Goal: Task Accomplishment & Management: Complete application form

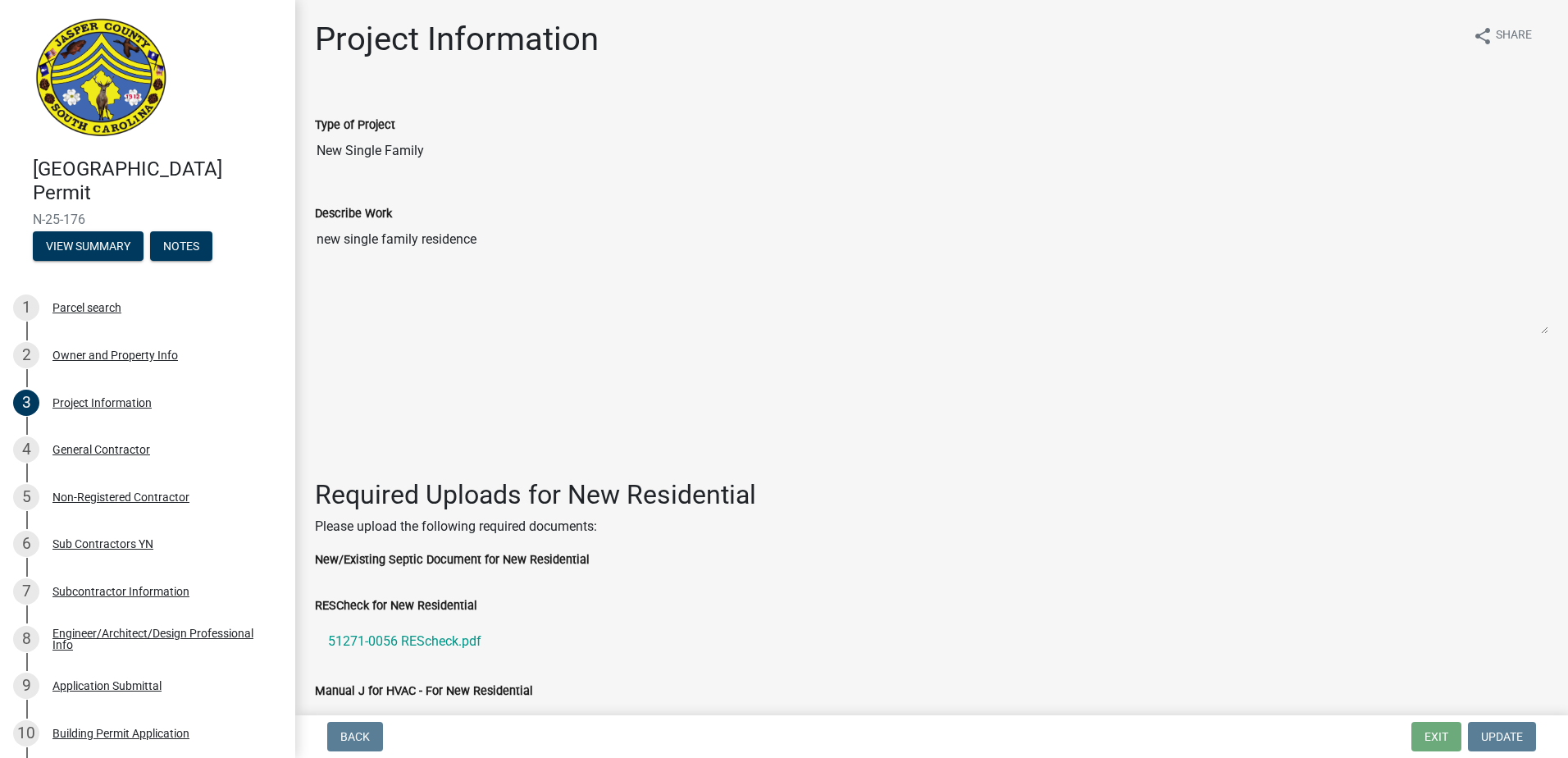
click at [100, 80] on img at bounding box center [101, 79] width 137 height 123
click at [109, 162] on h4 "[GEOGRAPHIC_DATA] Permit" at bounding box center [157, 181] width 249 height 47
click at [66, 294] on link "1 Parcel search" at bounding box center [147, 308] width 295 height 47
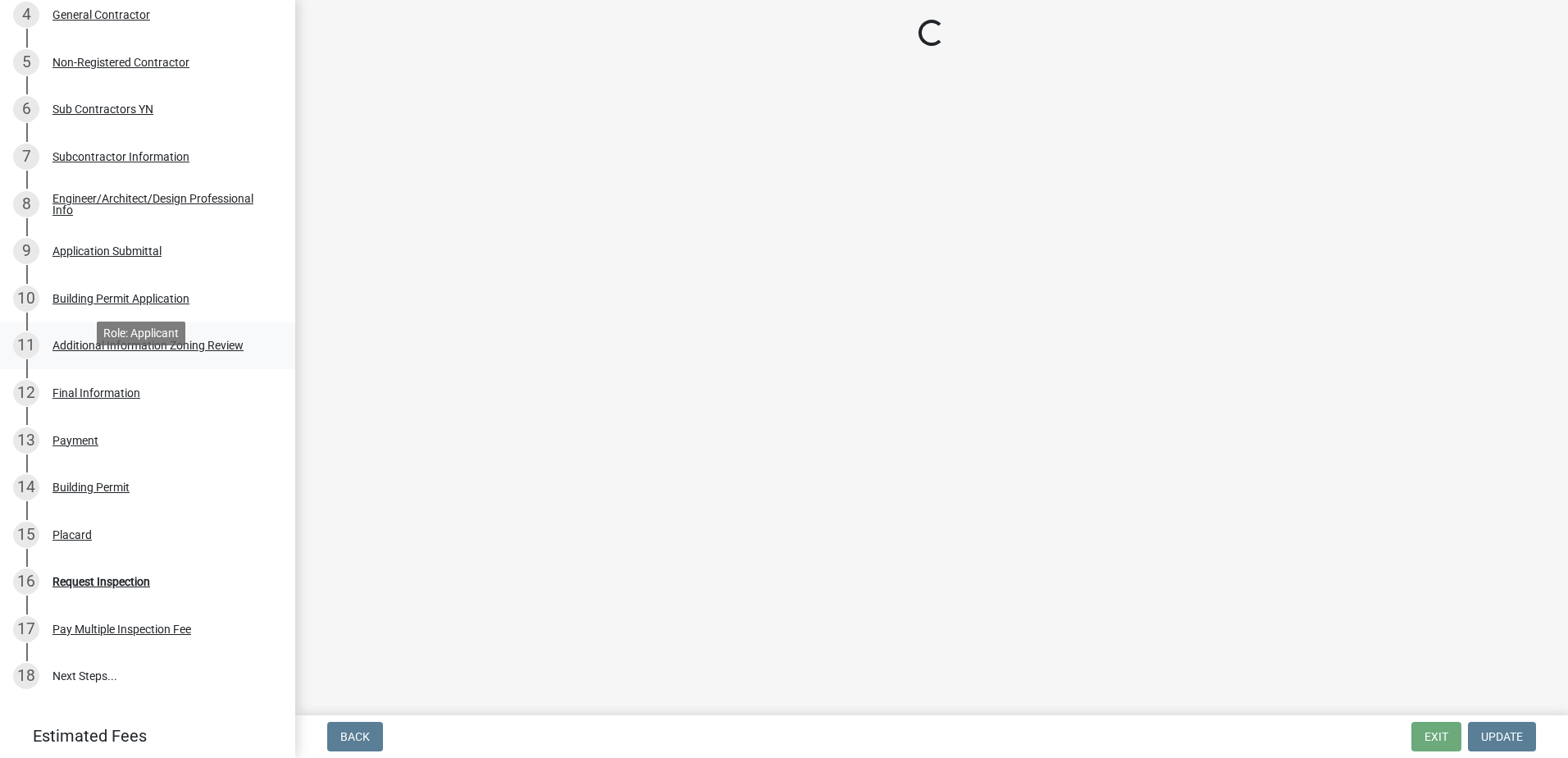
scroll to position [603, 0]
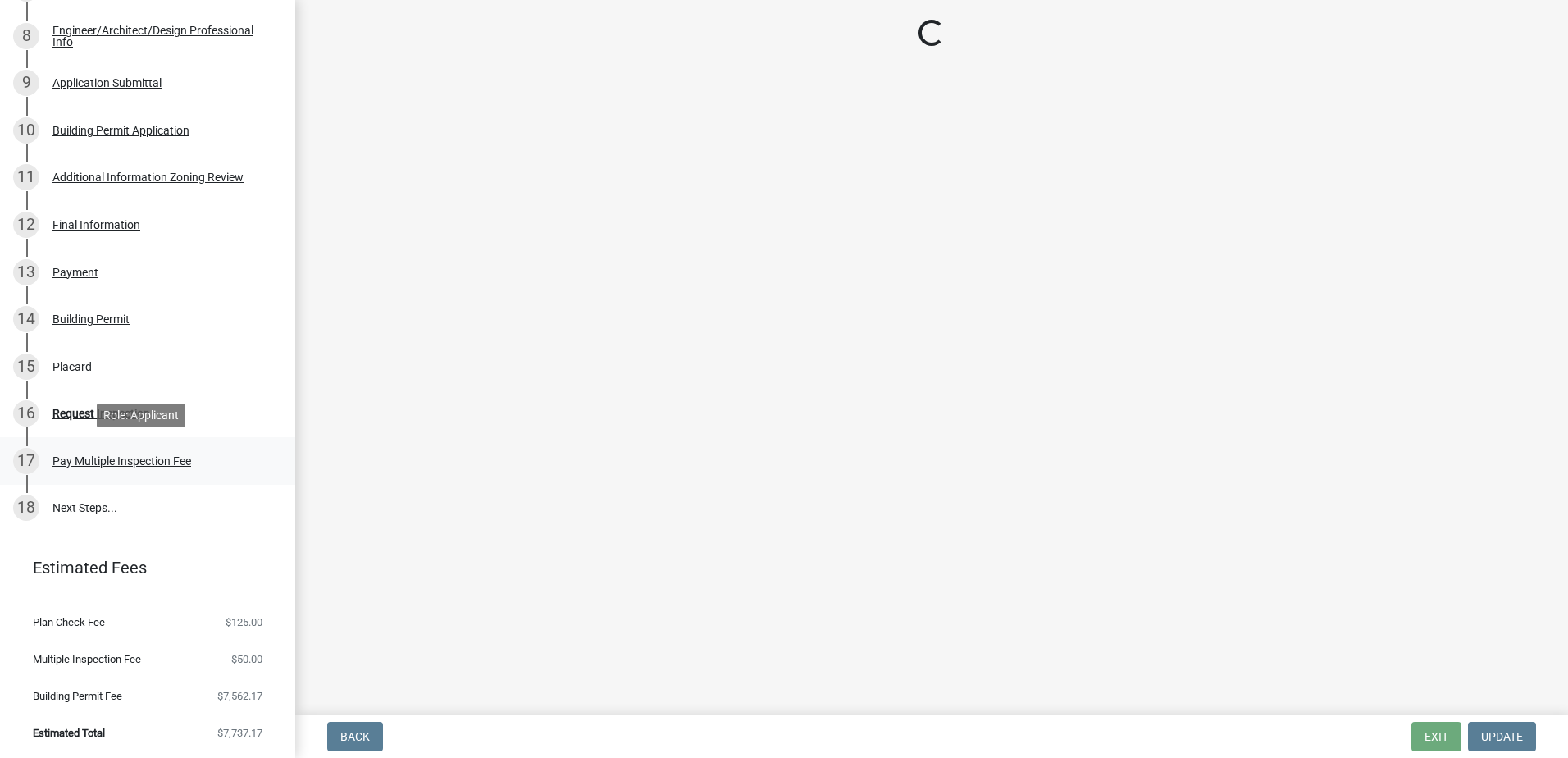
click at [92, 451] on div "17 Pay Multiple Inspection Fee" at bounding box center [140, 460] width 256 height 27
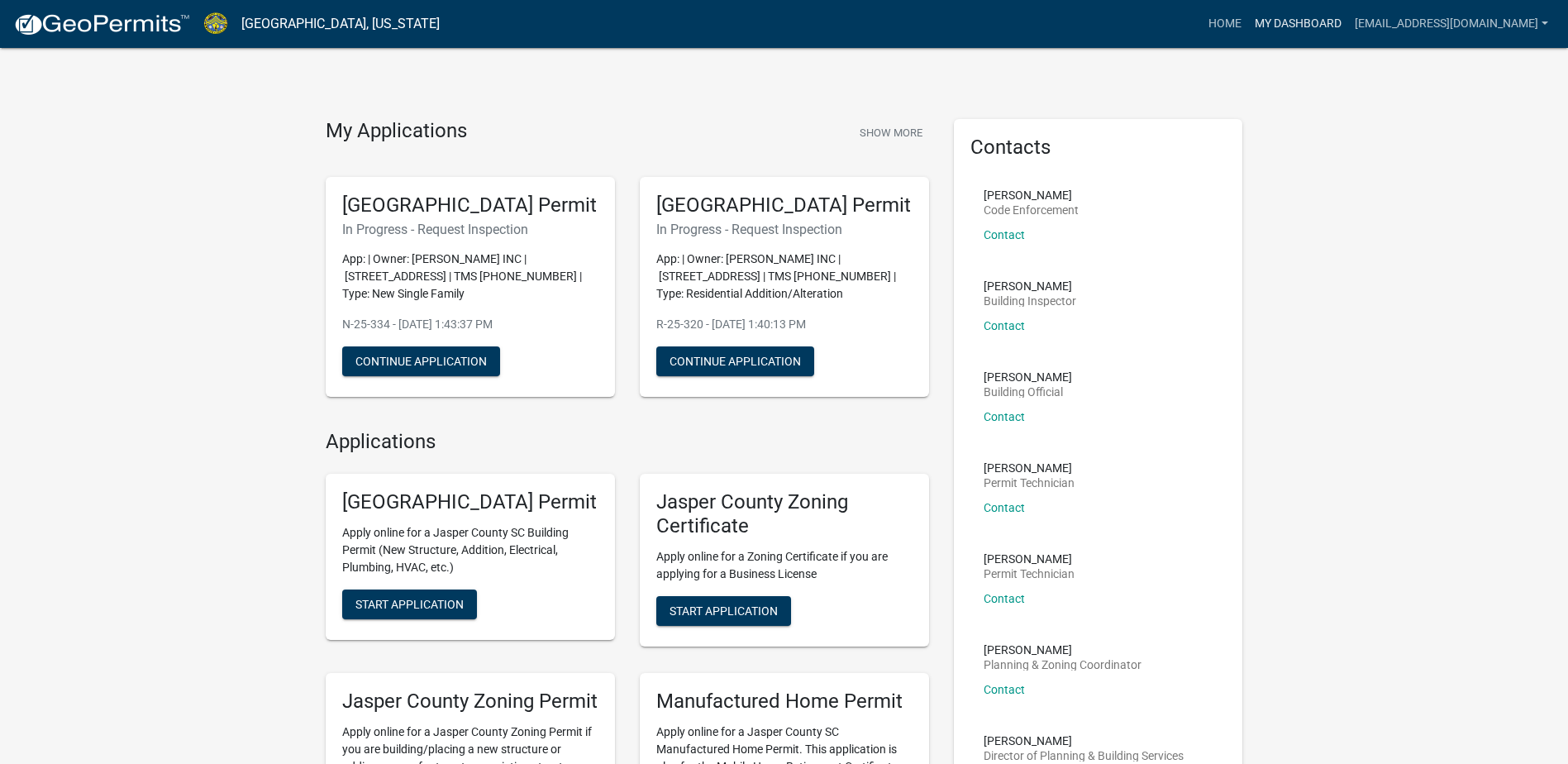
click at [1318, 30] on link "My Dashboard" at bounding box center [1298, 24] width 100 height 32
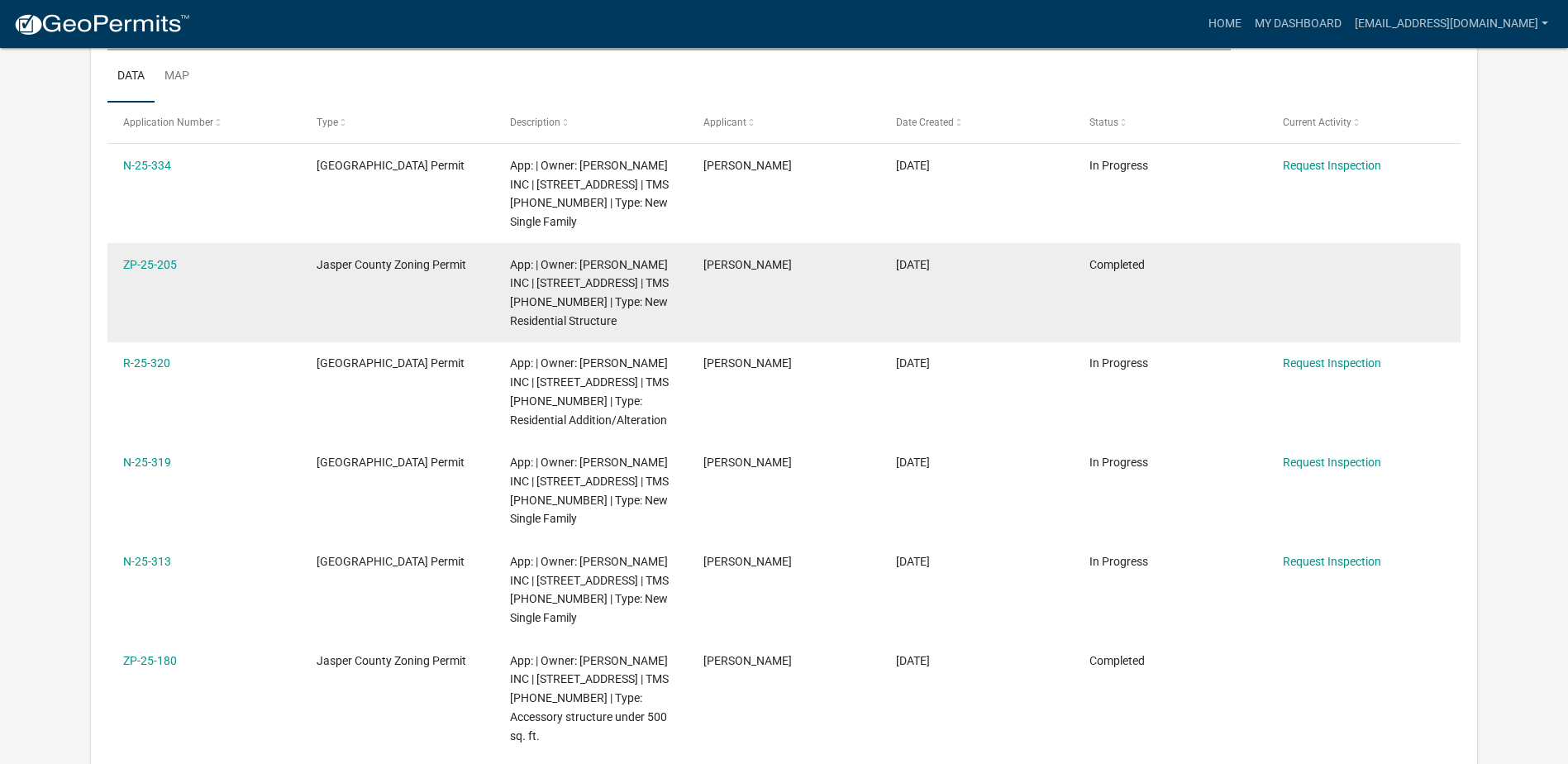
scroll to position [248, 0]
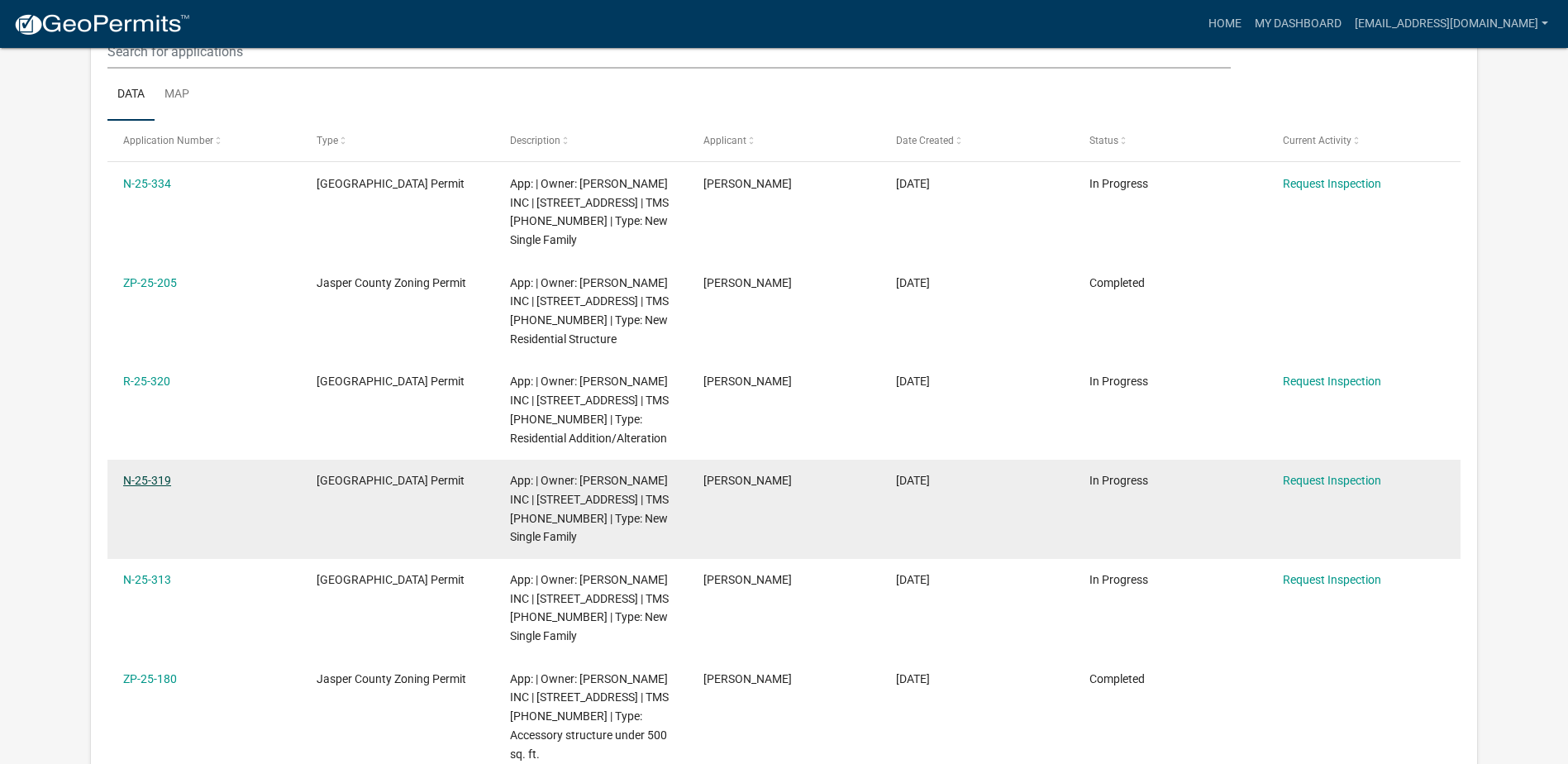
click at [155, 484] on link "N-25-319" at bounding box center [147, 480] width 47 height 13
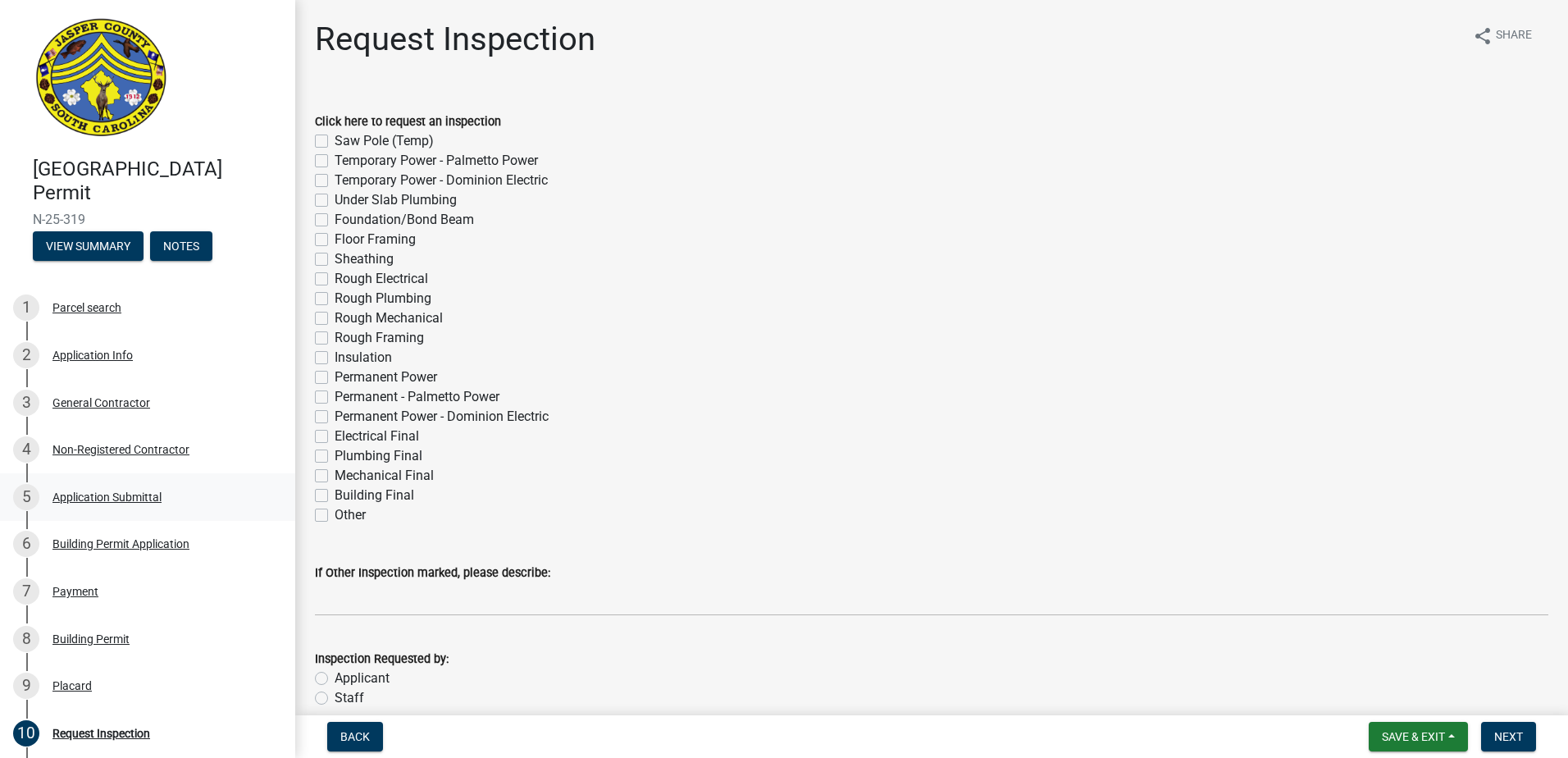
click at [147, 494] on div "Application Submittal" at bounding box center [106, 498] width 109 height 12
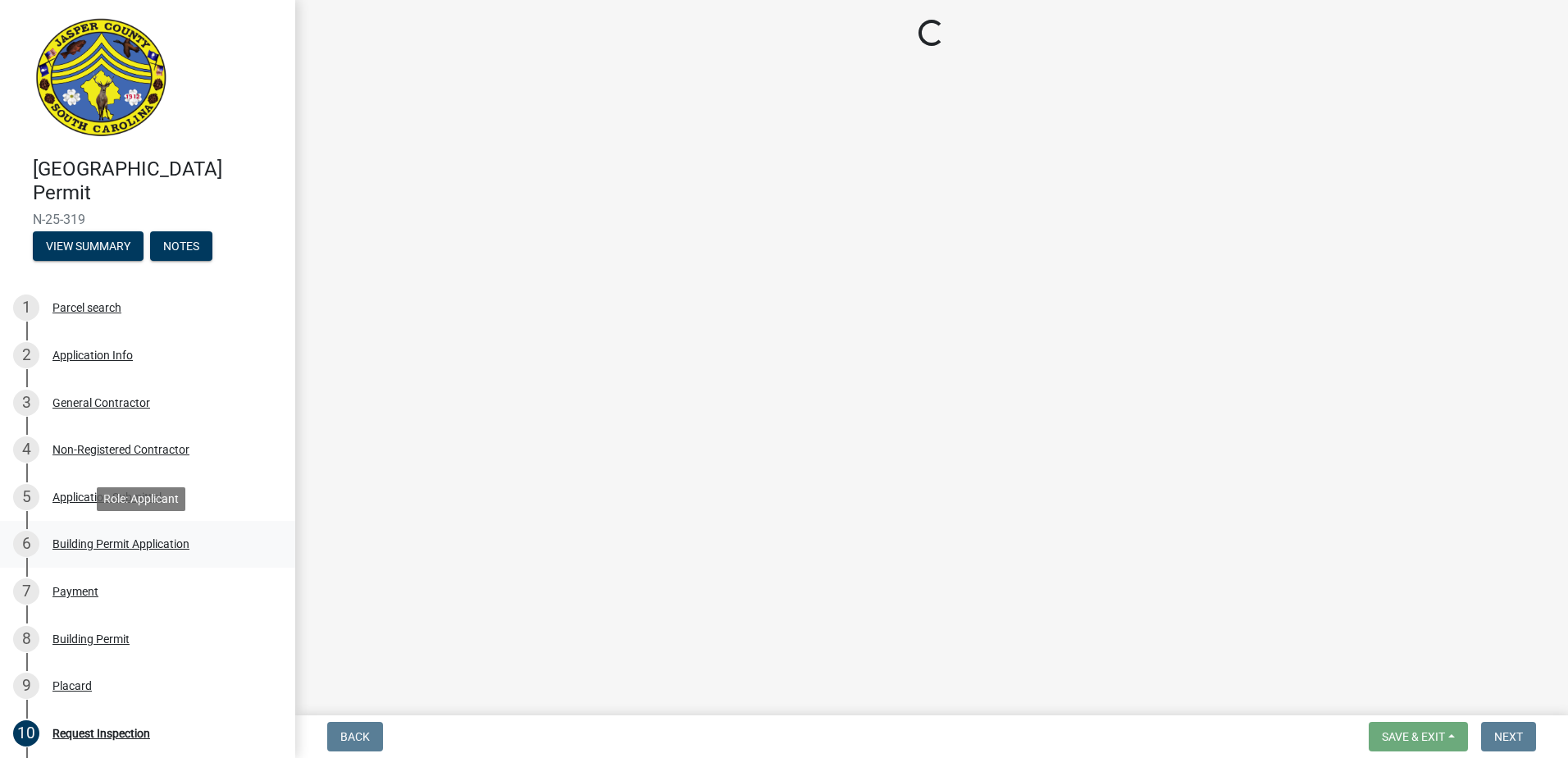
click at [169, 543] on div "Building Permit Application" at bounding box center [121, 544] width 137 height 12
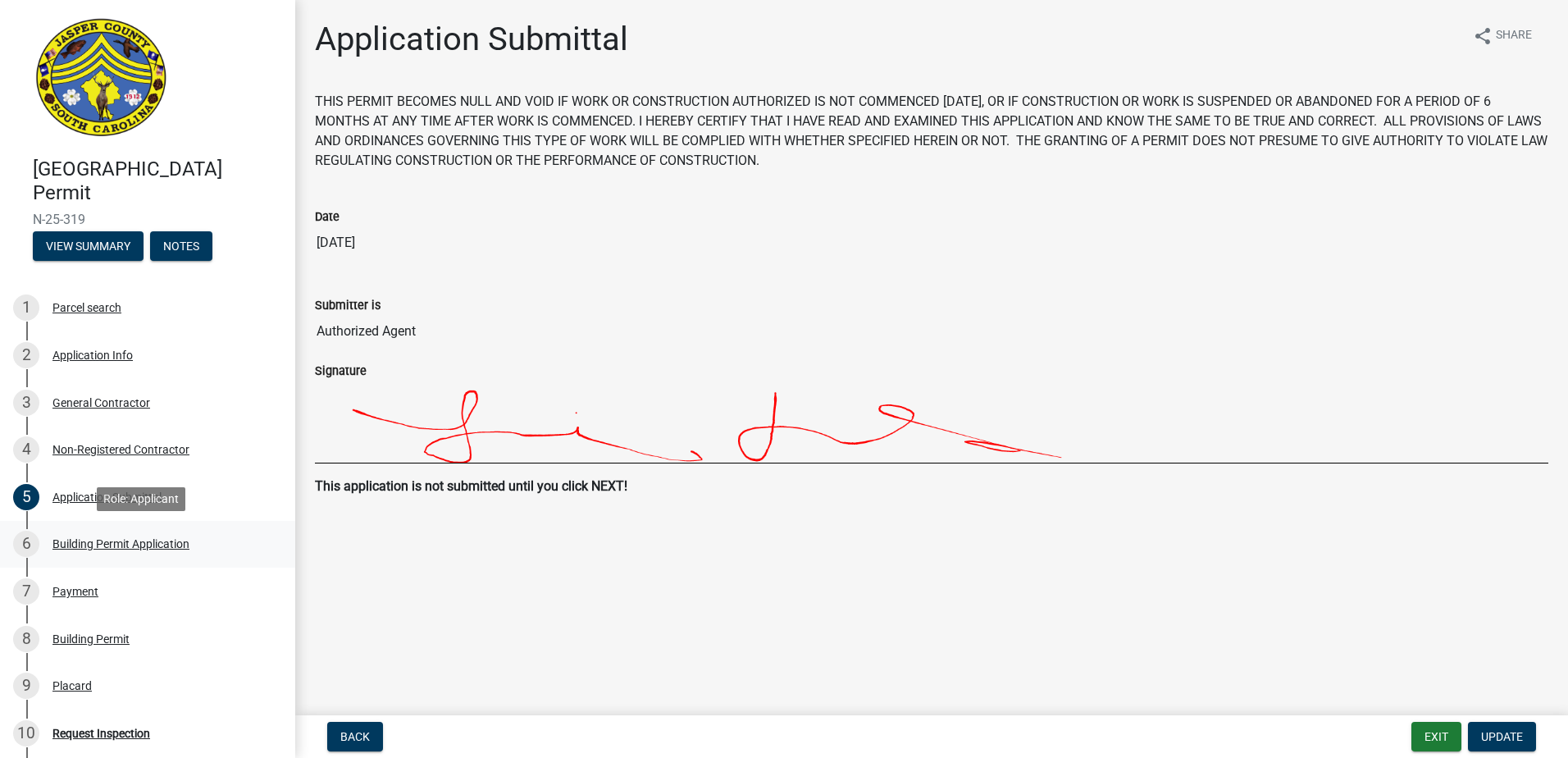
click at [105, 541] on div "Building Permit Application" at bounding box center [121, 544] width 137 height 12
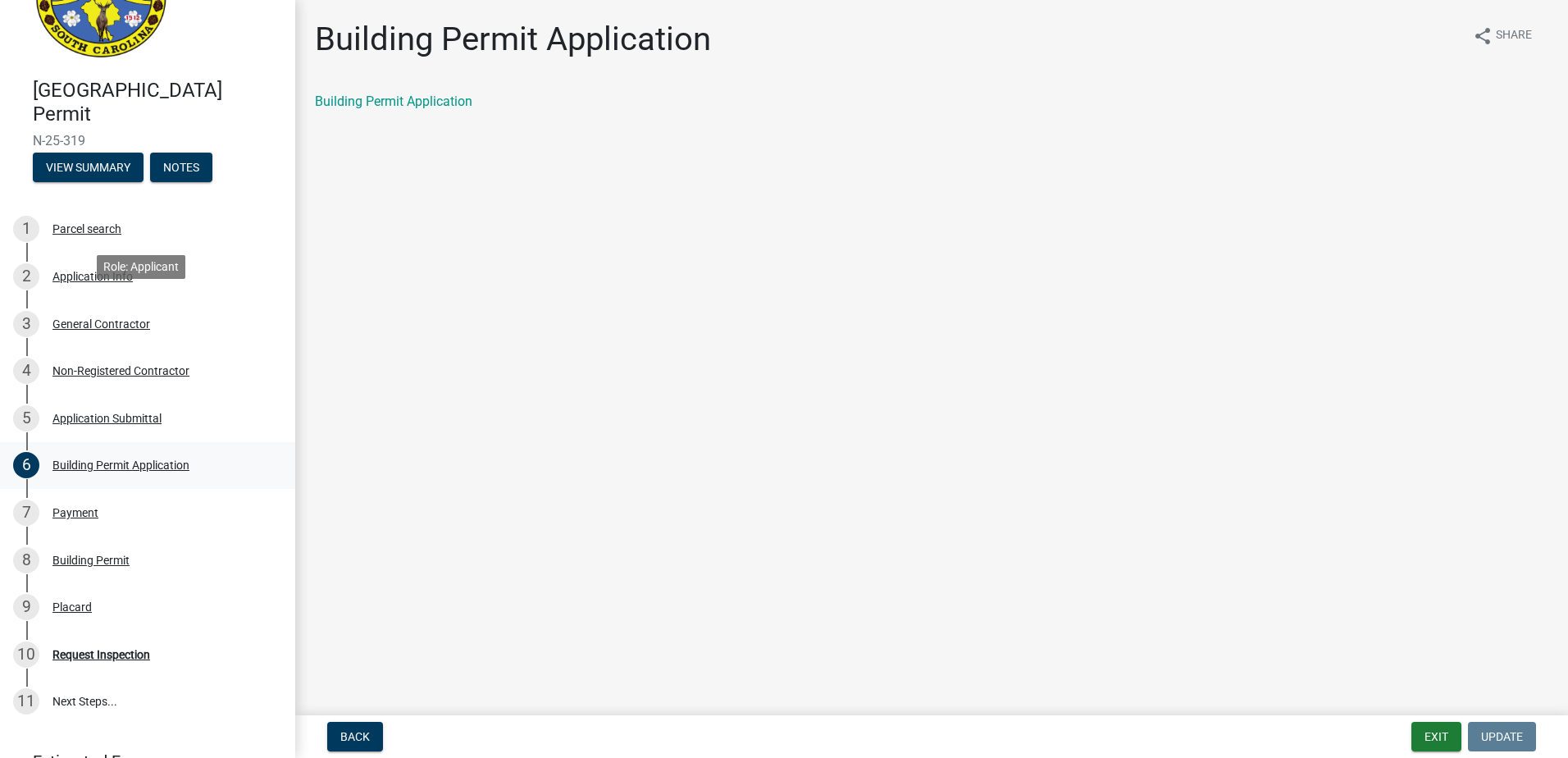
scroll to position [236, 0]
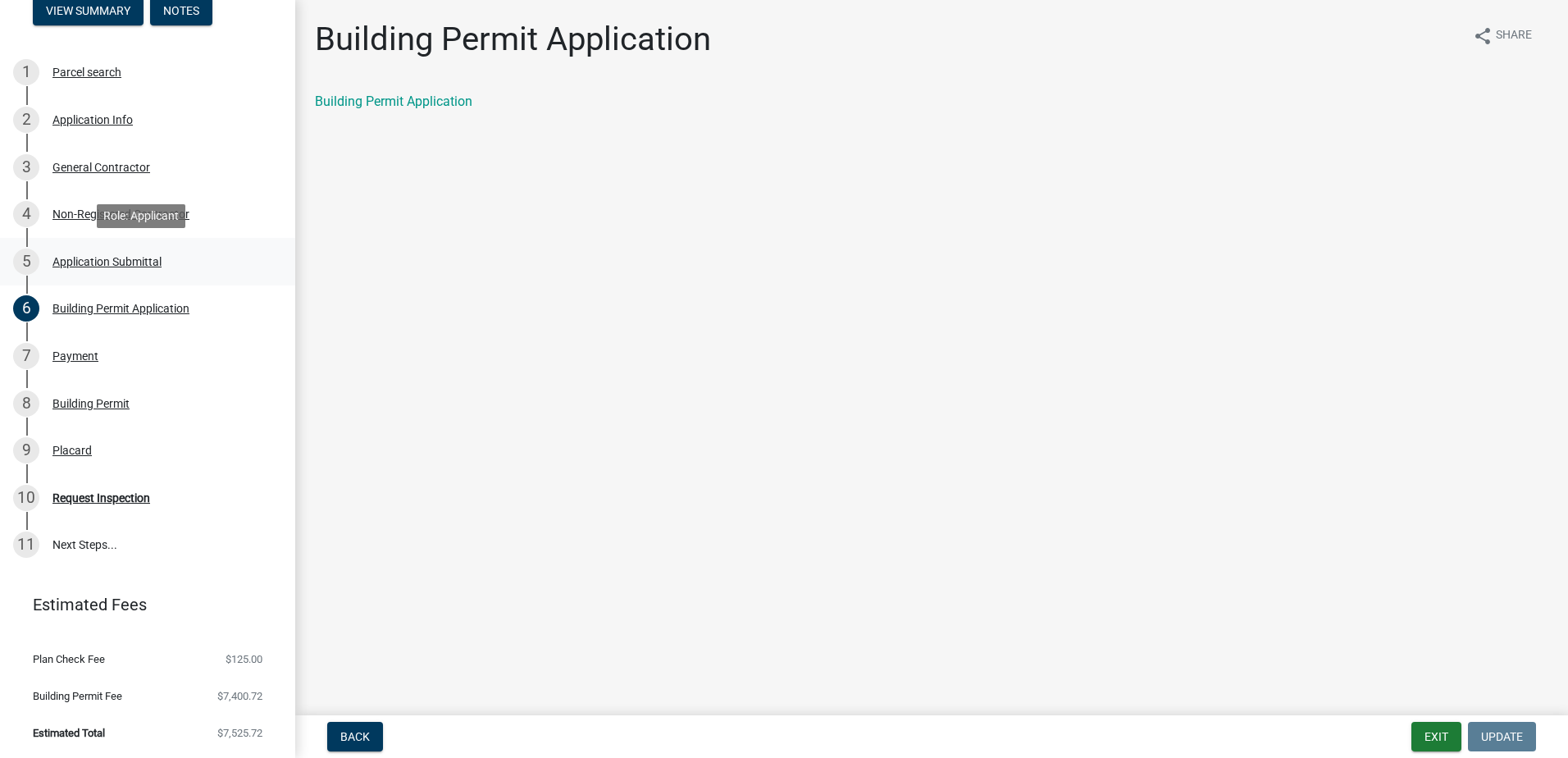
click at [124, 266] on div "Application Submittal" at bounding box center [106, 262] width 109 height 12
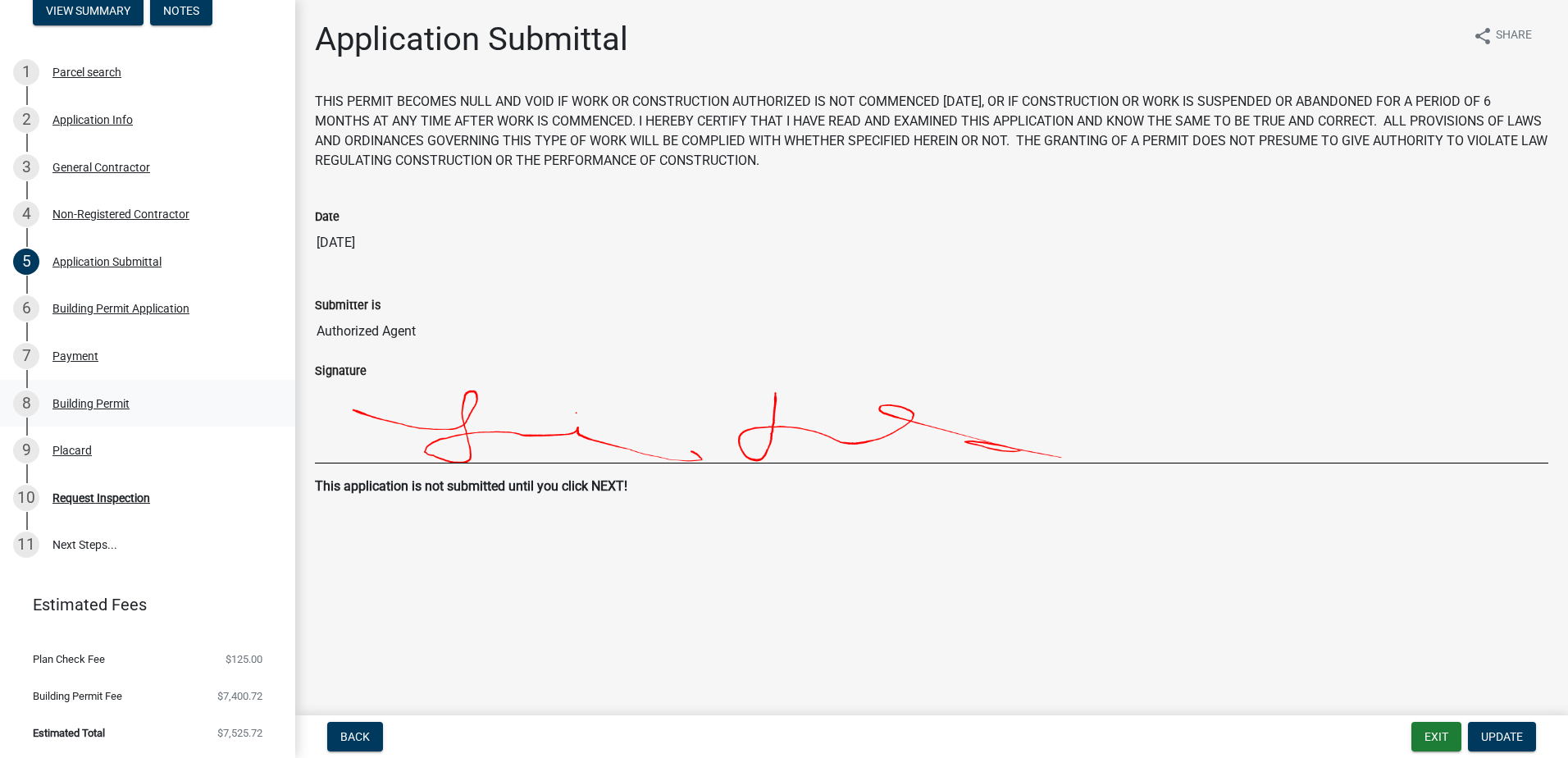
click at [86, 402] on div "Building Permit" at bounding box center [90, 404] width 78 height 12
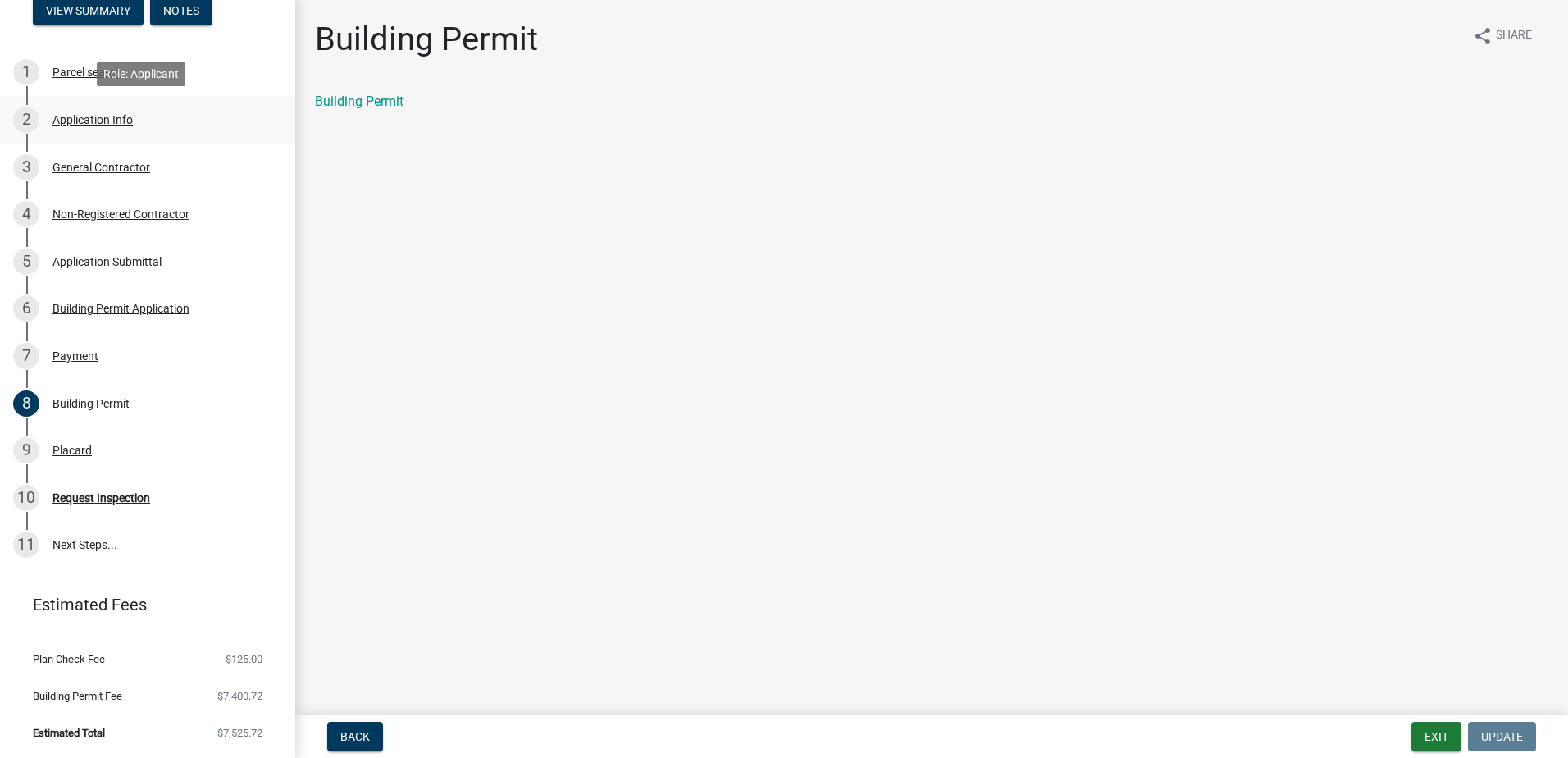
click at [112, 121] on div "Application Info" at bounding box center [92, 120] width 80 height 12
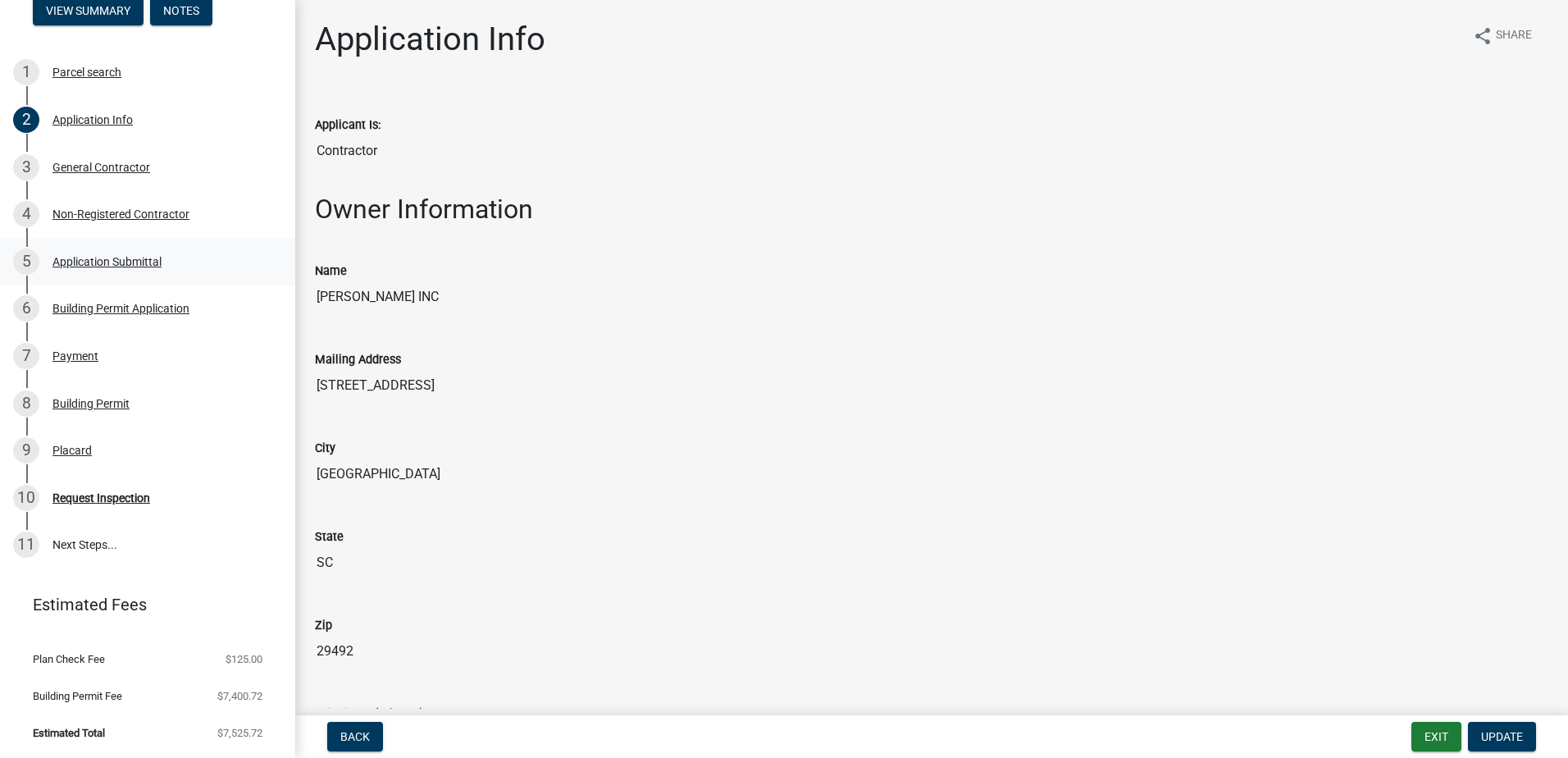
click at [130, 257] on div "Application Submittal" at bounding box center [106, 262] width 109 height 12
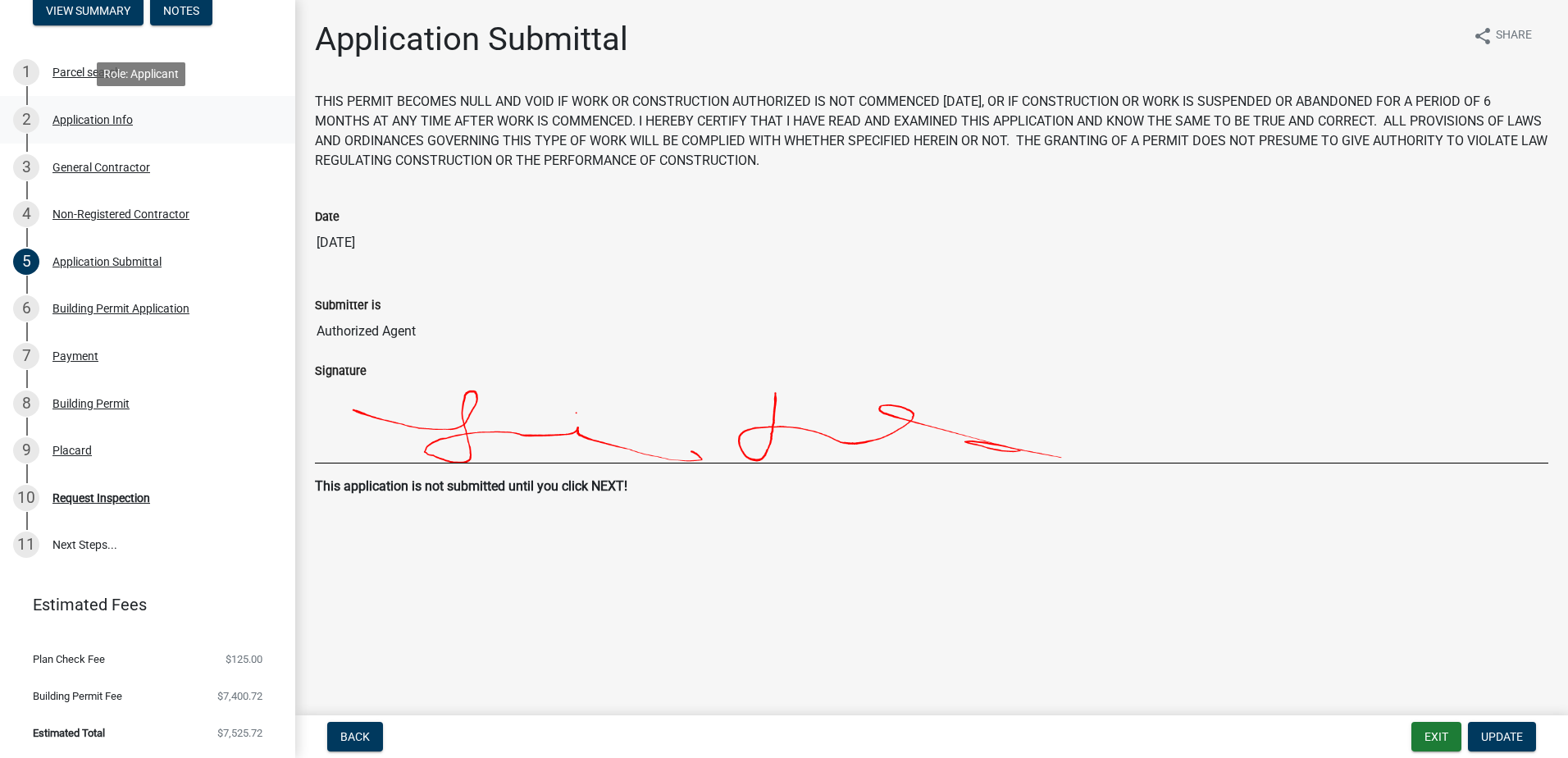
click at [123, 108] on div "2 Application Info" at bounding box center [140, 120] width 256 height 27
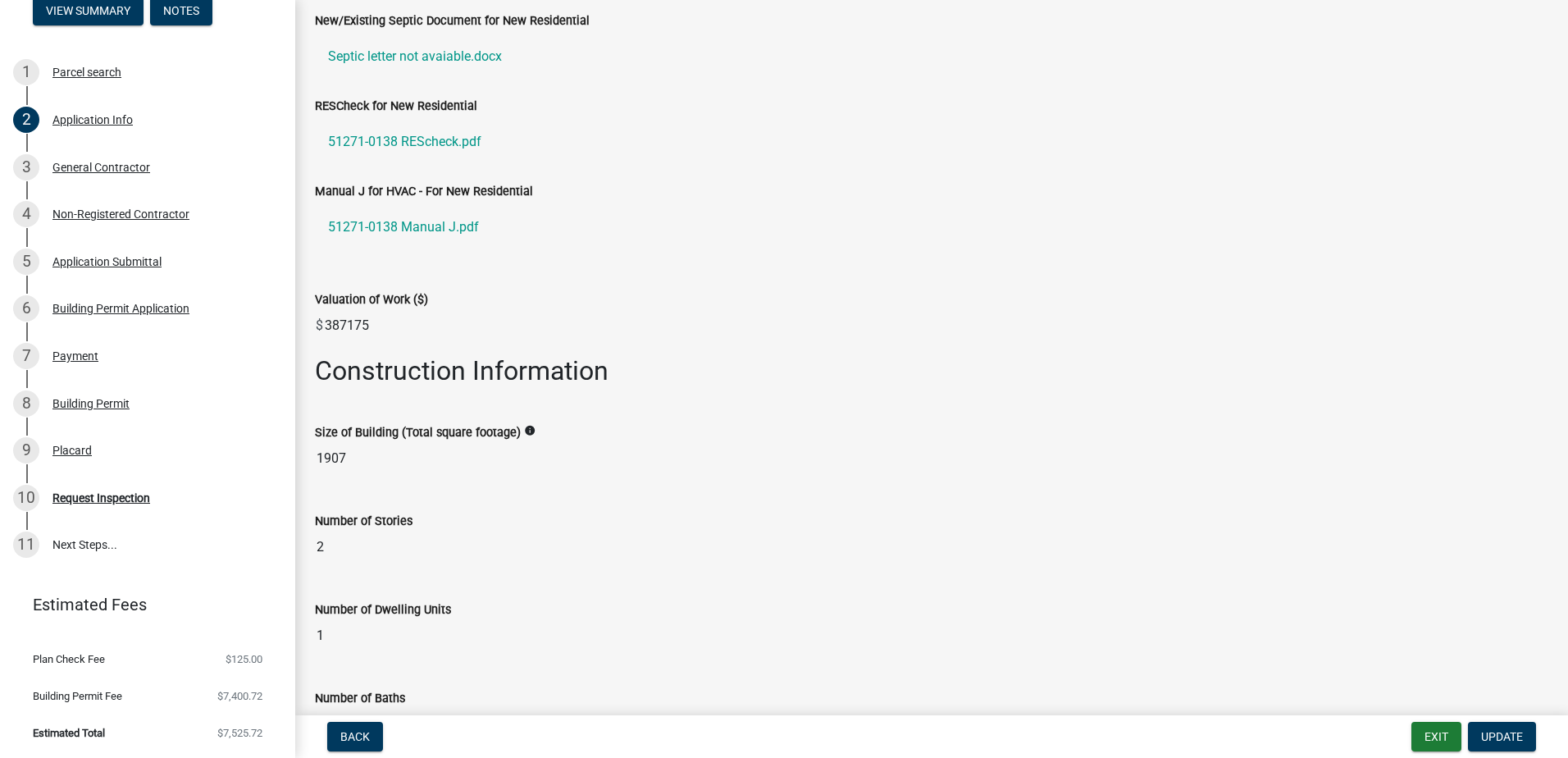
scroll to position [2349, 0]
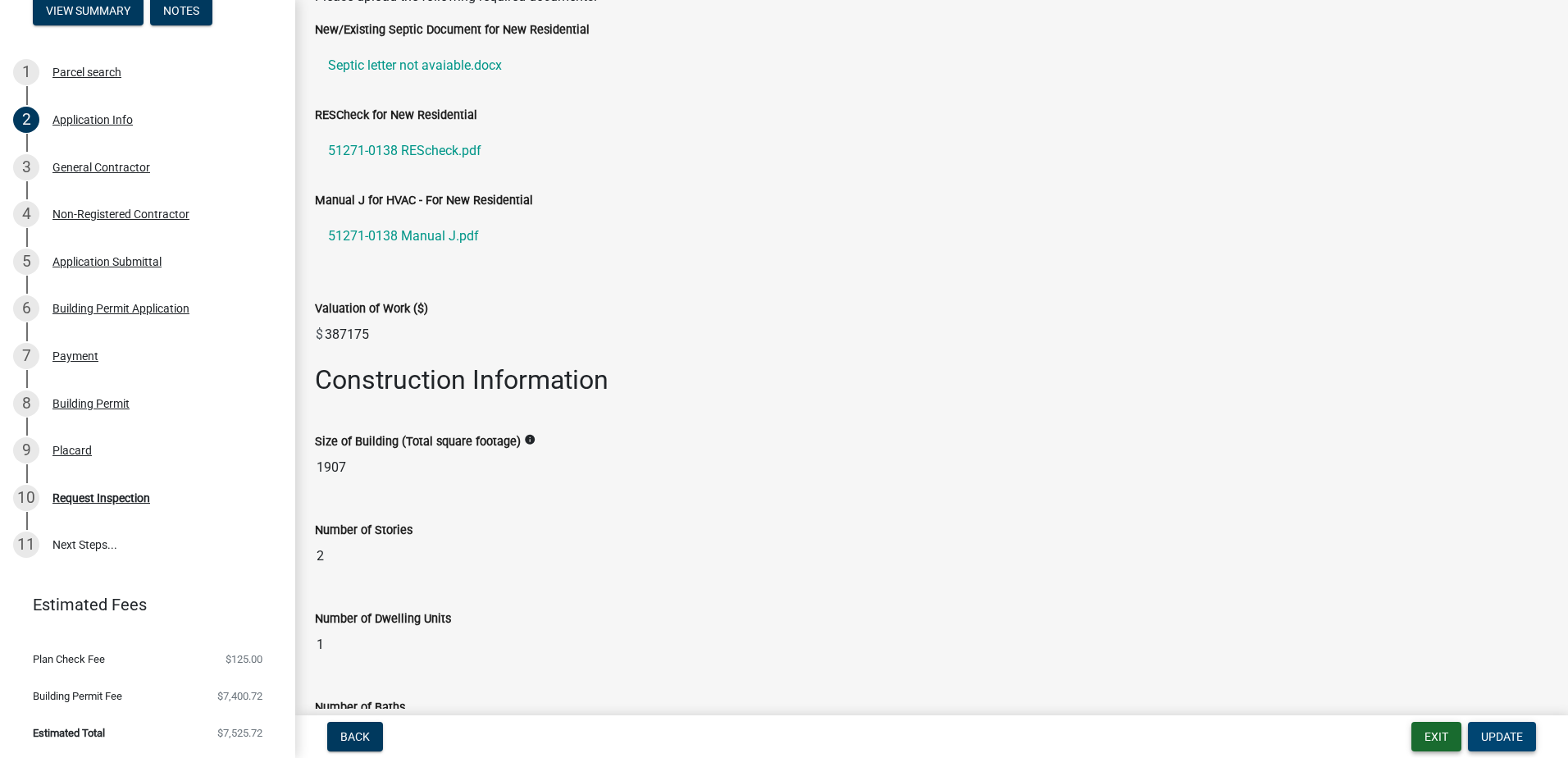
drag, startPoint x: 1508, startPoint y: 741, endPoint x: 1428, endPoint y: 745, distance: 80.1
click at [1508, 741] on span "Update" at bounding box center [1501, 736] width 42 height 13
click at [1499, 741] on span "Update" at bounding box center [1501, 736] width 42 height 13
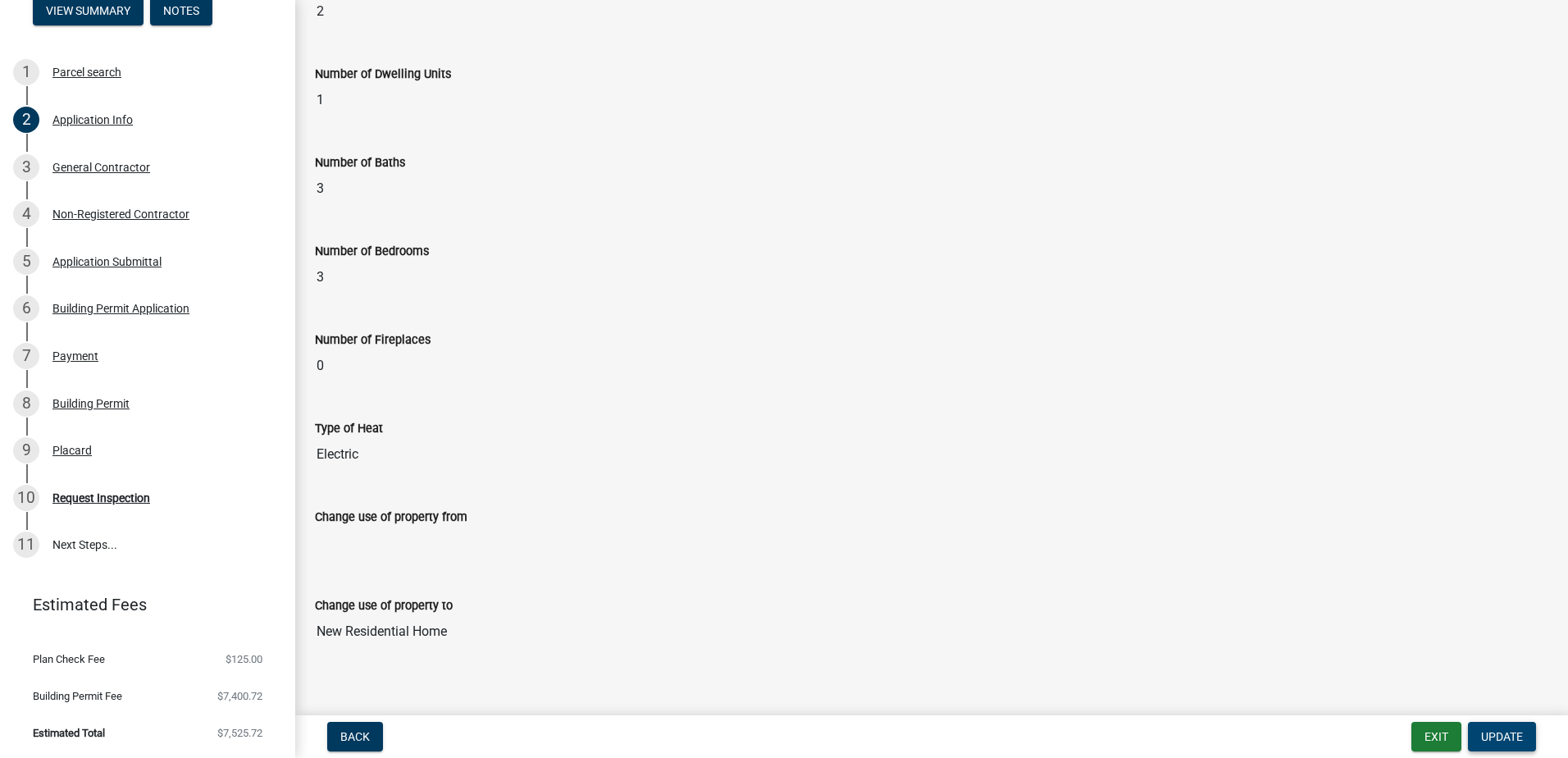
scroll to position [2922, 0]
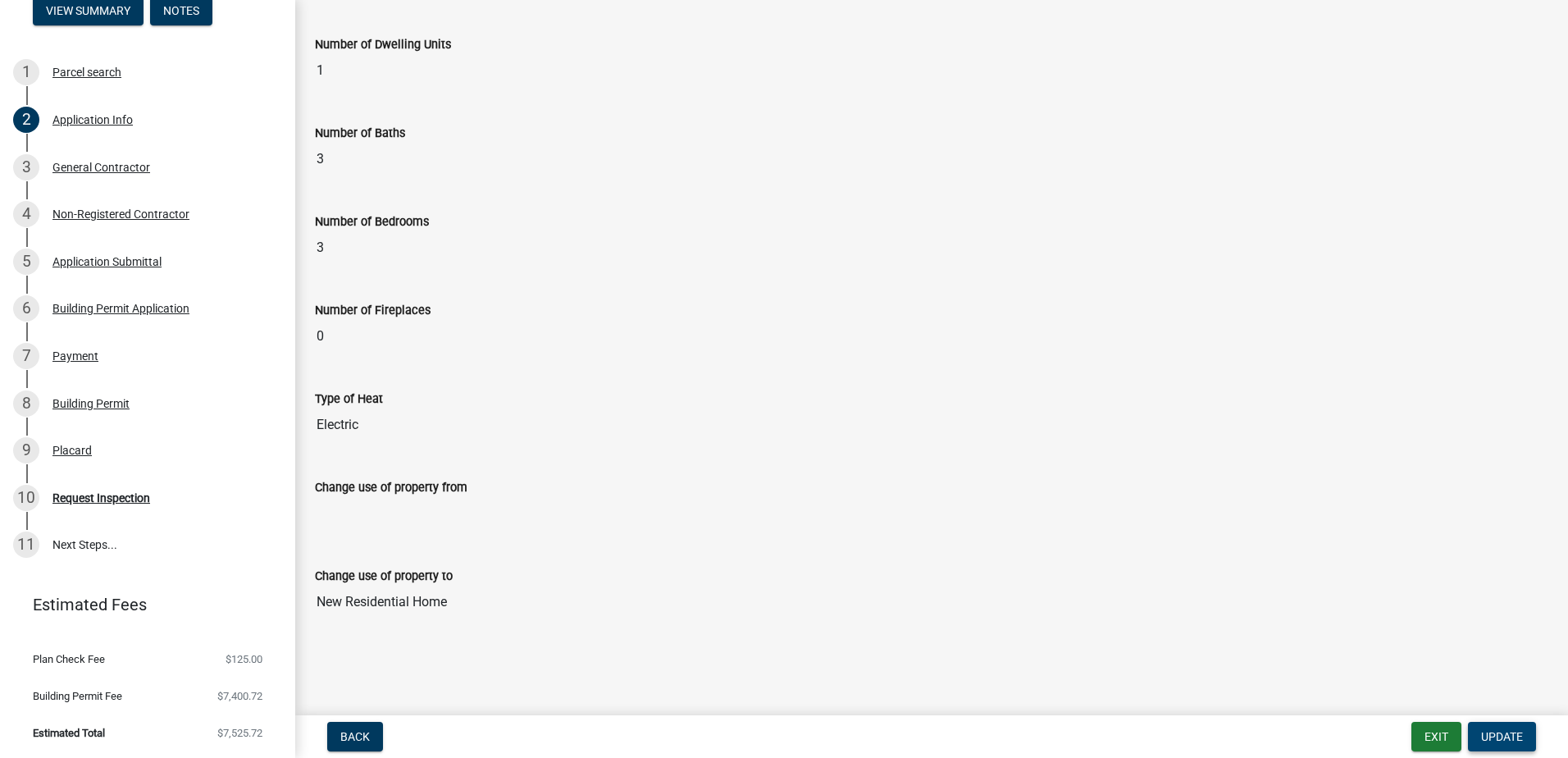
click at [1504, 749] on button "Update" at bounding box center [1501, 736] width 68 height 29
click at [1504, 746] on button "Update" at bounding box center [1501, 736] width 68 height 29
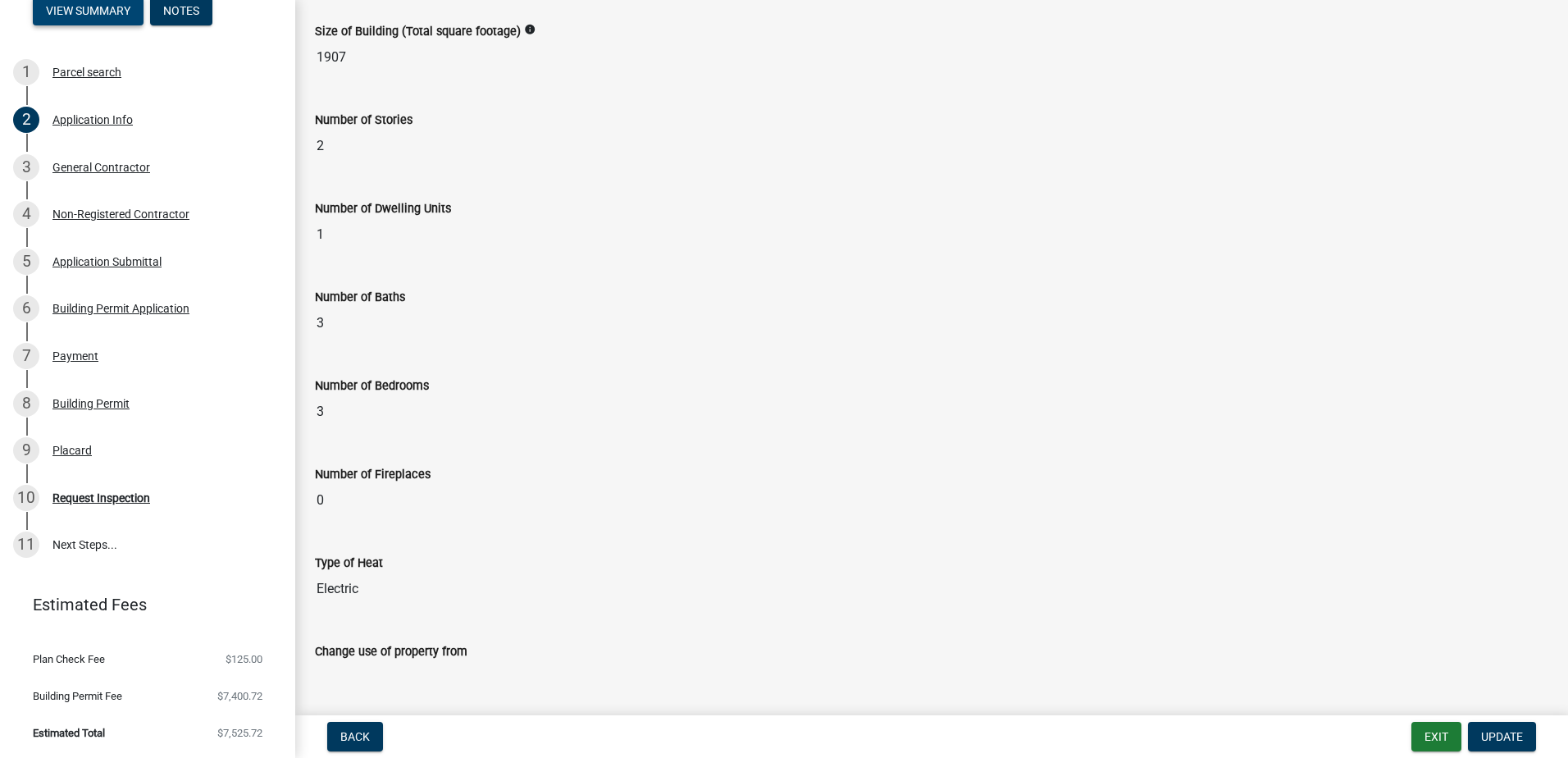
click at [96, 6] on button "View Summary" at bounding box center [87, 11] width 111 height 29
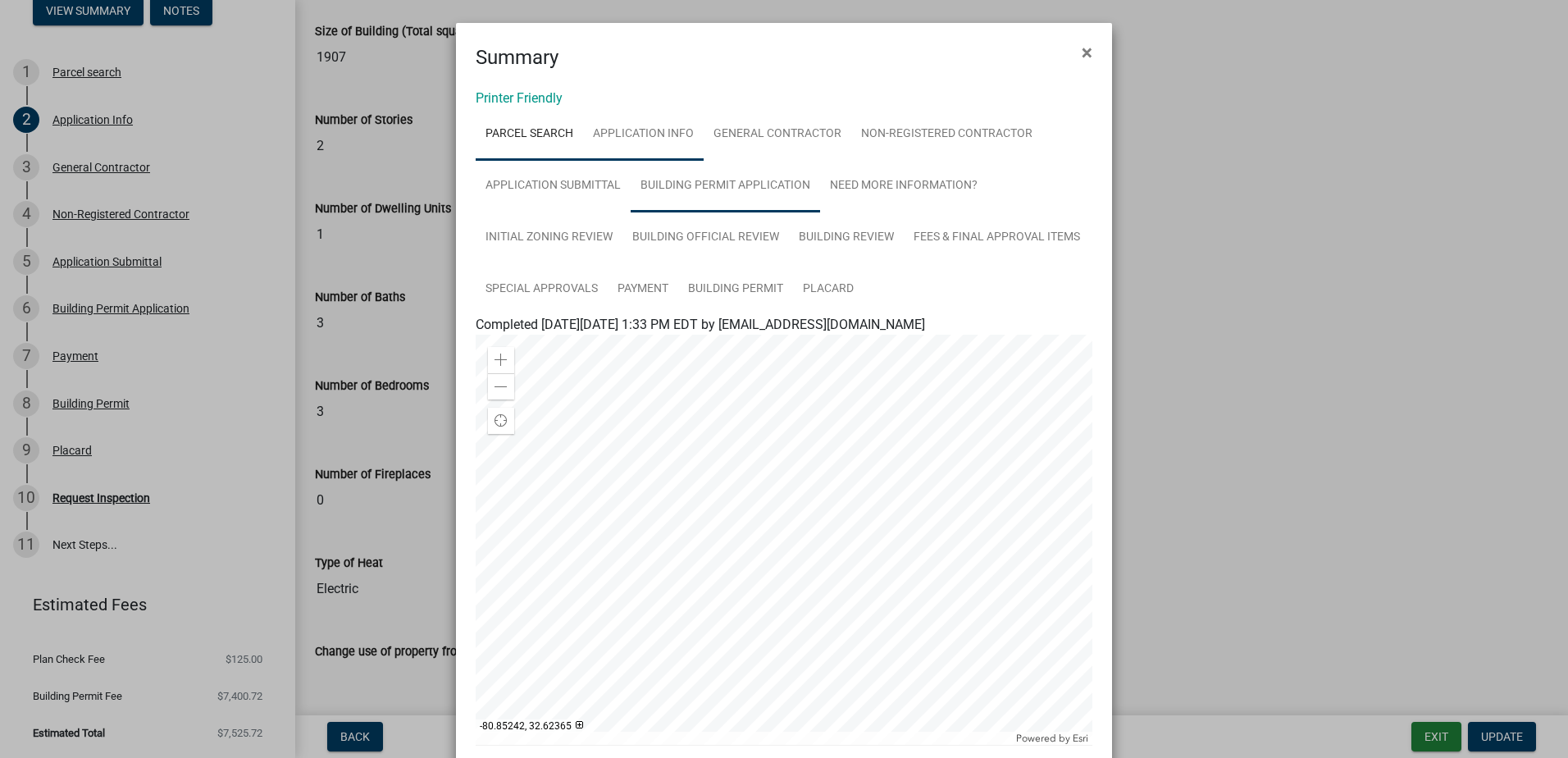
drag, startPoint x: 676, startPoint y: 144, endPoint x: 658, endPoint y: 205, distance: 63.6
click at [676, 144] on link "Application Info" at bounding box center [643, 134] width 121 height 52
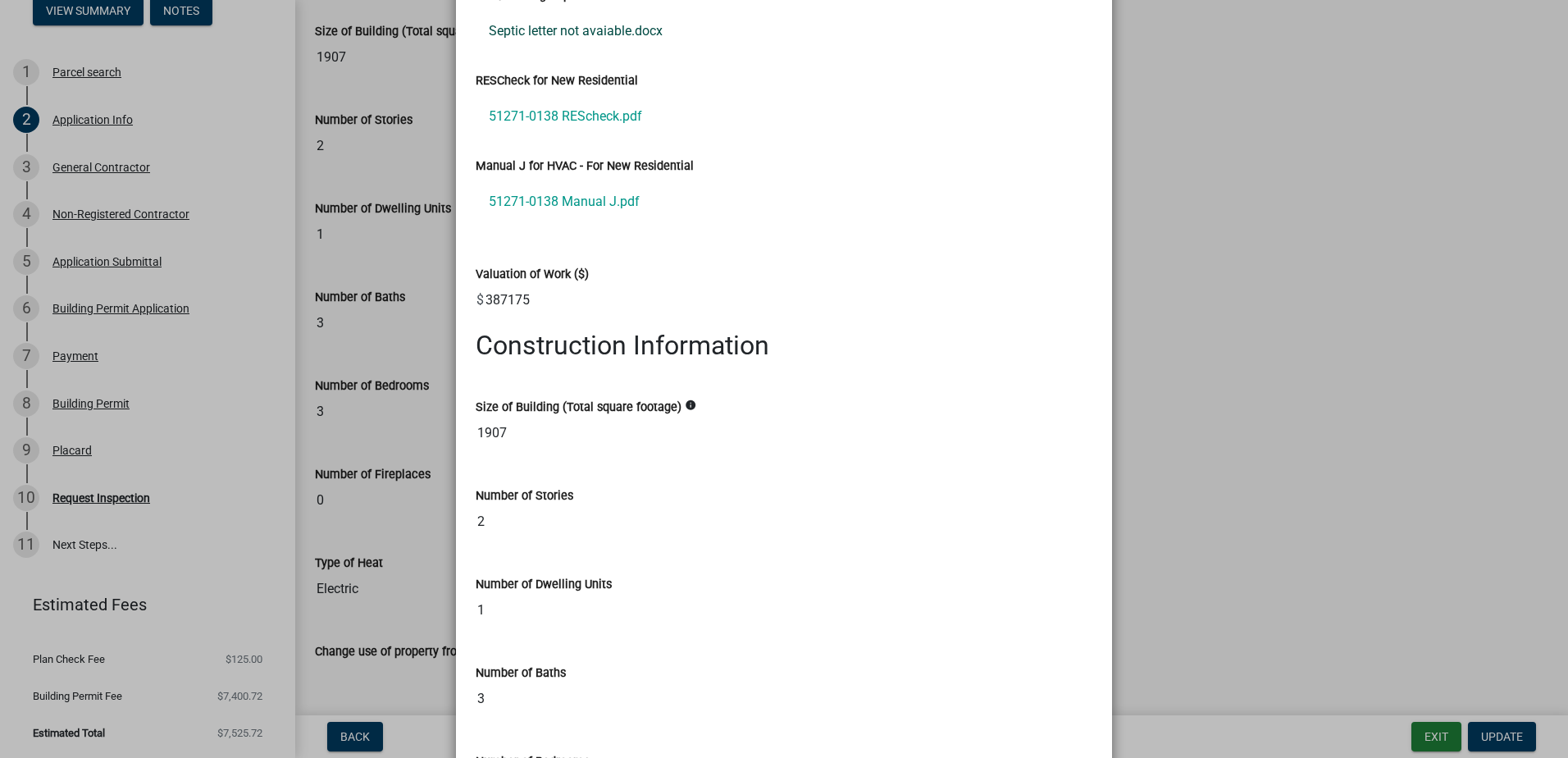
scroll to position [3175, 0]
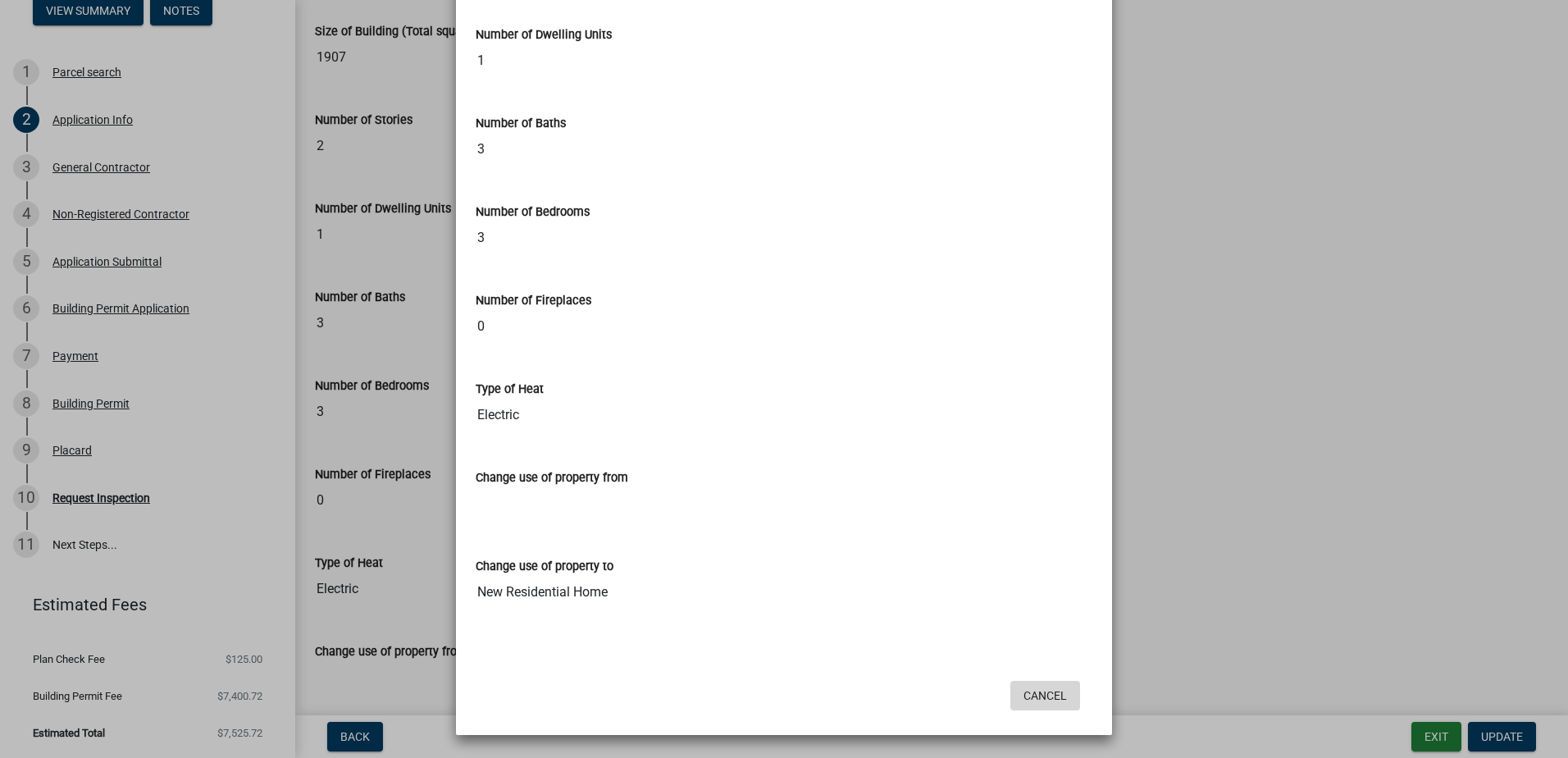
click at [1045, 699] on button "Cancel" at bounding box center [1044, 696] width 70 height 29
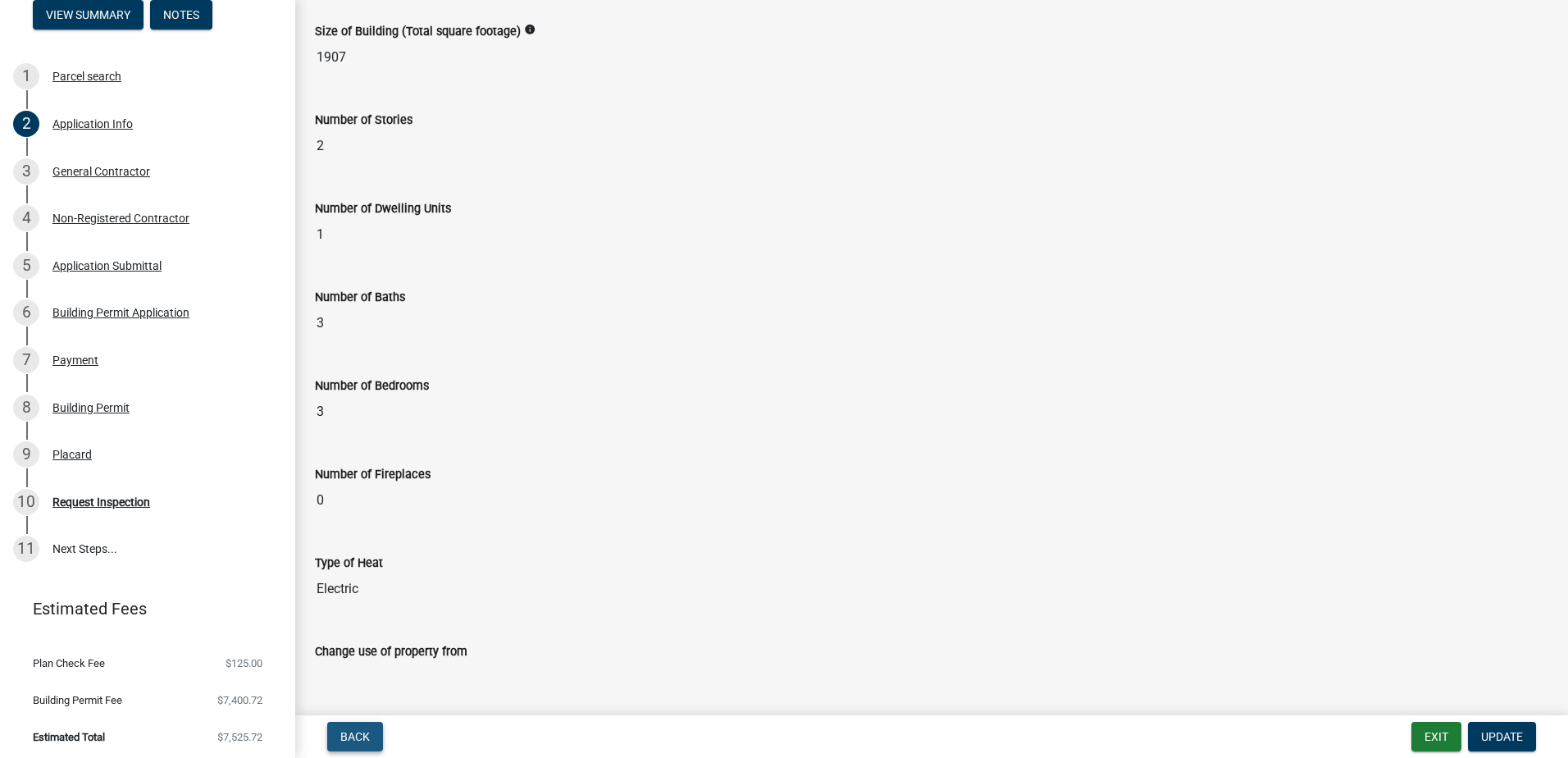
click at [375, 741] on button "Back" at bounding box center [354, 736] width 56 height 29
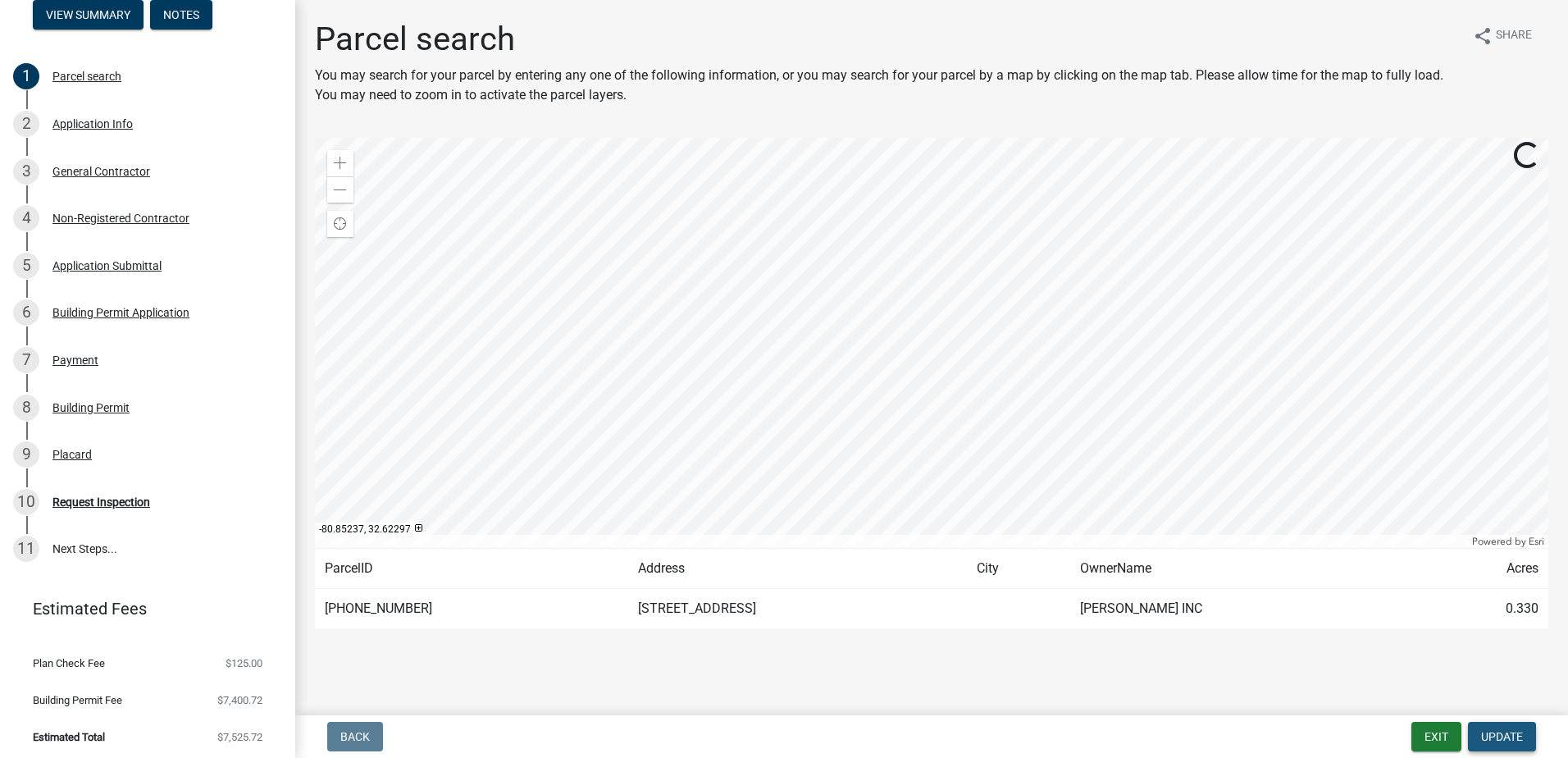
click at [1499, 732] on span "Update" at bounding box center [1501, 736] width 42 height 13
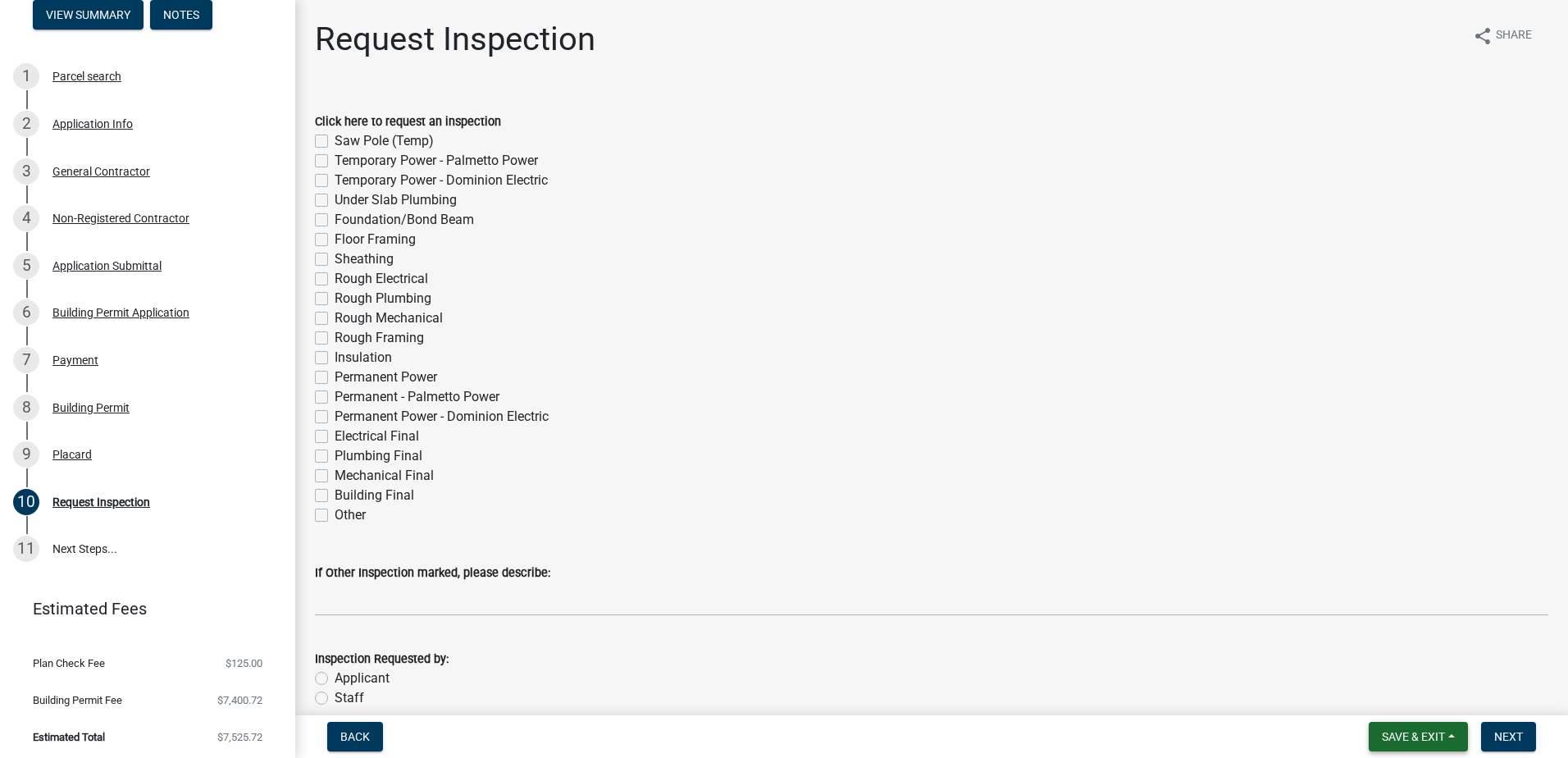
click at [1436, 746] on button "Save & Exit" at bounding box center [1418, 736] width 99 height 29
click at [1419, 694] on button "Save & Exit" at bounding box center [1402, 694] width 131 height 39
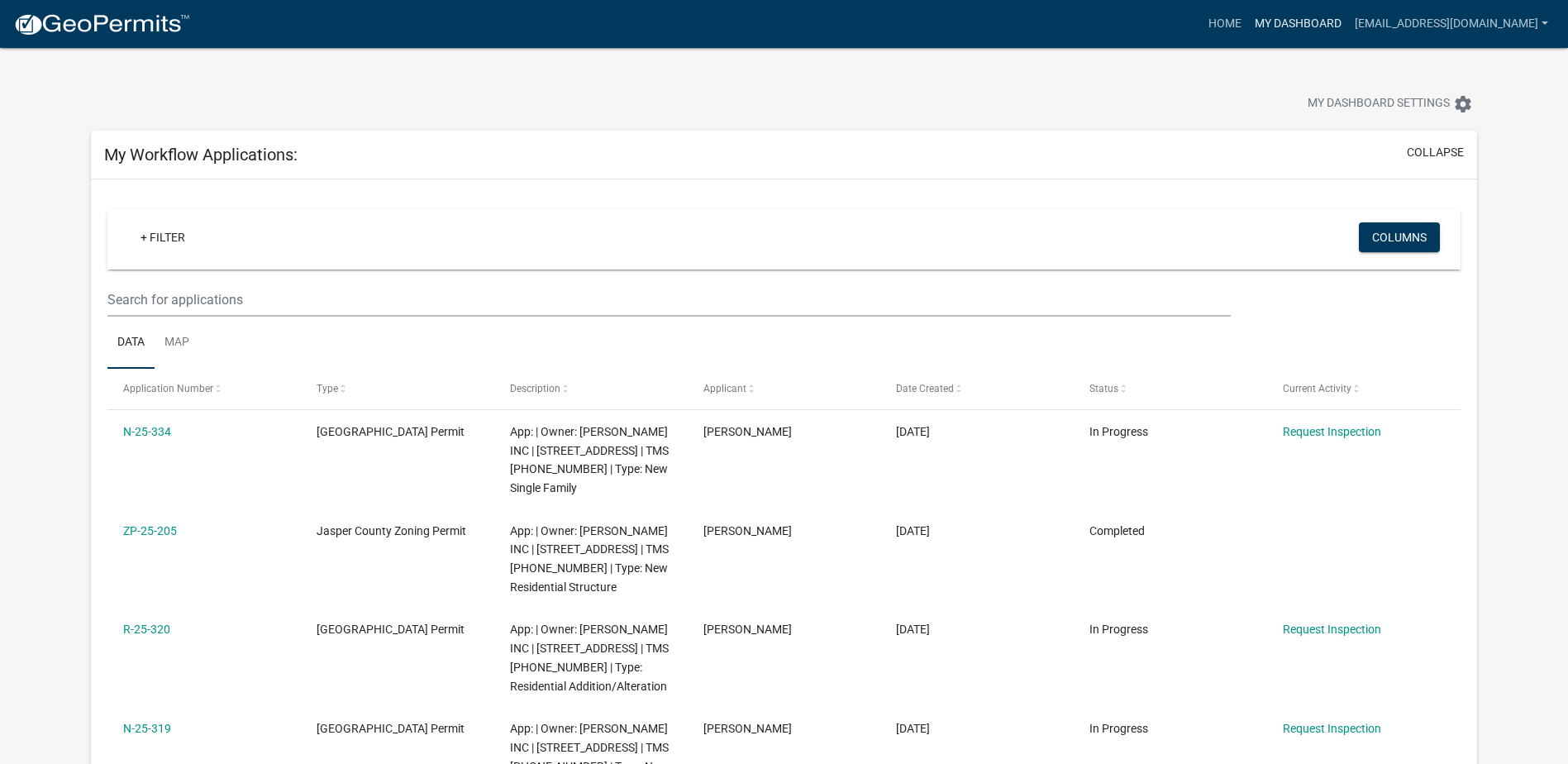
click at [1305, 28] on link "My Dashboard" at bounding box center [1298, 24] width 100 height 32
click at [1241, 19] on link "Home" at bounding box center [1225, 24] width 46 height 32
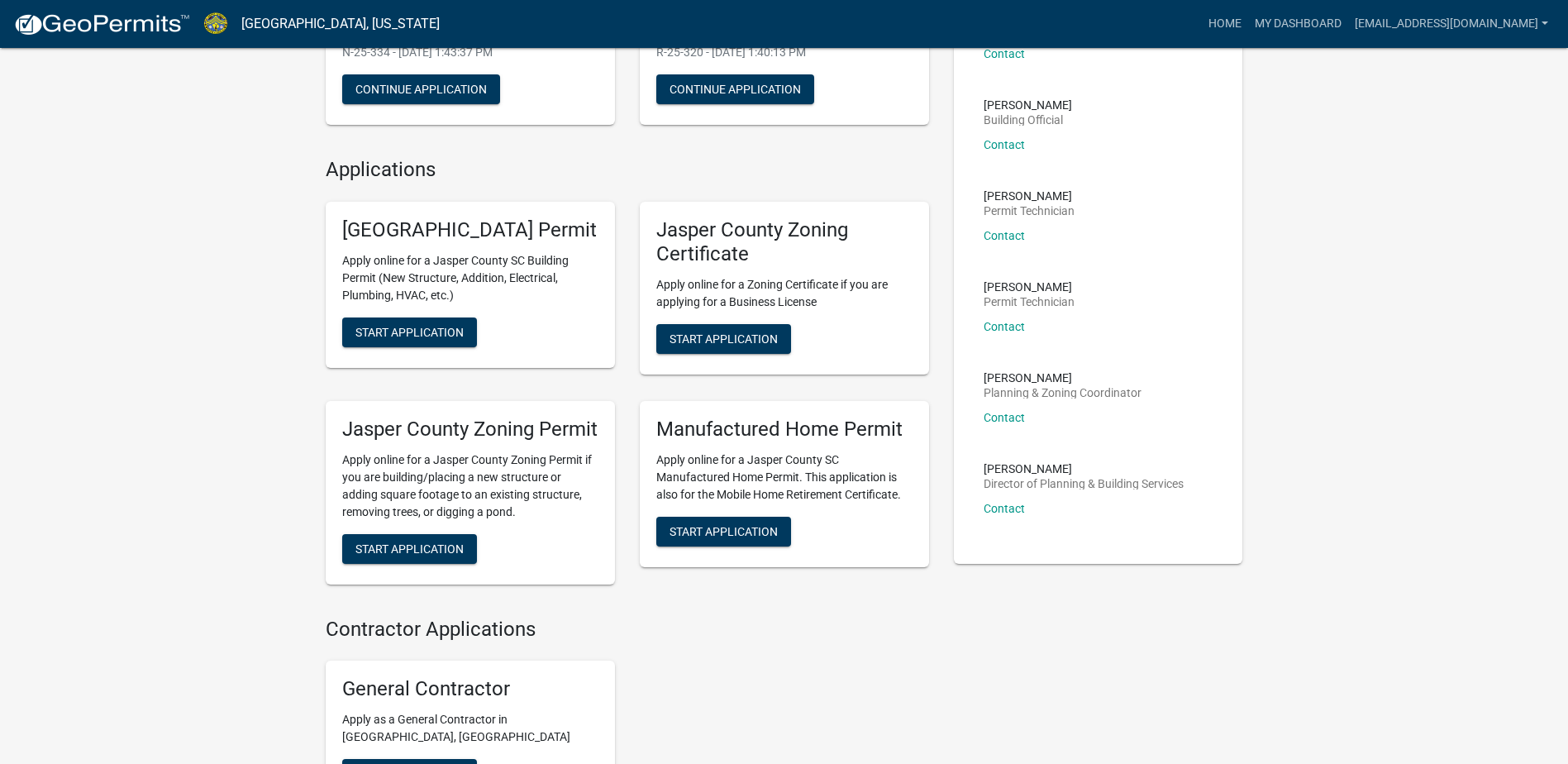
scroll to position [331, 0]
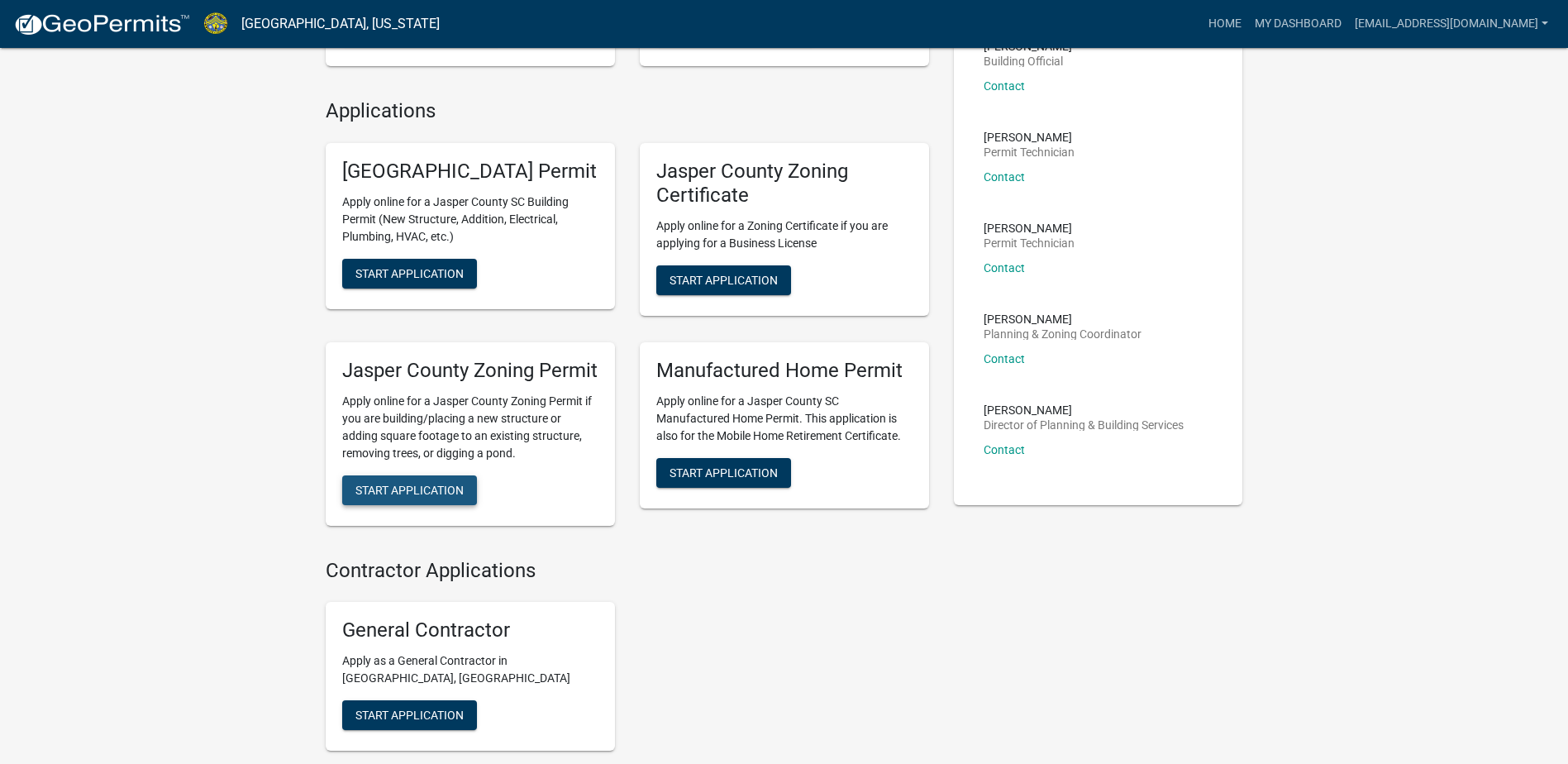
click at [412, 496] on span "Start Application" at bounding box center [409, 489] width 108 height 13
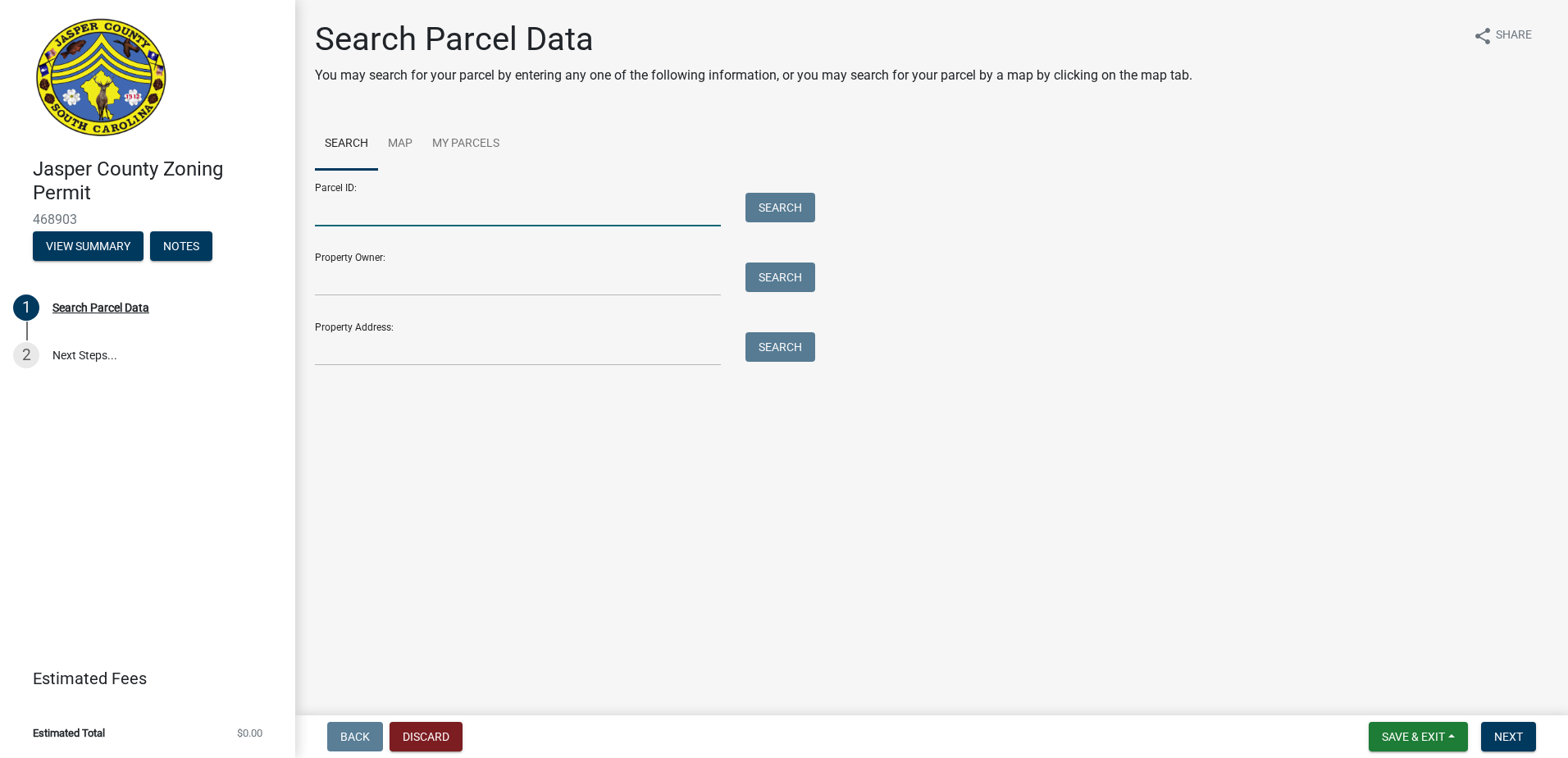
click at [403, 200] on input "Parcel ID:" at bounding box center [518, 209] width 406 height 33
click at [402, 212] on input "Parcel ID:" at bounding box center [518, 209] width 406 height 33
type input "[PHONE_NUMBER]"
click at [809, 204] on button "Search" at bounding box center [780, 207] width 70 height 29
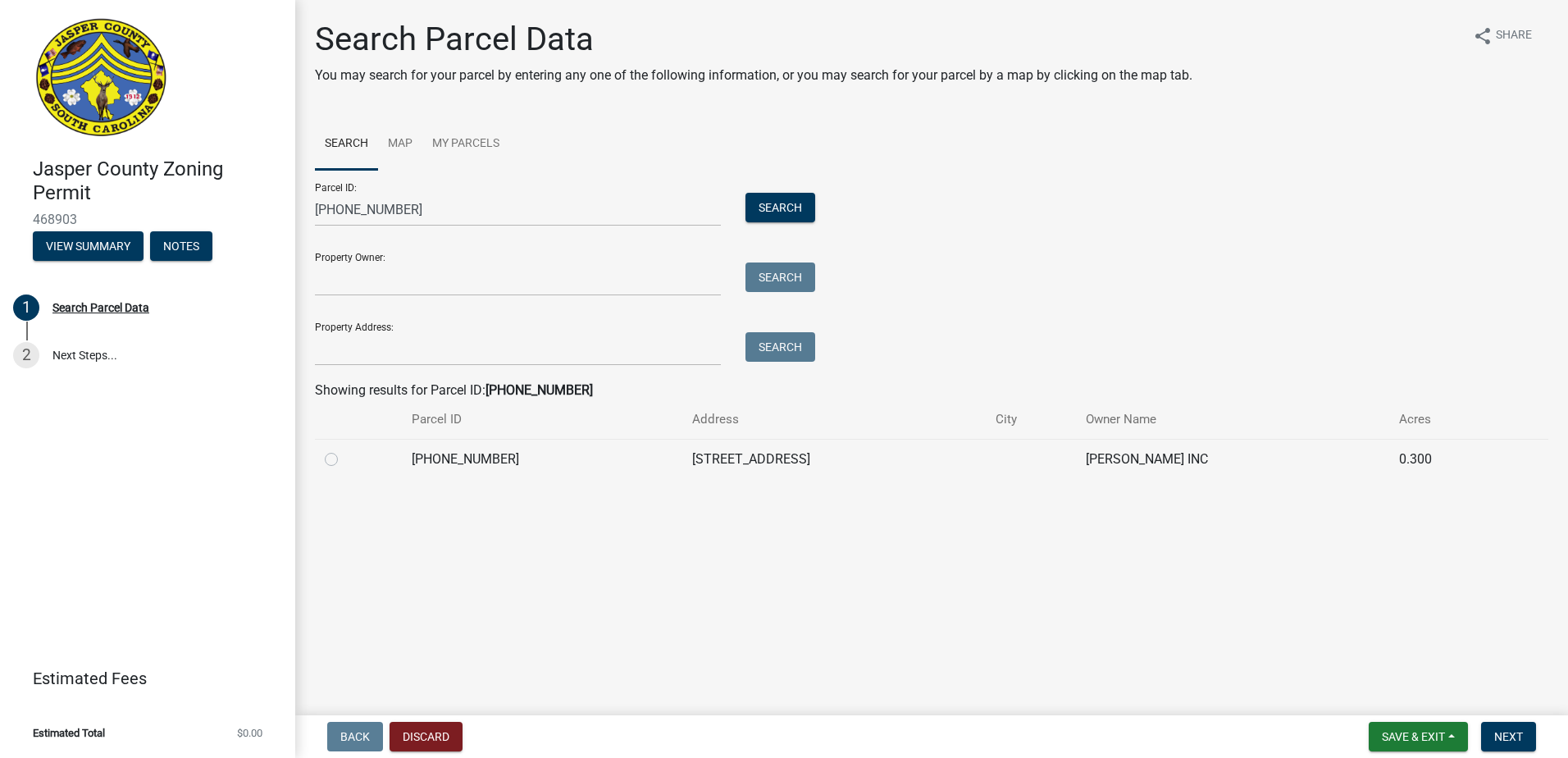
click at [344, 450] on label at bounding box center [344, 450] width 0 height 0
click at [344, 460] on input "radio" at bounding box center [349, 455] width 11 height 11
radio input "true"
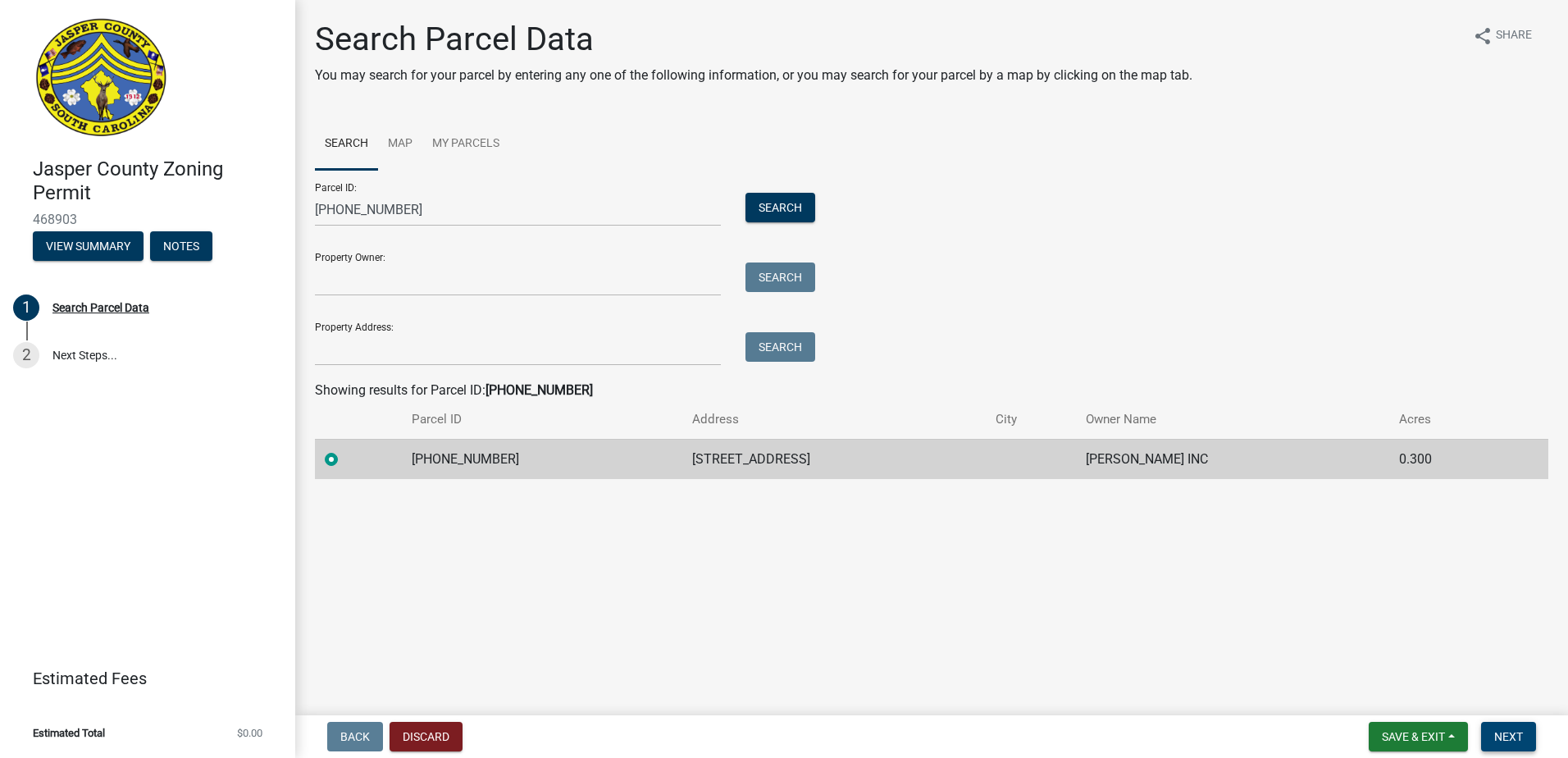
click at [1508, 741] on span "Next" at bounding box center [1508, 736] width 28 height 13
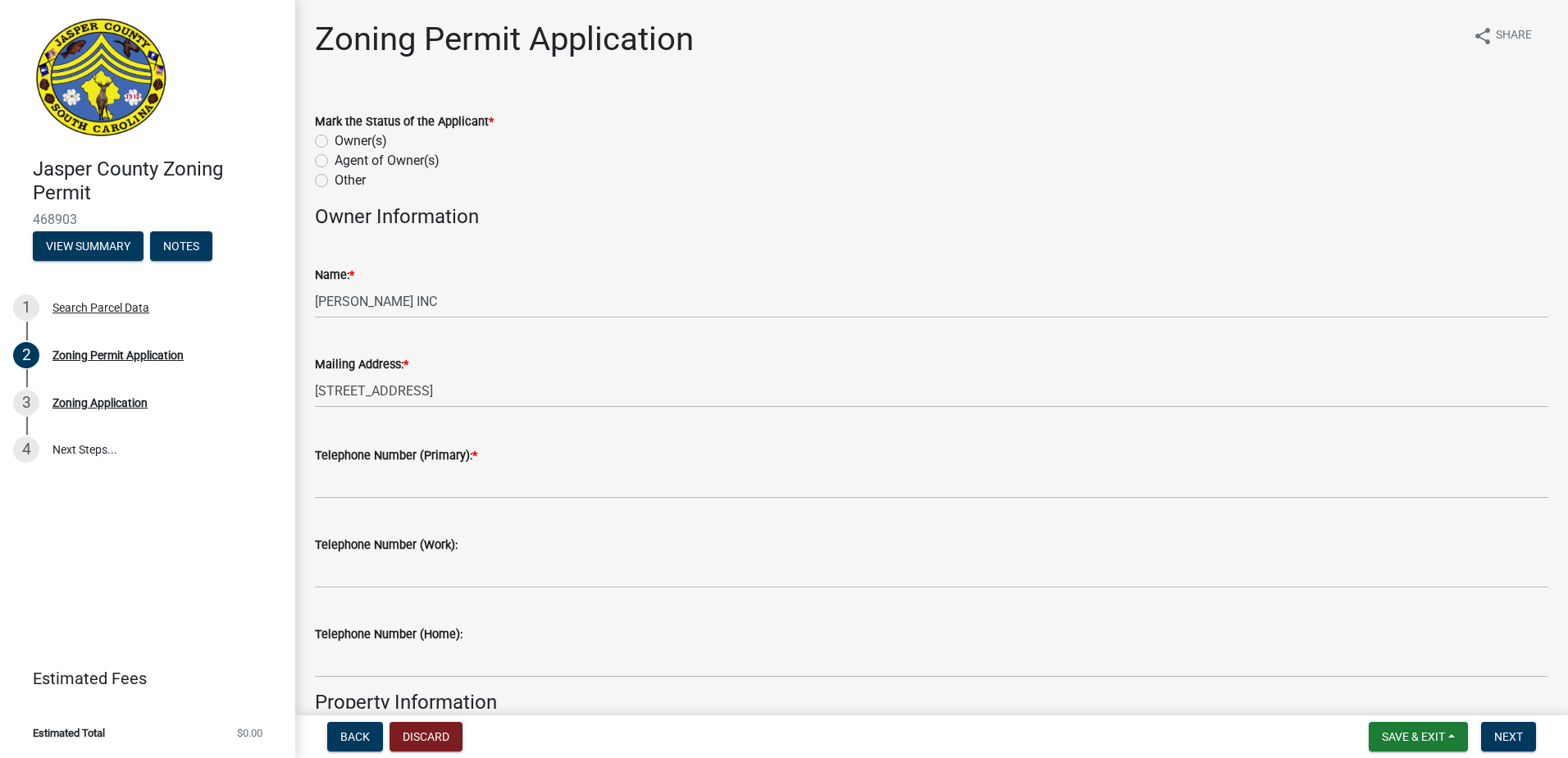
click at [335, 138] on label "Owner(s)" at bounding box center [360, 141] width 52 height 20
click at [335, 138] on input "Owner(s)" at bounding box center [340, 136] width 11 height 11
radio input "true"
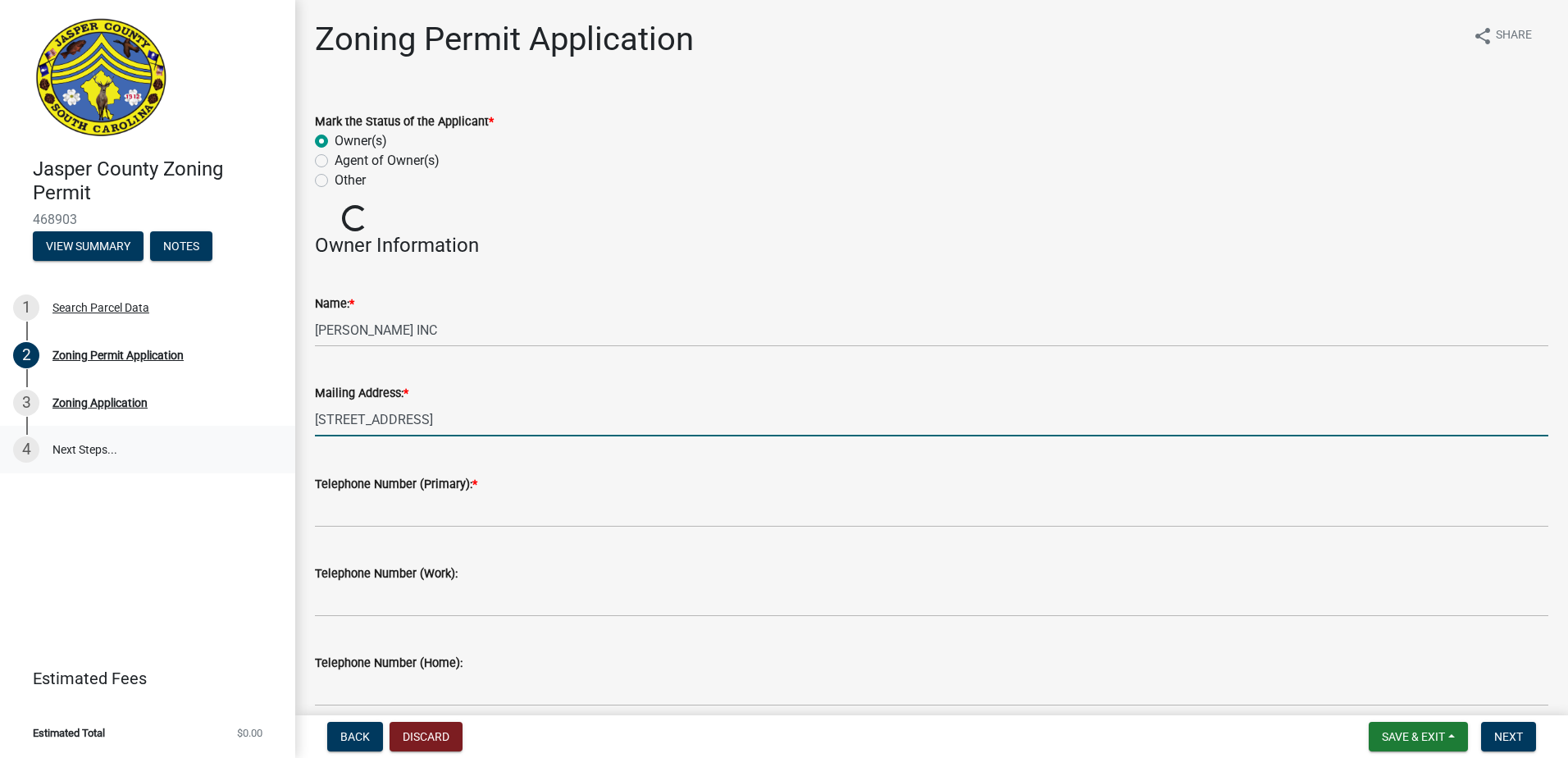
drag, startPoint x: 615, startPoint y: 416, endPoint x: 226, endPoint y: 436, distance: 389.5
click at [226, 436] on div "[GEOGRAPHIC_DATA] Zoning Permit 468903 View Summary Notes 1 Search Parcel Data …" at bounding box center [784, 379] width 1568 height 758
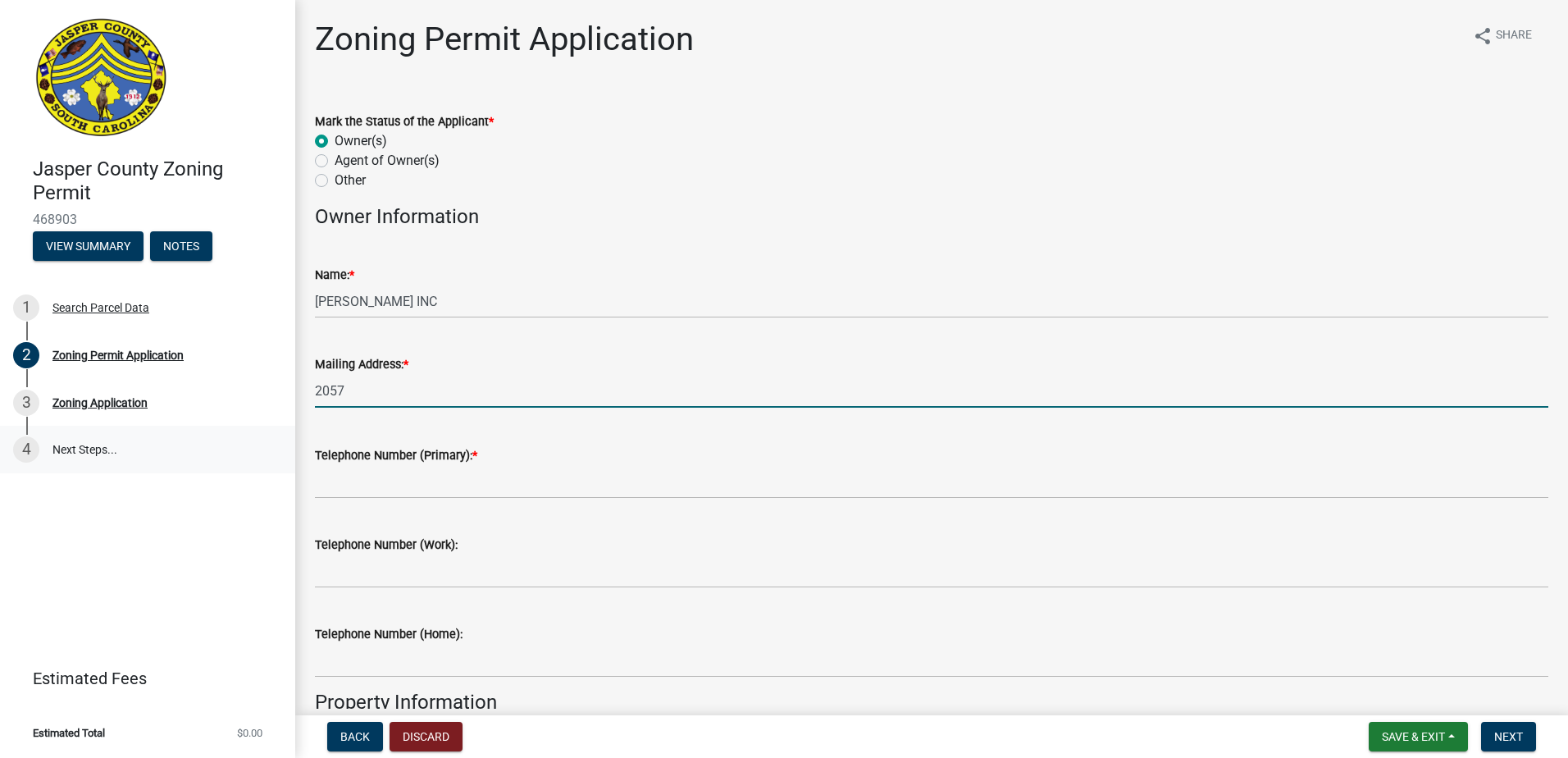
type input "[STREET_ADDRESS]"
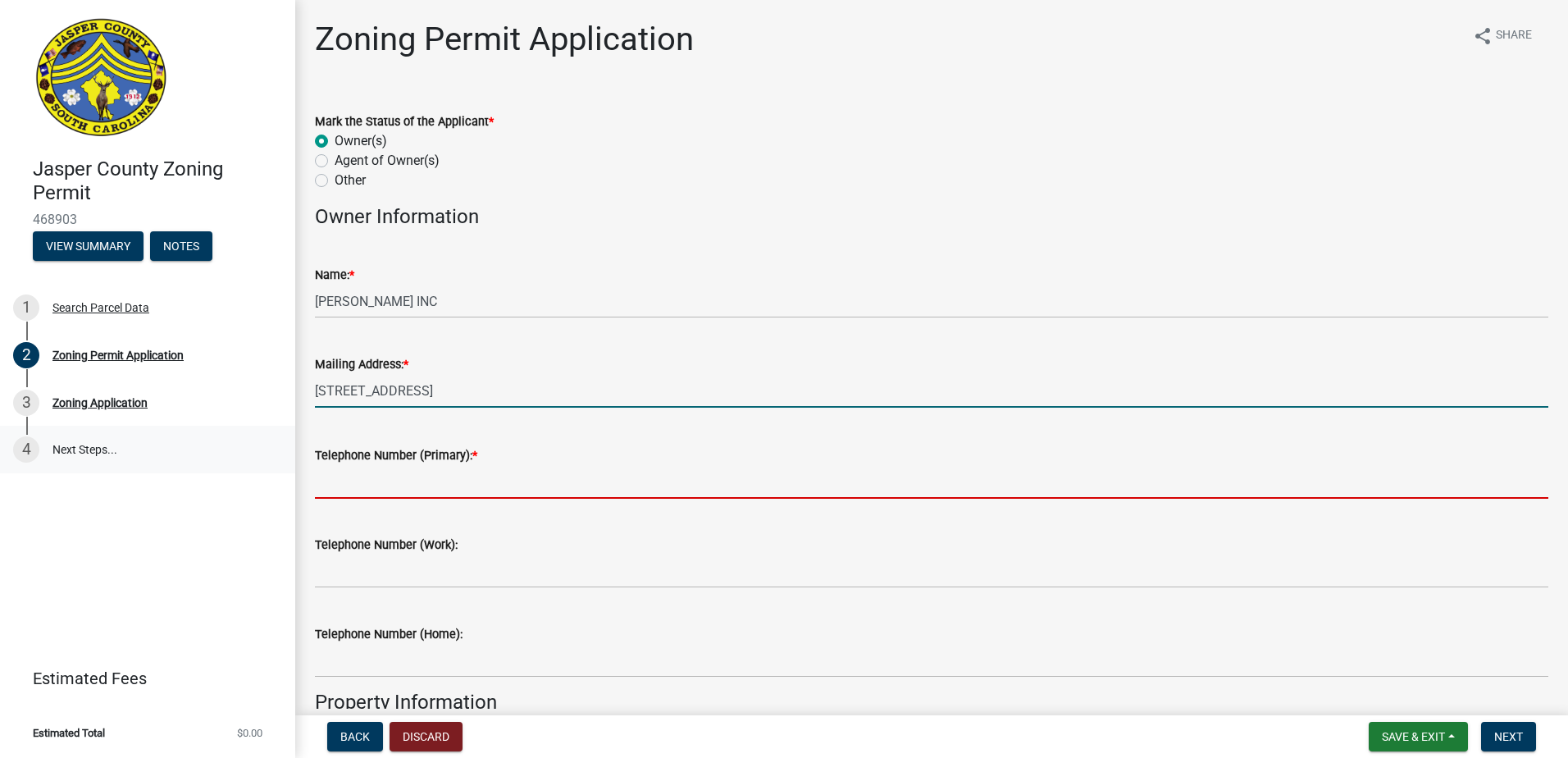
type input "8435407042"
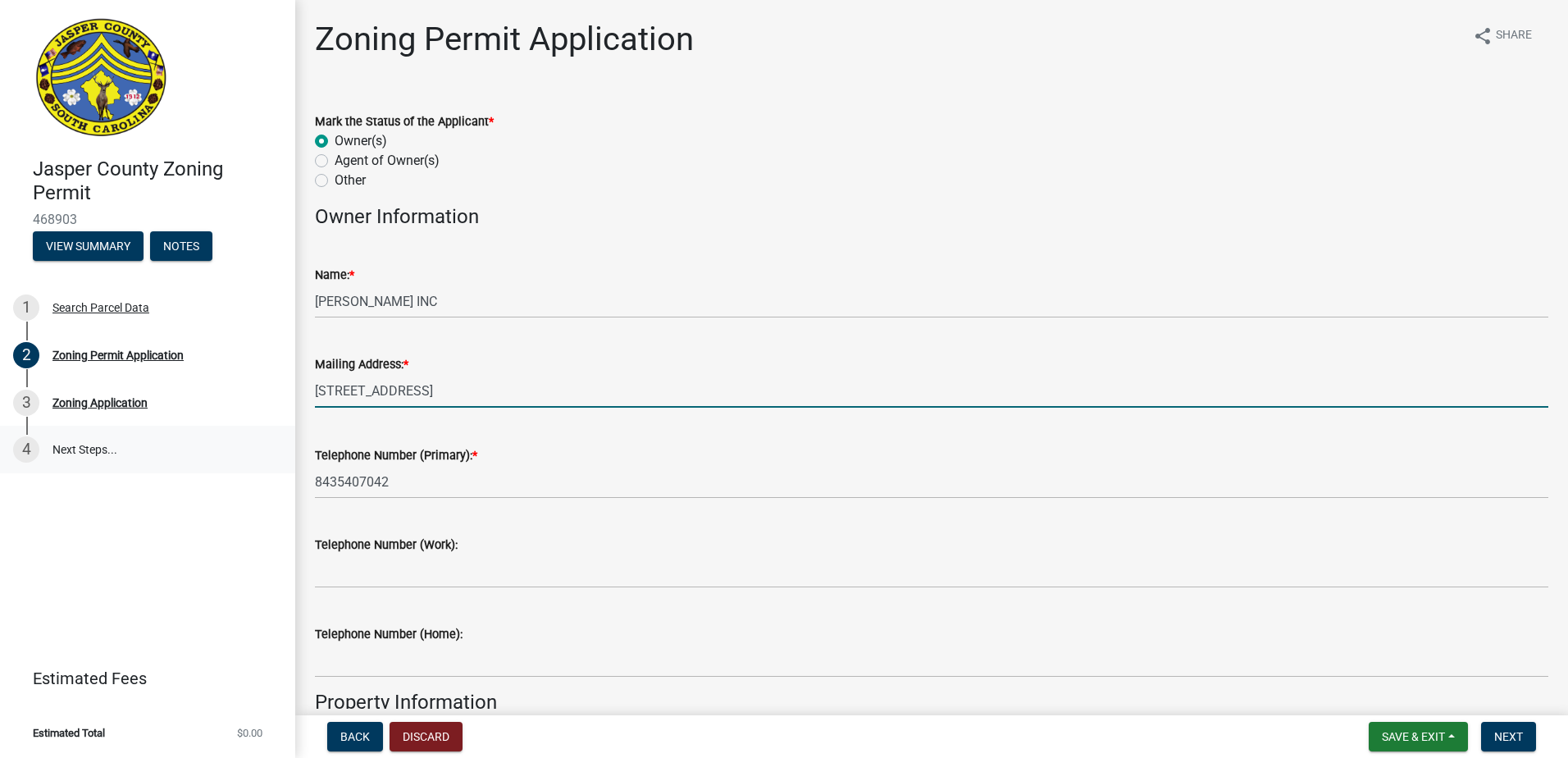
type input "Yemassee"
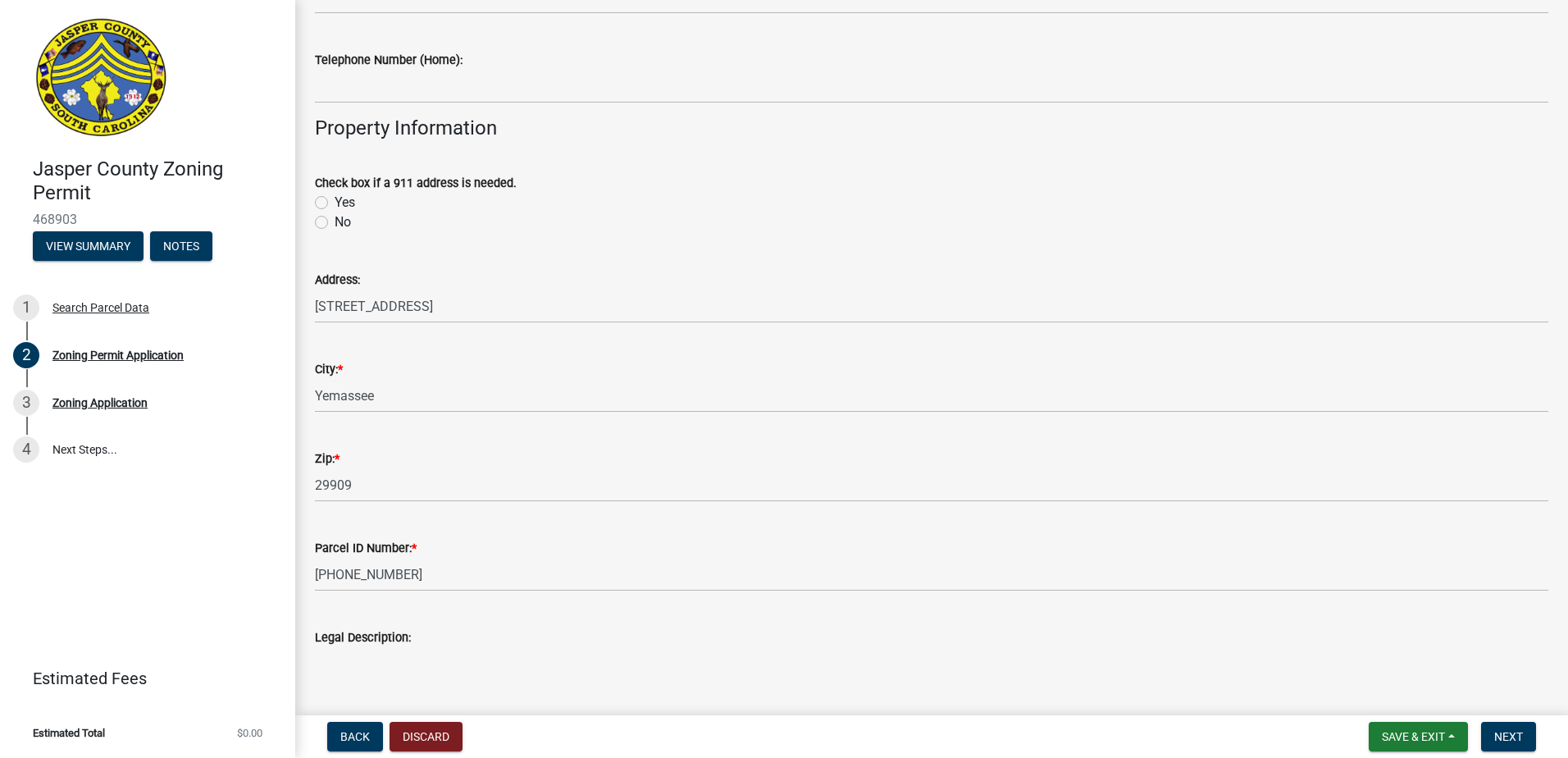
click at [335, 218] on label "No" at bounding box center [342, 222] width 17 height 20
click at [335, 218] on input "No" at bounding box center [340, 217] width 11 height 11
radio input "true"
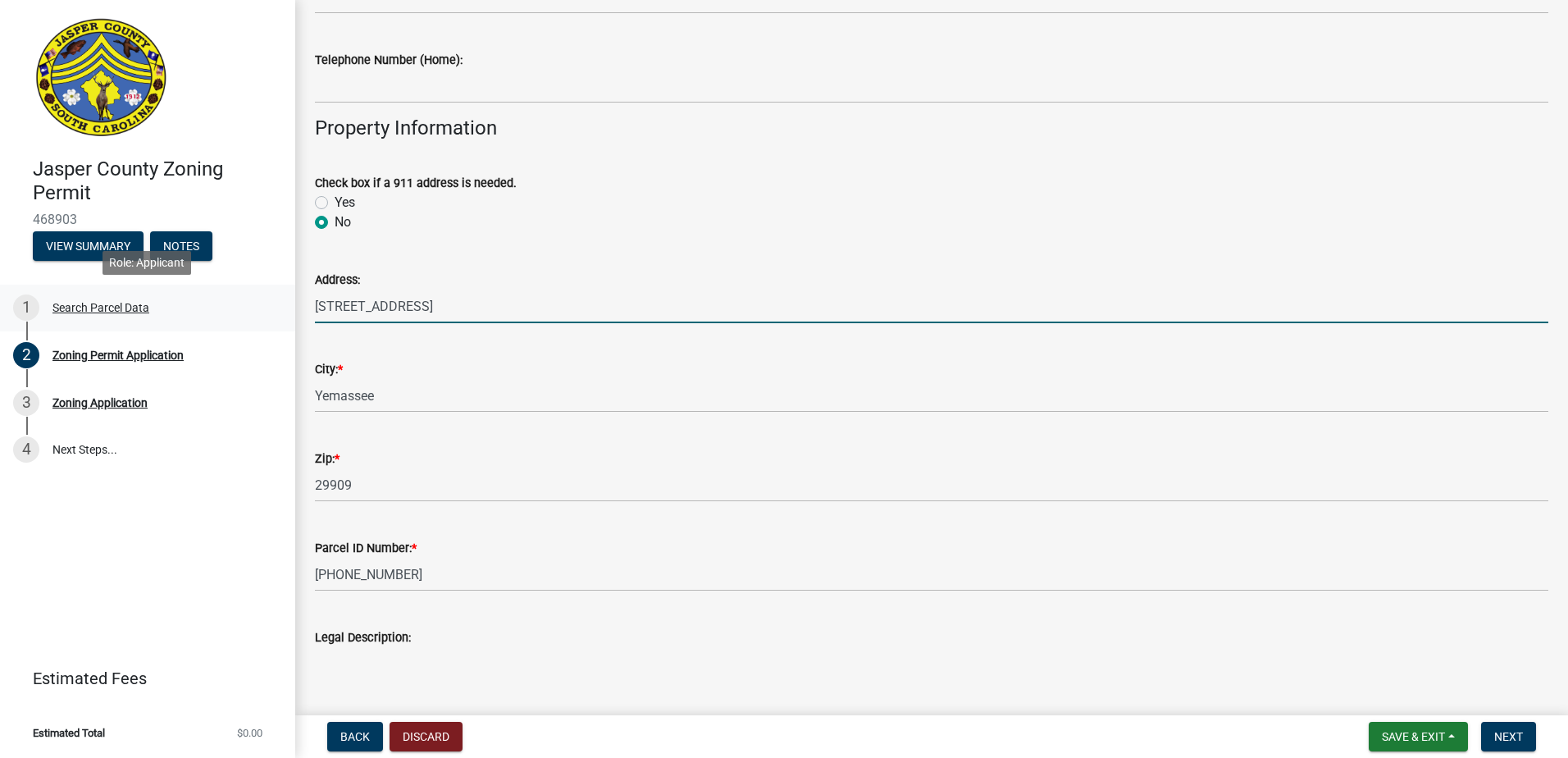
drag, startPoint x: 497, startPoint y: 311, endPoint x: 248, endPoint y: 308, distance: 249.0
click at [248, 308] on div "[GEOGRAPHIC_DATA] Zoning Permit 468903 View Summary Notes 1 Search Parcel Data …" at bounding box center [784, 379] width 1568 height 758
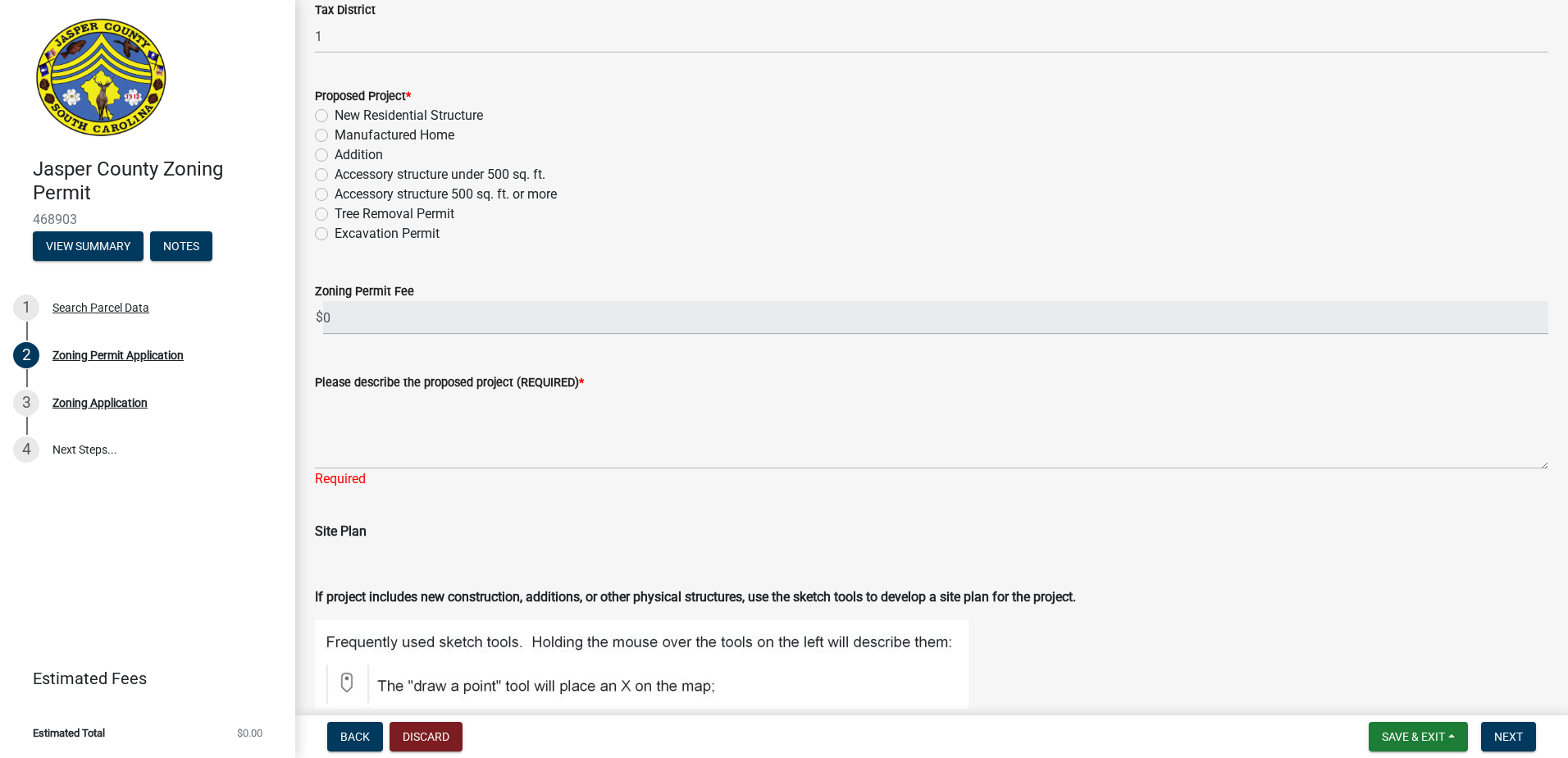
scroll to position [1395, 0]
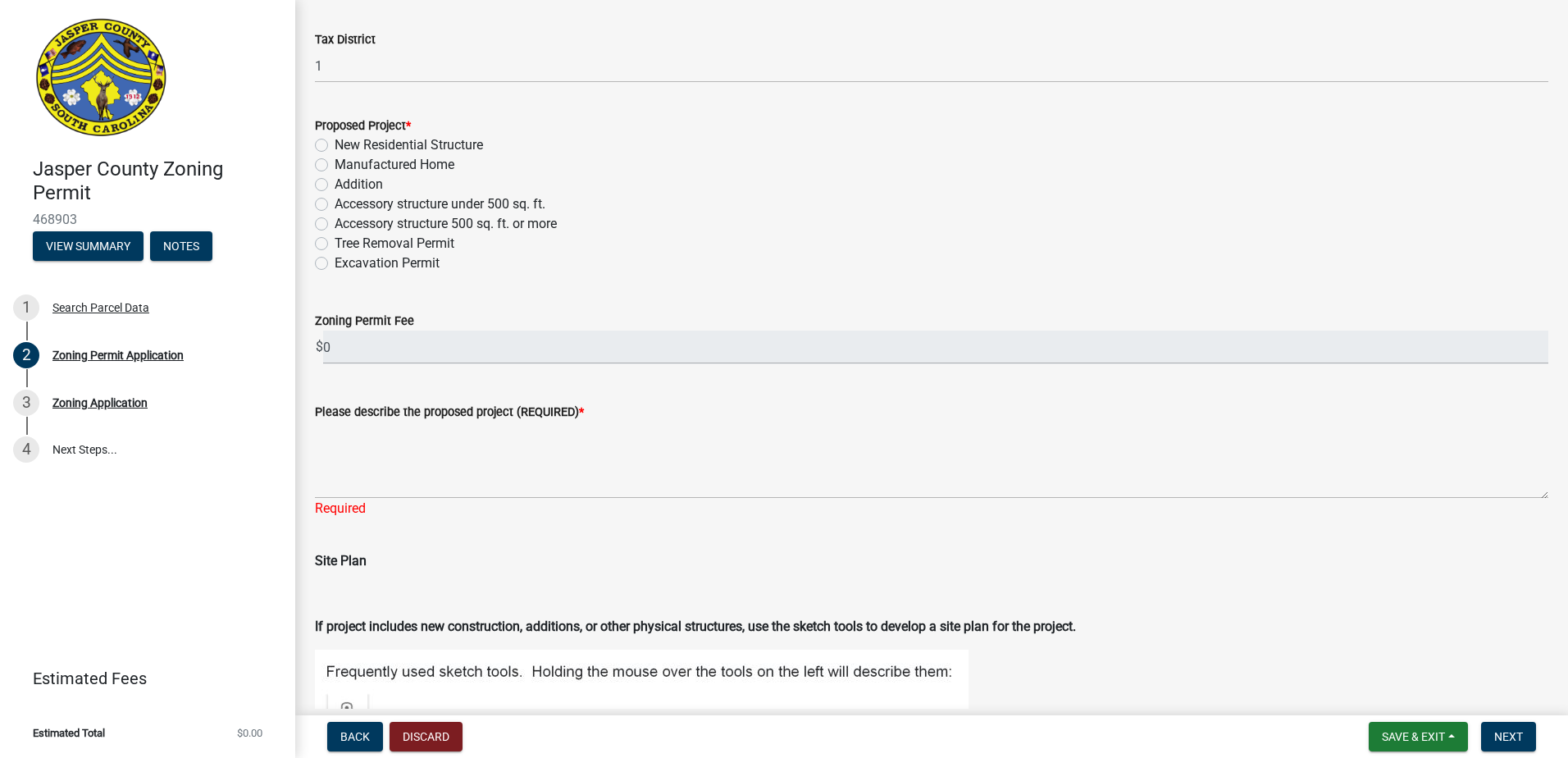
type input "[STREET_ADDRESS]"
click at [335, 151] on label "New Residential Structure" at bounding box center [408, 145] width 148 height 20
click at [335, 146] on input "New Residential Structure" at bounding box center [340, 140] width 11 height 11
radio input "true"
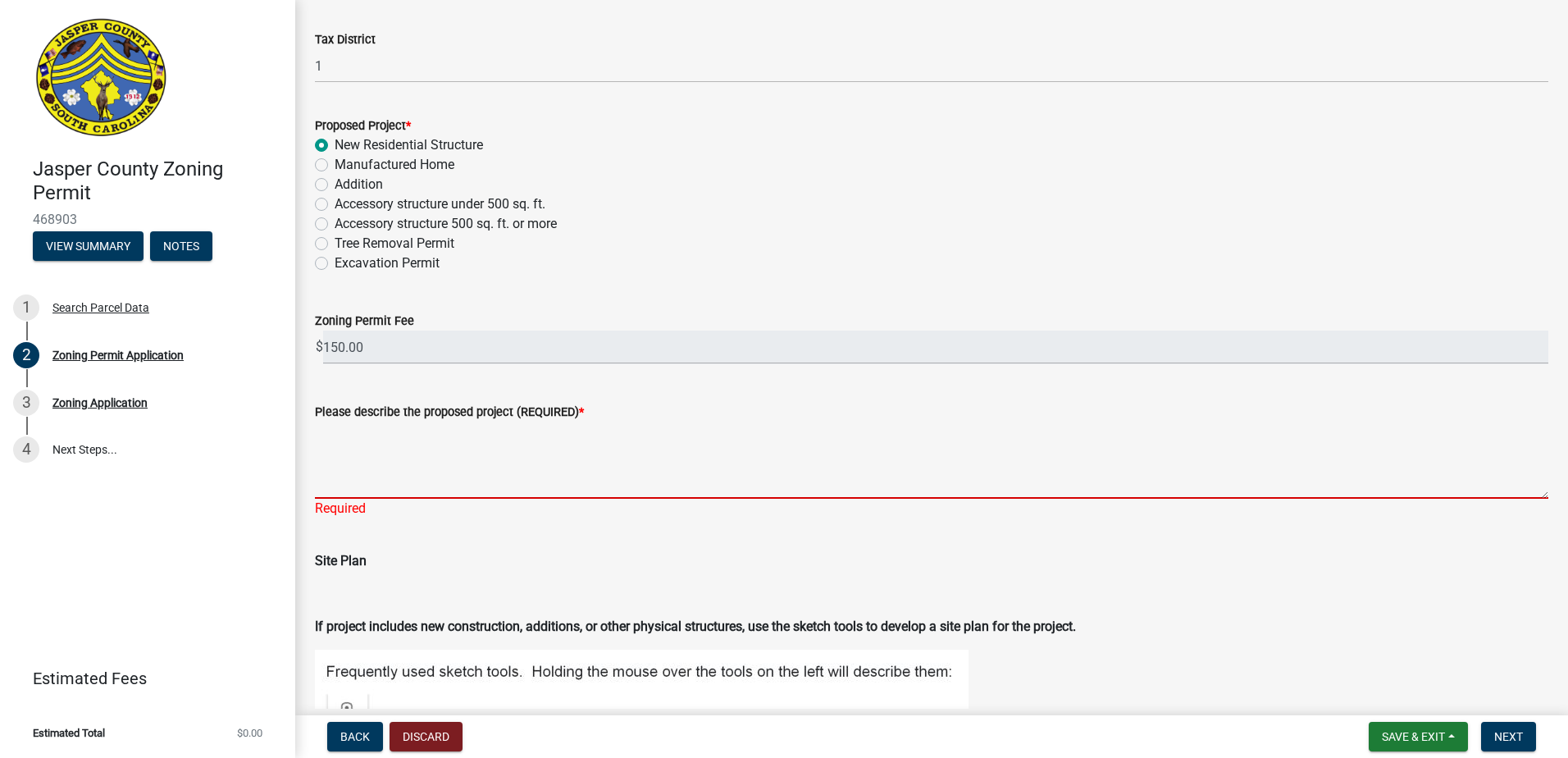
click at [589, 470] on textarea "Please describe the proposed project (REQUIRED) *" at bounding box center [931, 460] width 1233 height 78
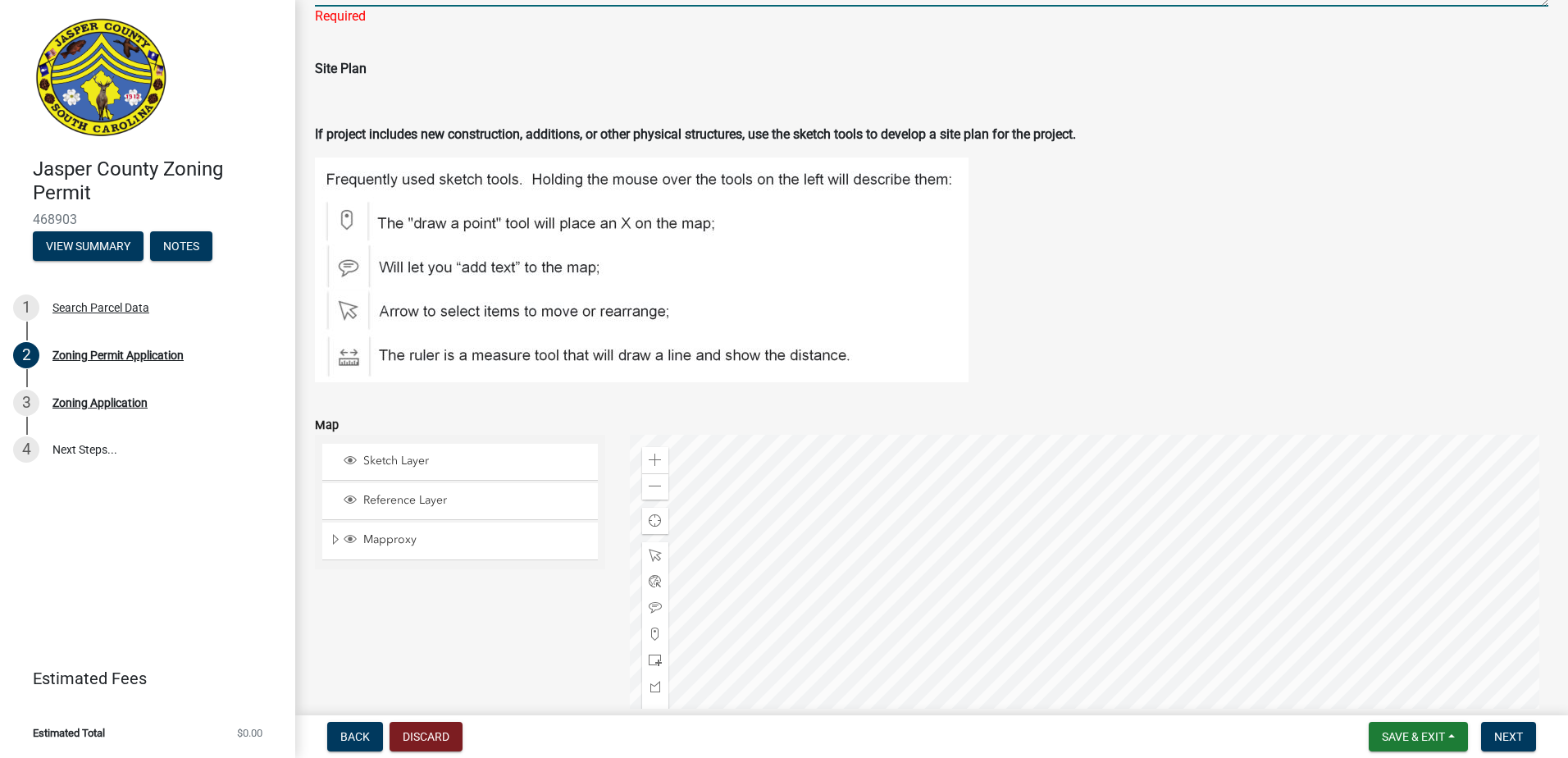
scroll to position [2543, 0]
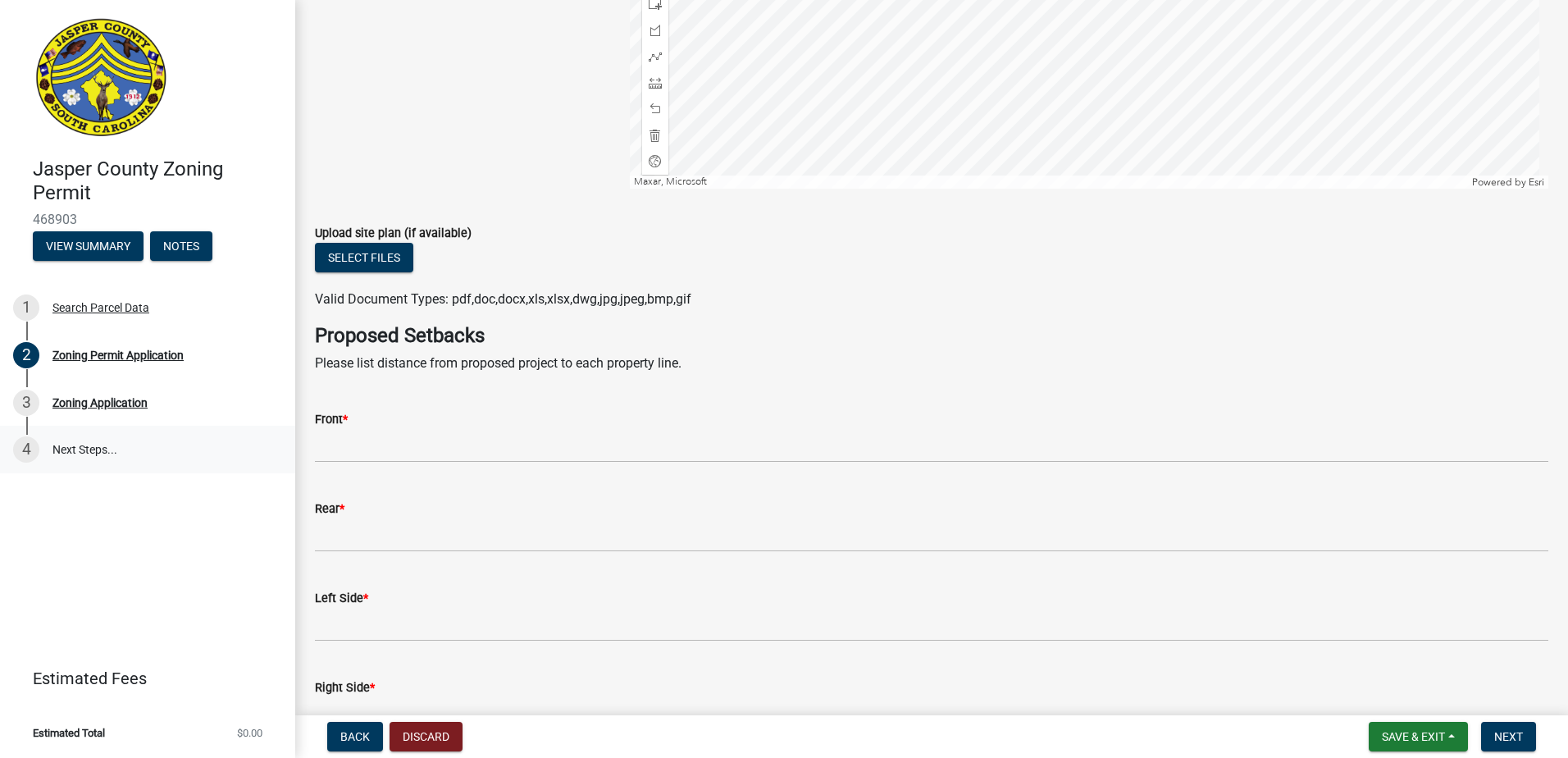
type textarea "new single family residence"
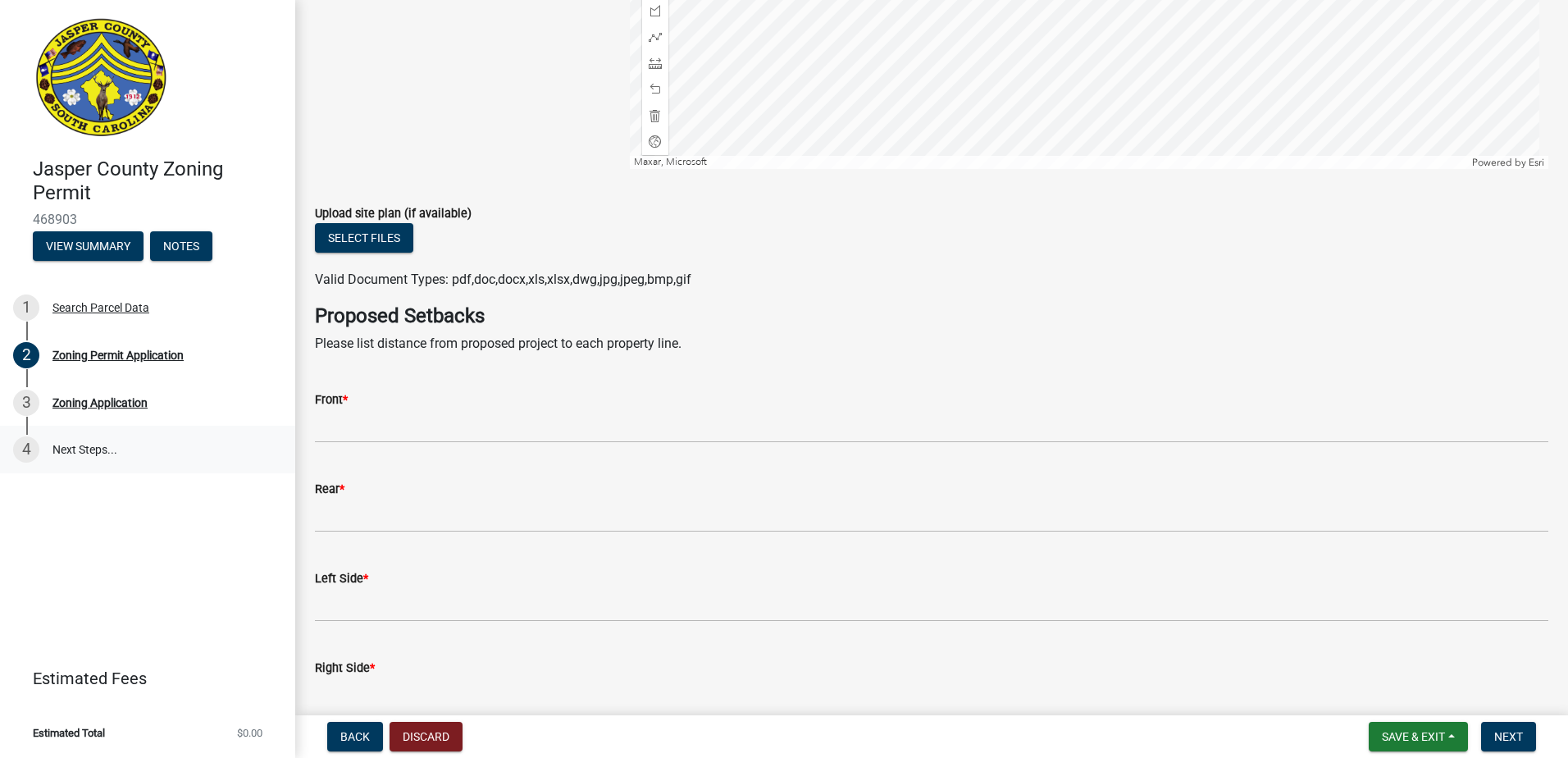
scroll to position [2523, 0]
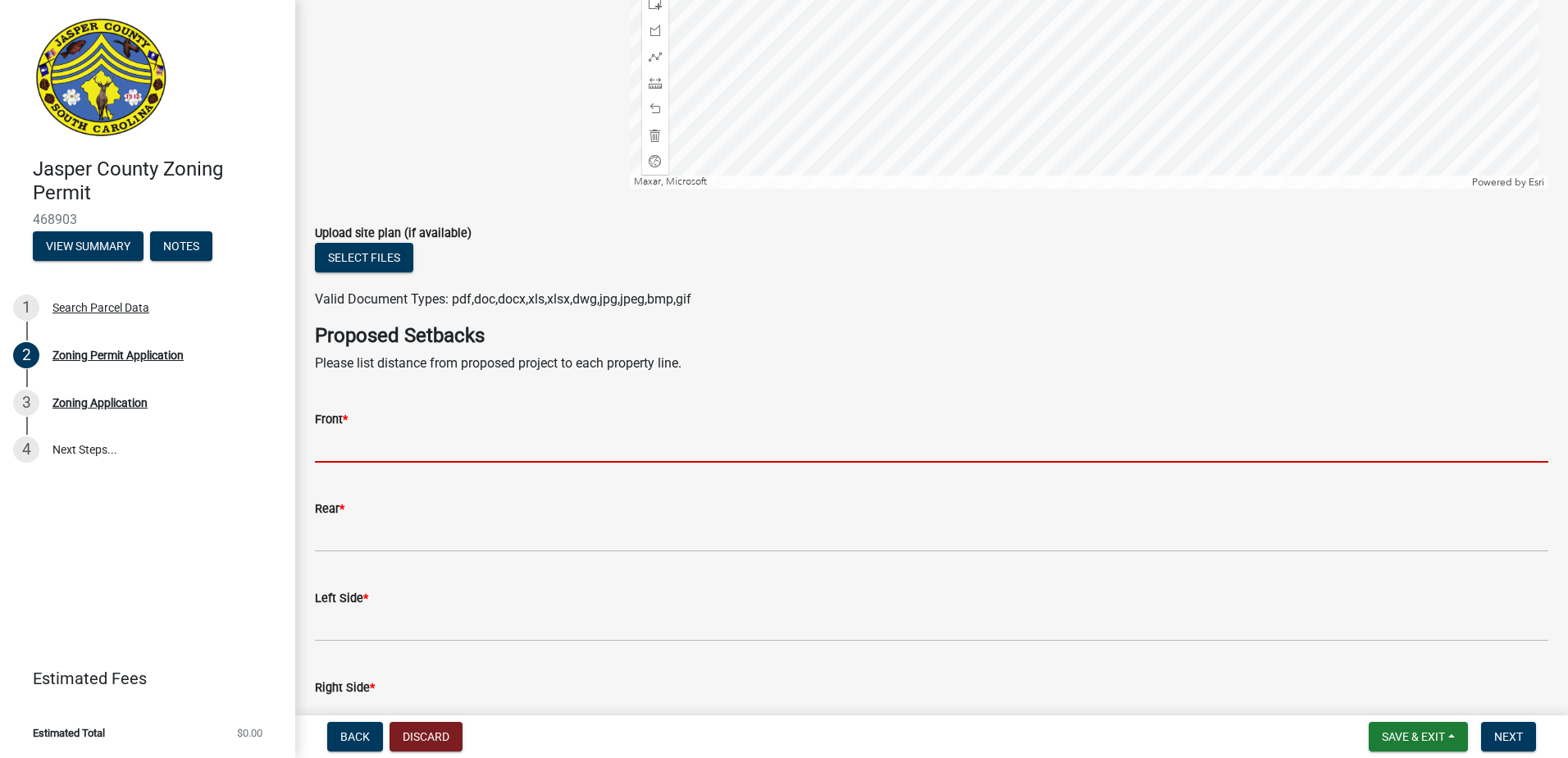
click at [398, 444] on input "Front *" at bounding box center [931, 446] width 1233 height 33
type input "35"
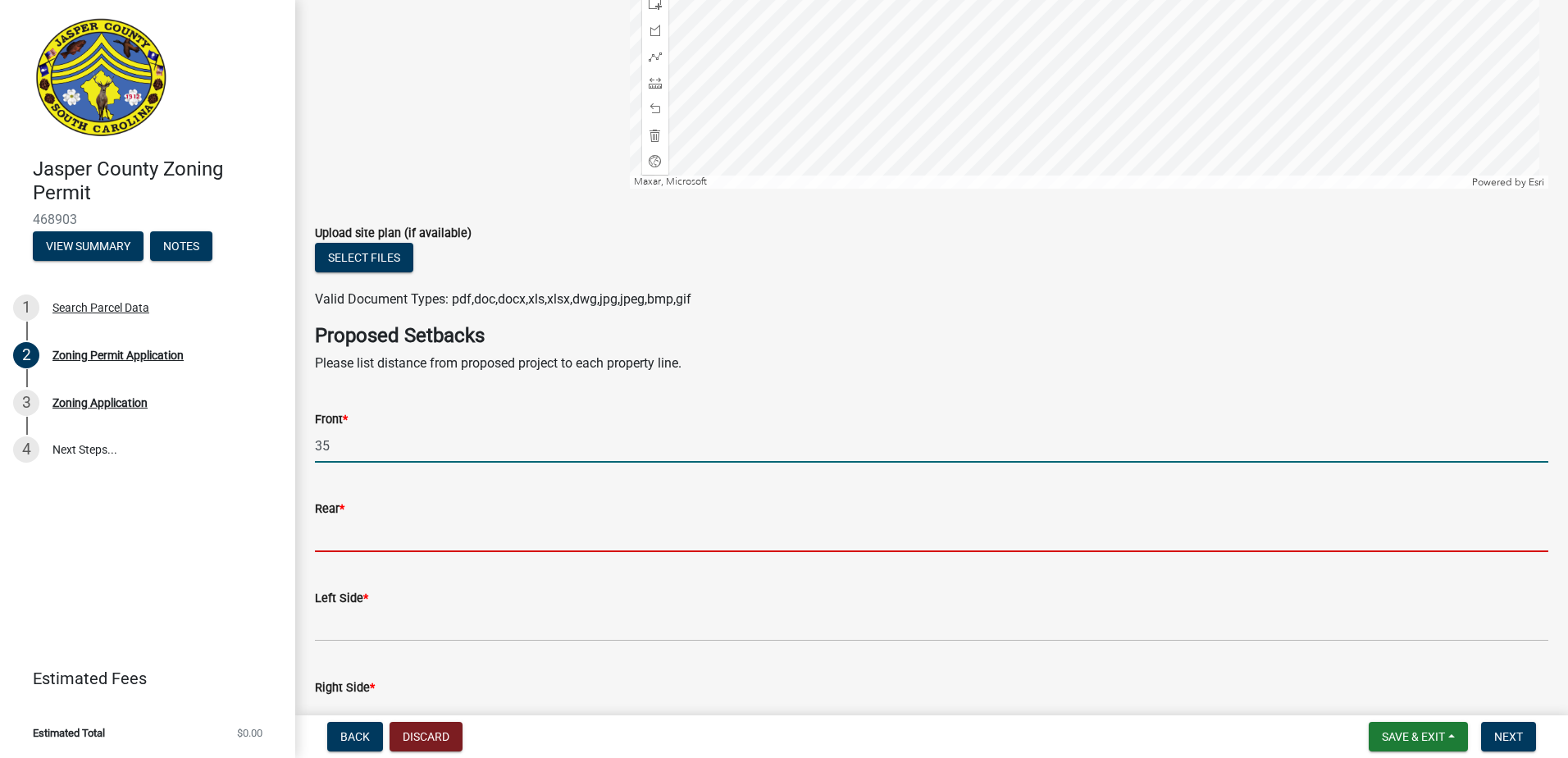
type input "20"
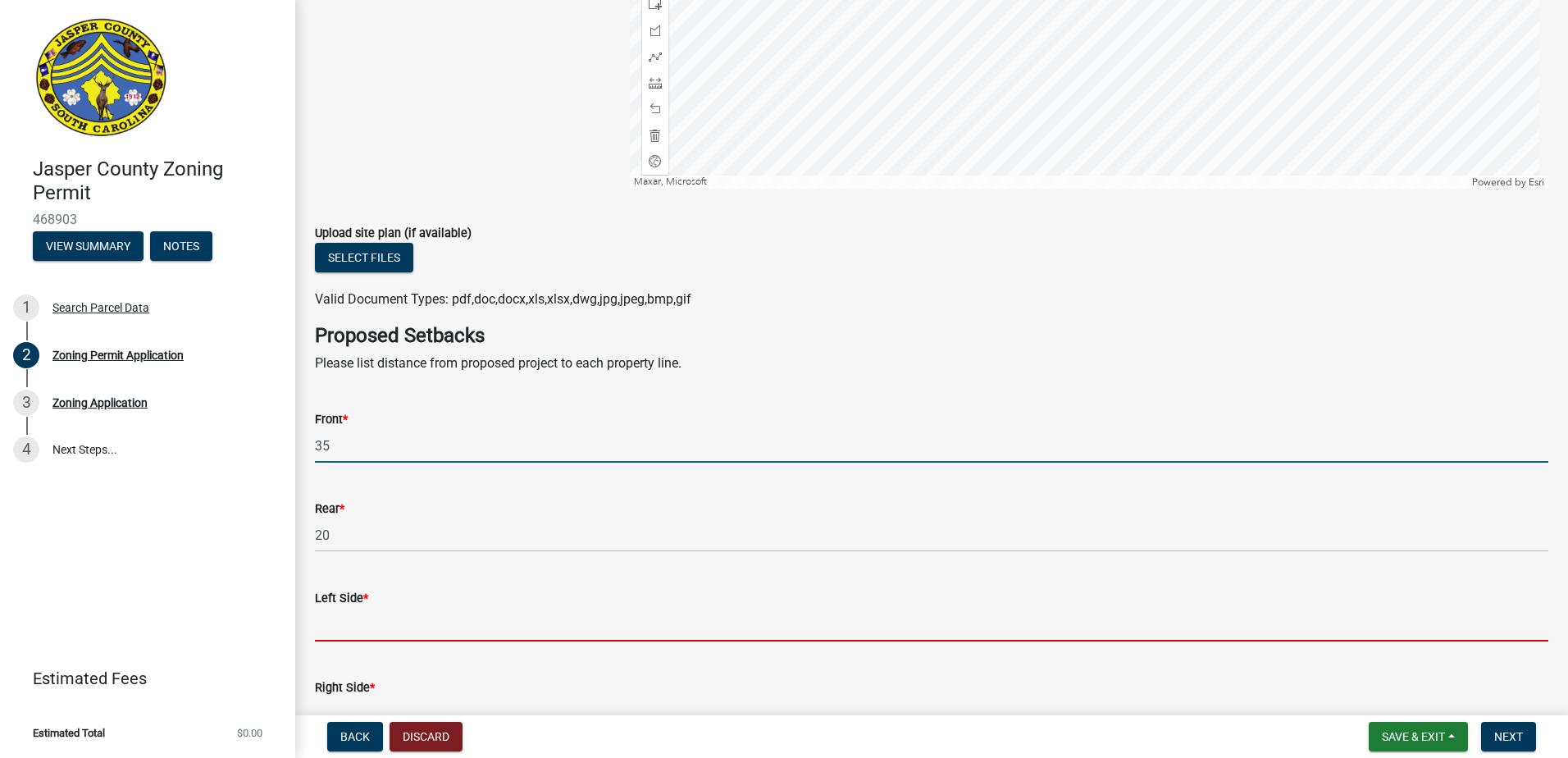
type input "10"
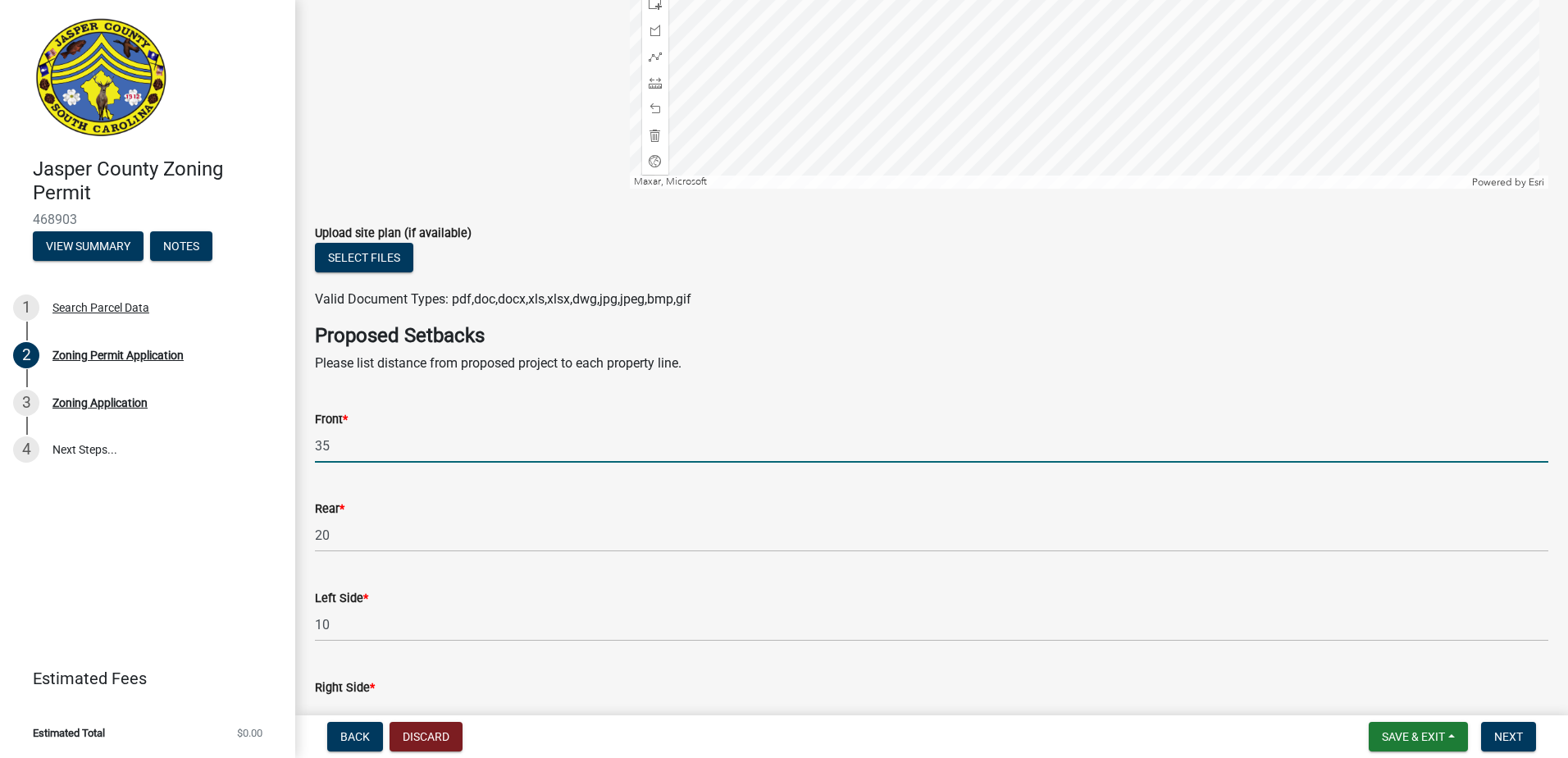
type input "10"
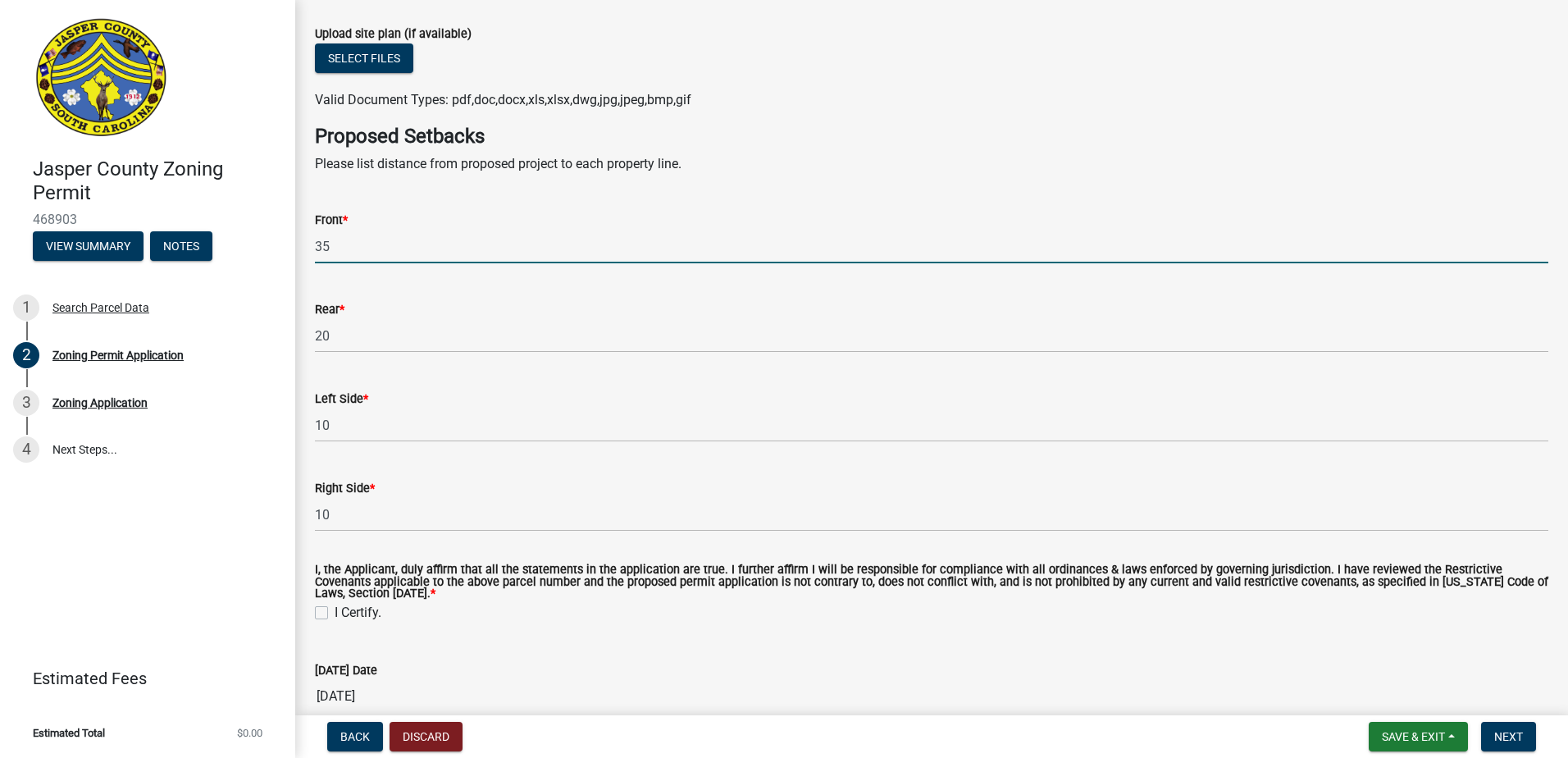
scroll to position [2934, 0]
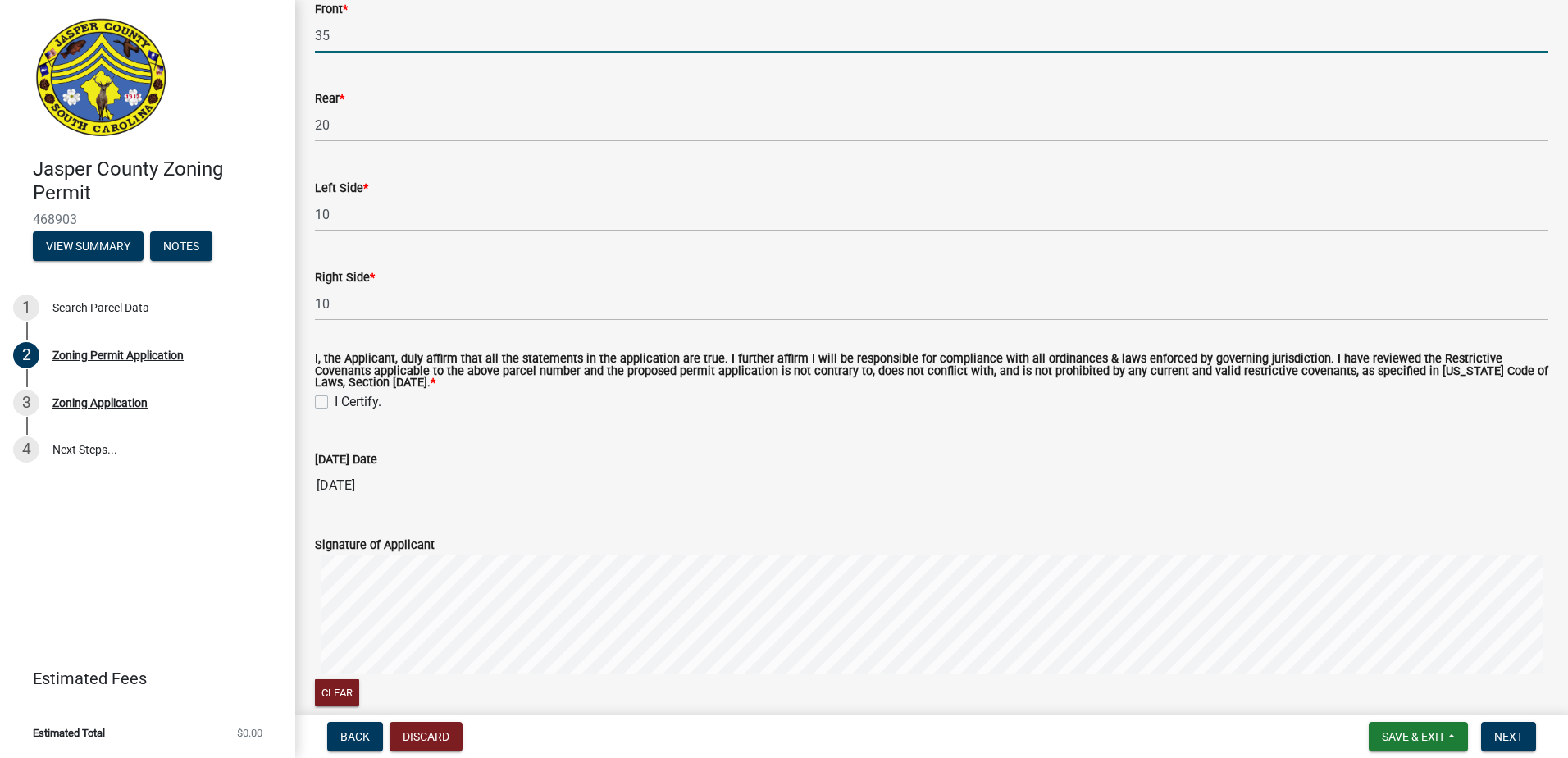
click at [329, 391] on div "I, the Applicant, duly affirm that all the statements in the application are tr…" at bounding box center [931, 372] width 1233 height 38
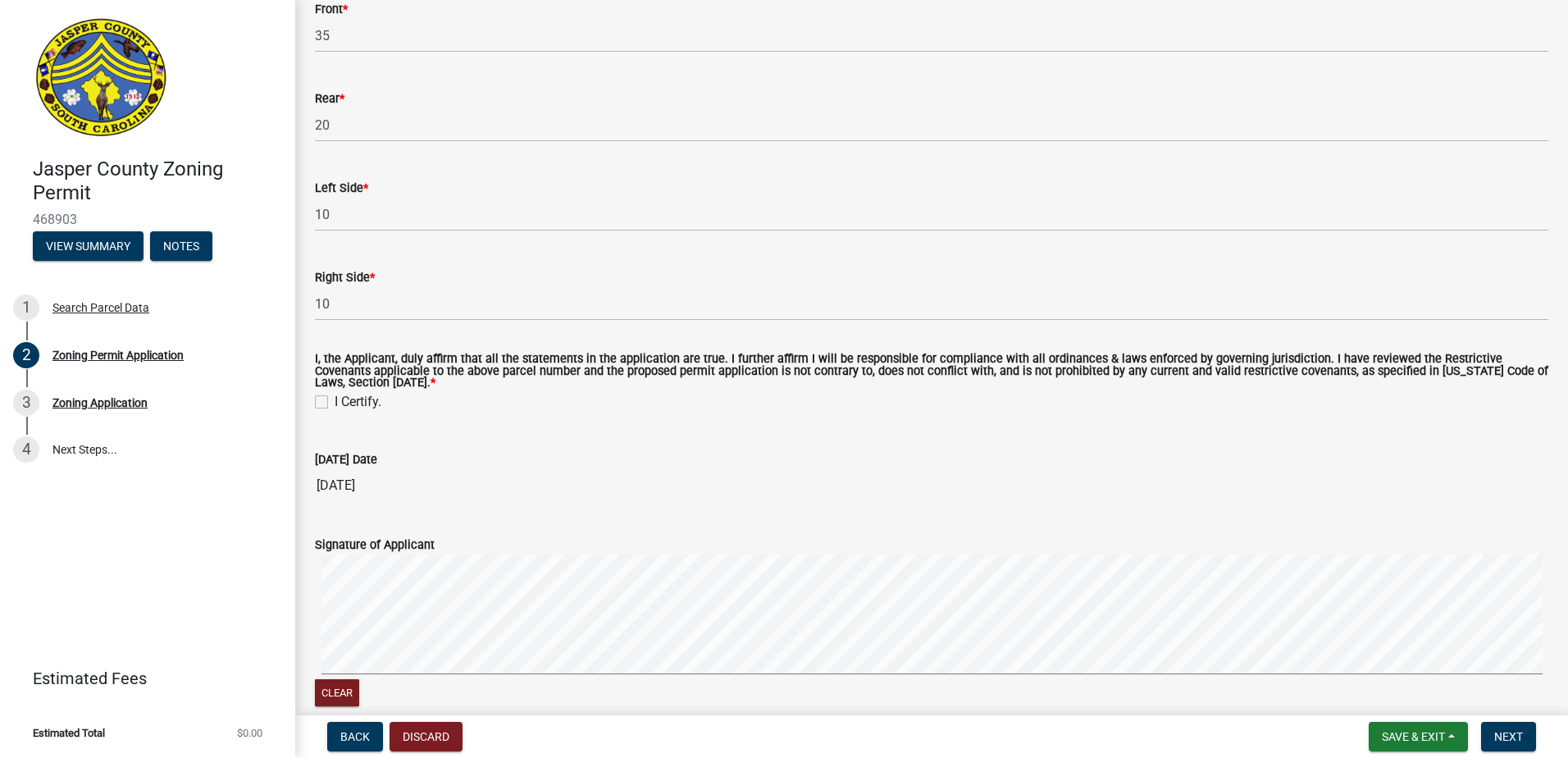
click at [335, 402] on label "I Certify." at bounding box center [358, 402] width 47 height 20
click at [335, 402] on input "I Certify." at bounding box center [340, 397] width 11 height 11
checkbox input "true"
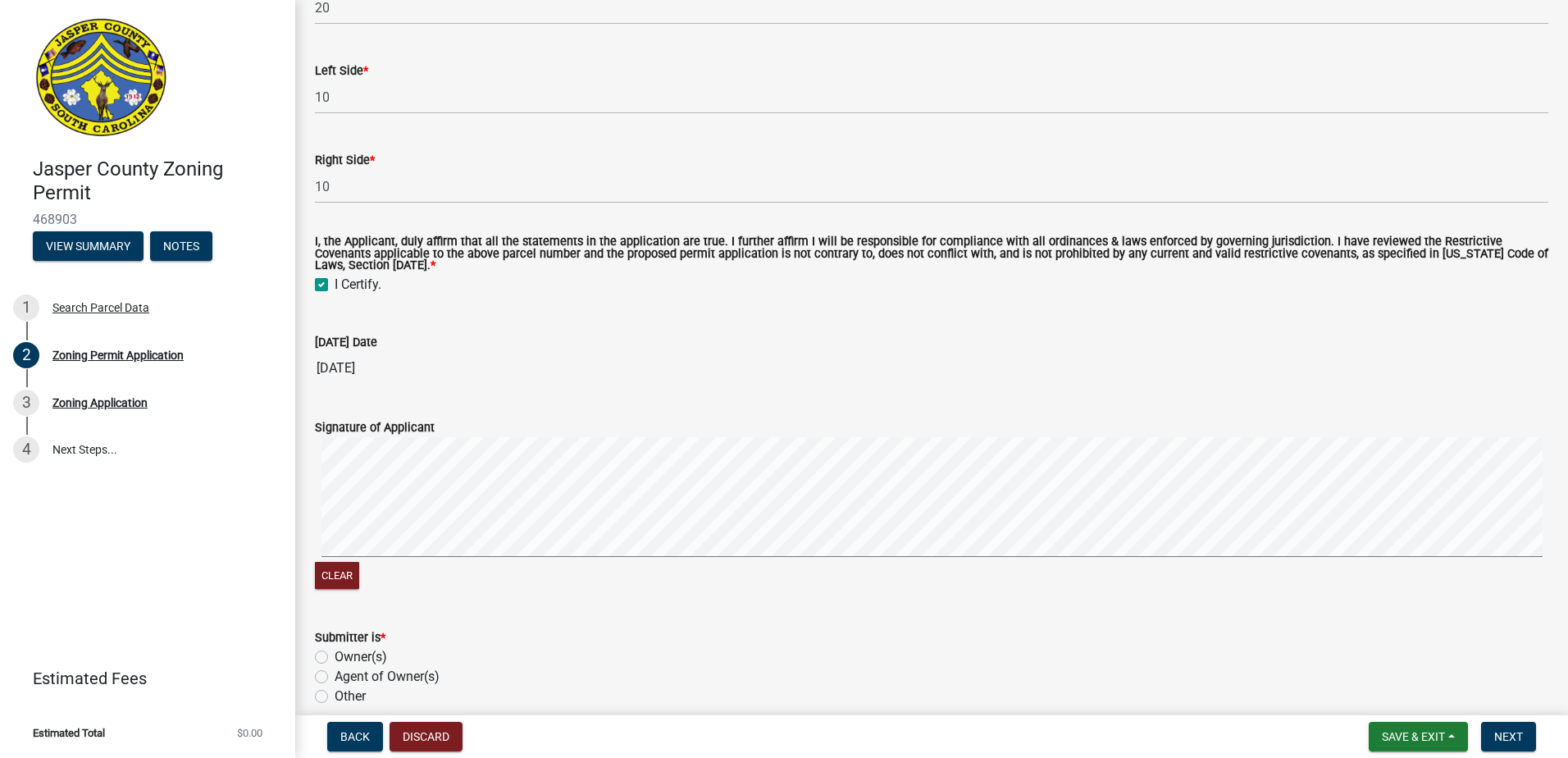
scroll to position [3148, 0]
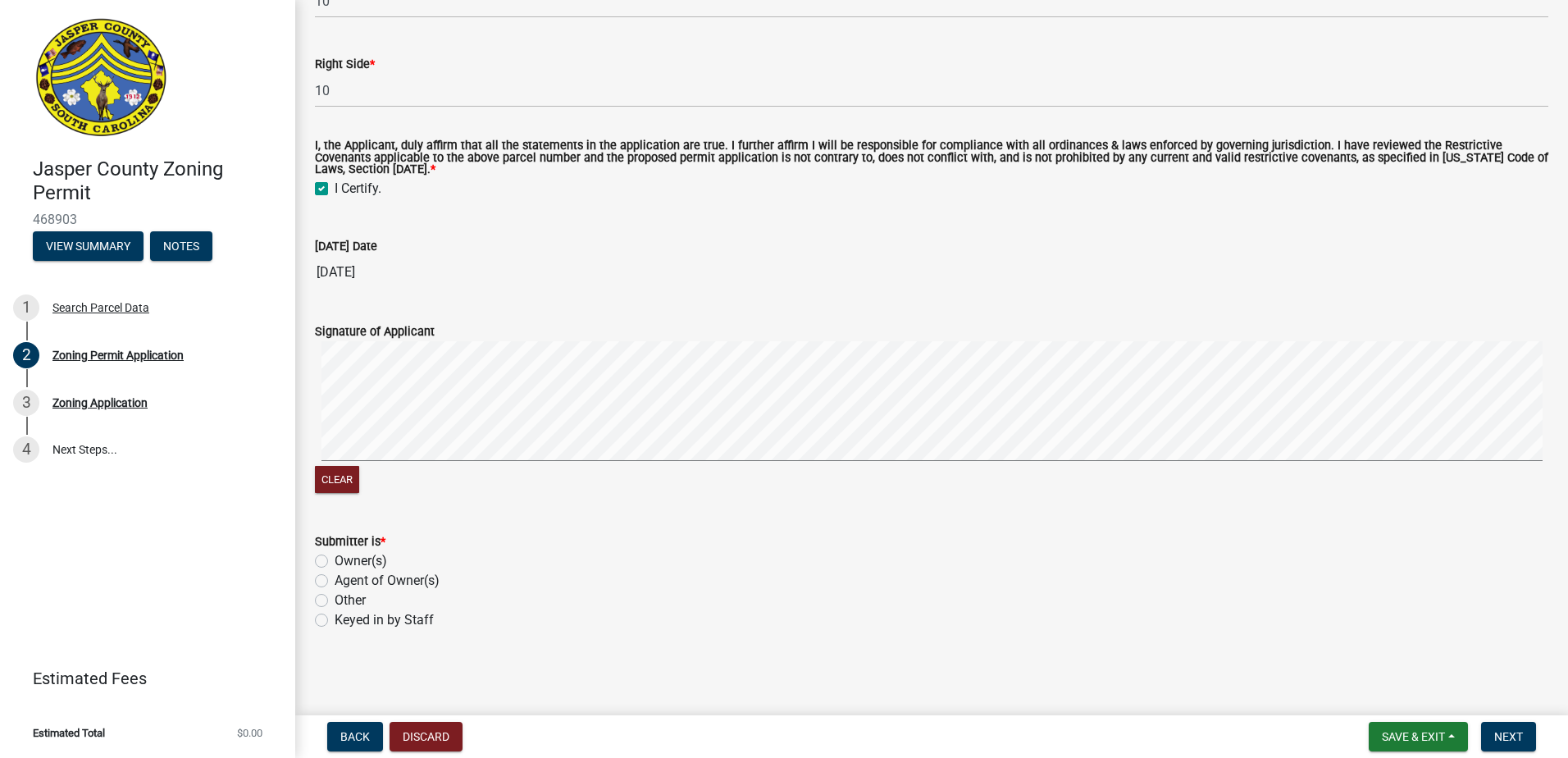
click at [329, 577] on div "Agent of Owner(s)" at bounding box center [931, 581] width 1233 height 20
click at [335, 579] on label "Agent of Owner(s)" at bounding box center [387, 581] width 105 height 20
click at [335, 579] on input "Agent of Owner(s)" at bounding box center [340, 576] width 11 height 11
radio input "true"
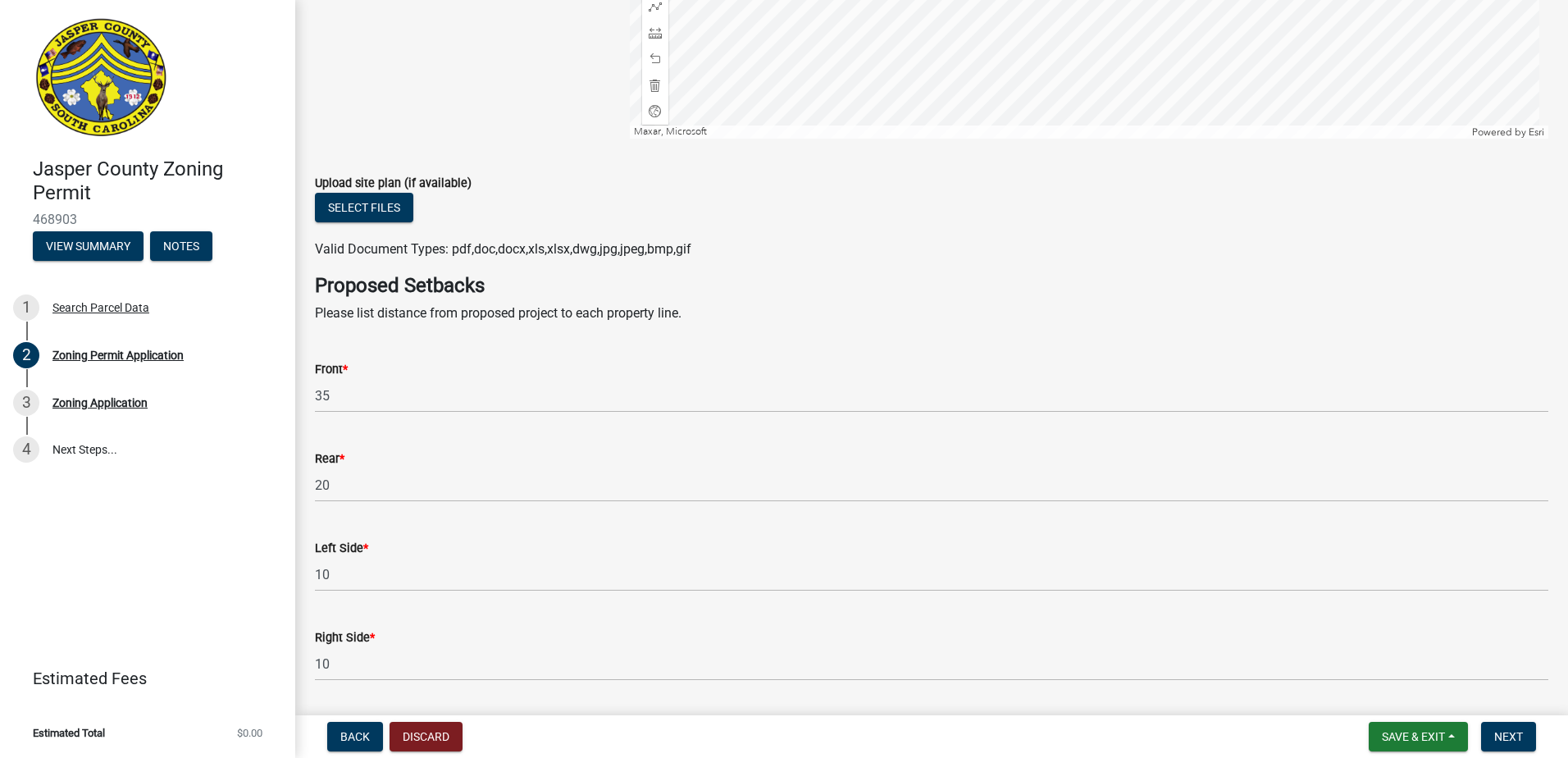
click at [379, 223] on div "Select files" at bounding box center [931, 209] width 1233 height 33
click at [379, 207] on button "Select files" at bounding box center [364, 207] width 98 height 29
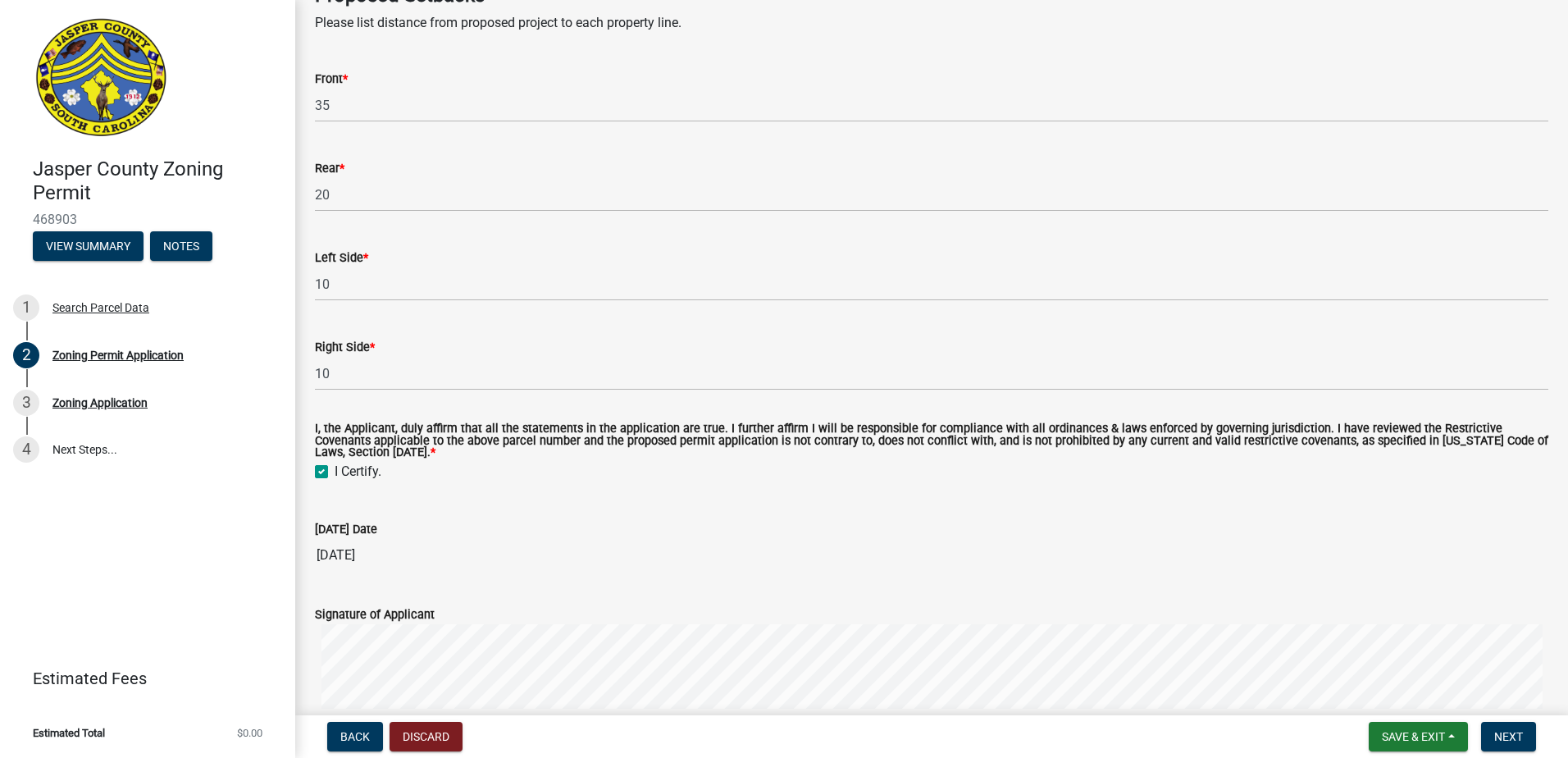
scroll to position [3268, 0]
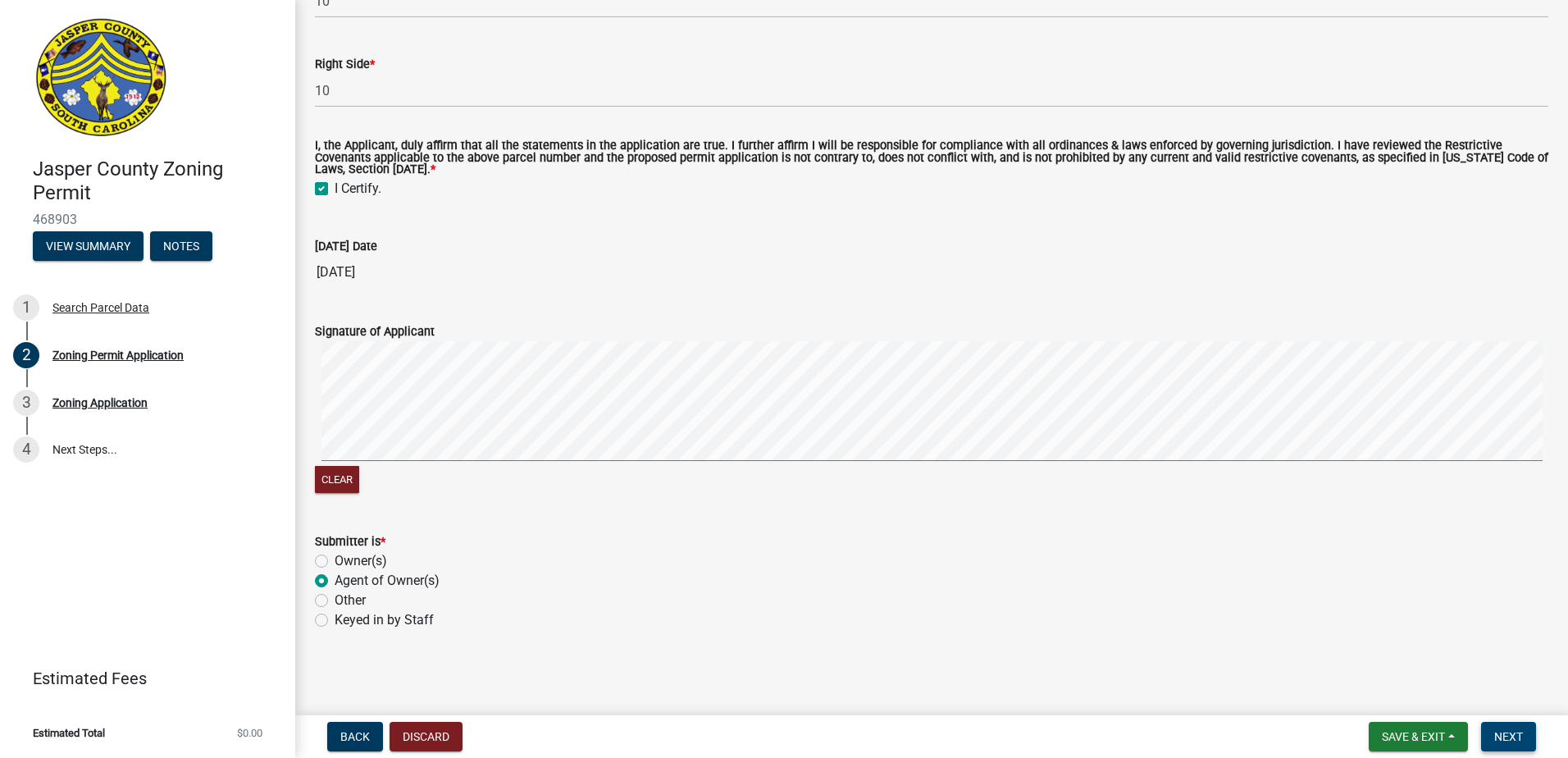
click at [1524, 732] on button "Next" at bounding box center [1508, 736] width 55 height 29
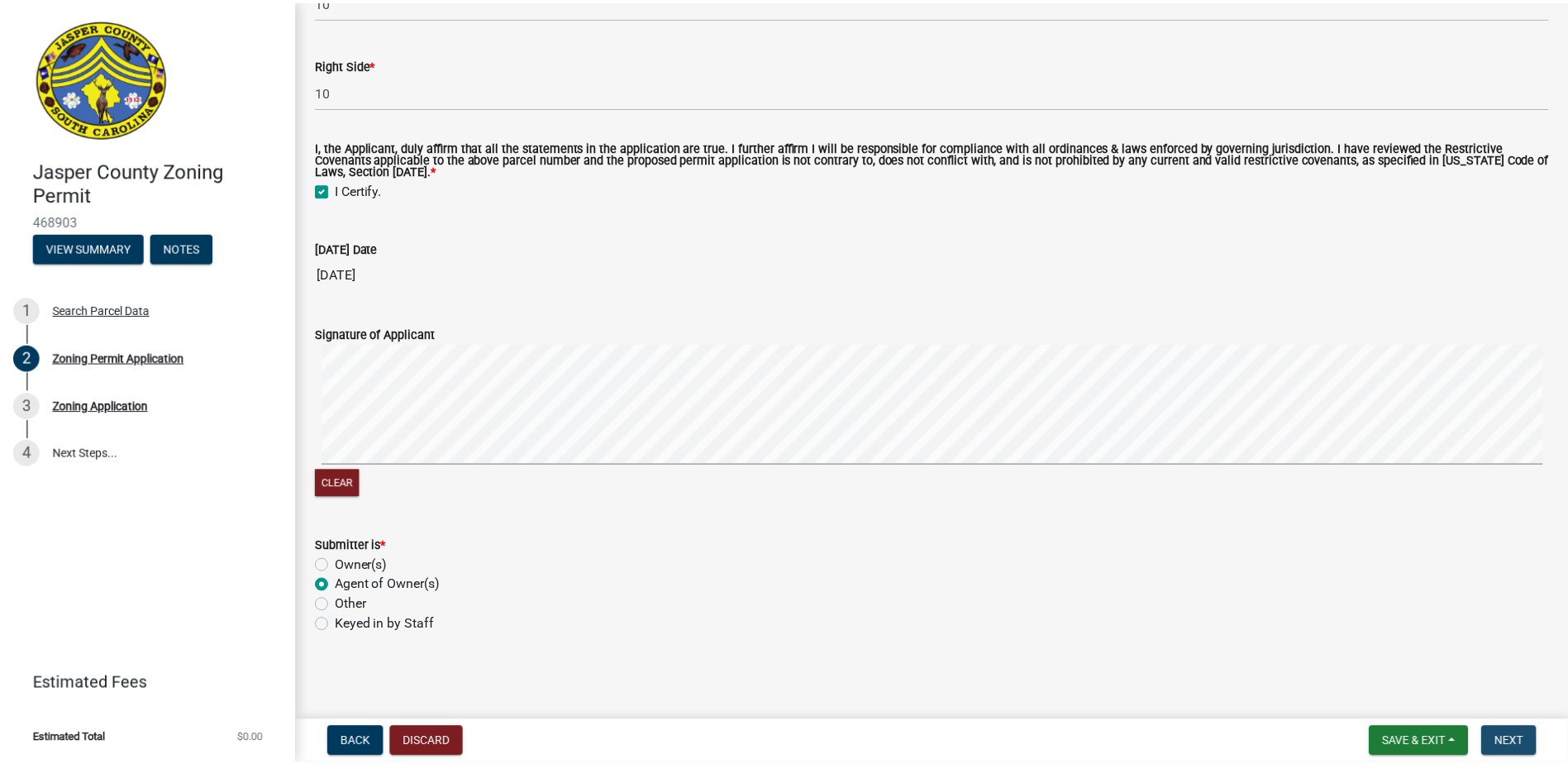
scroll to position [0, 0]
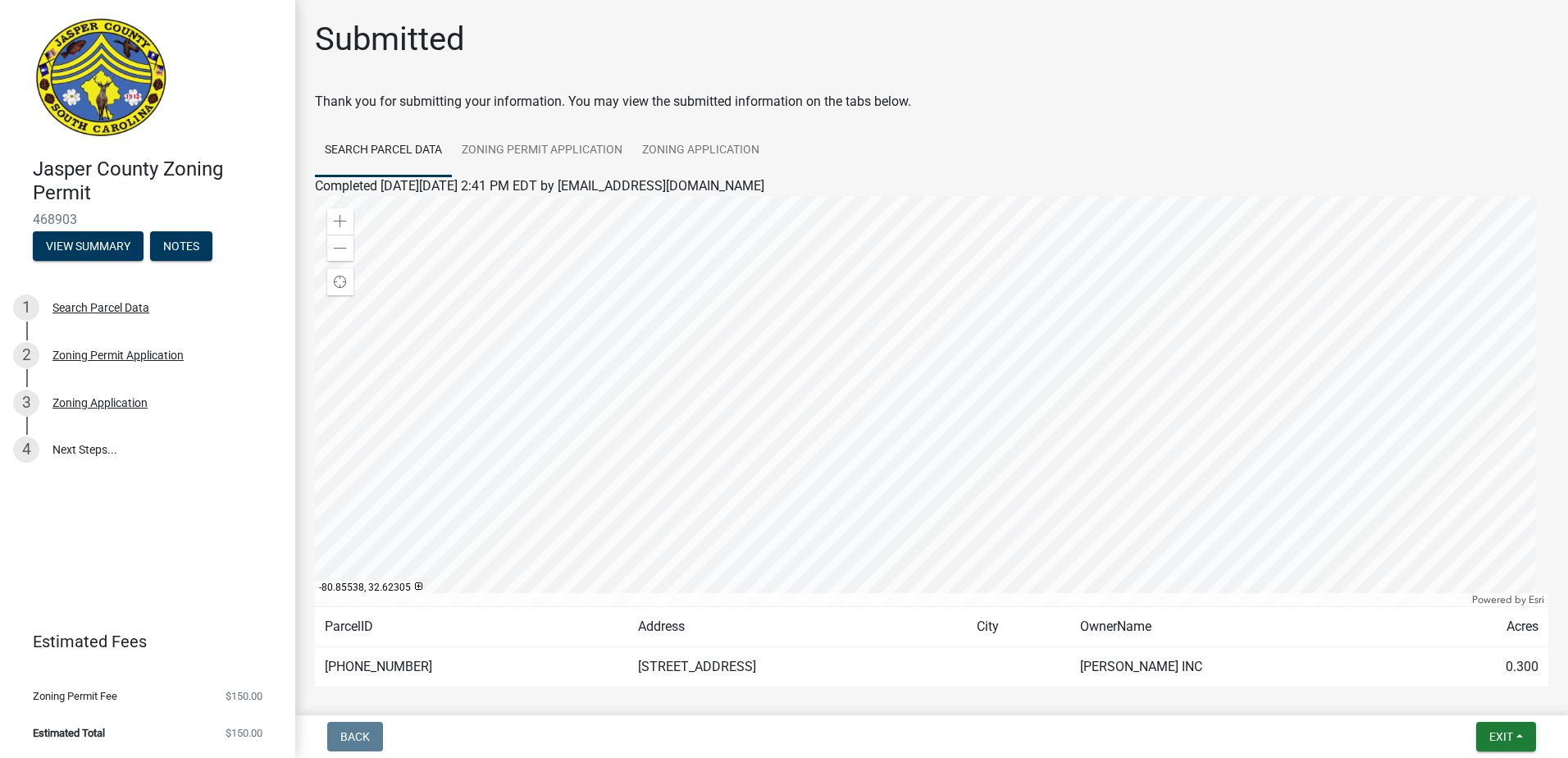
click at [1529, 713] on div "[GEOGRAPHIC_DATA] Zoning Permit 468903 View Summary Notes 1 Search Parcel Data …" at bounding box center [784, 379] width 1568 height 758
click at [1517, 732] on button "Exit" at bounding box center [1505, 736] width 60 height 29
click at [1481, 697] on button "Save & Exit" at bounding box center [1470, 694] width 131 height 39
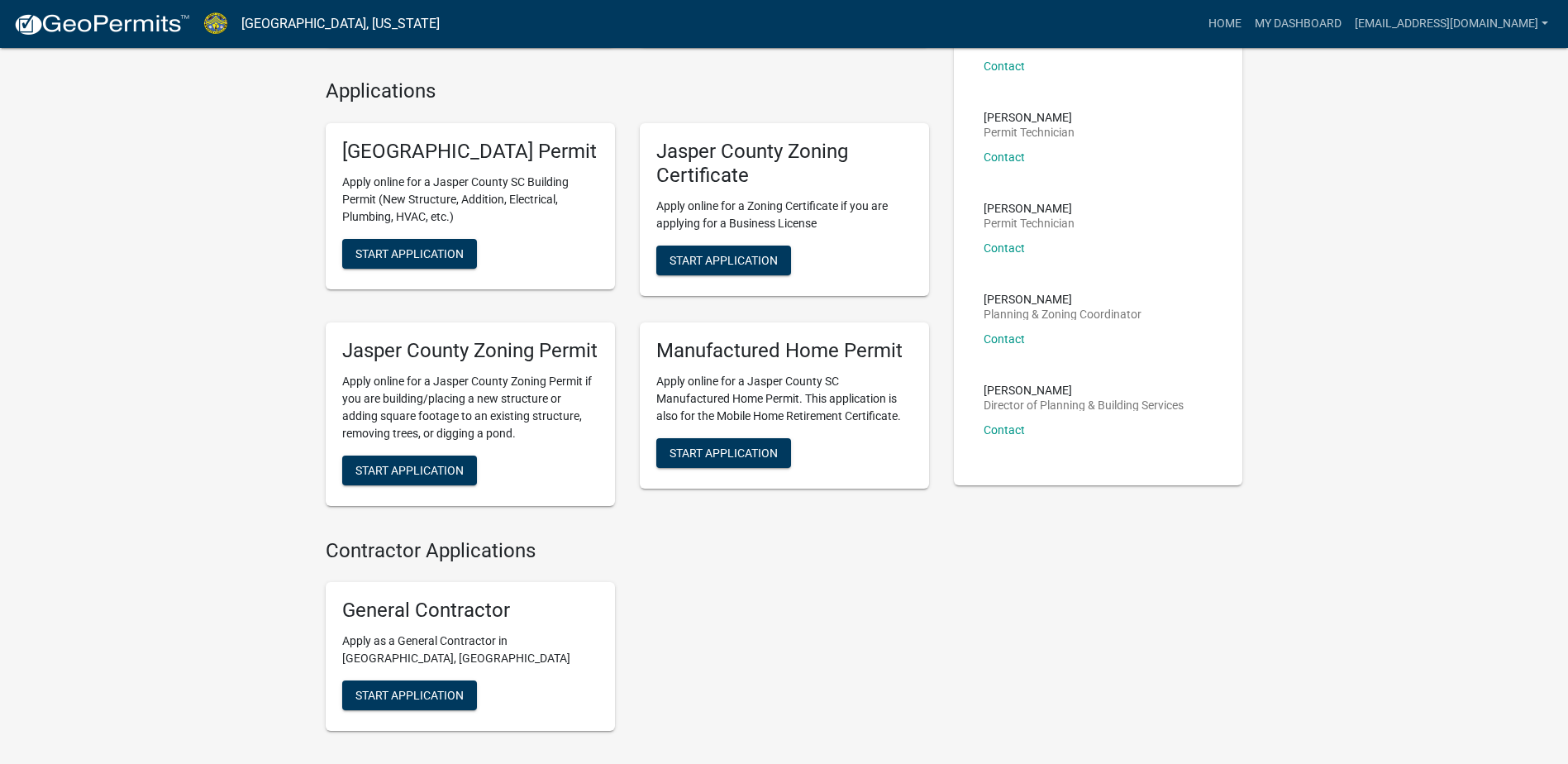
scroll to position [414, 0]
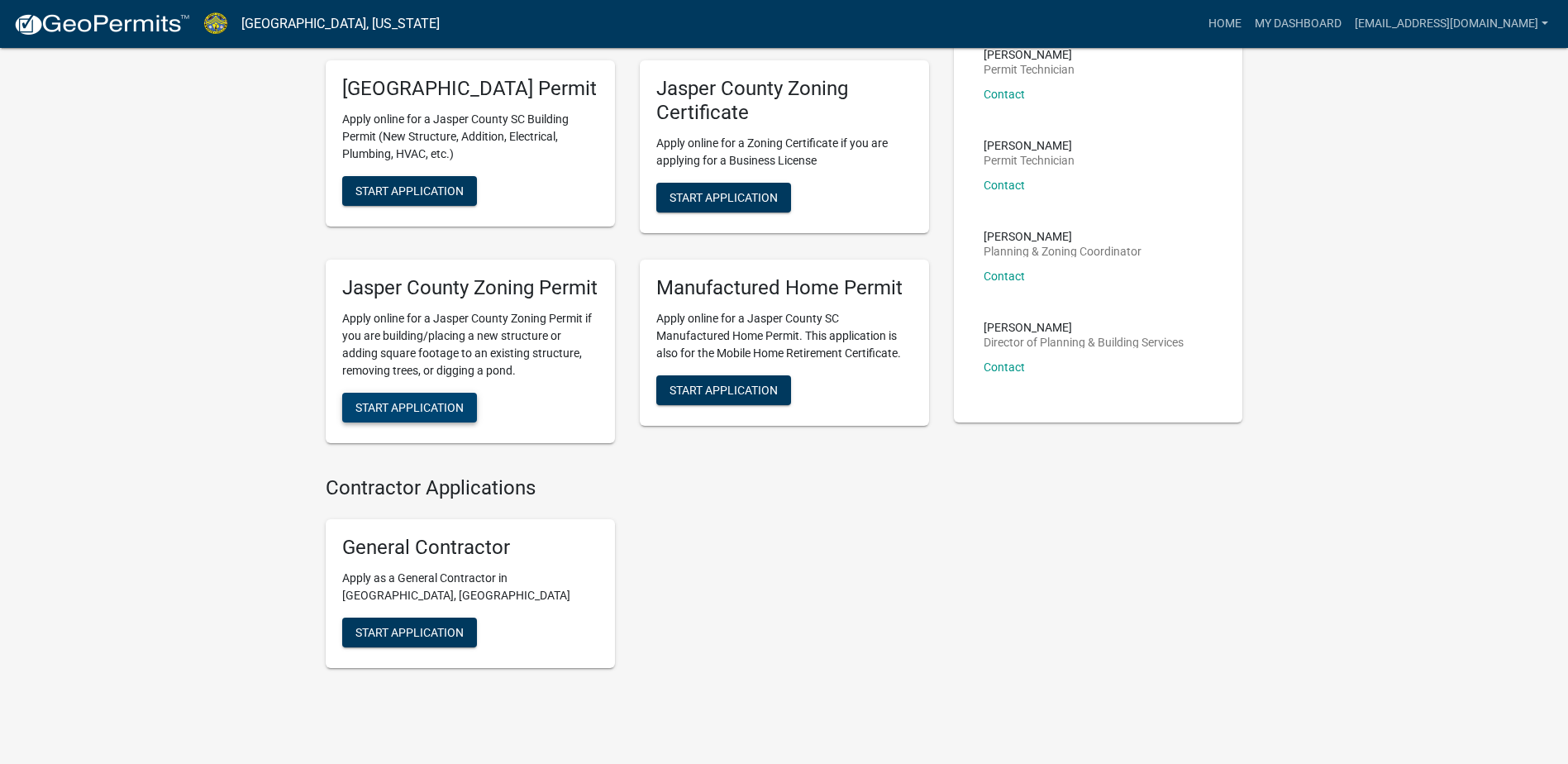
click at [430, 414] on span "Start Application" at bounding box center [409, 406] width 108 height 13
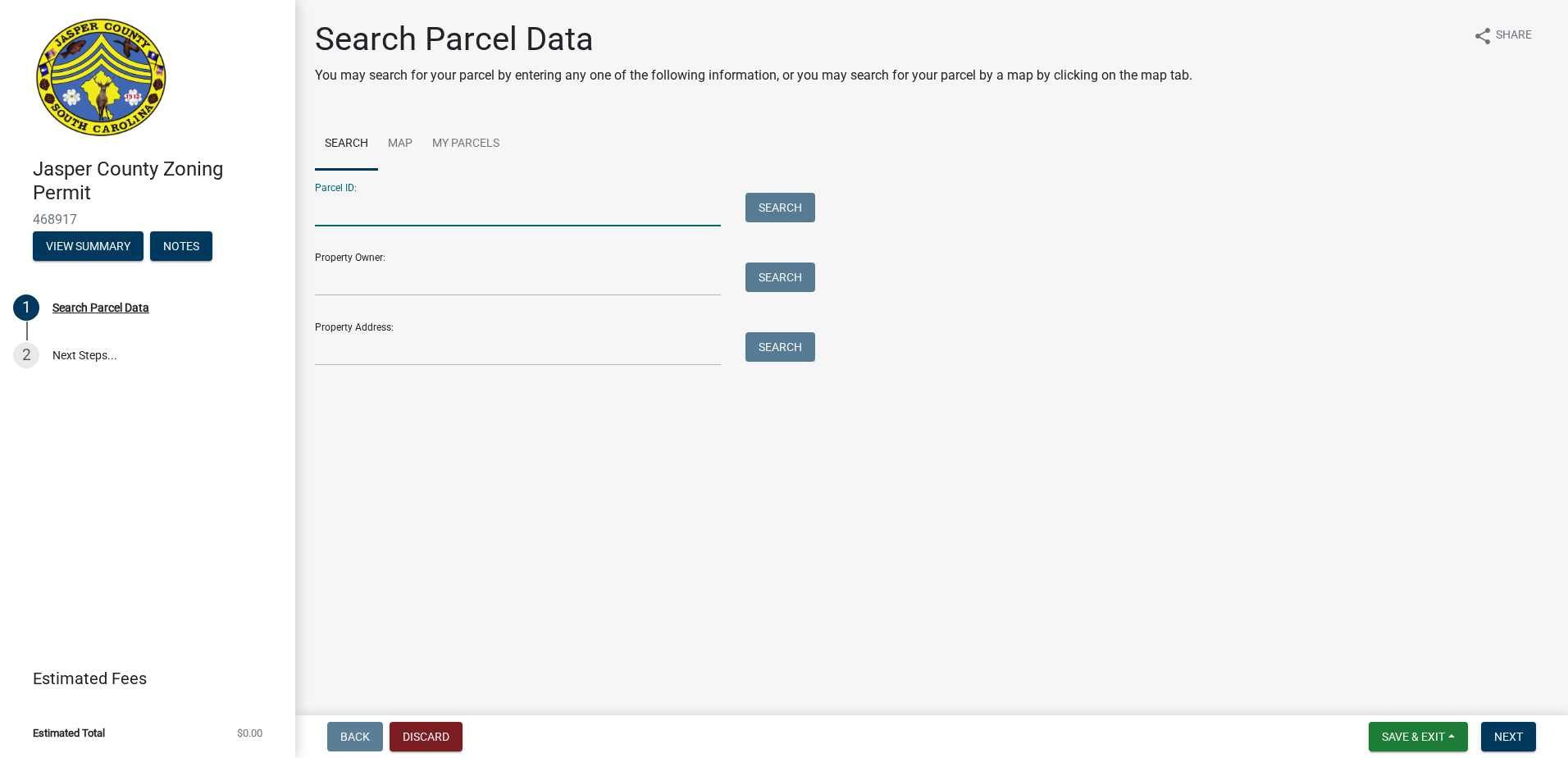
click at [540, 221] on input "Parcel ID:" at bounding box center [518, 209] width 406 height 33
type input "[PHONE_NUMBER]"
drag, startPoint x: 775, startPoint y: 232, endPoint x: 773, endPoint y: 221, distance: 11.2
click at [775, 232] on form "Parcel ID: [PHONE_NUMBER] Search Property Owner: Search Property Address: Search" at bounding box center [560, 268] width 492 height 196
click at [773, 219] on button "Search" at bounding box center [780, 207] width 70 height 29
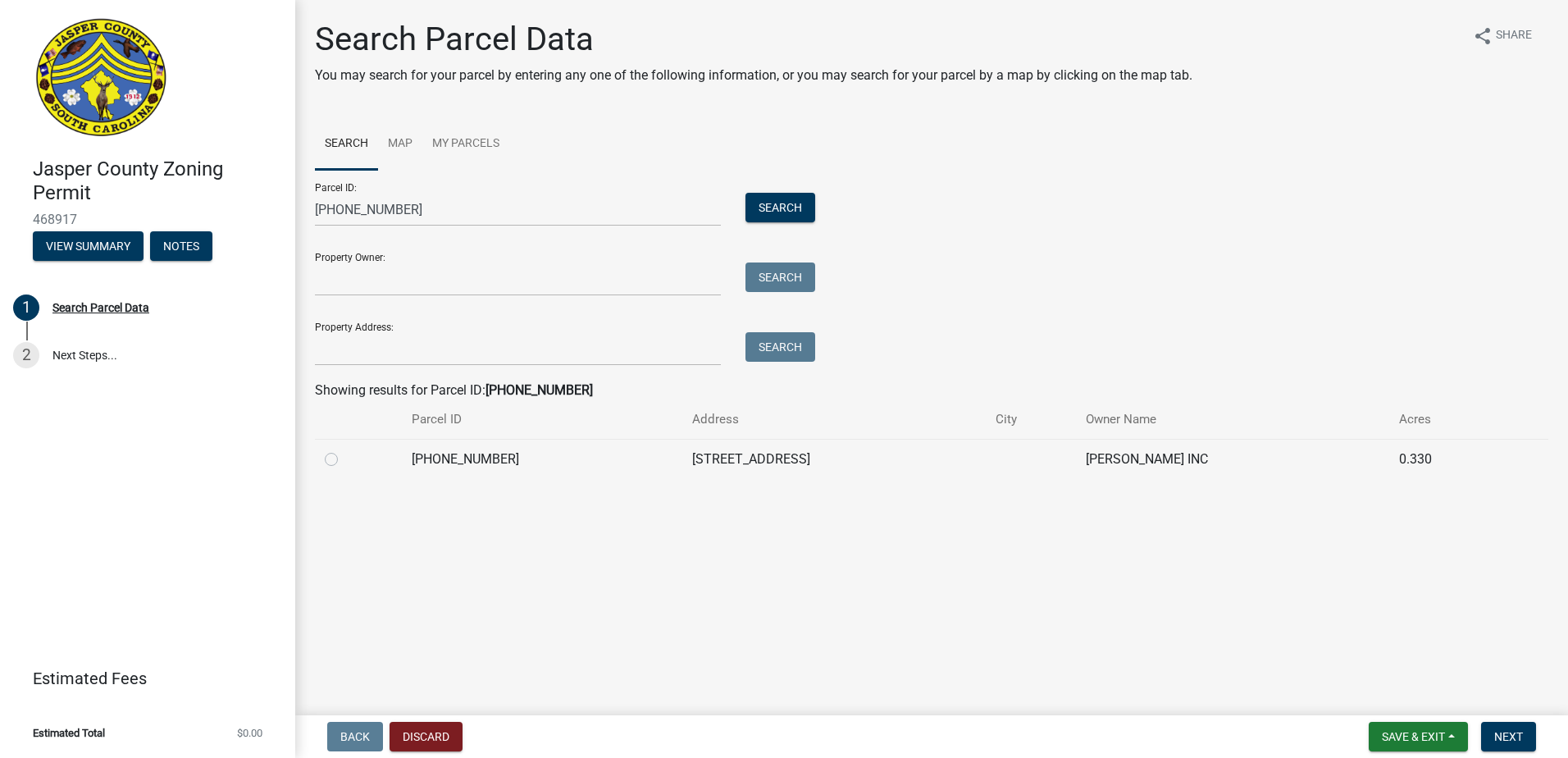
click at [344, 450] on label at bounding box center [344, 450] width 0 height 0
click at [344, 456] on input "radio" at bounding box center [349, 455] width 11 height 11
radio input "true"
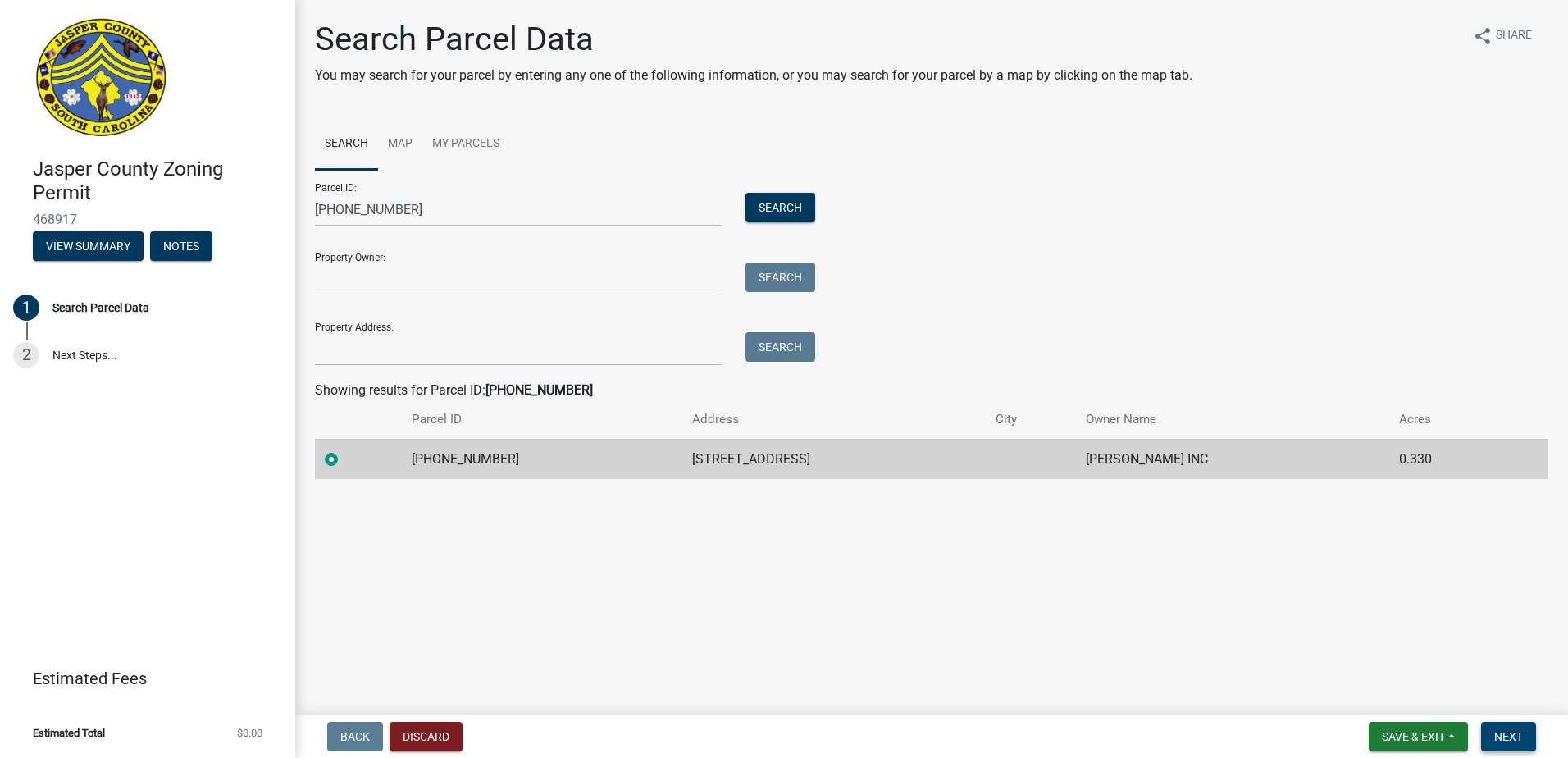
click at [1500, 736] on span "Next" at bounding box center [1508, 736] width 28 height 13
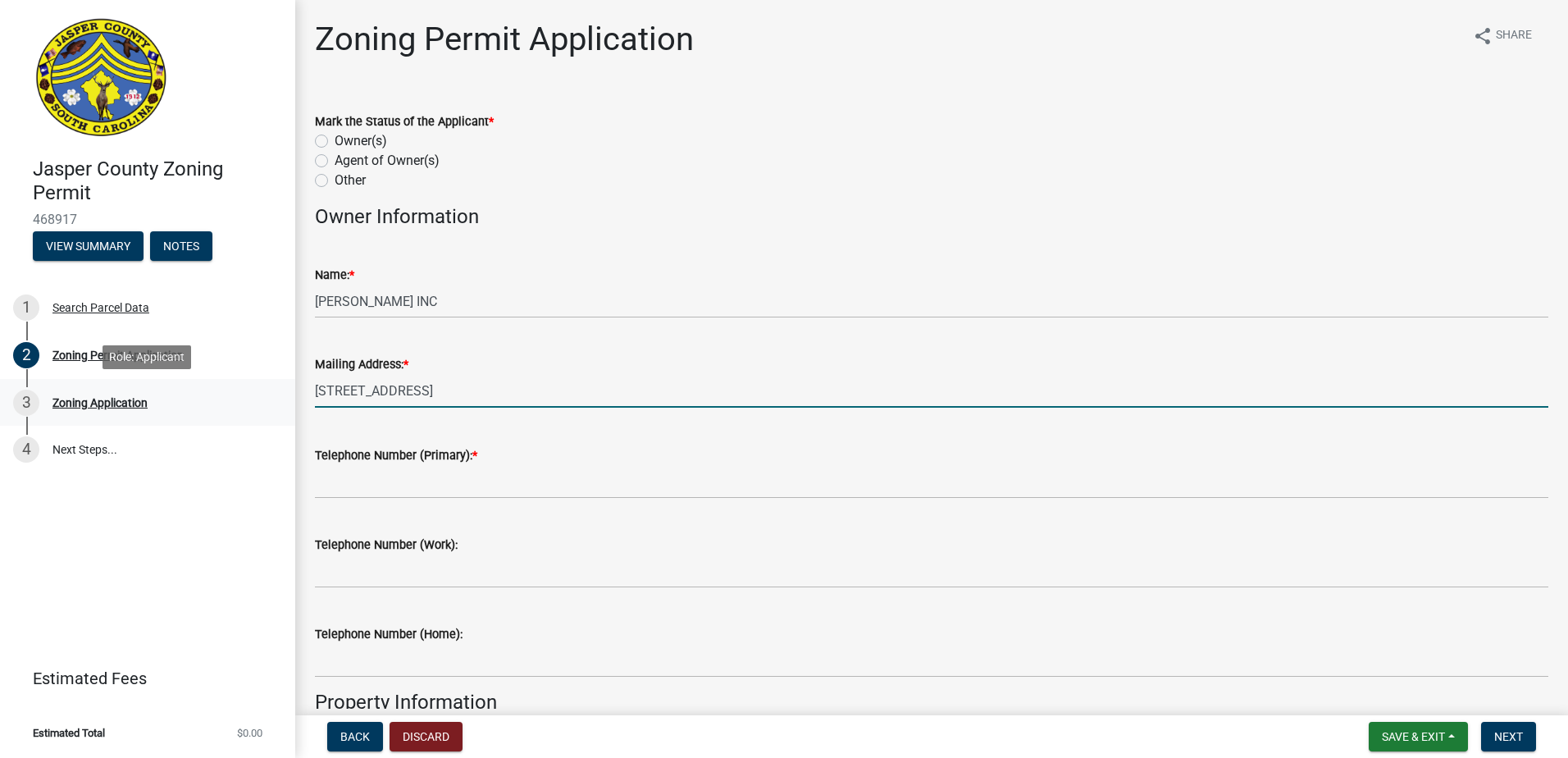
drag, startPoint x: 82, startPoint y: 387, endPoint x: 72, endPoint y: 380, distance: 12.2
click at [77, 385] on div "[GEOGRAPHIC_DATA] Zoning Permit 468917 View Summary Notes 1 Search Parcel Data …" at bounding box center [784, 379] width 1568 height 758
type input "[STREET_ADDRESS]"
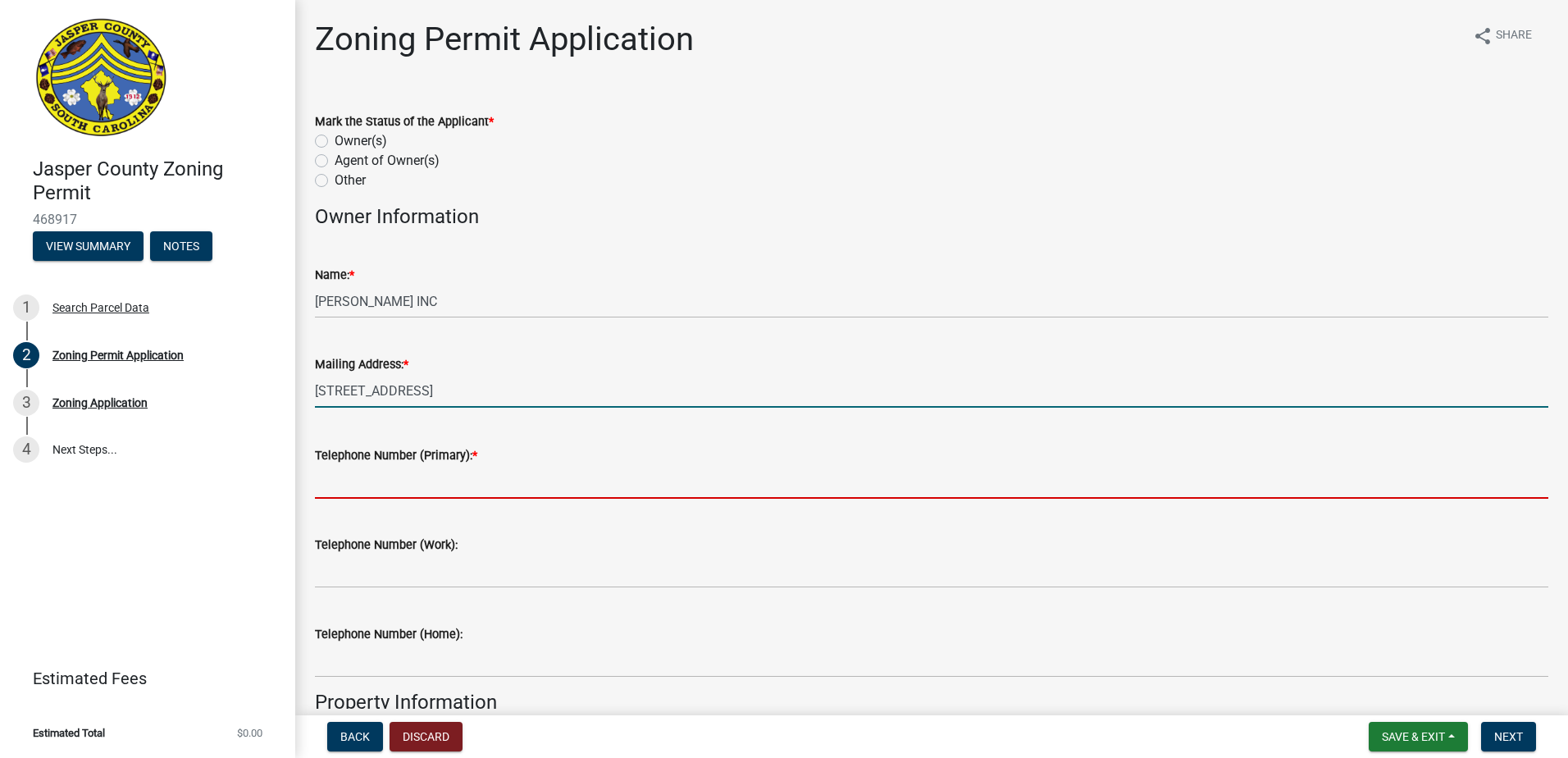
type input "8435407042"
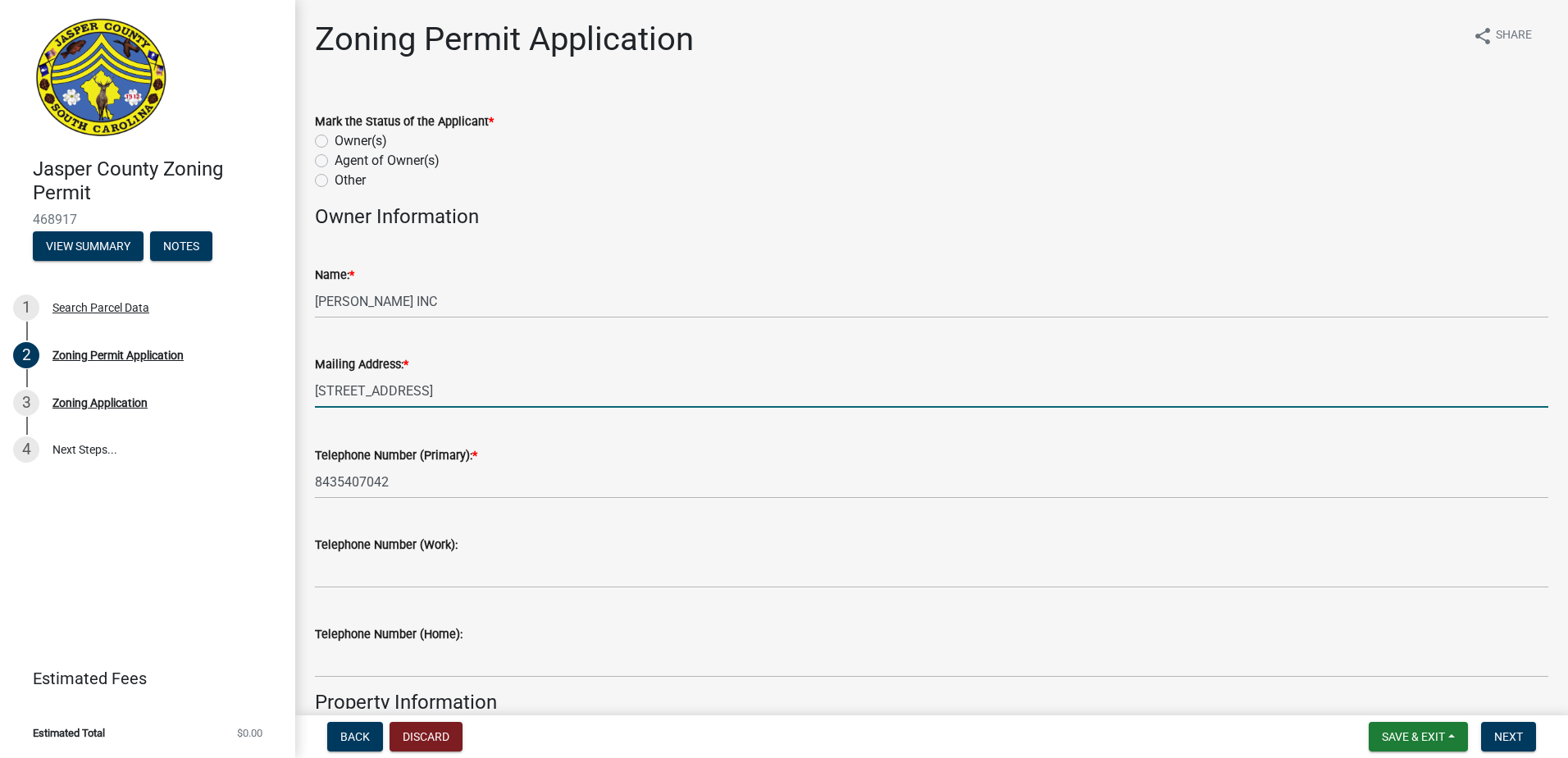
type input "Yemassee"
type input "[PERSON_NAME]"
type input "[STREET_ADDRESS]"
type input "8435407042"
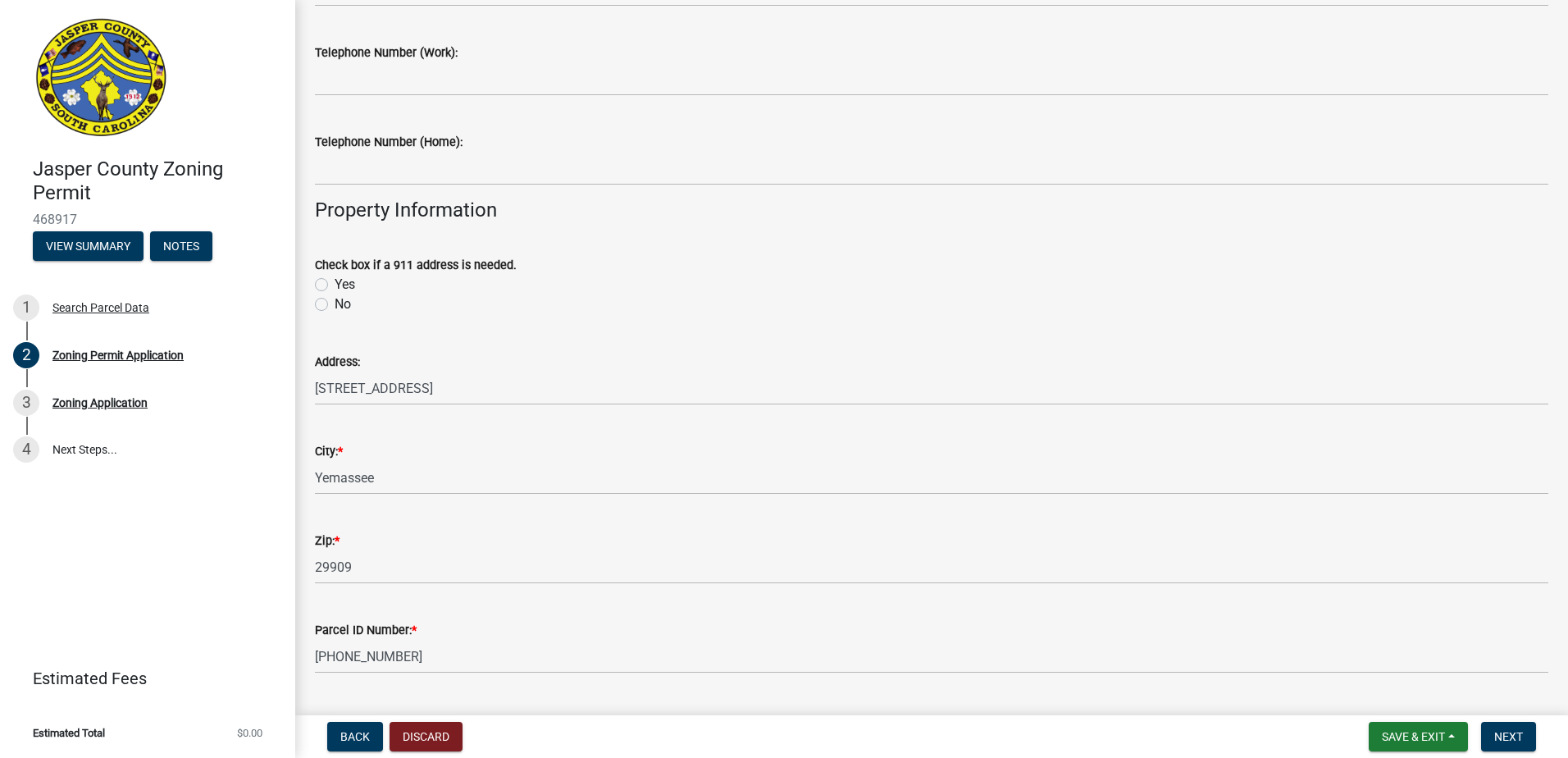
click at [335, 305] on label "No" at bounding box center [342, 304] width 17 height 20
click at [335, 305] on input "No" at bounding box center [340, 299] width 11 height 11
radio input "true"
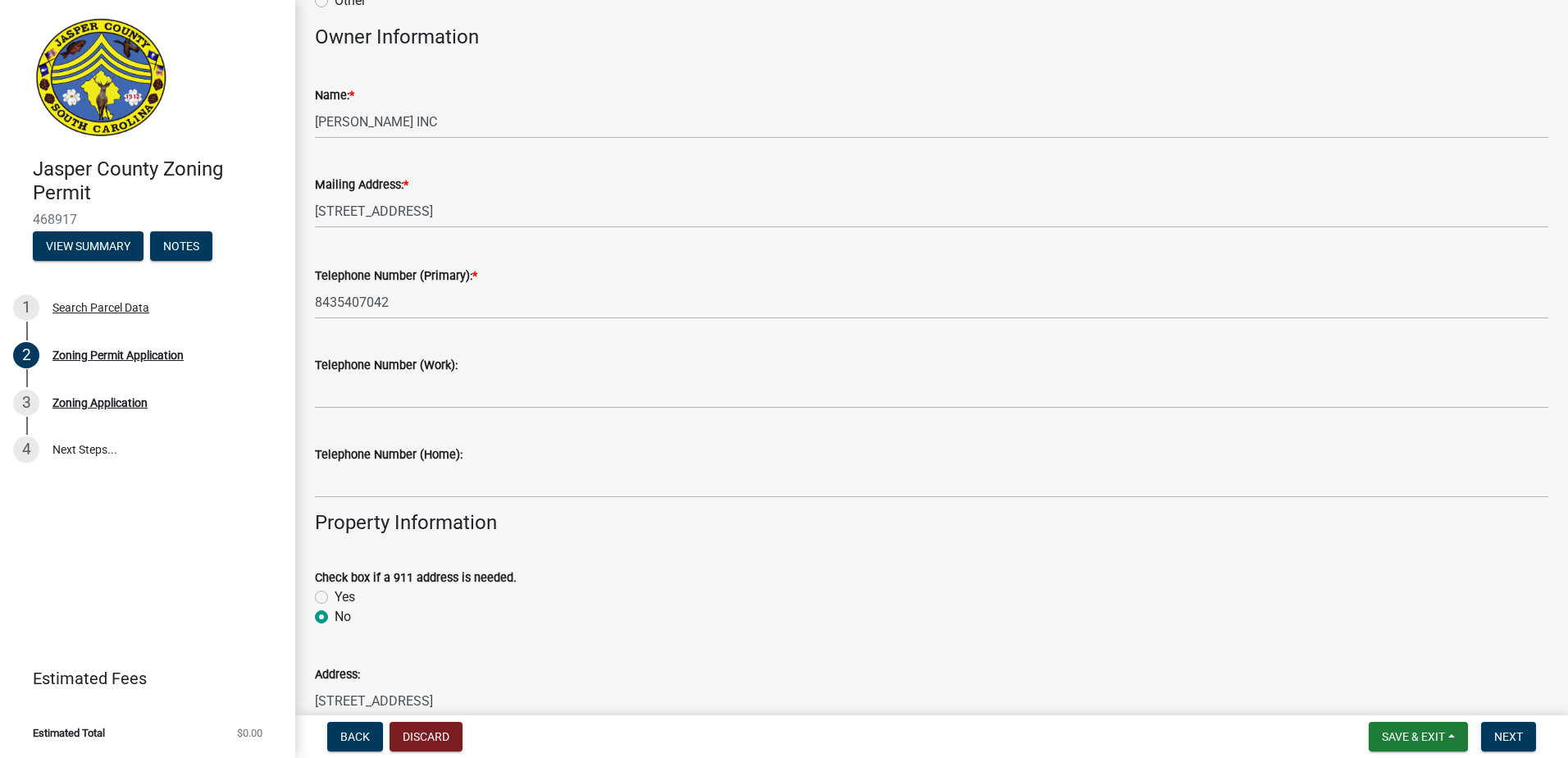
scroll to position [0, 0]
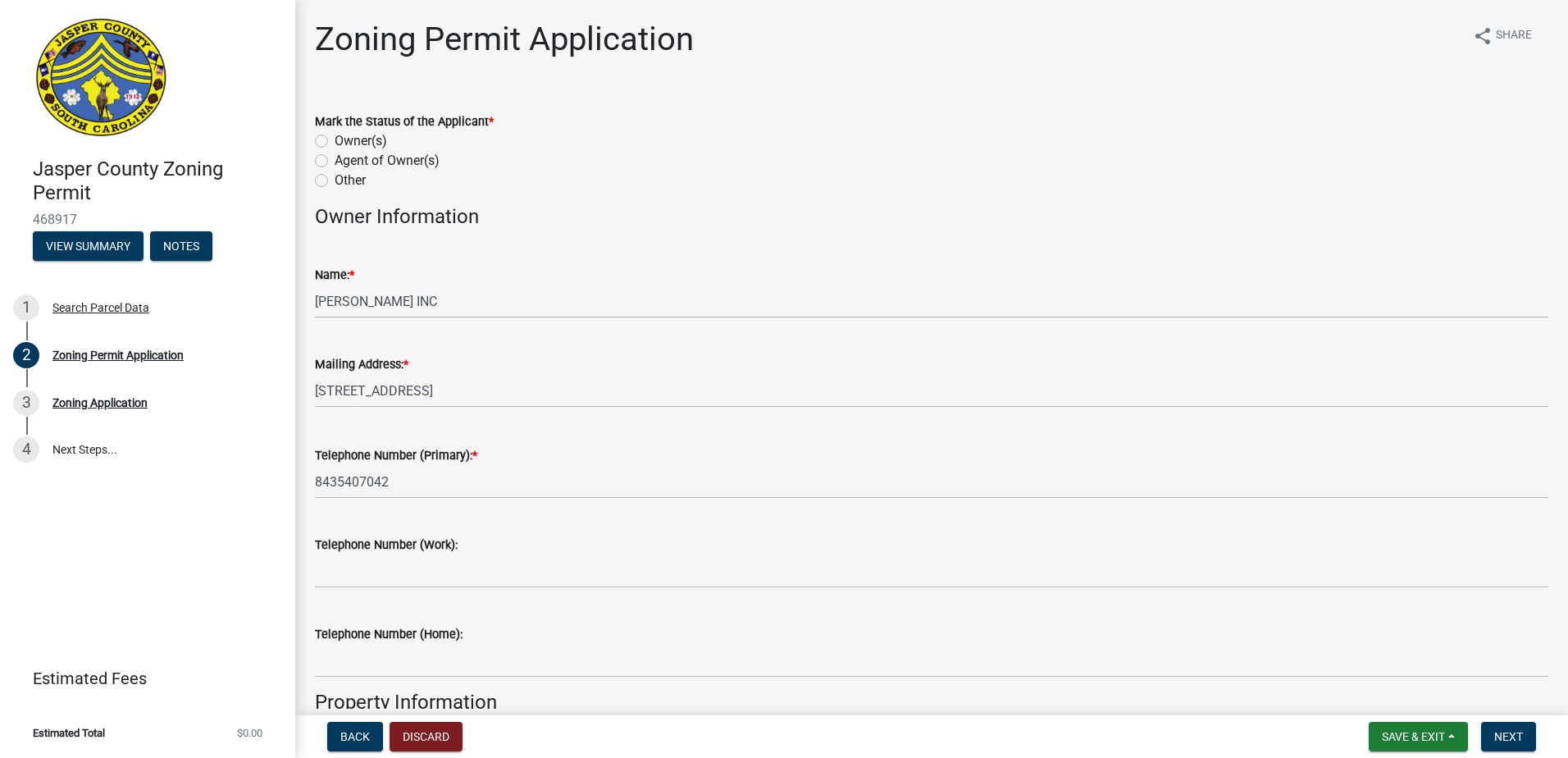
click at [335, 140] on label "Owner(s)" at bounding box center [360, 141] width 52 height 20
click at [335, 140] on input "Owner(s)" at bounding box center [340, 136] width 11 height 11
radio input "true"
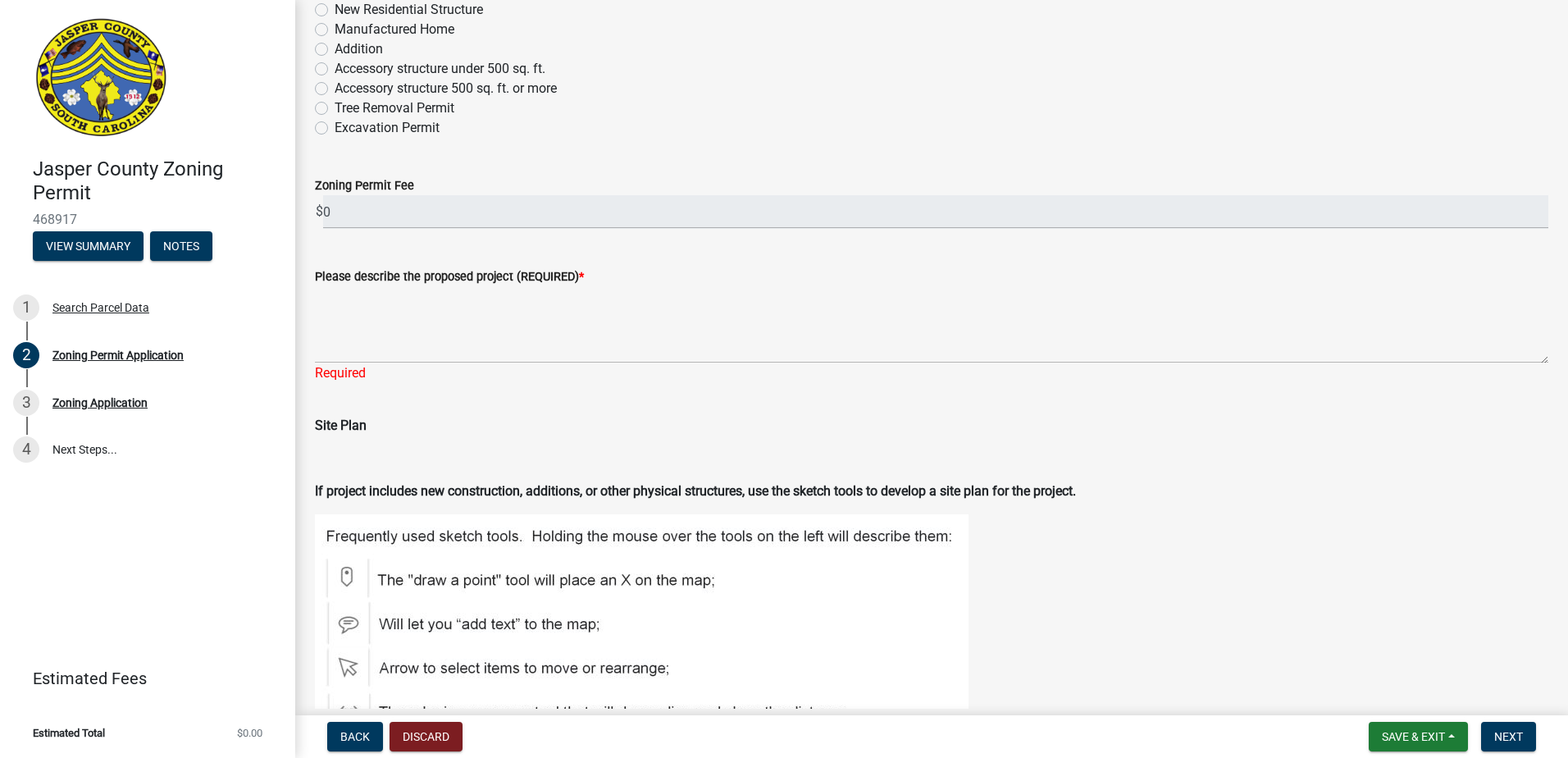
scroll to position [1284, 0]
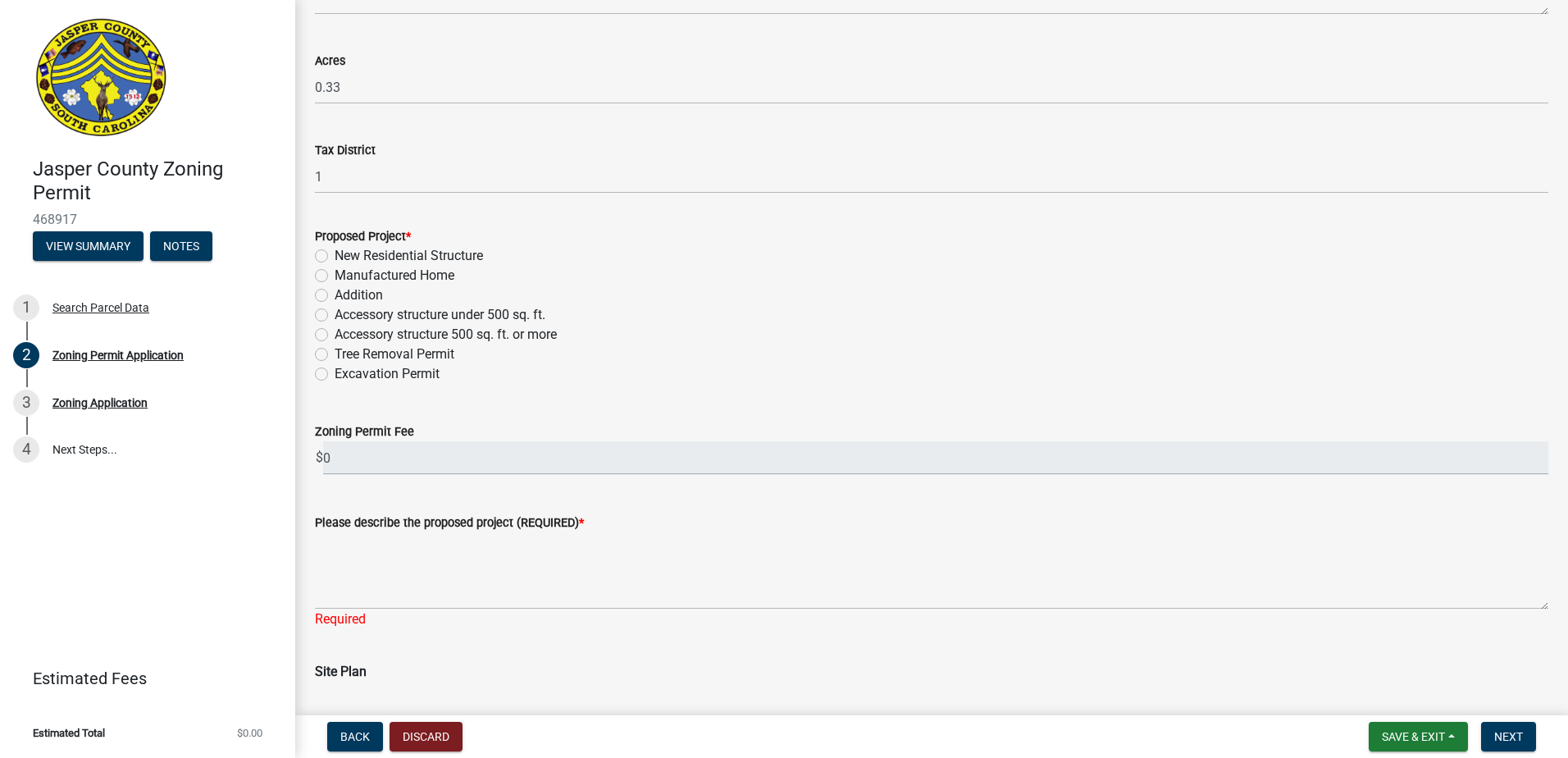
click at [335, 260] on label "New Residential Structure" at bounding box center [408, 256] width 148 height 20
click at [335, 257] on input "New Residential Structure" at bounding box center [340, 251] width 11 height 11
radio input "true"
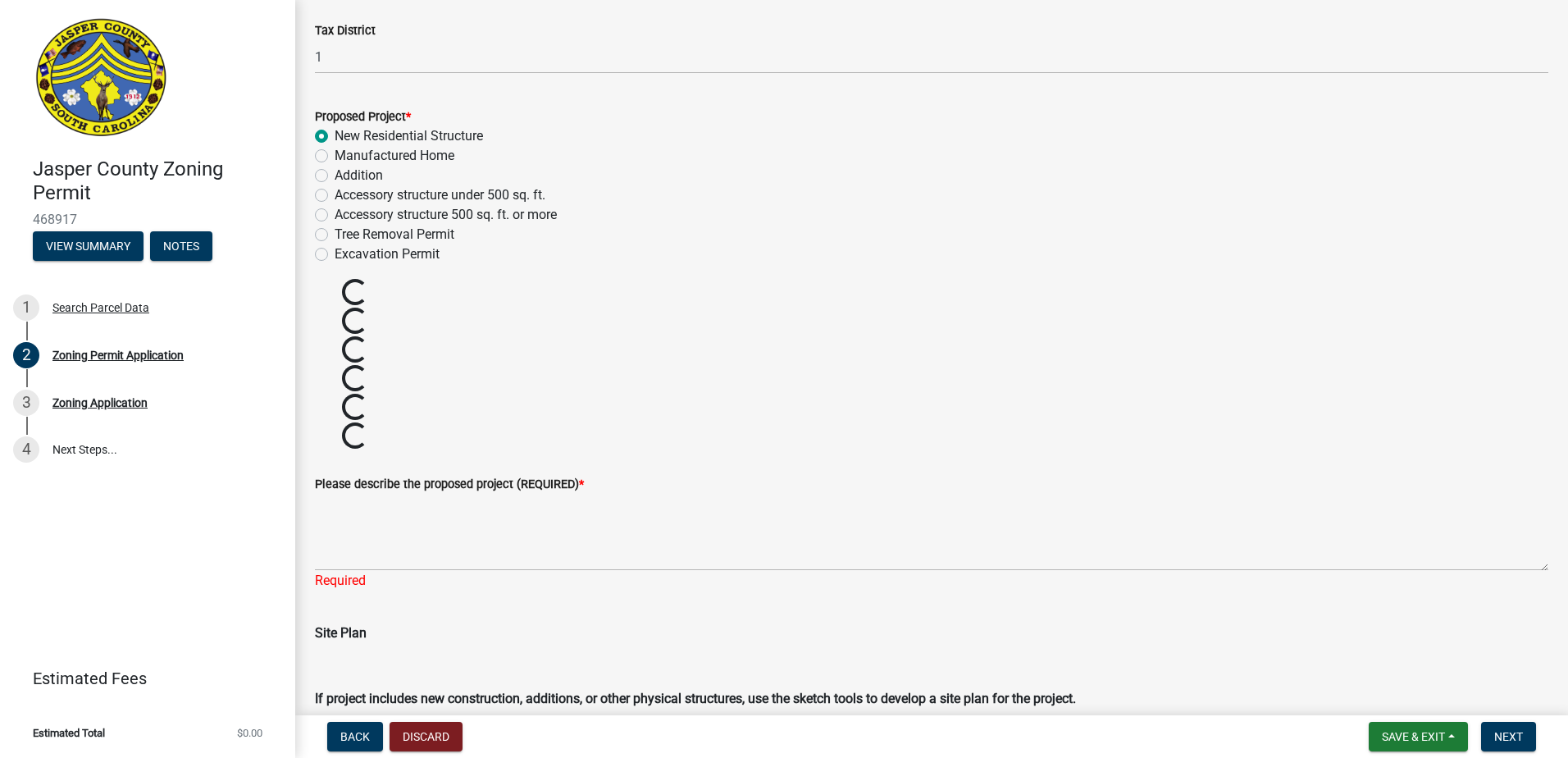
scroll to position [1530, 0]
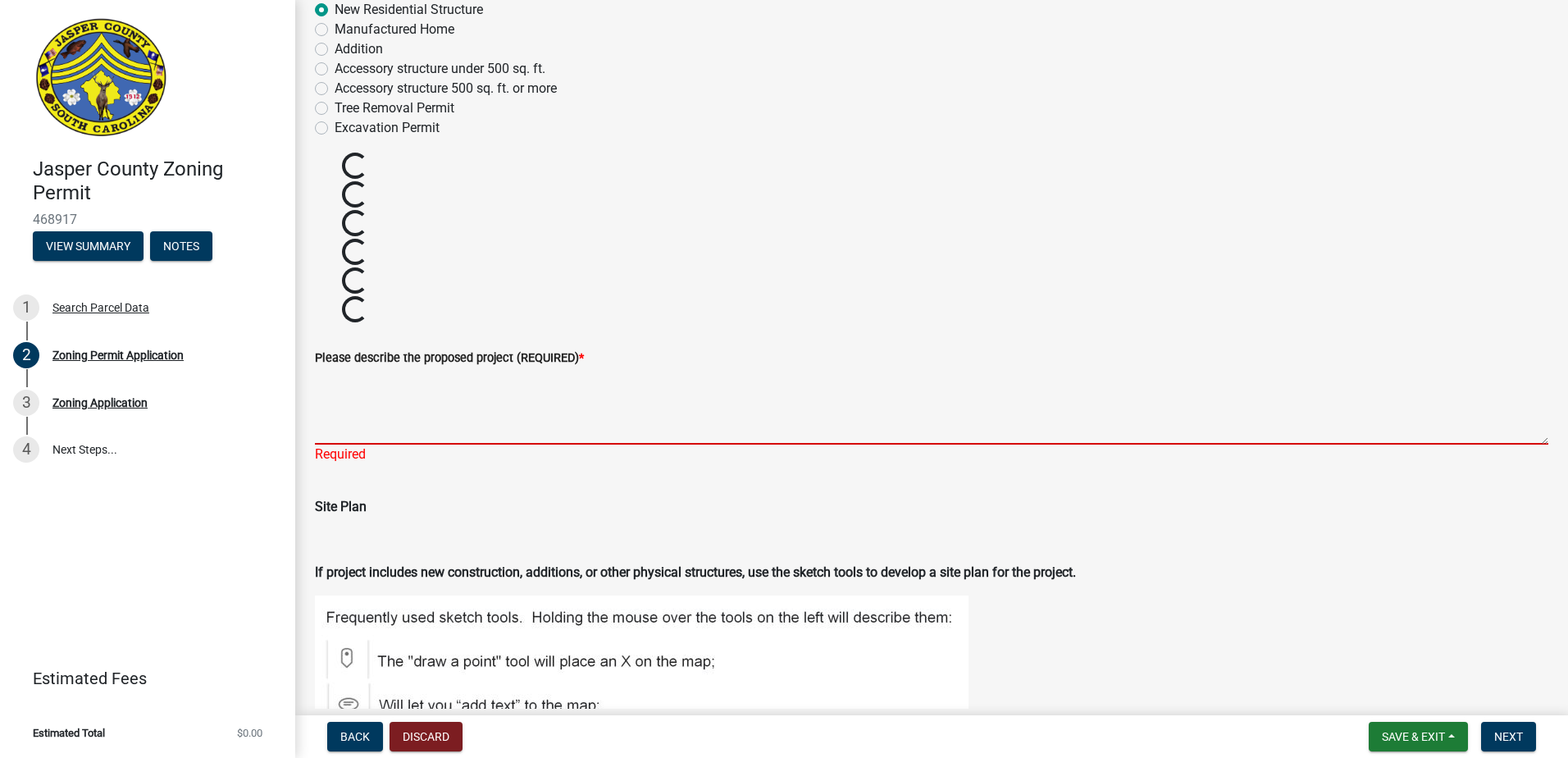
click at [415, 424] on textarea "Please describe the proposed project (REQUIRED) *" at bounding box center [931, 406] width 1233 height 78
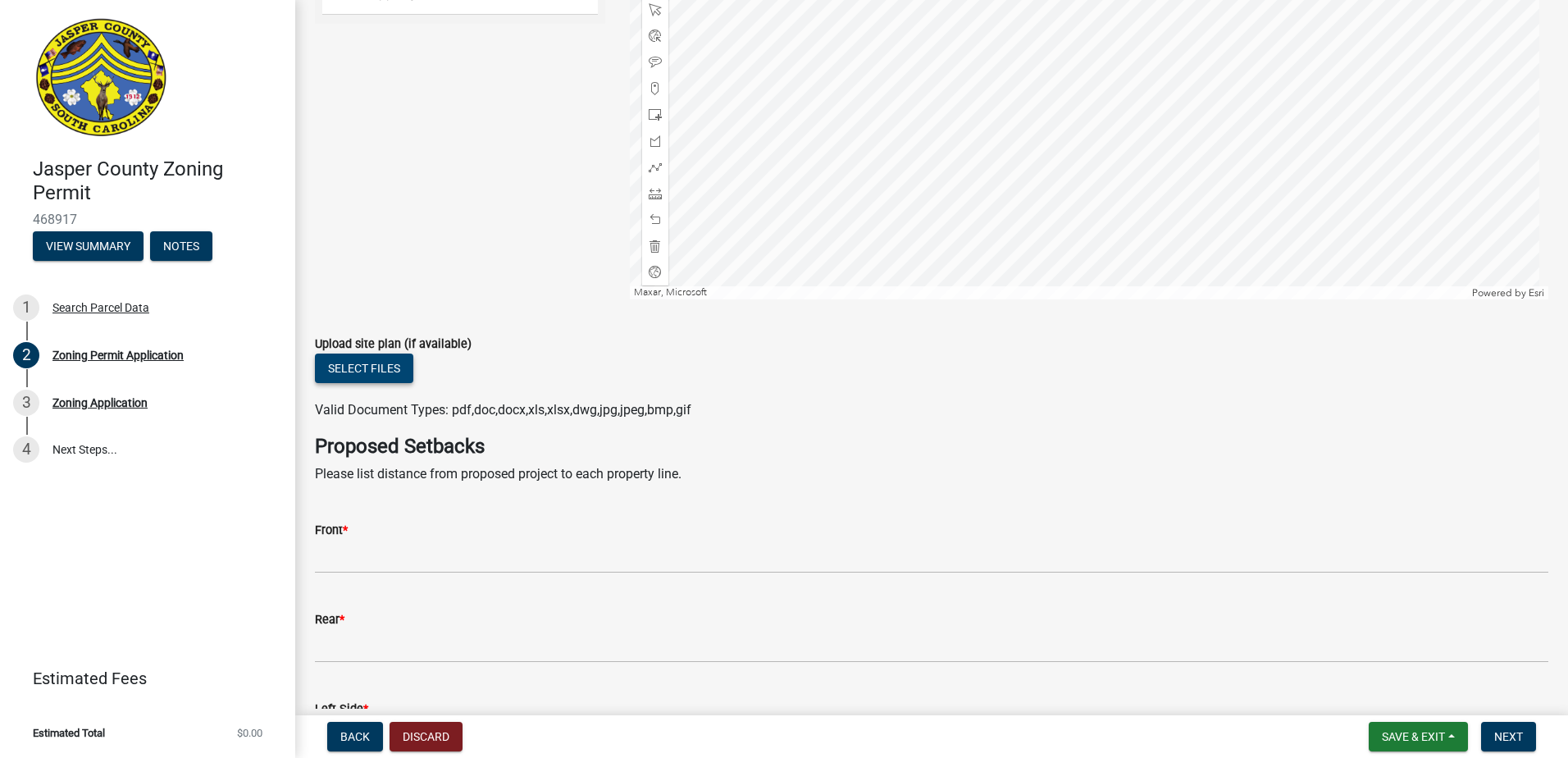
type textarea "new single family residence"
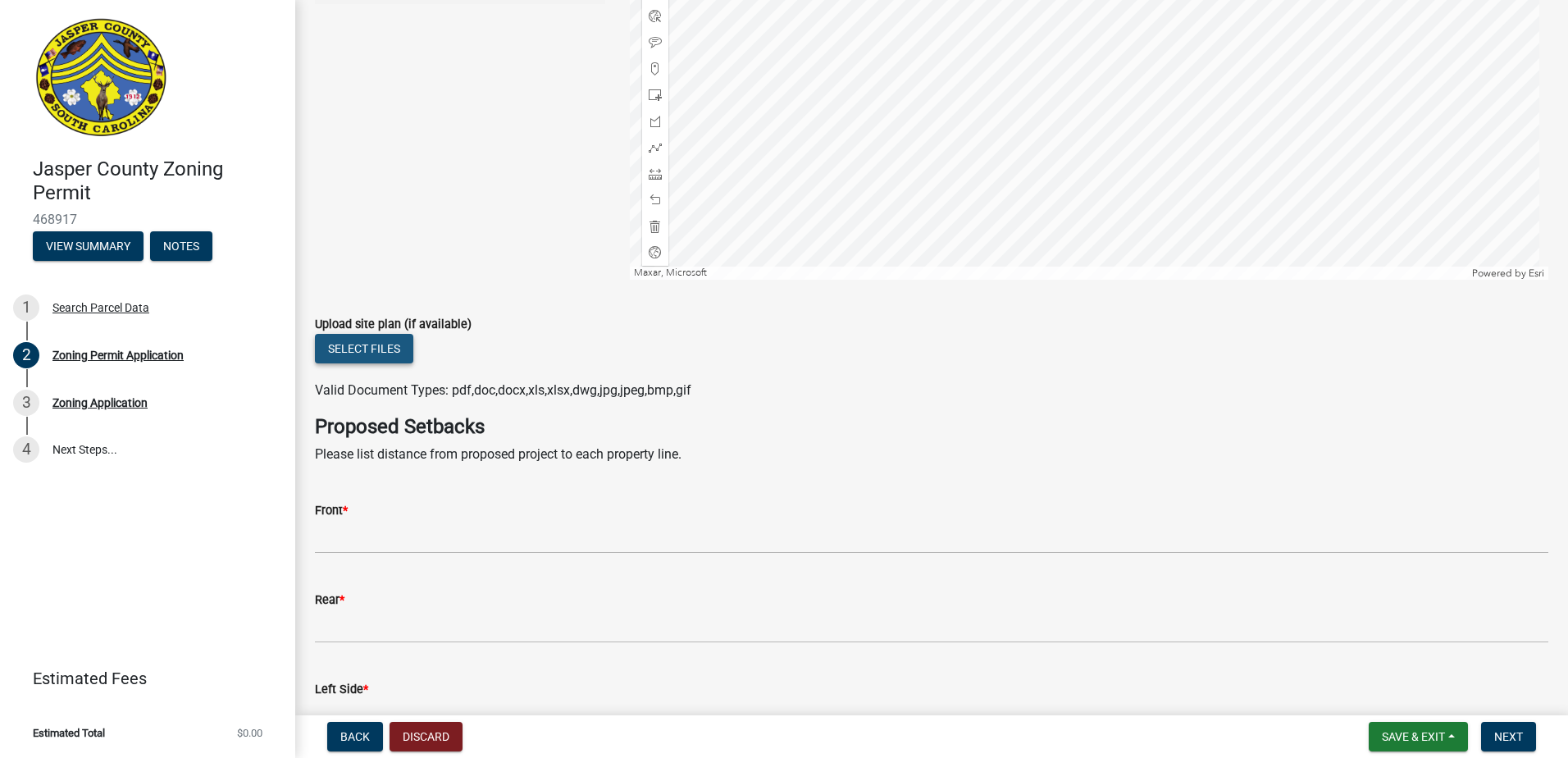
click at [362, 356] on button "Select files" at bounding box center [364, 349] width 98 height 29
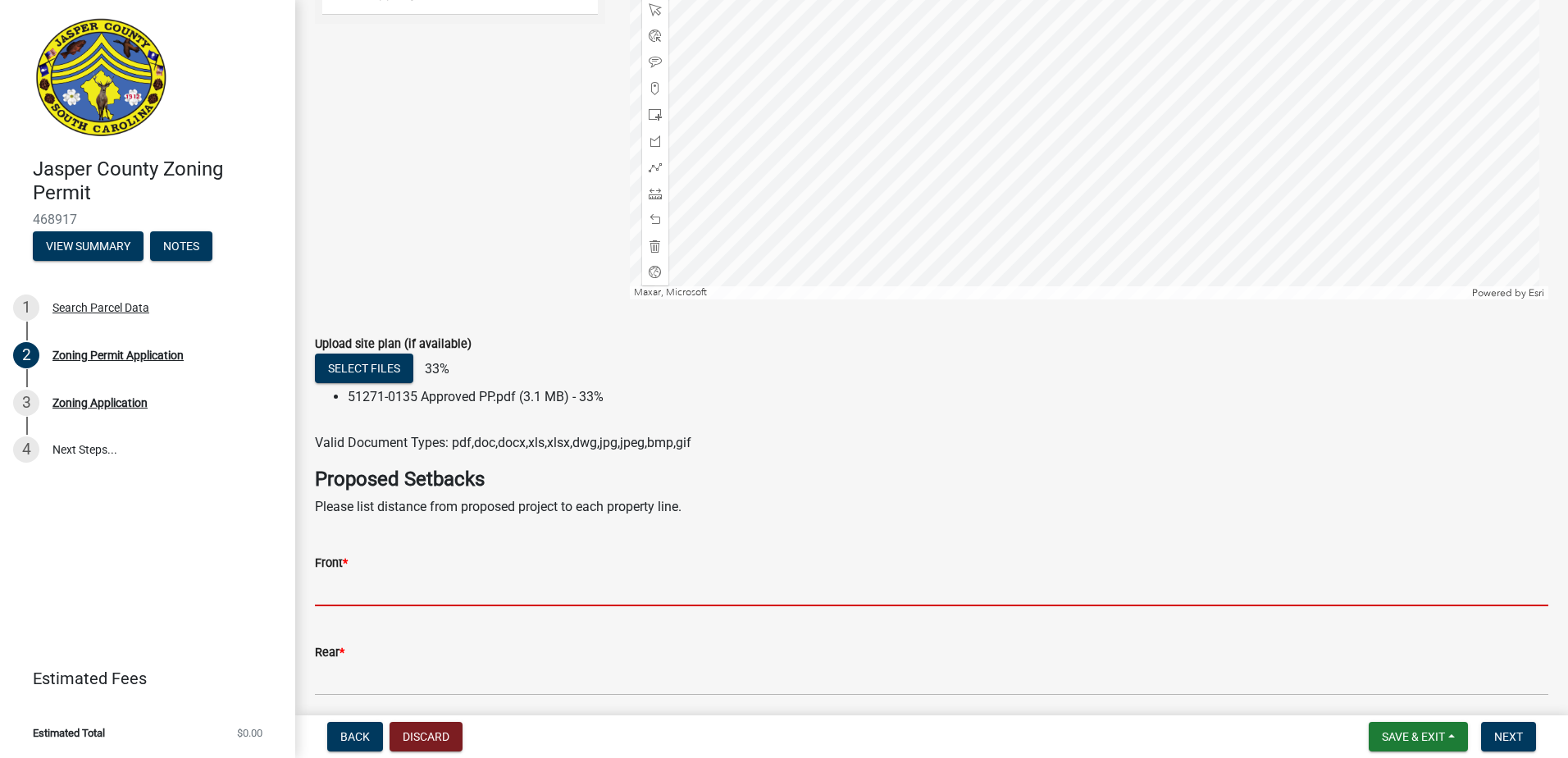
click at [412, 578] on input "Front *" at bounding box center [931, 589] width 1233 height 33
type input "35"
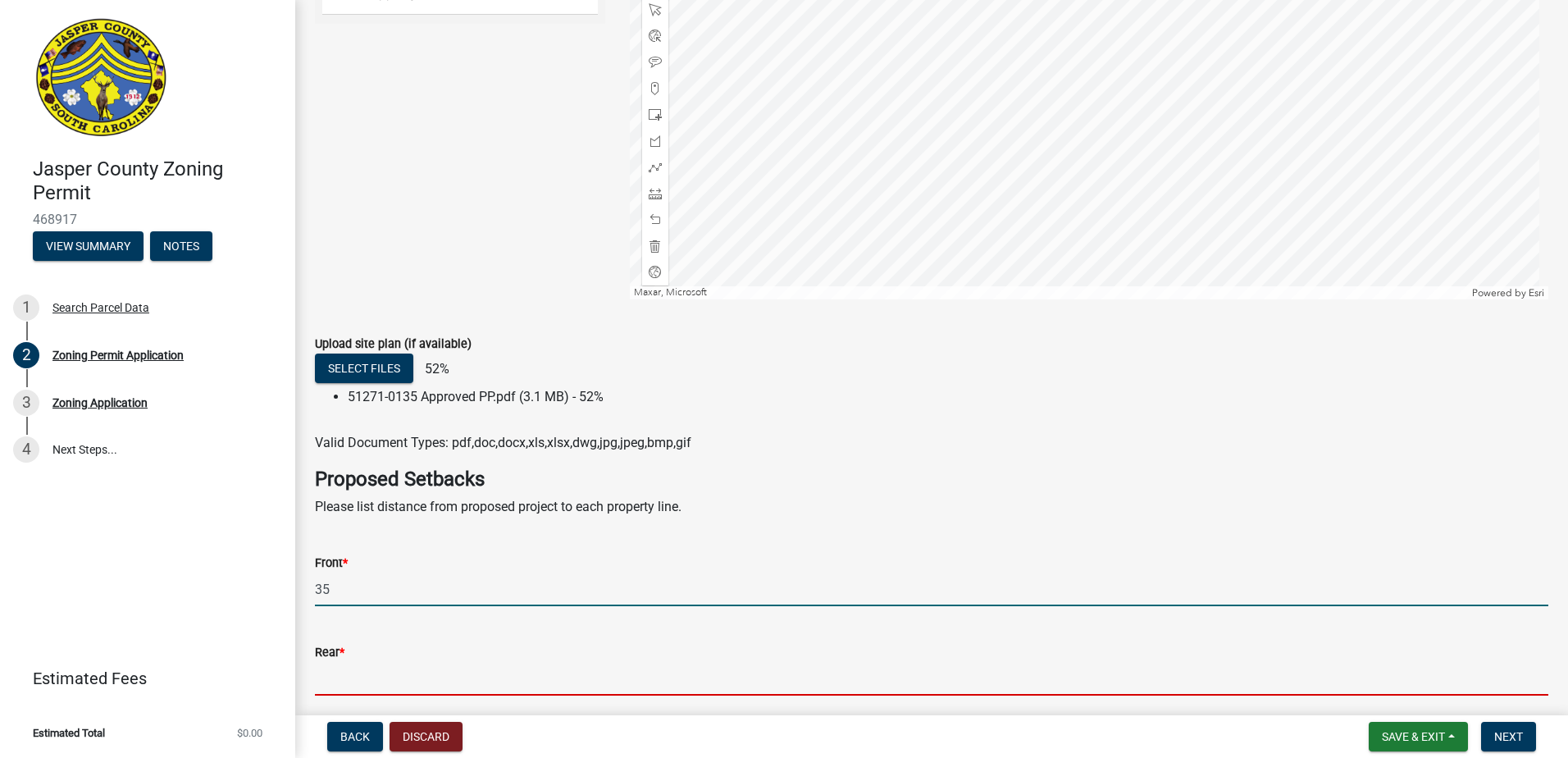
type input "20"
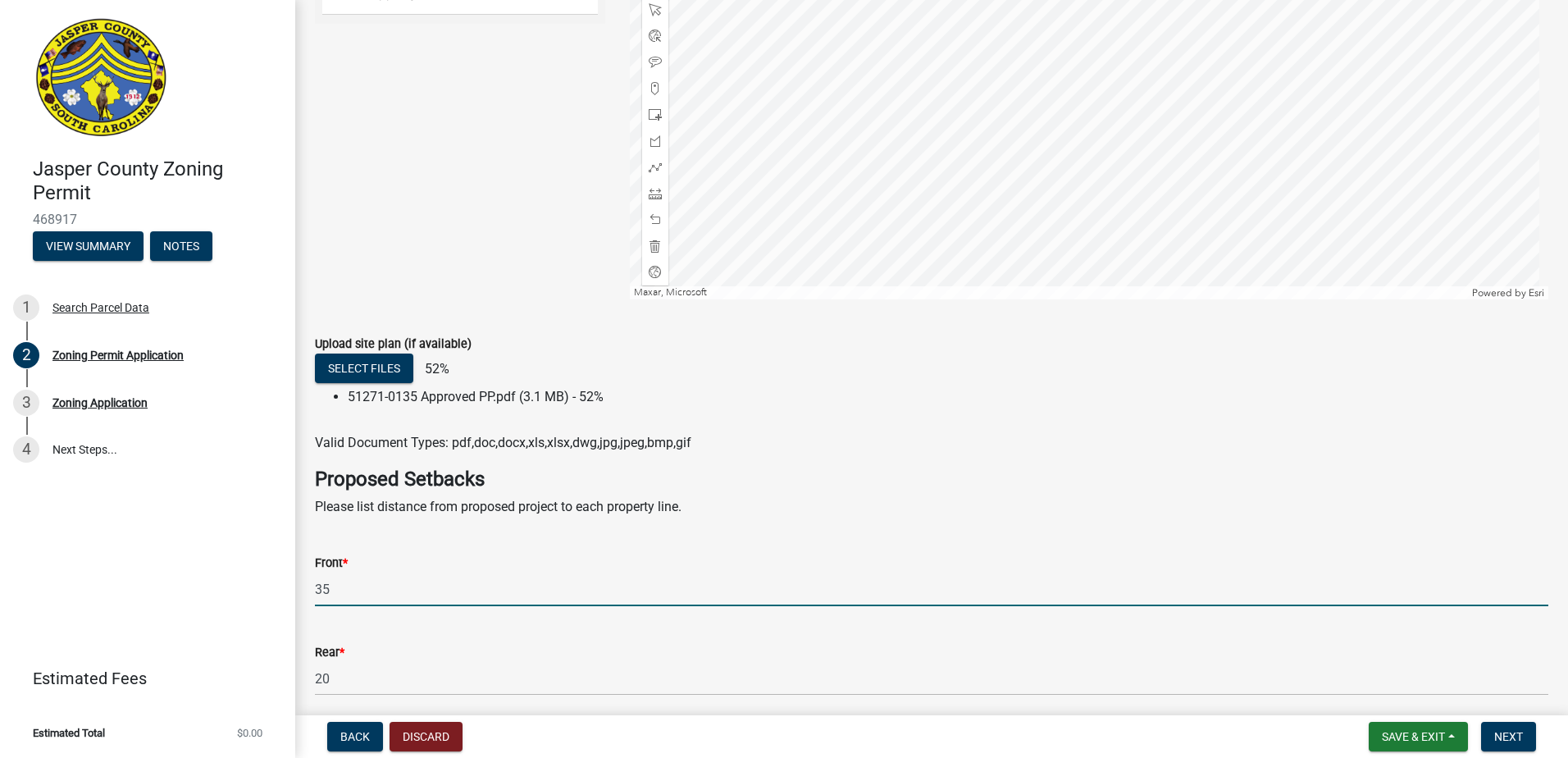
type input "10"
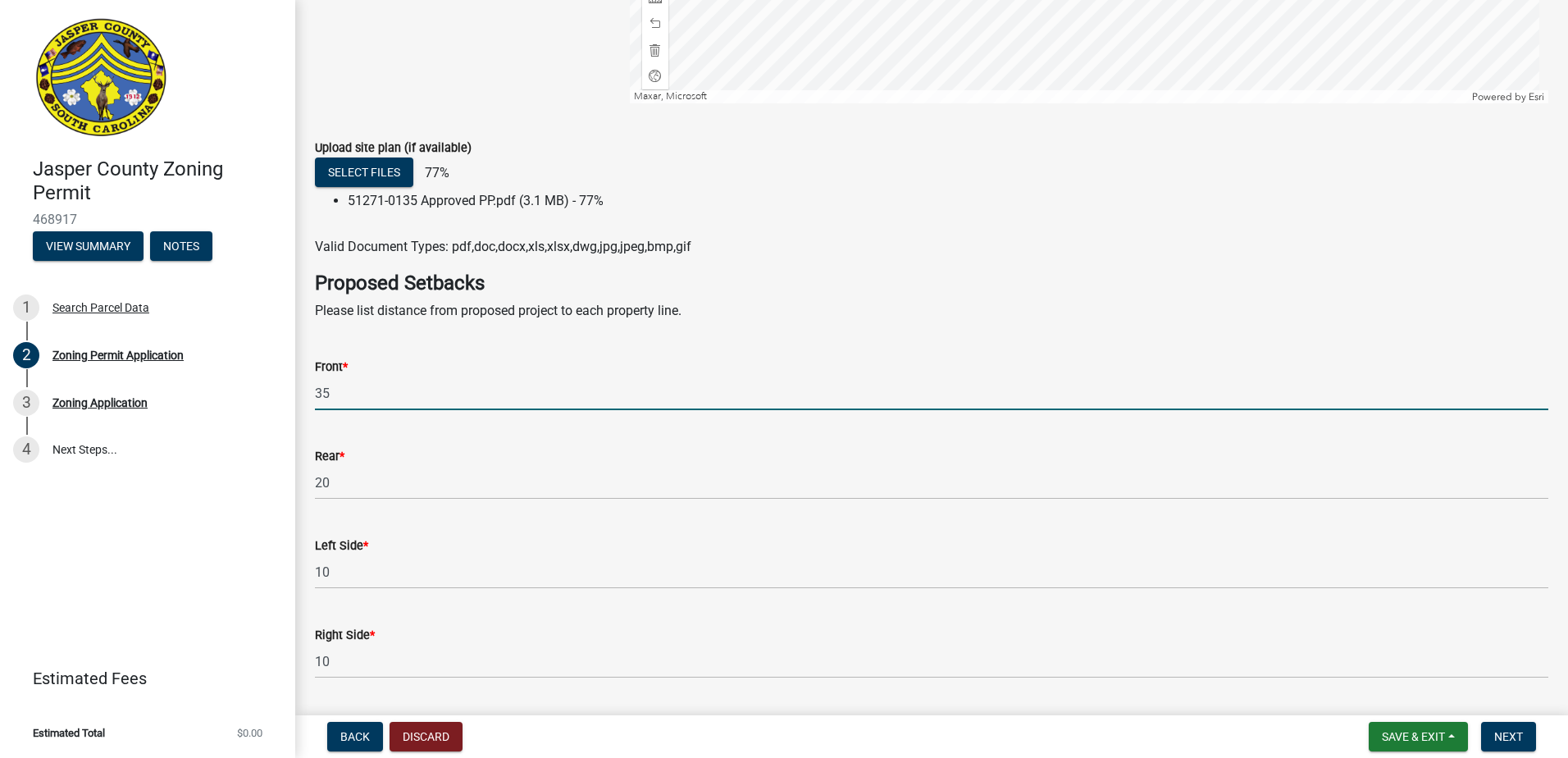
scroll to position [2823, 0]
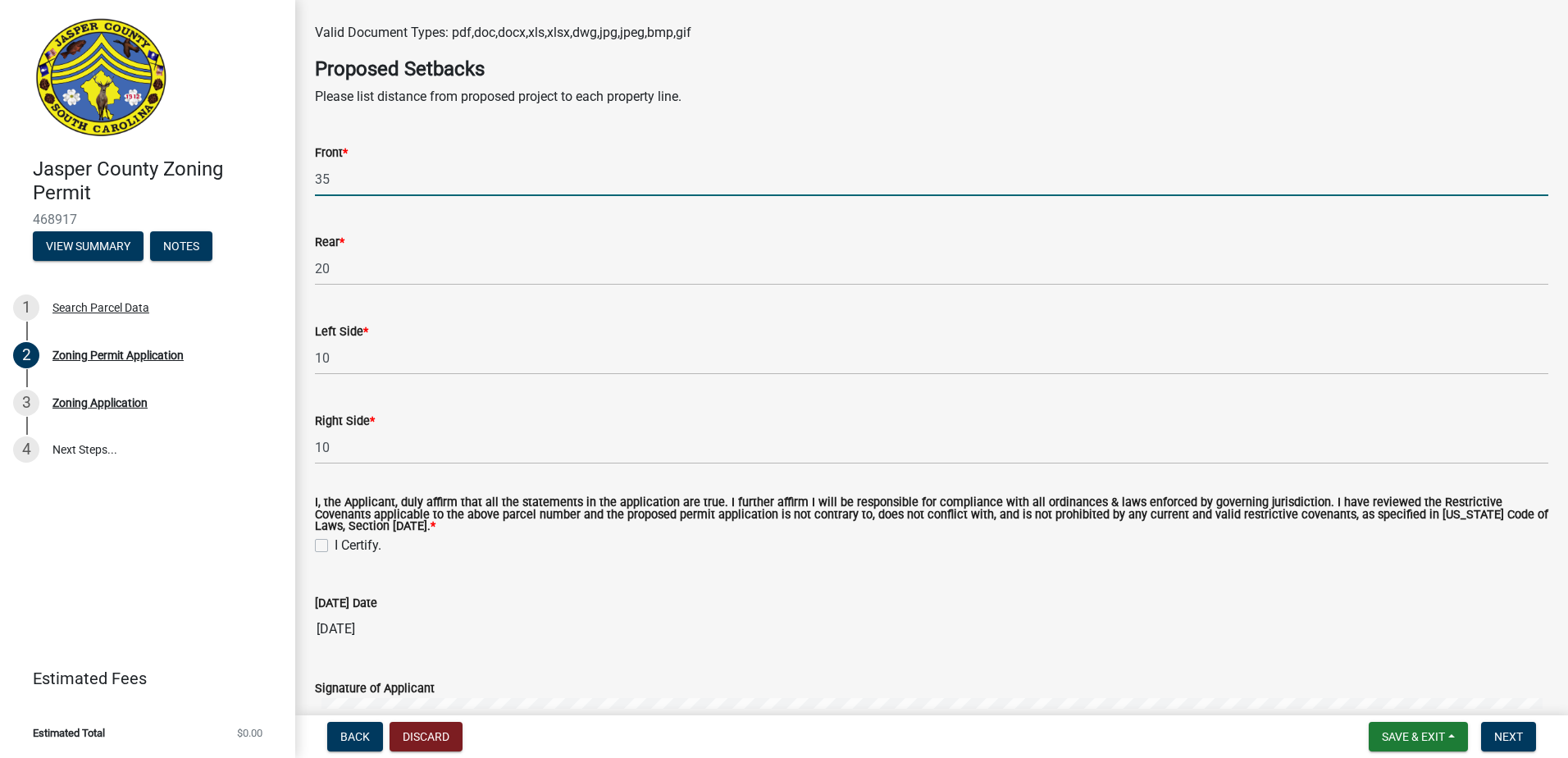
click at [335, 545] on label "I Certify." at bounding box center [358, 546] width 47 height 20
click at [335, 545] on input "I Certify." at bounding box center [340, 541] width 11 height 11
checkbox input "true"
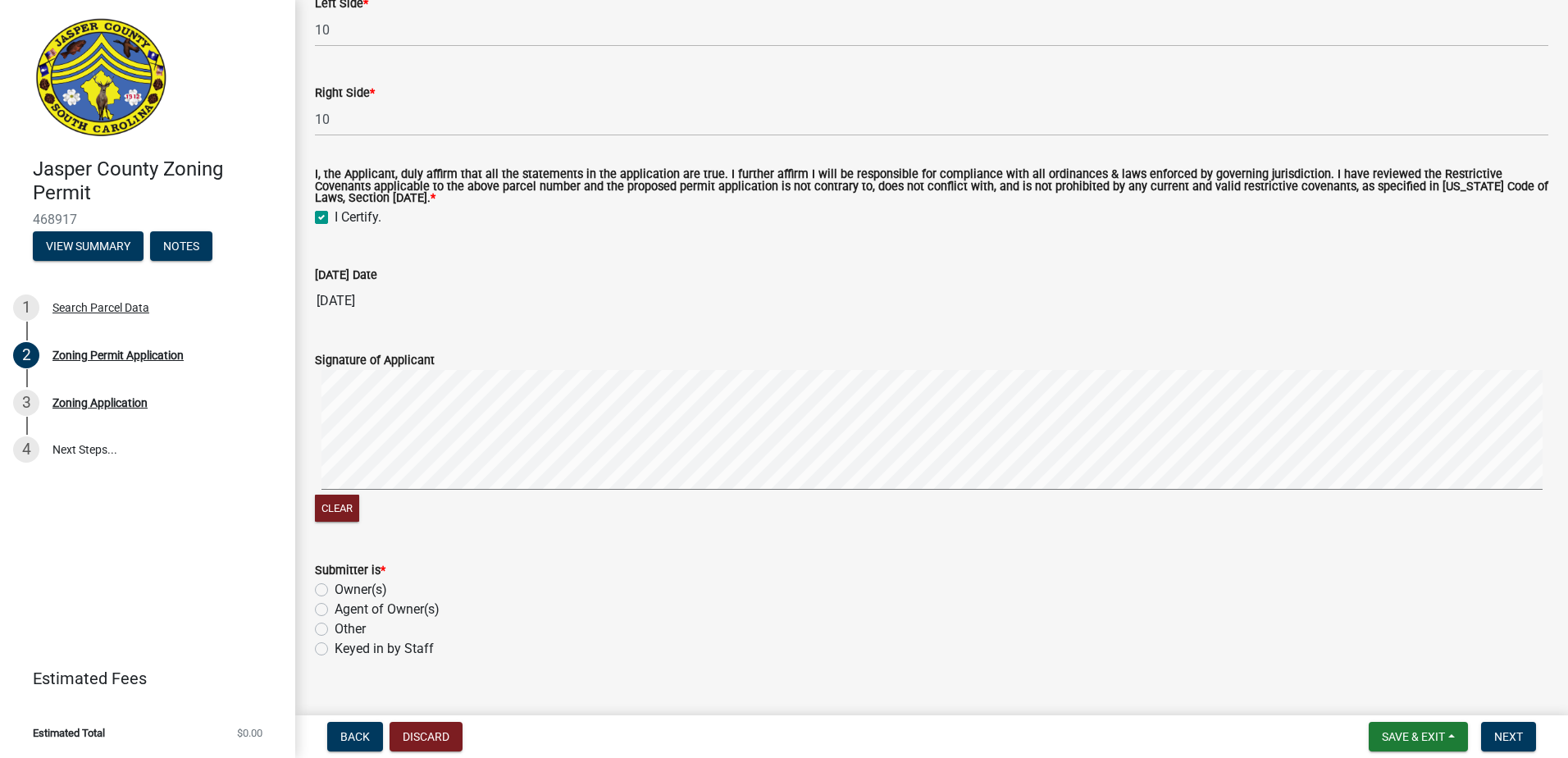
scroll to position [3178, 0]
click at [335, 589] on label "Owner(s)" at bounding box center [360, 590] width 52 height 20
click at [335, 589] on input "Owner(s)" at bounding box center [340, 585] width 11 height 11
radio input "true"
click at [1499, 726] on button "Next" at bounding box center [1508, 736] width 55 height 29
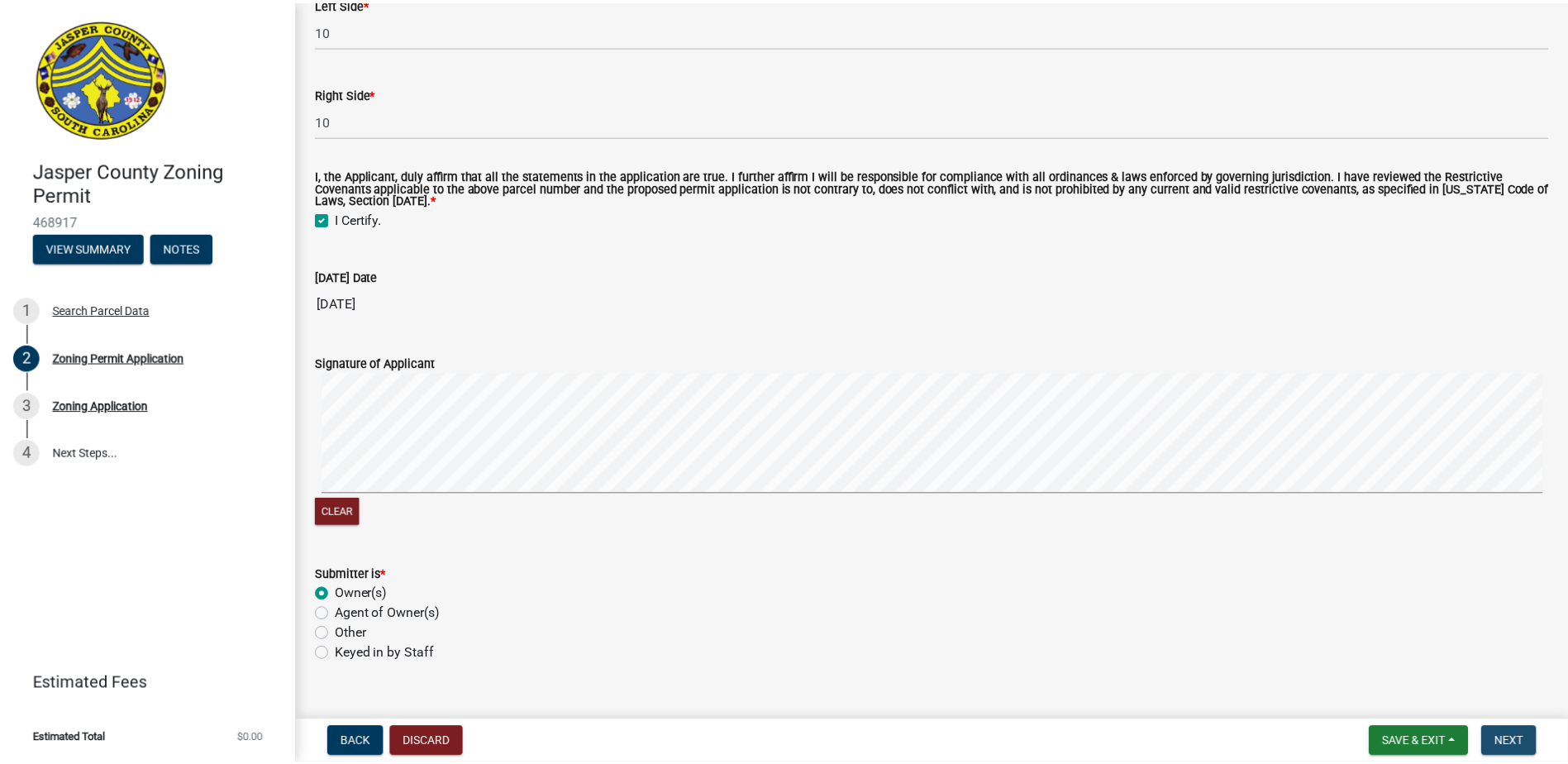
scroll to position [0, 0]
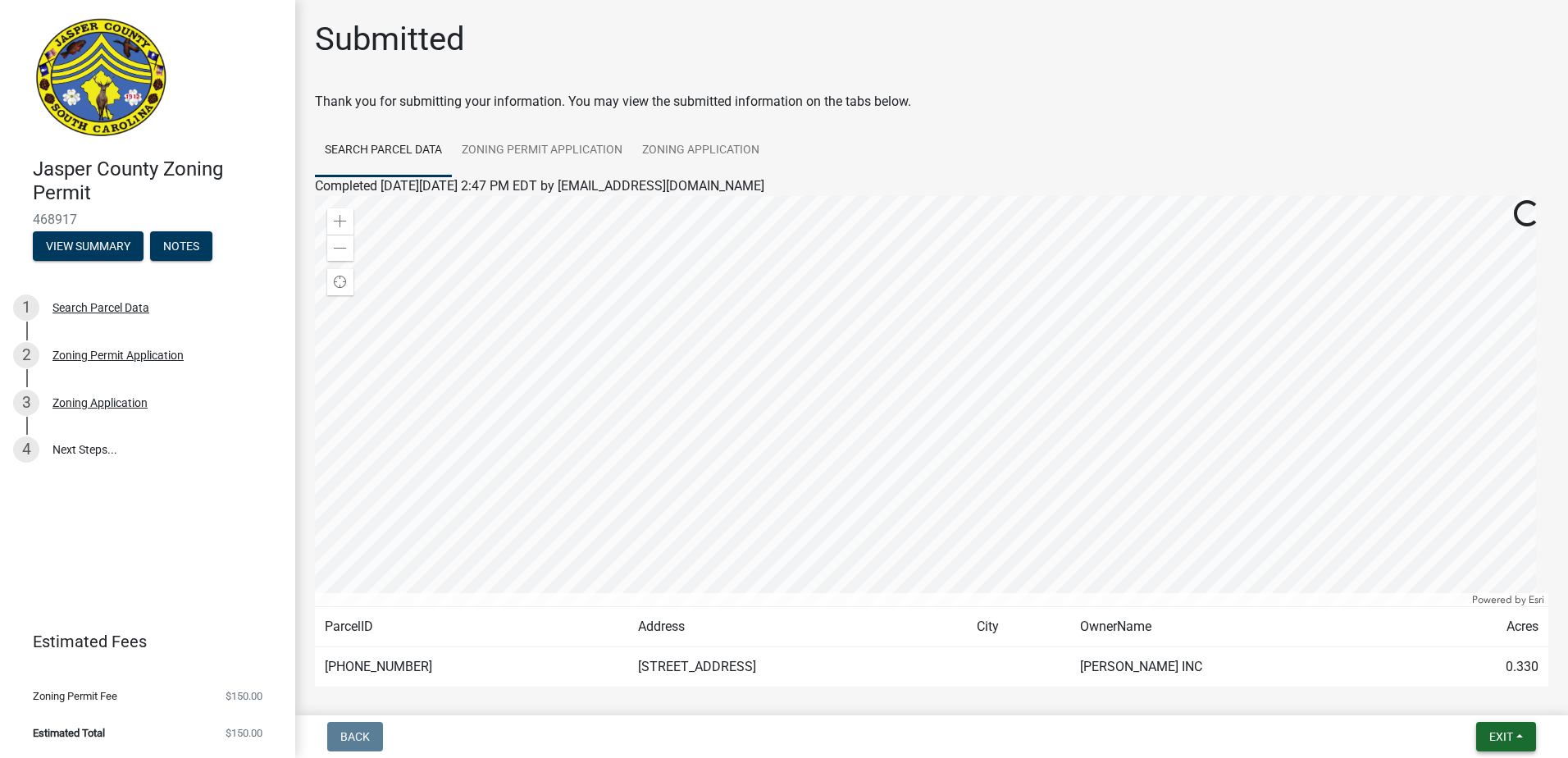
click at [1509, 729] on button "Exit" at bounding box center [1505, 736] width 60 height 29
click at [1490, 695] on button "Save & Exit" at bounding box center [1470, 694] width 131 height 39
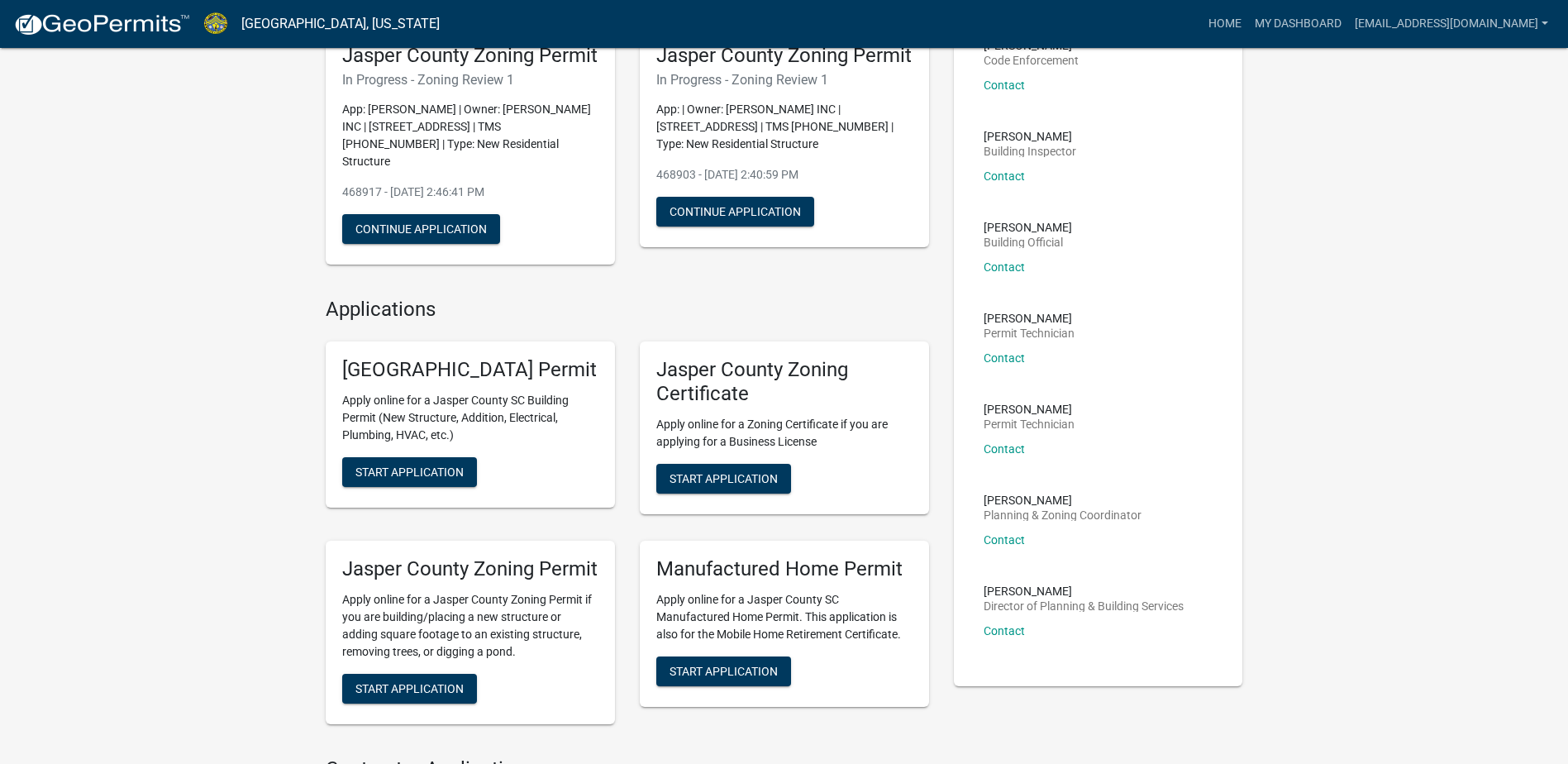
scroll to position [331, 0]
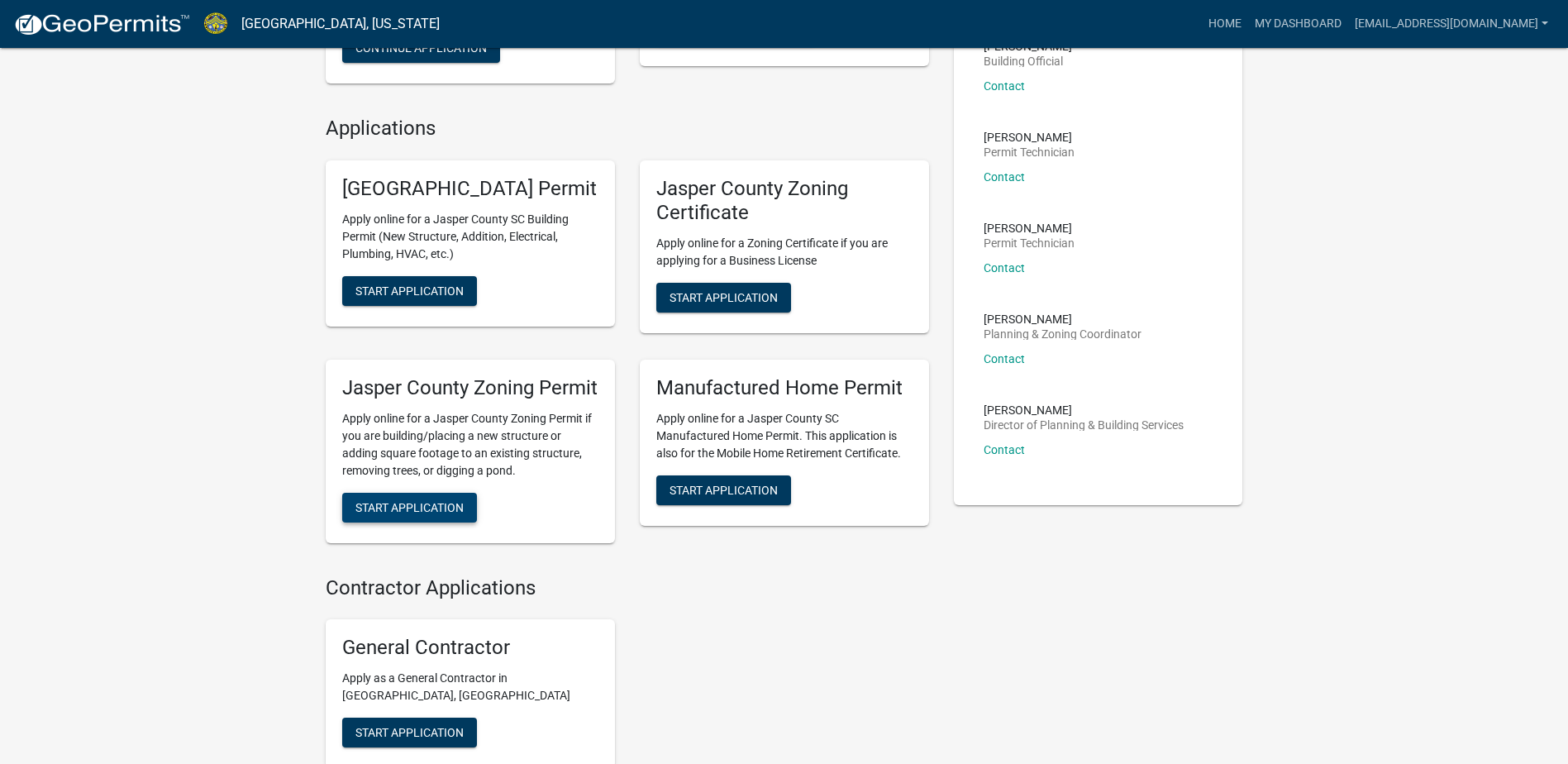
click at [421, 514] on span "Start Application" at bounding box center [409, 507] width 108 height 13
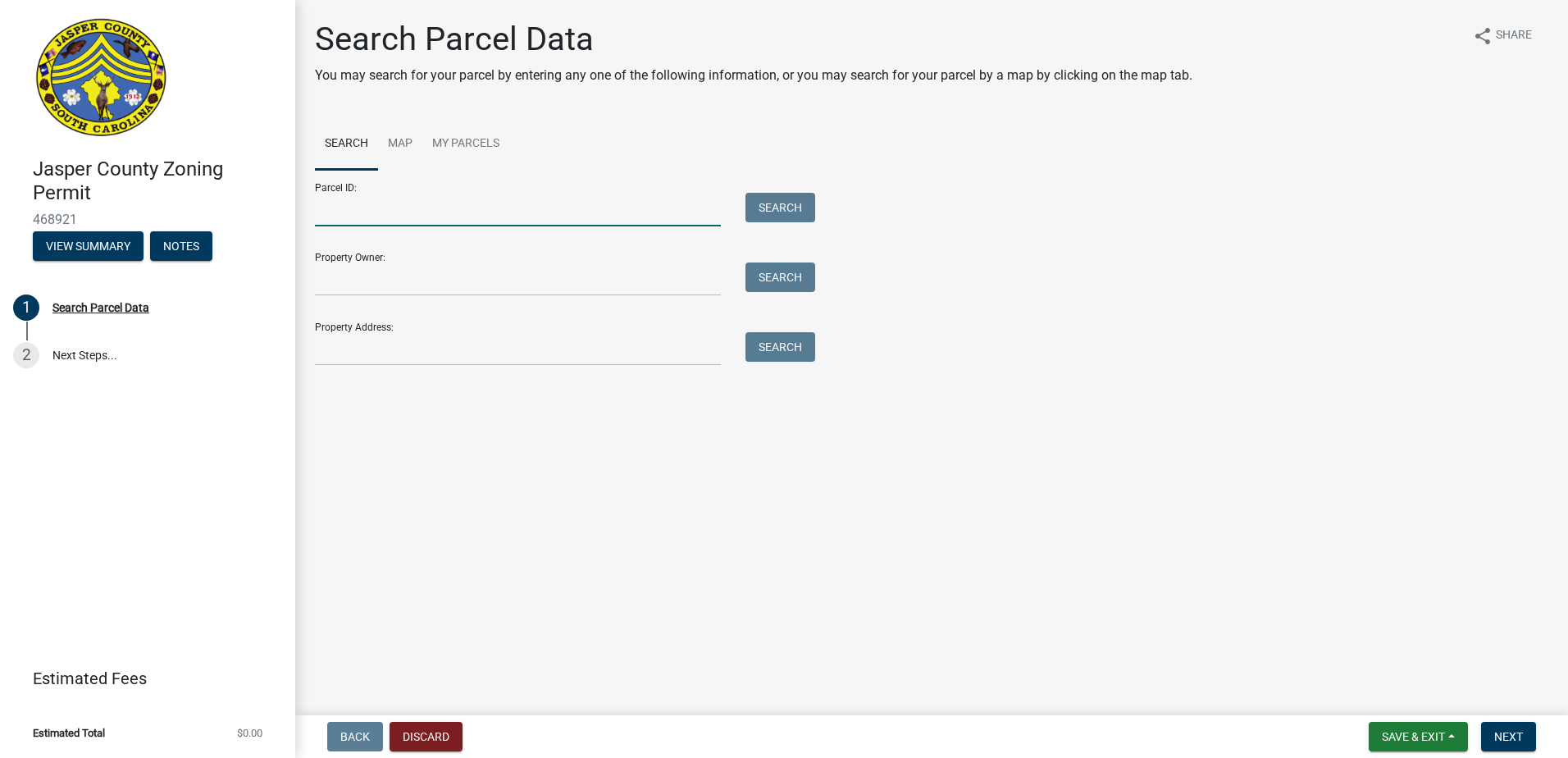
click at [424, 216] on input "Parcel ID:" at bounding box center [518, 209] width 406 height 33
type input "[PHONE_NUMBER]"
click at [782, 206] on button "Search" at bounding box center [780, 207] width 70 height 29
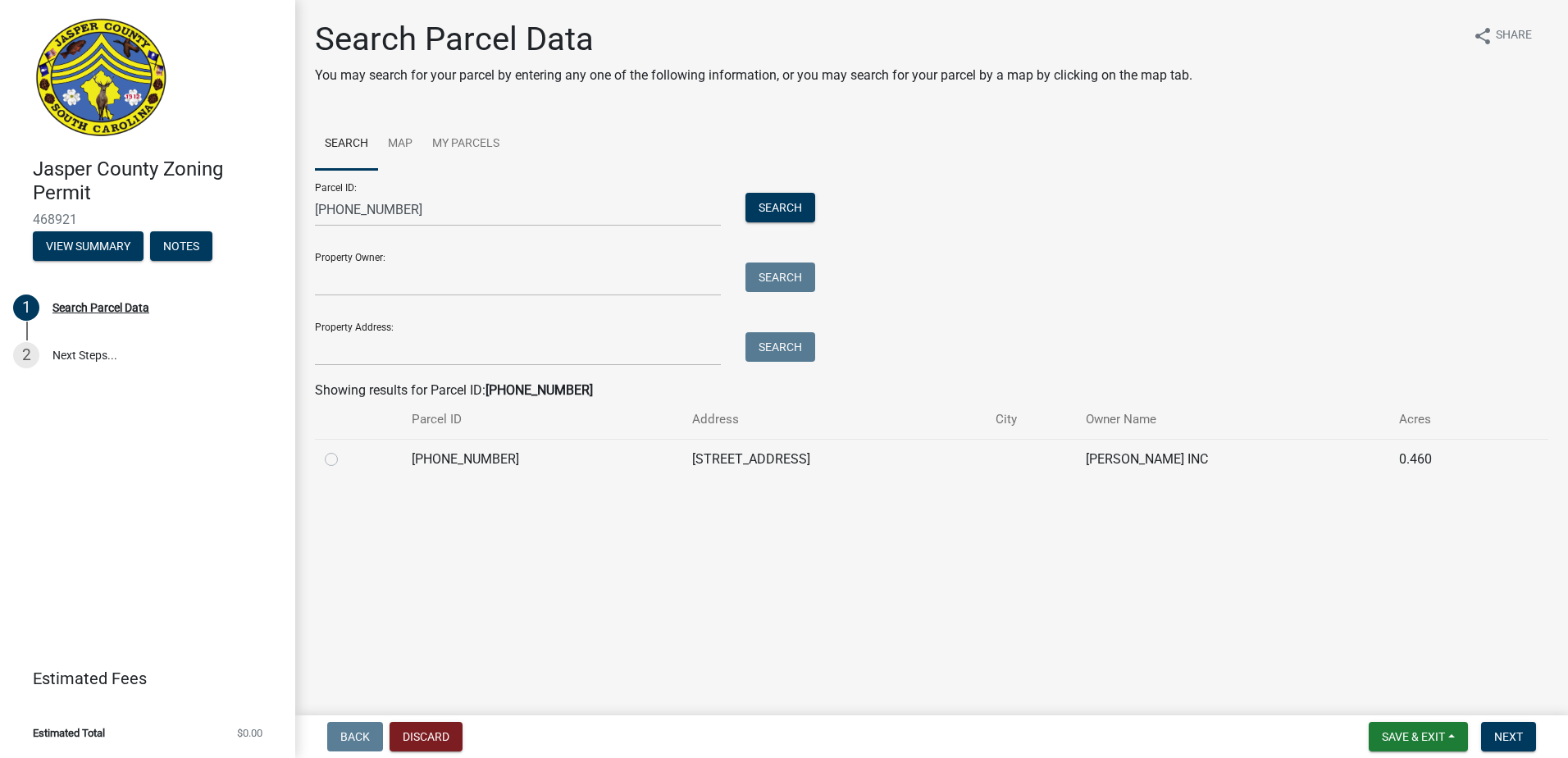
click at [344, 450] on label at bounding box center [344, 450] width 0 height 0
click at [344, 454] on input "radio" at bounding box center [349, 455] width 11 height 11
radio input "true"
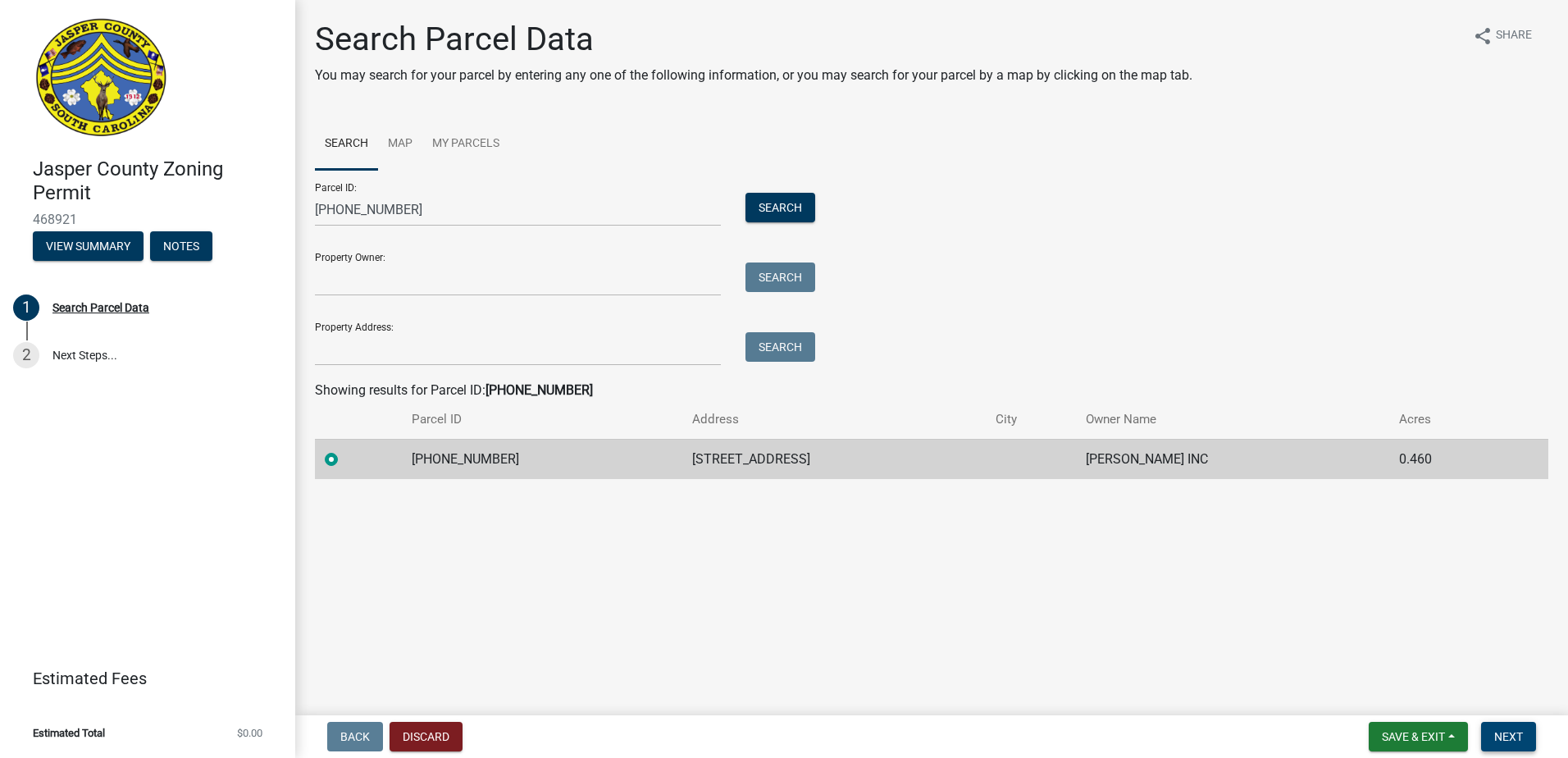
click at [1528, 731] on button "Next" at bounding box center [1508, 736] width 55 height 29
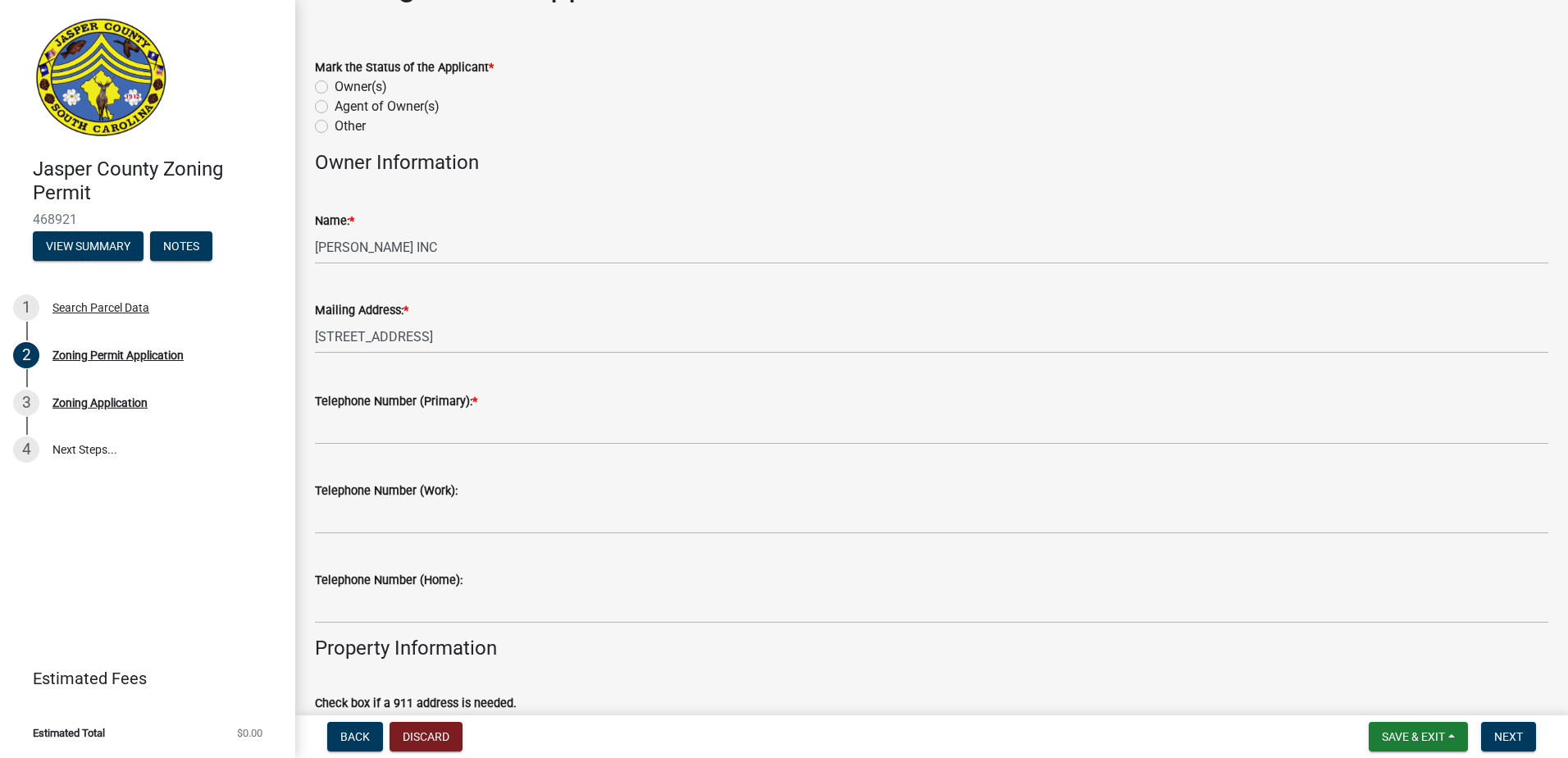
scroll to position [82, 0]
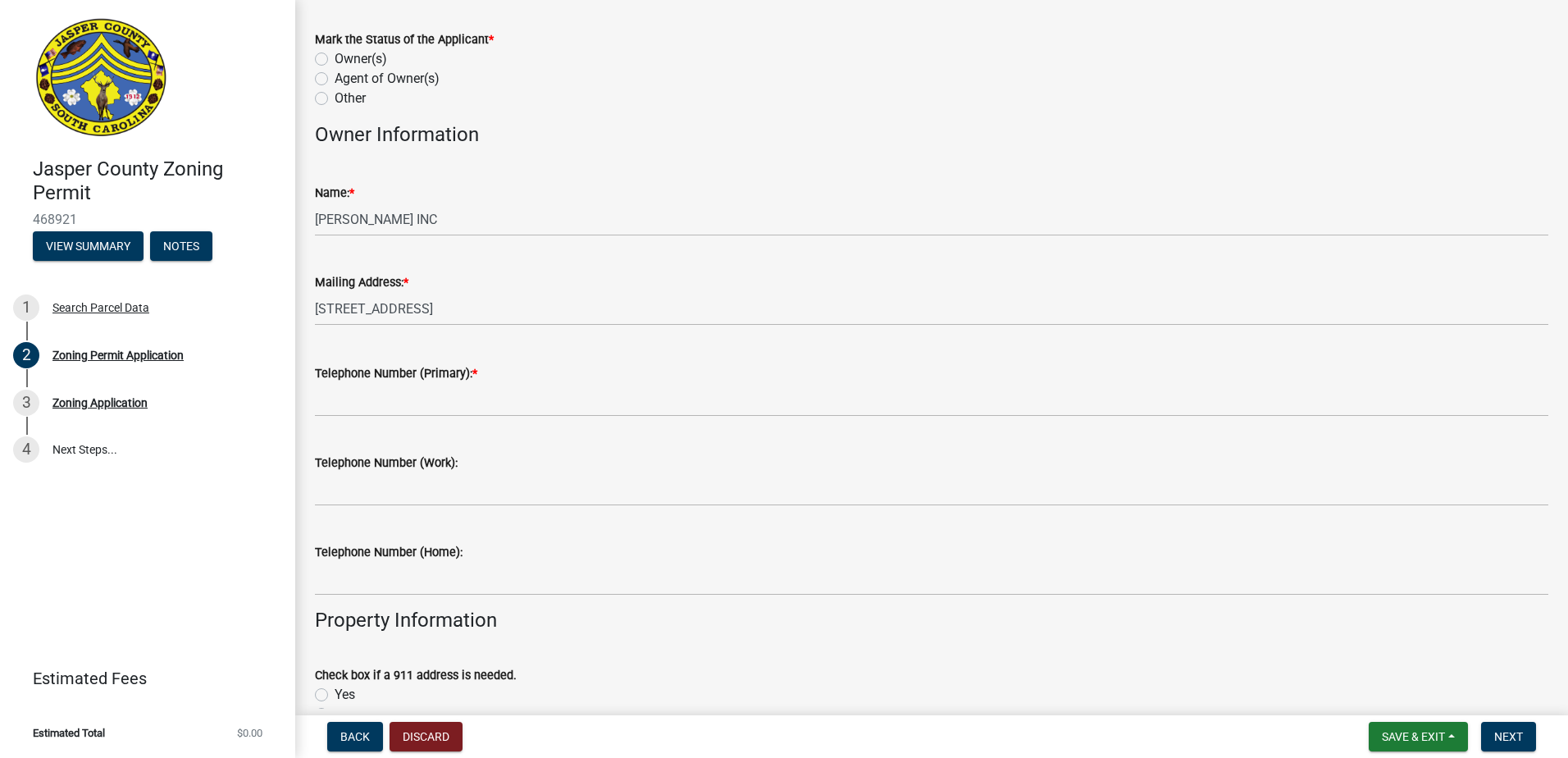
click at [331, 61] on div "Owner(s)" at bounding box center [931, 59] width 1233 height 20
click at [335, 56] on label "Owner(s)" at bounding box center [360, 59] width 52 height 20
click at [335, 56] on input "Owner(s)" at bounding box center [340, 54] width 11 height 11
radio input "true"
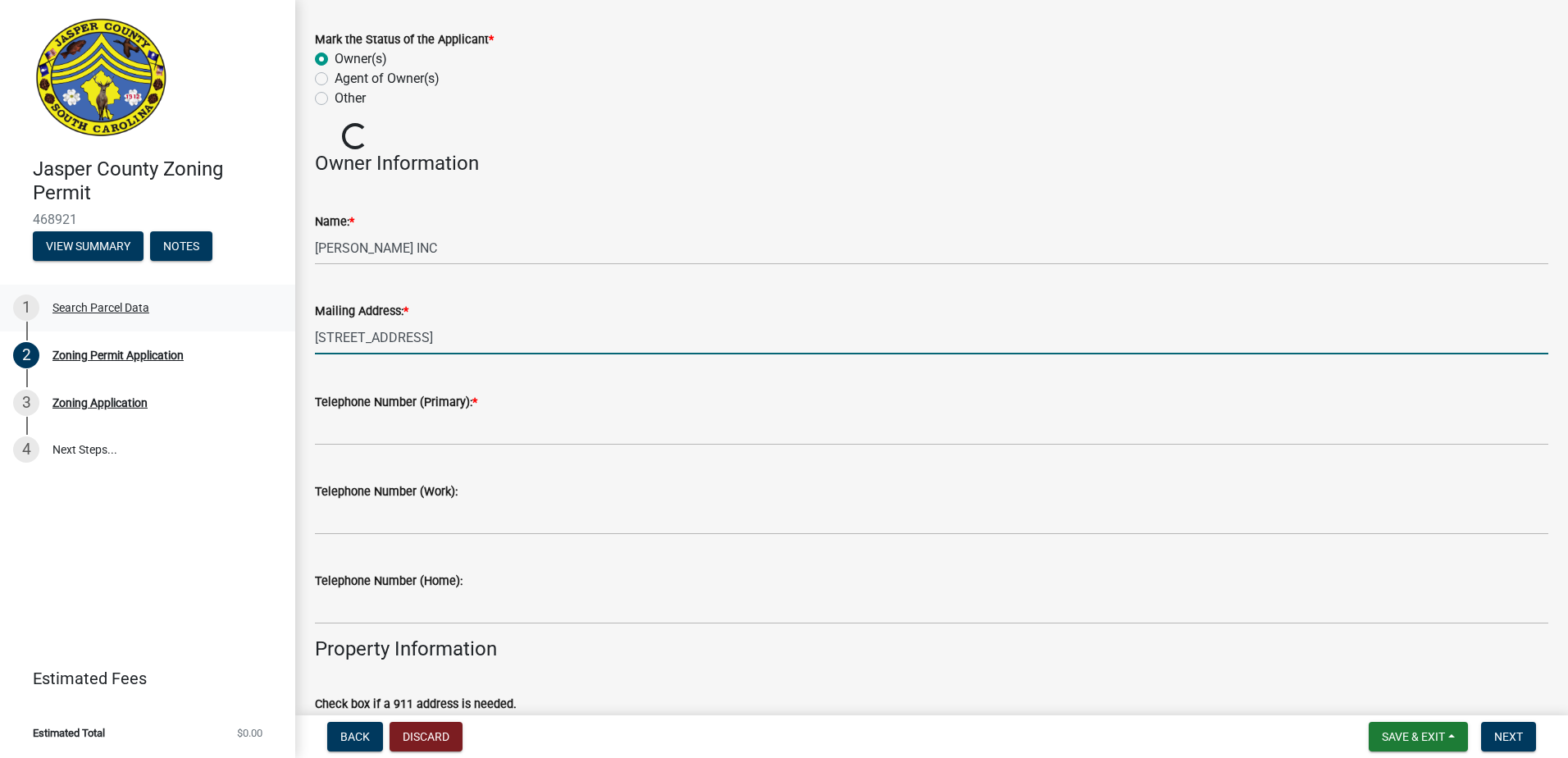
click at [182, 317] on body "Internet Explorer does NOT work with GeoPermits. Get a new browser for more sec…" at bounding box center [784, 379] width 1568 height 758
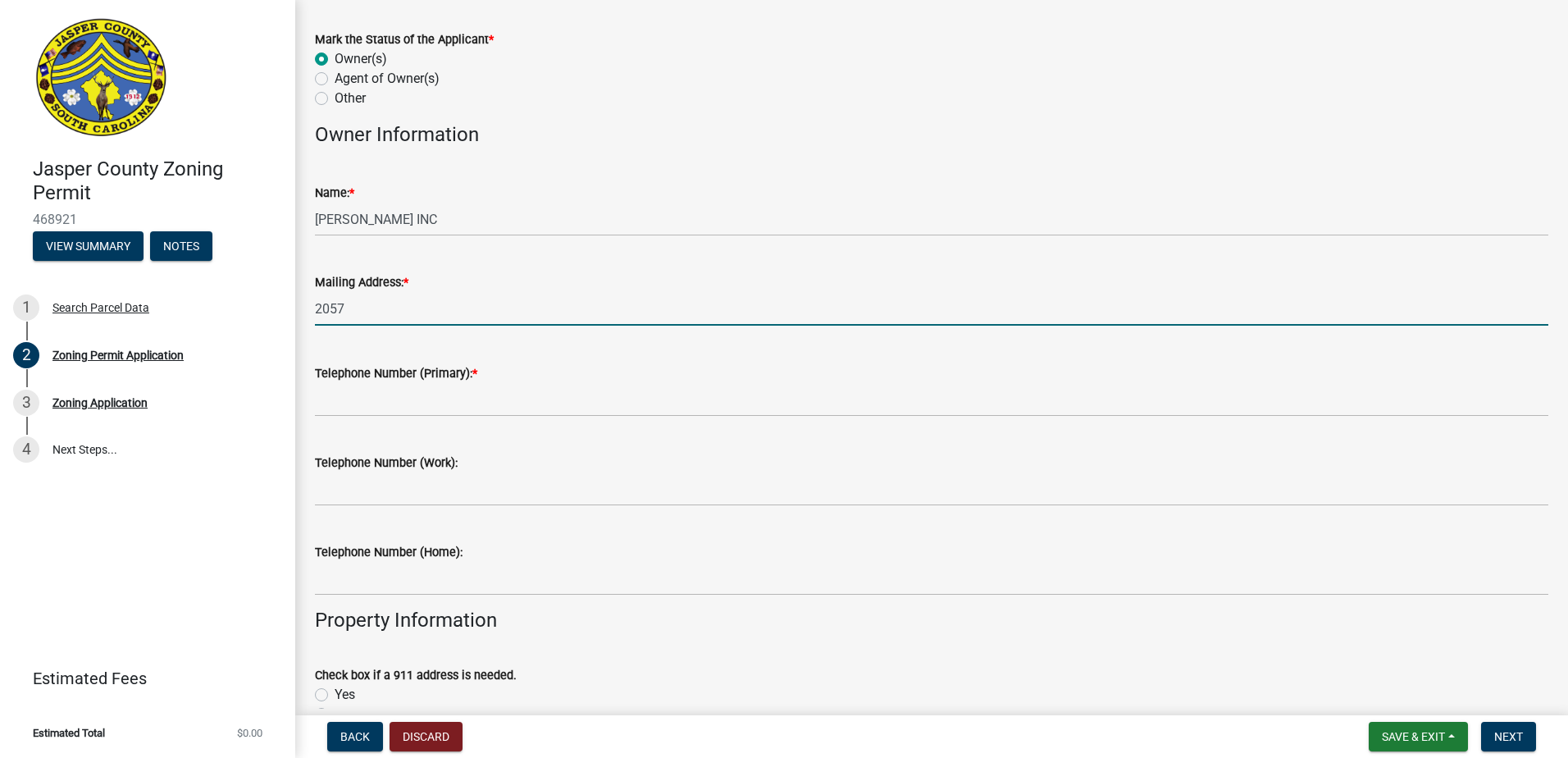
type input "[STREET_ADDRESS]"
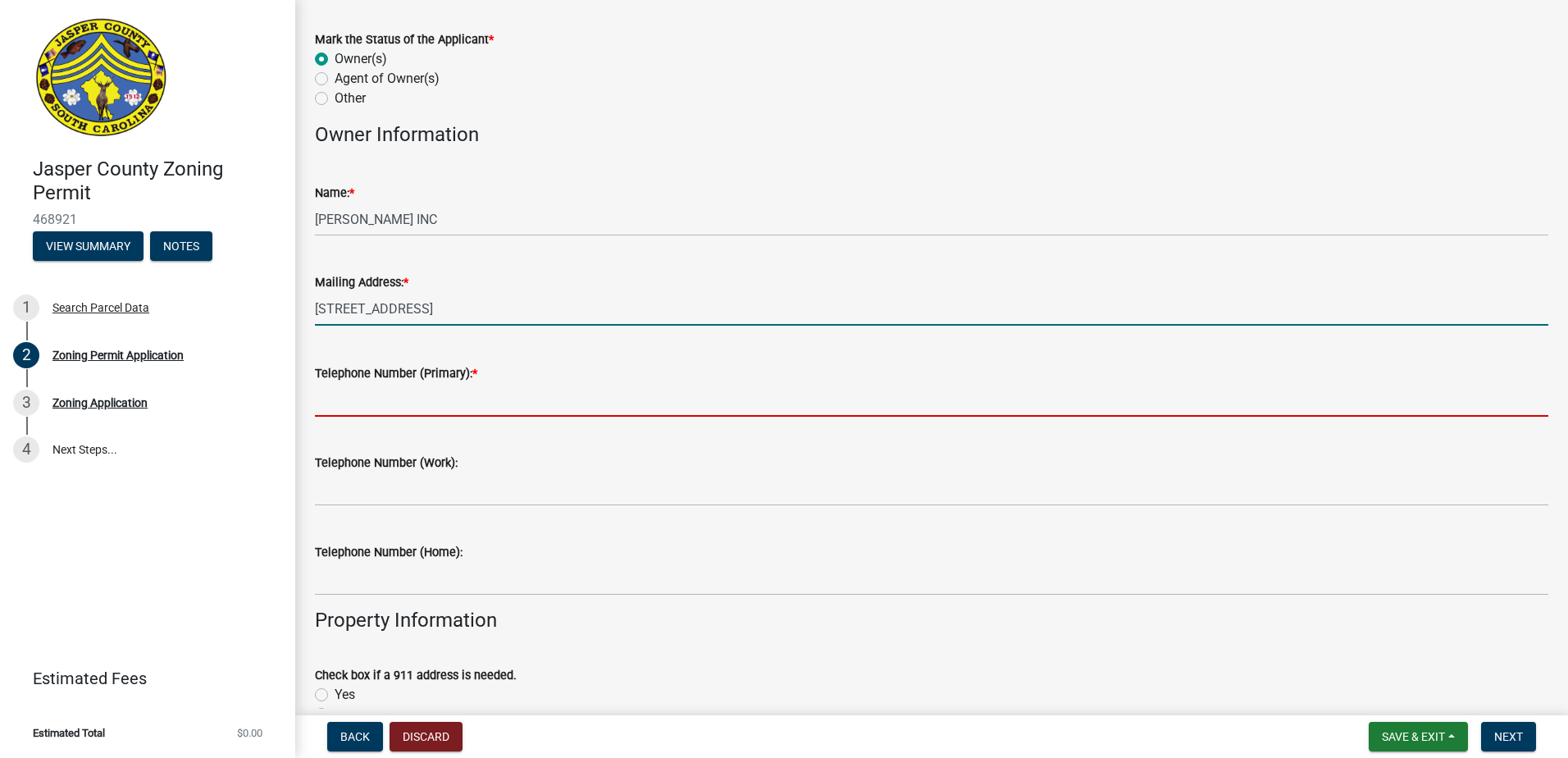
type input "8435407042"
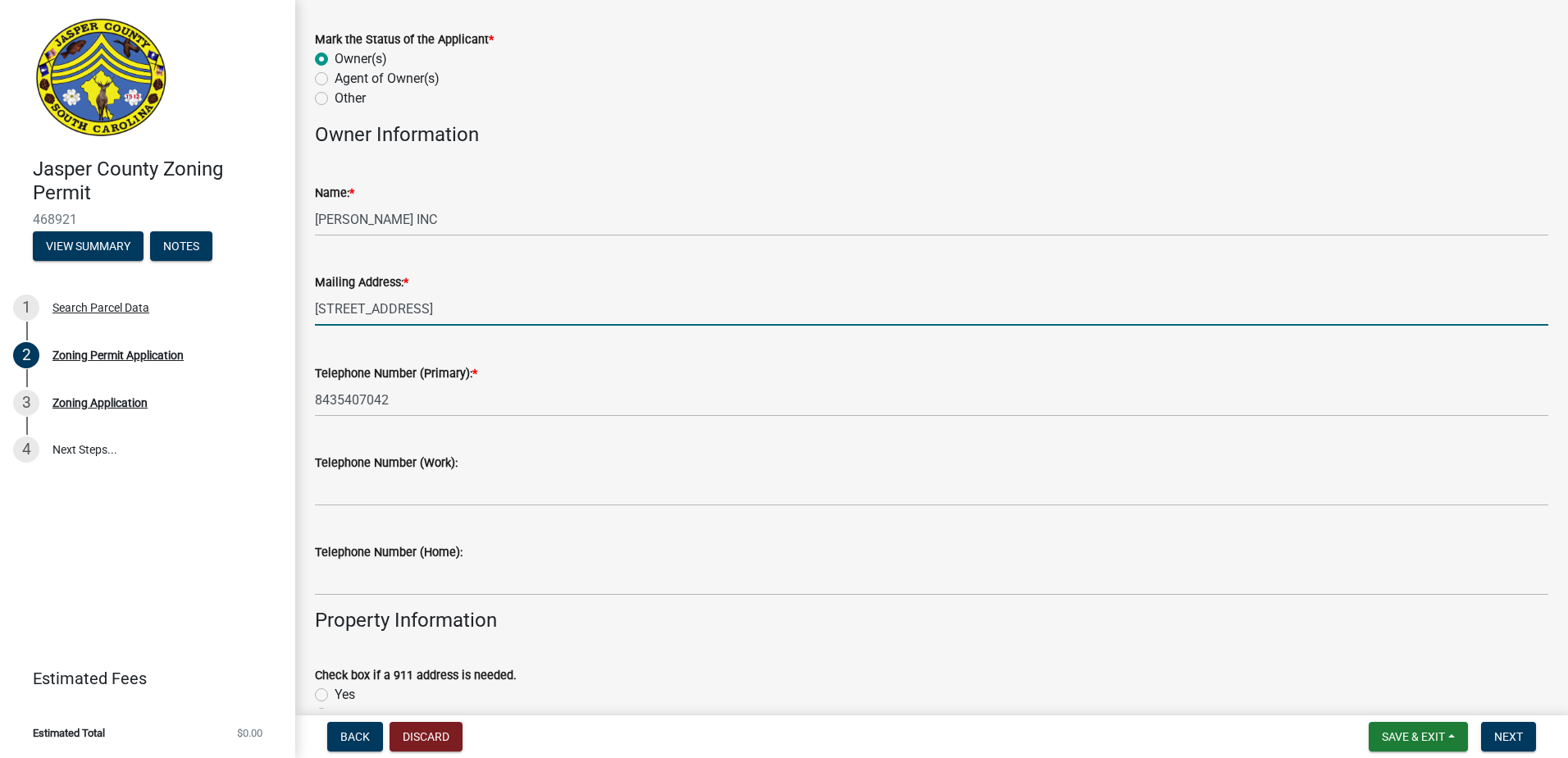
type input "Yemassee"
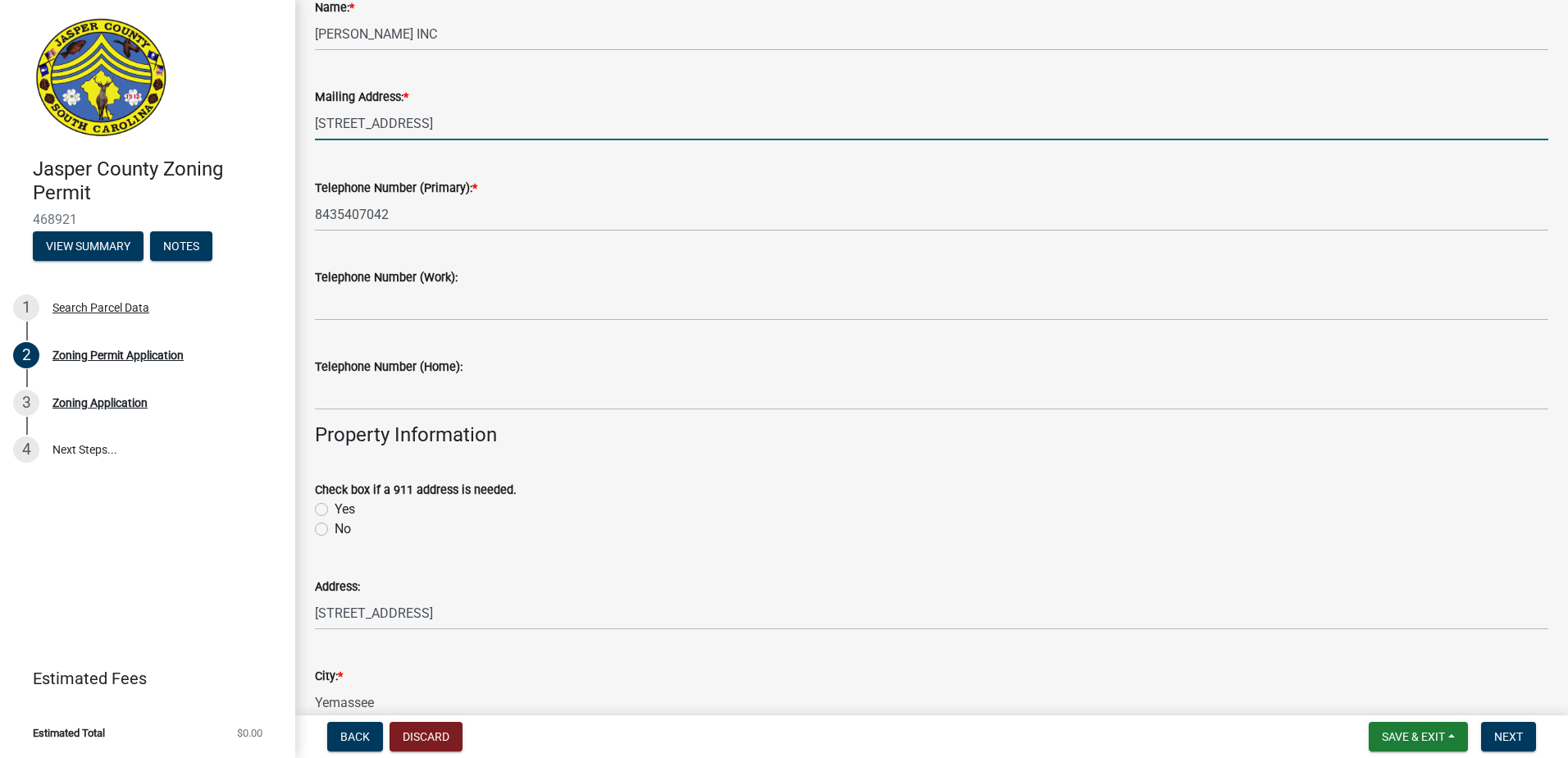
scroll to position [492, 0]
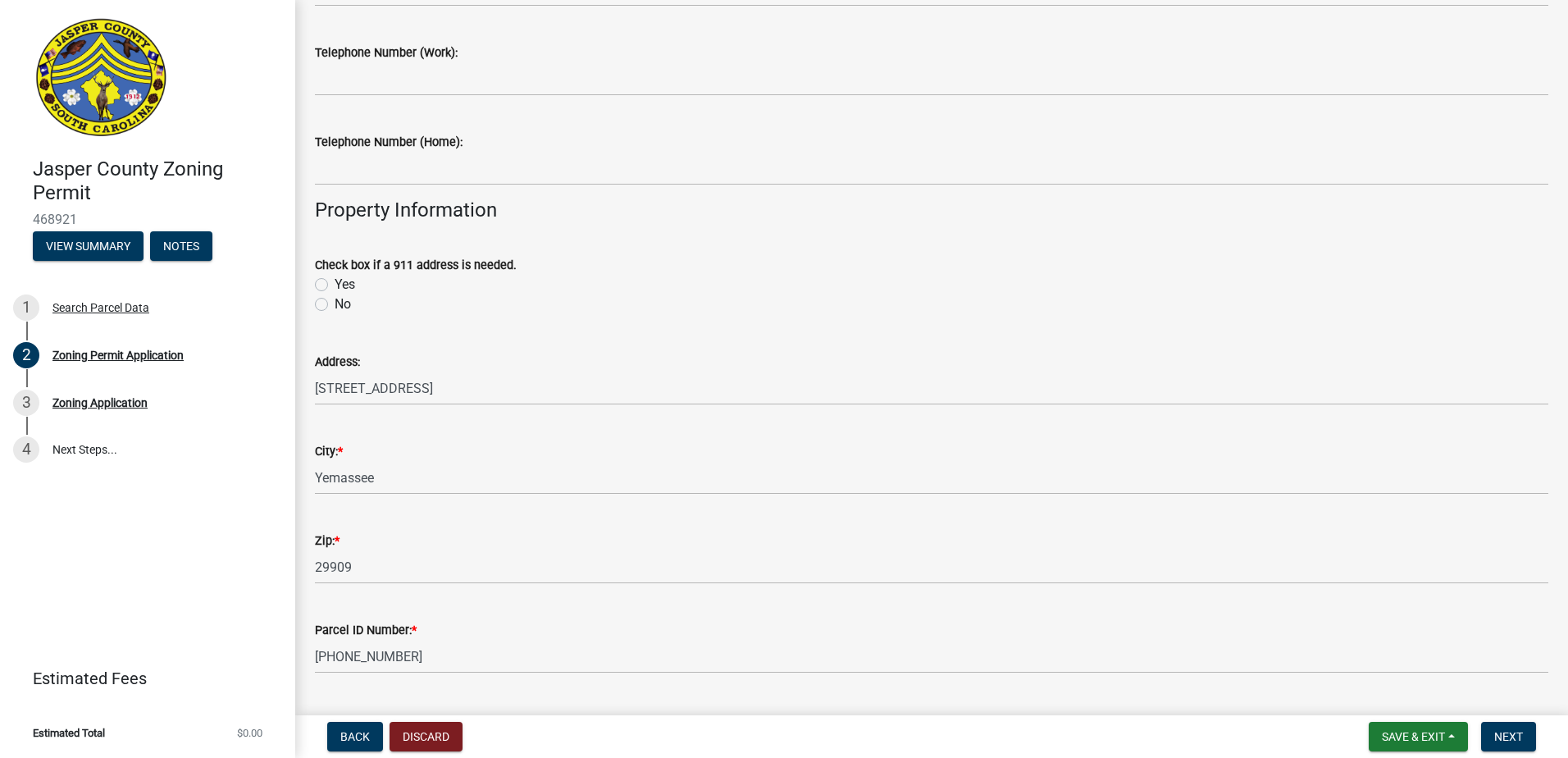
click at [335, 300] on label "No" at bounding box center [342, 304] width 17 height 20
click at [335, 300] on input "No" at bounding box center [340, 299] width 11 height 11
radio input "true"
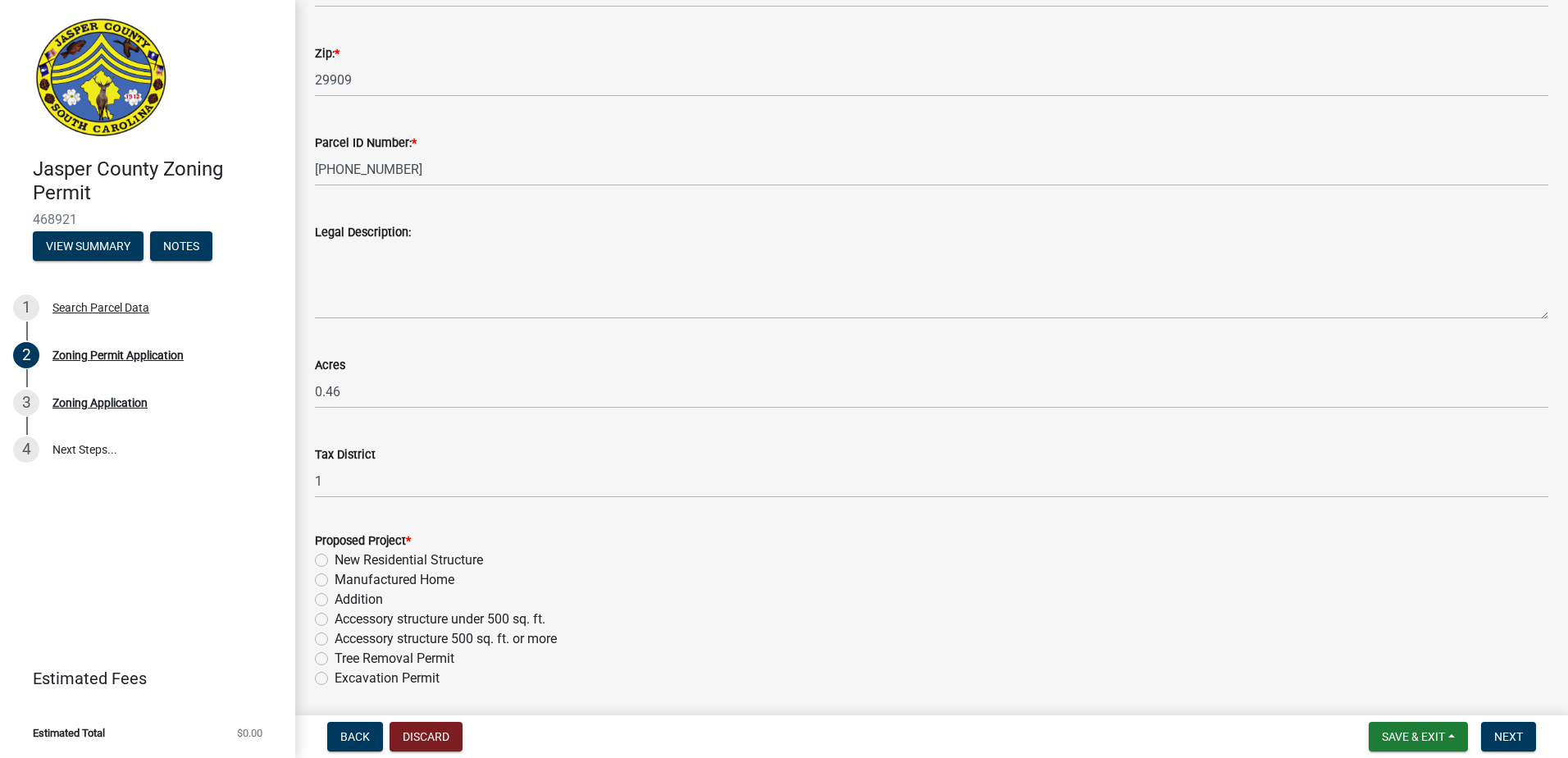
scroll to position [1230, 0]
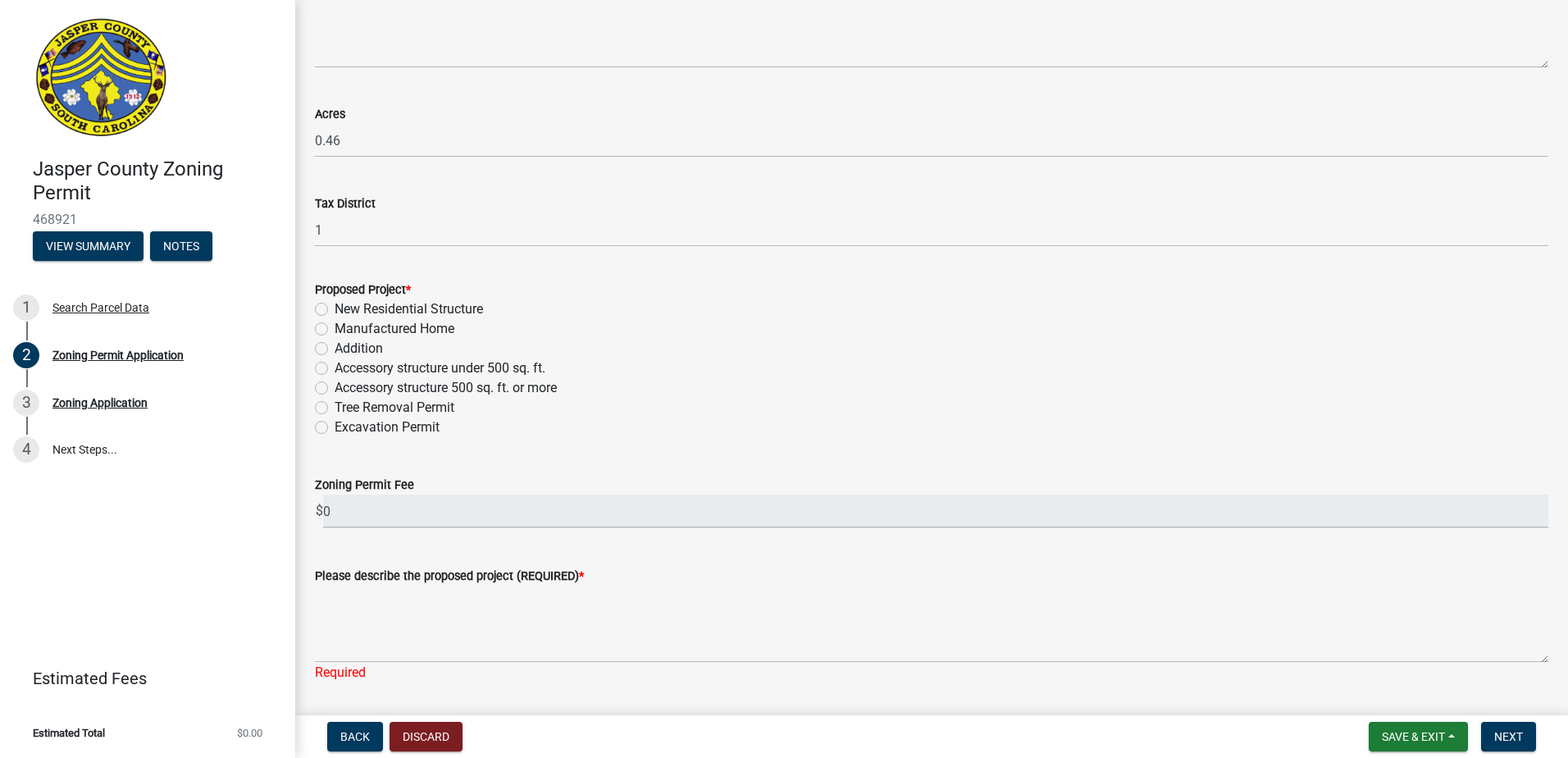
click at [335, 307] on label "New Residential Structure" at bounding box center [408, 309] width 148 height 20
click at [335, 307] on input "New Residential Structure" at bounding box center [340, 304] width 11 height 11
radio input "true"
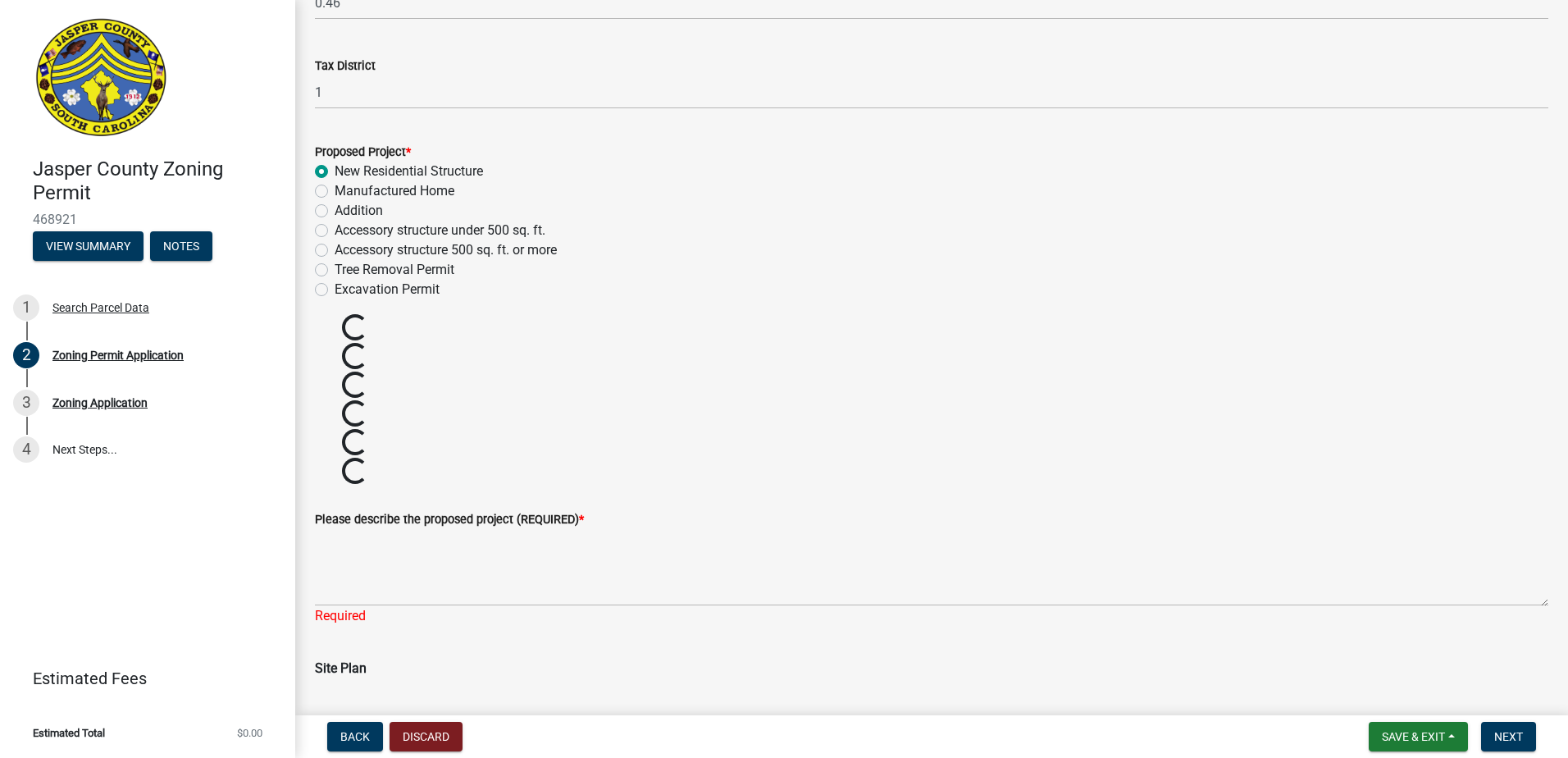
scroll to position [1559, 0]
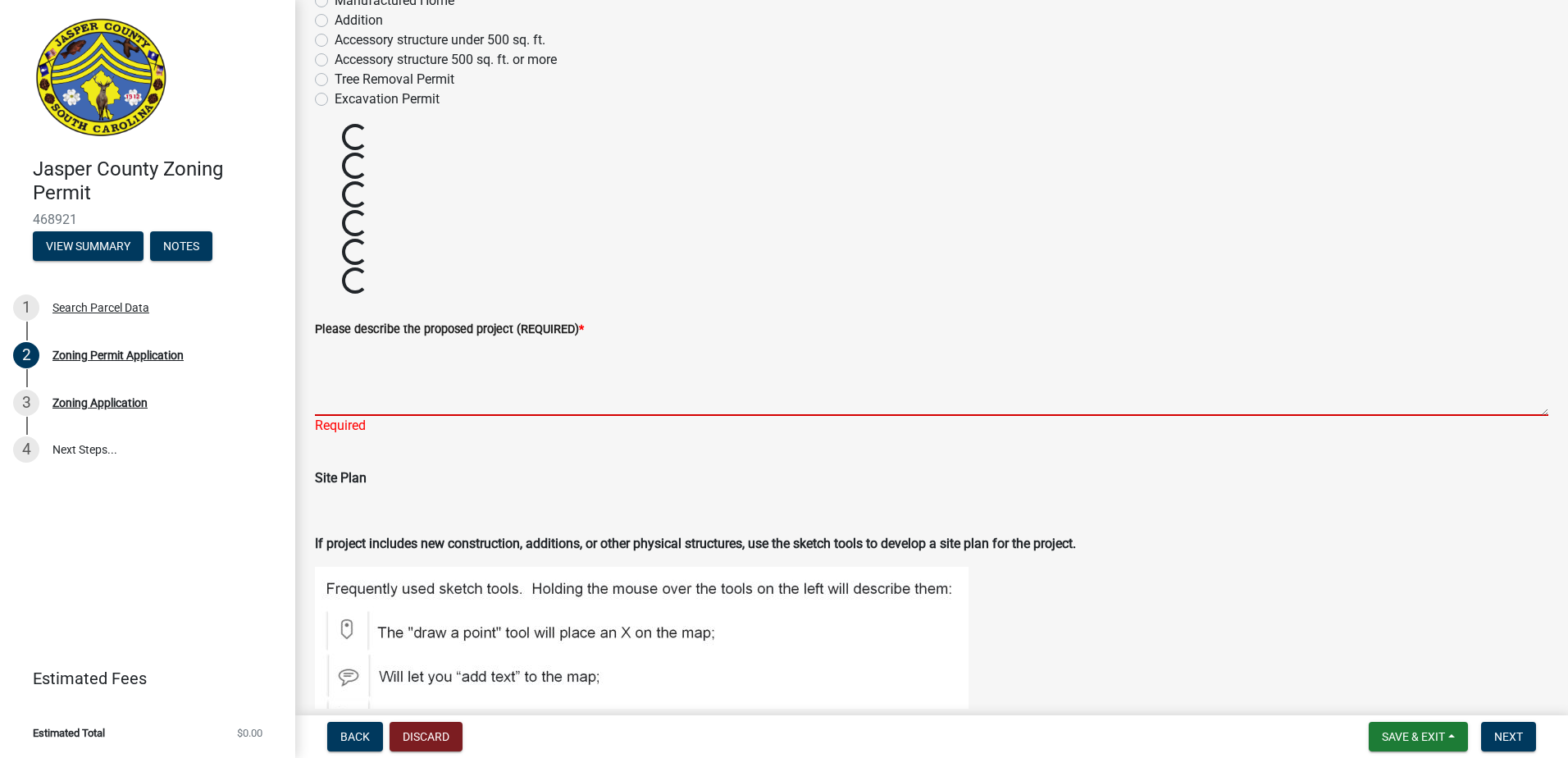
click at [381, 402] on textarea "Please describe the proposed project (REQUIRED) *" at bounding box center [931, 377] width 1233 height 78
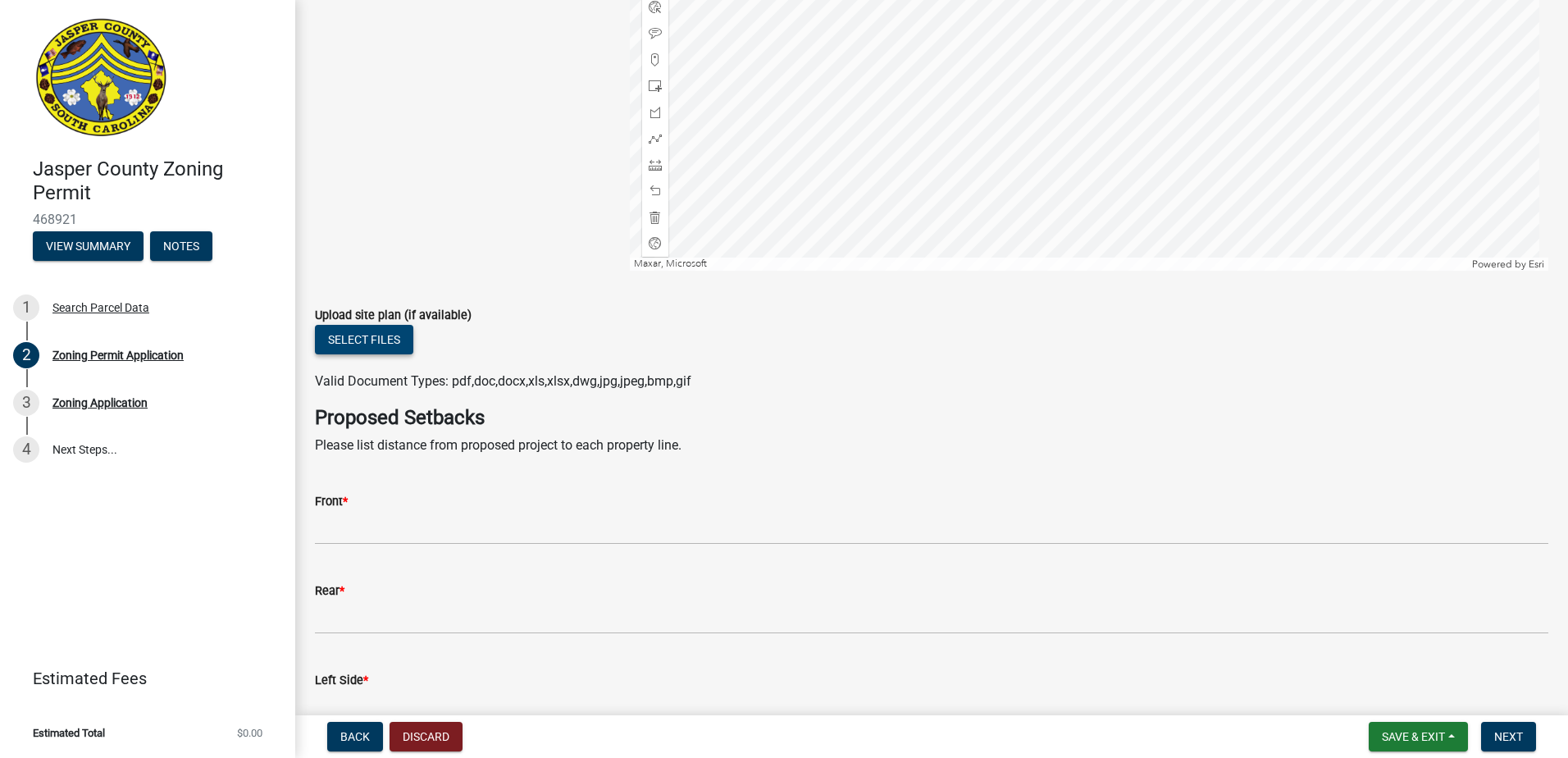
type textarea "new single family residence"
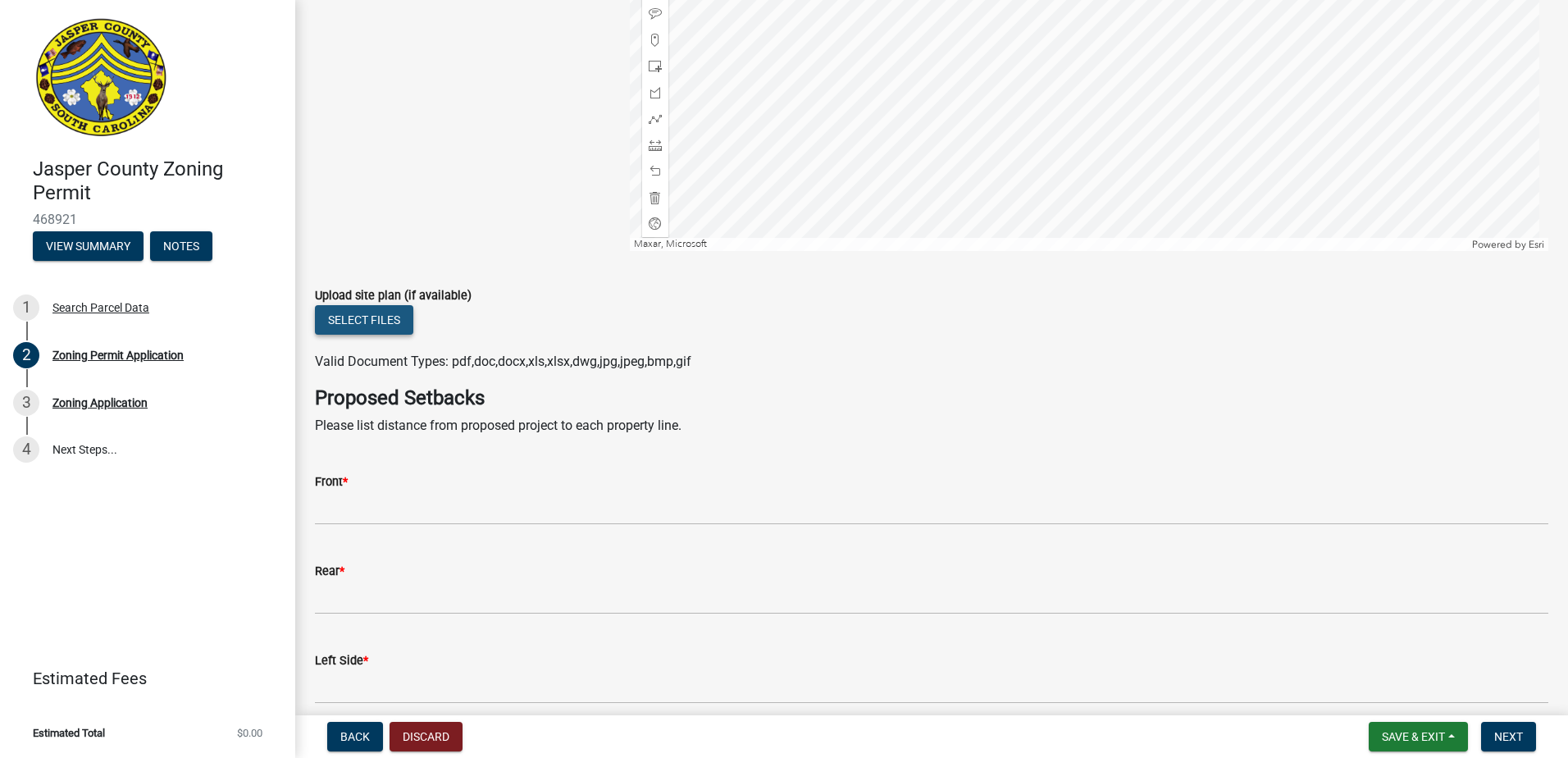
click at [367, 335] on button "Select files" at bounding box center [364, 320] width 98 height 29
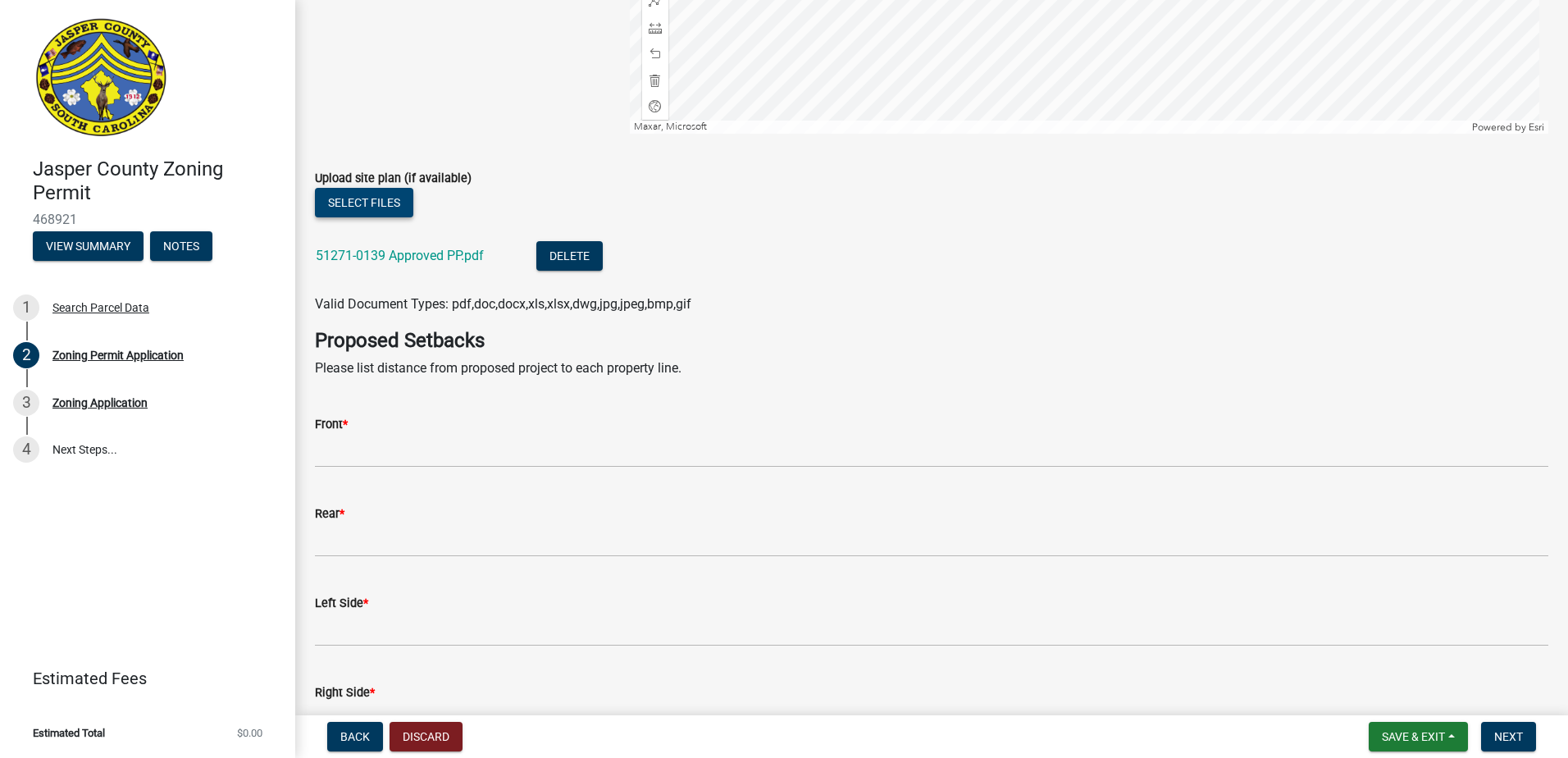
scroll to position [2687, 0]
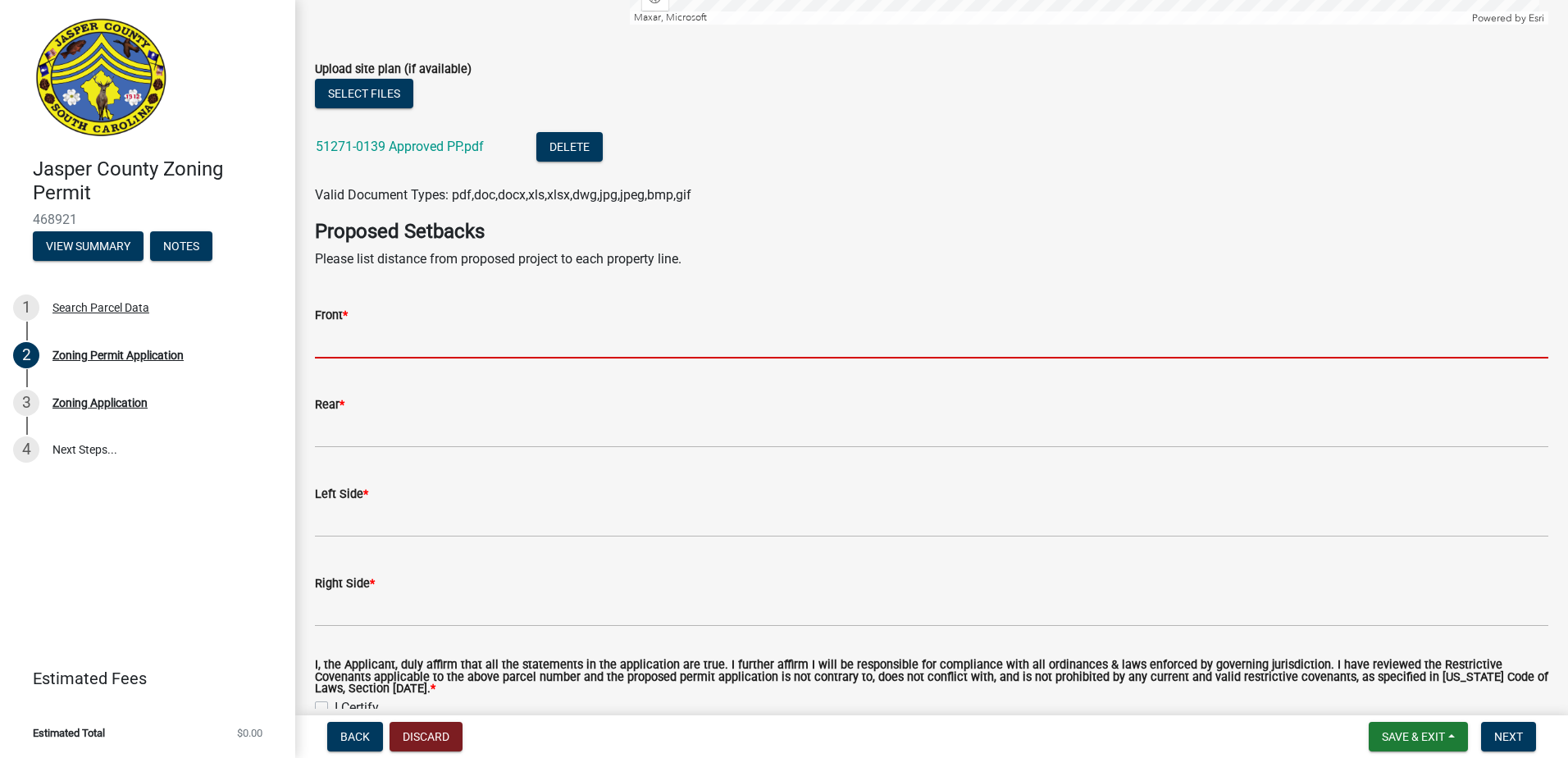
click at [361, 347] on input "Front *" at bounding box center [931, 342] width 1233 height 33
type input "35"
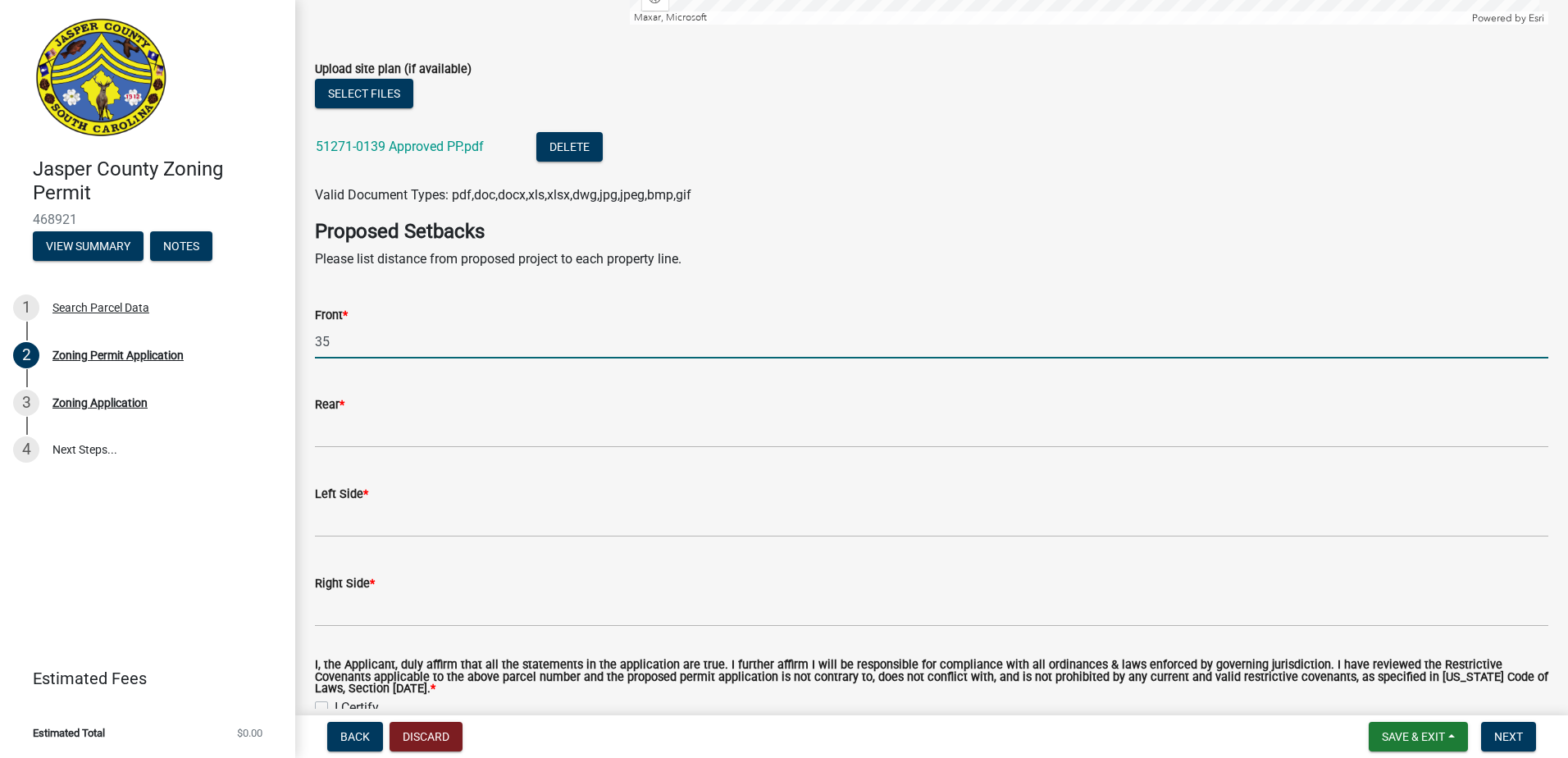
type input "20"
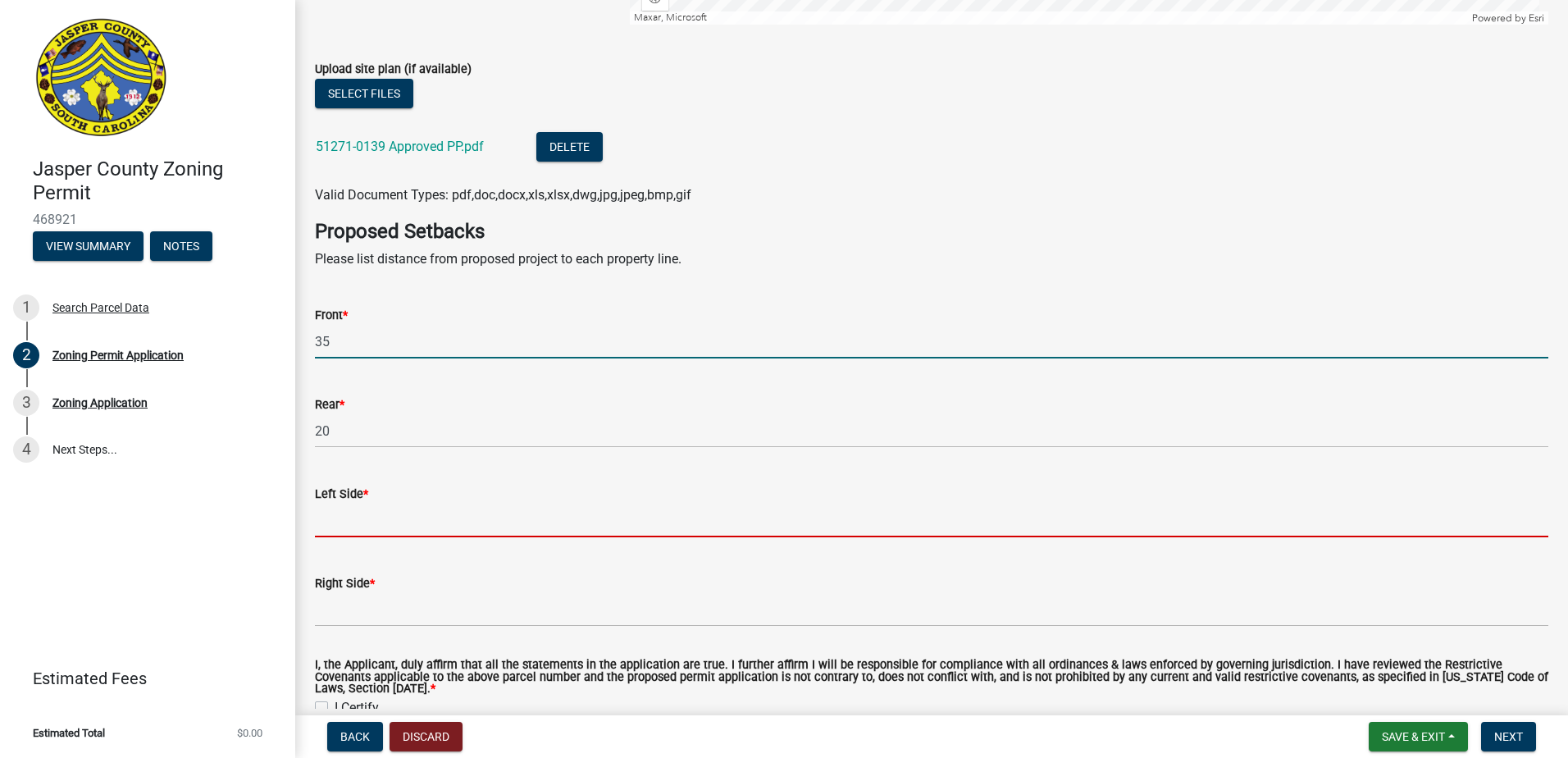
type input "10"
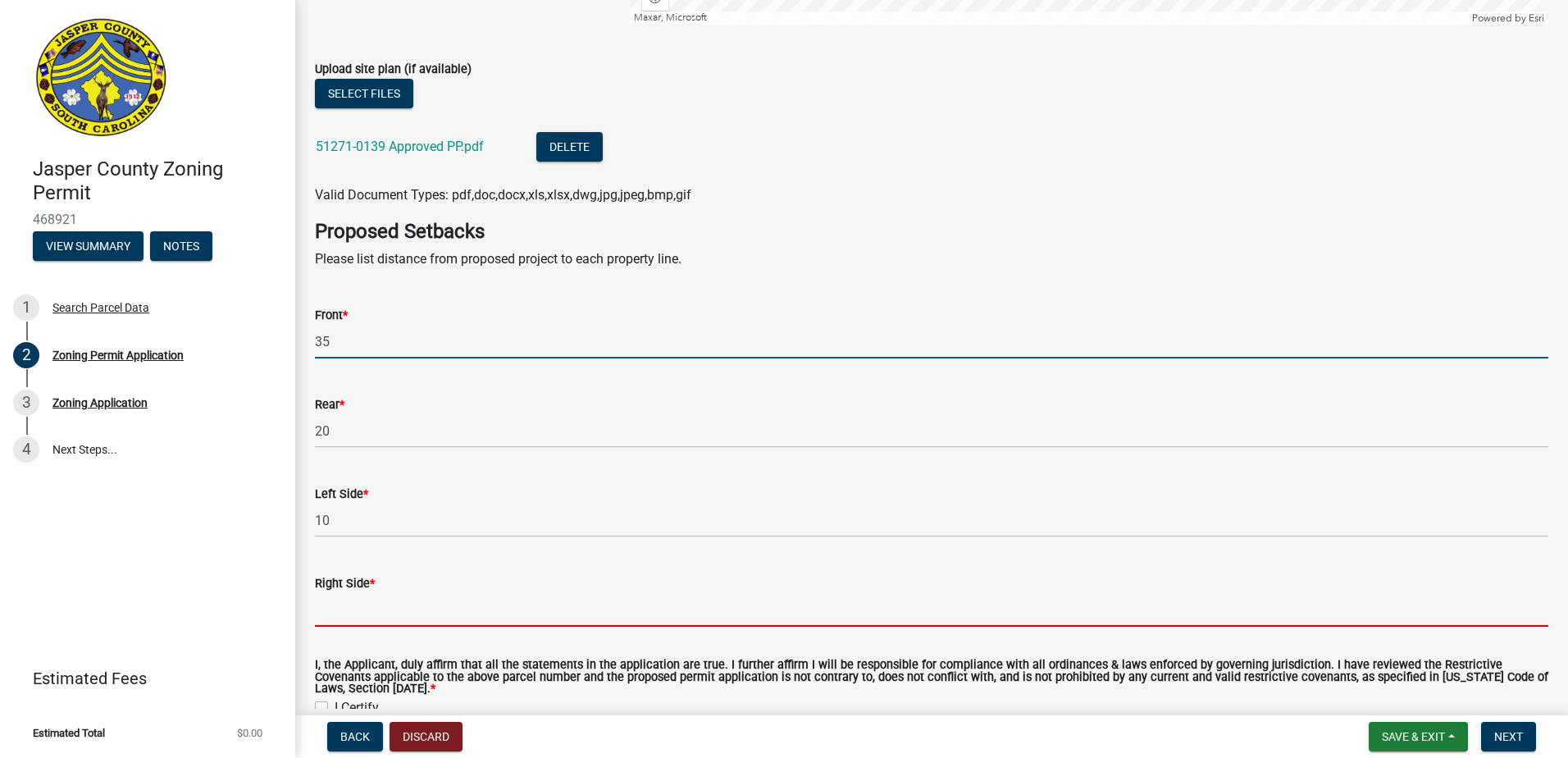
type input "10"
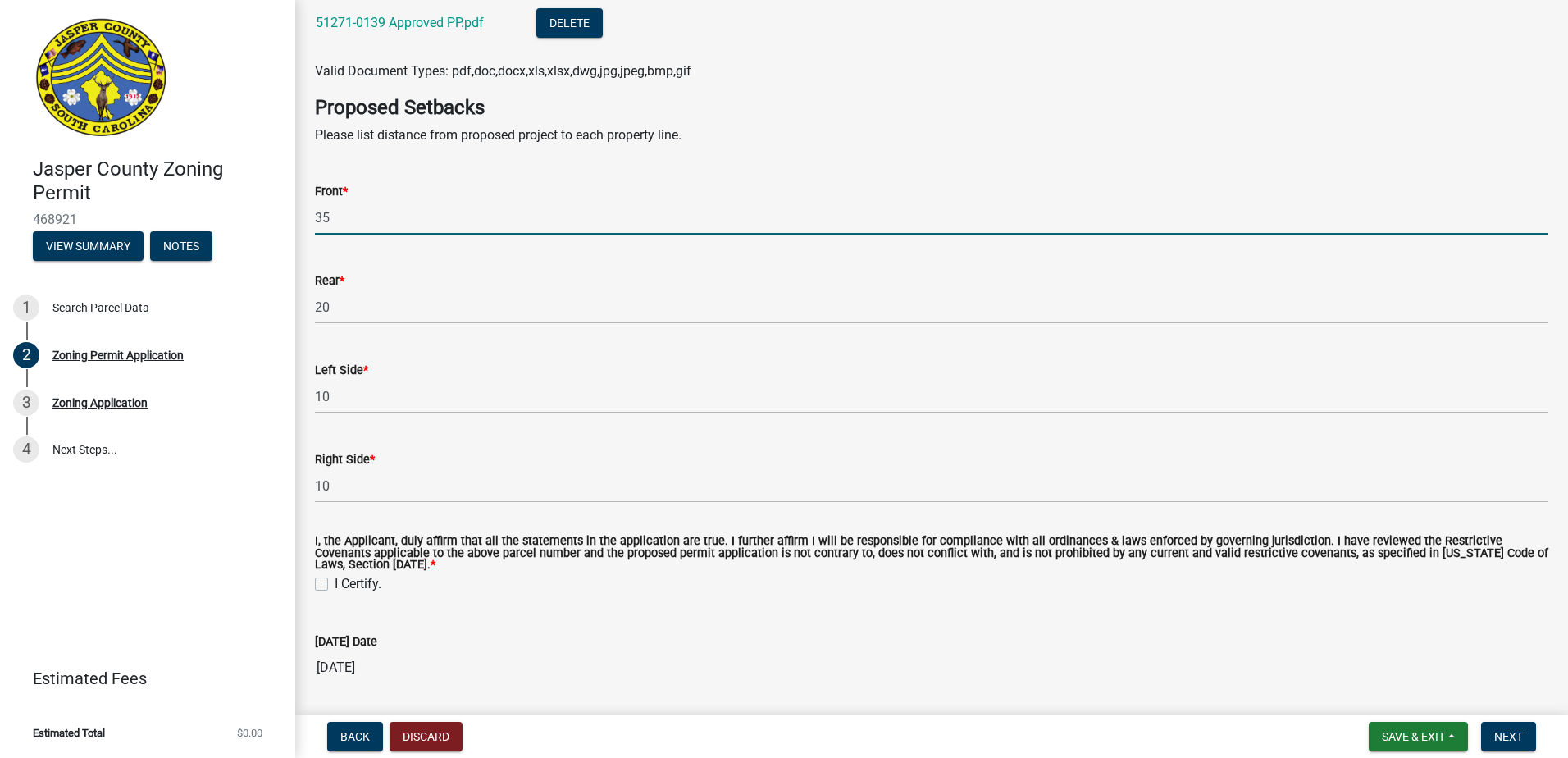
scroll to position [3016, 0]
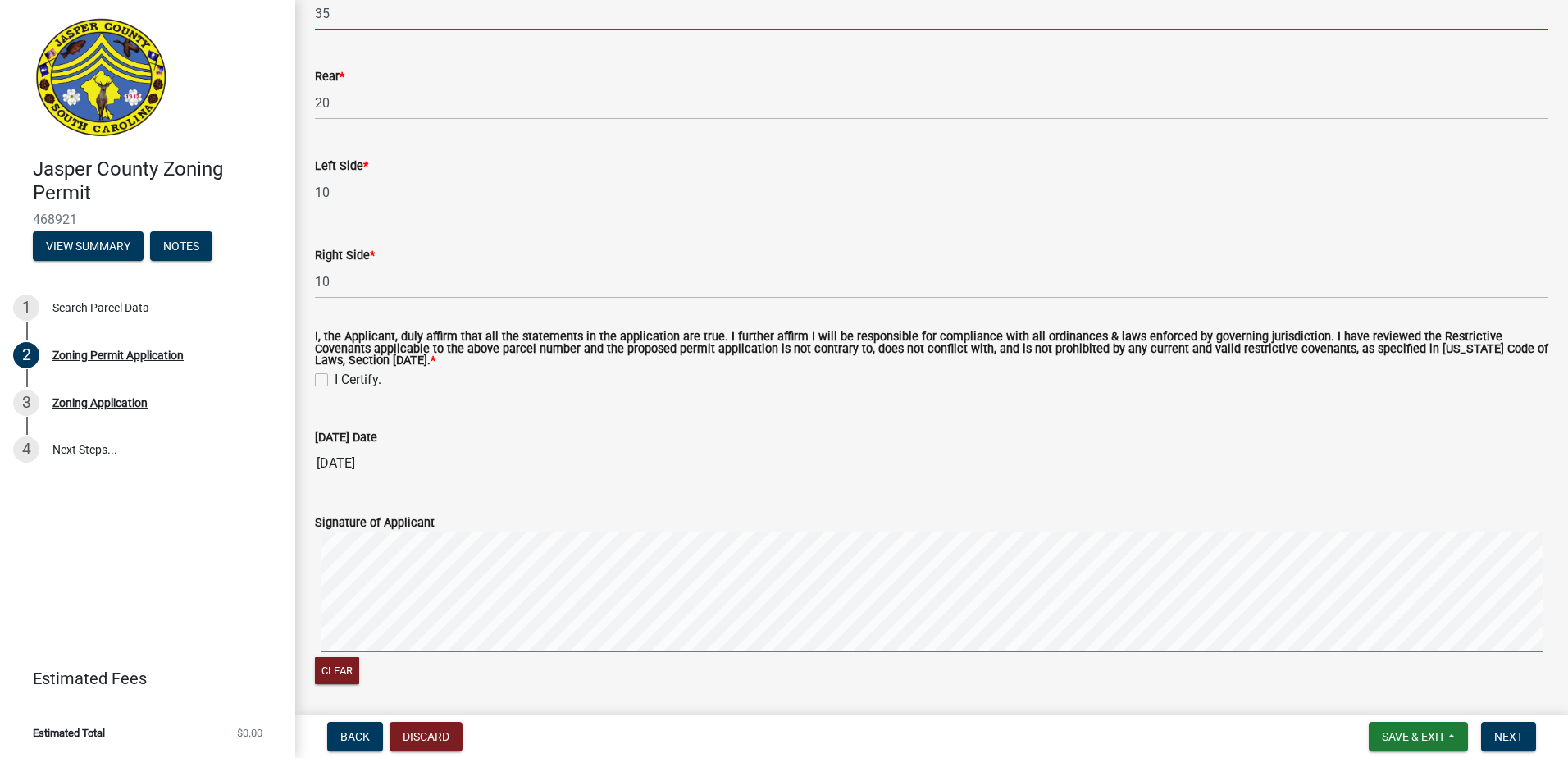
click at [335, 381] on label "I Certify." at bounding box center [358, 380] width 47 height 20
click at [335, 381] on input "I Certify." at bounding box center [340, 375] width 11 height 11
checkbox input "true"
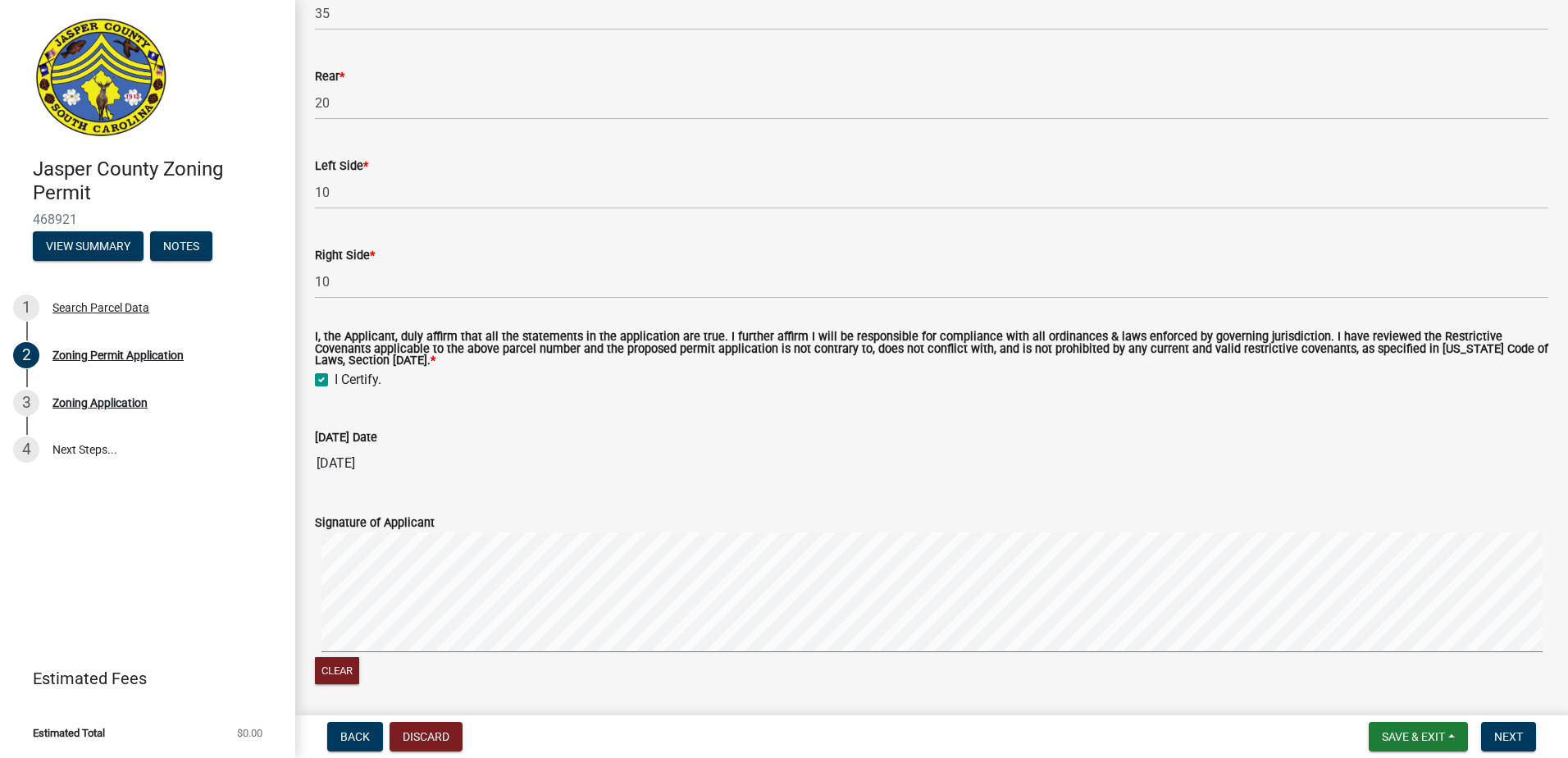
click at [1185, 599] on form "Signature of Applicant Clear" at bounding box center [931, 590] width 1233 height 195
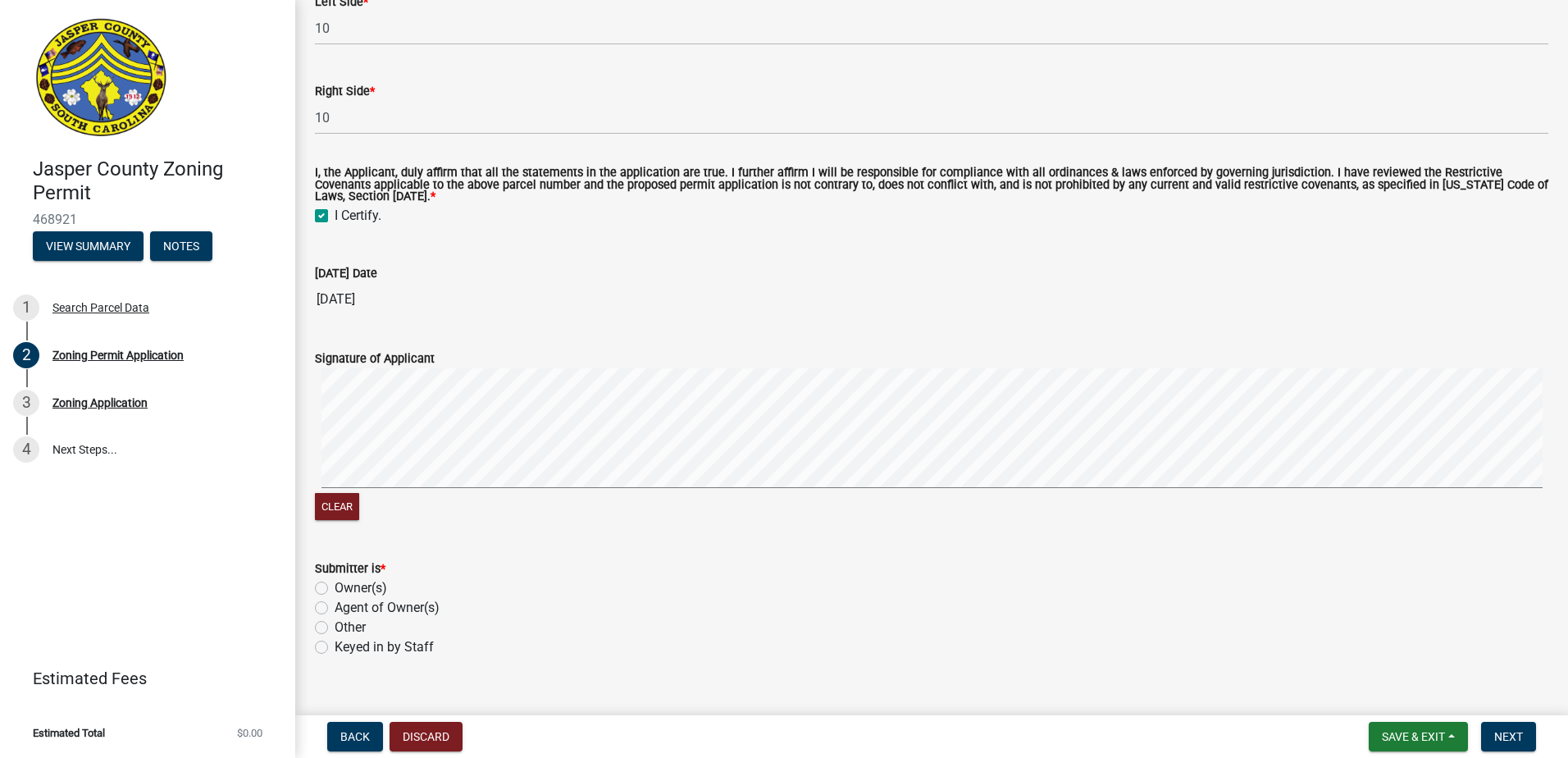
scroll to position [3208, 0]
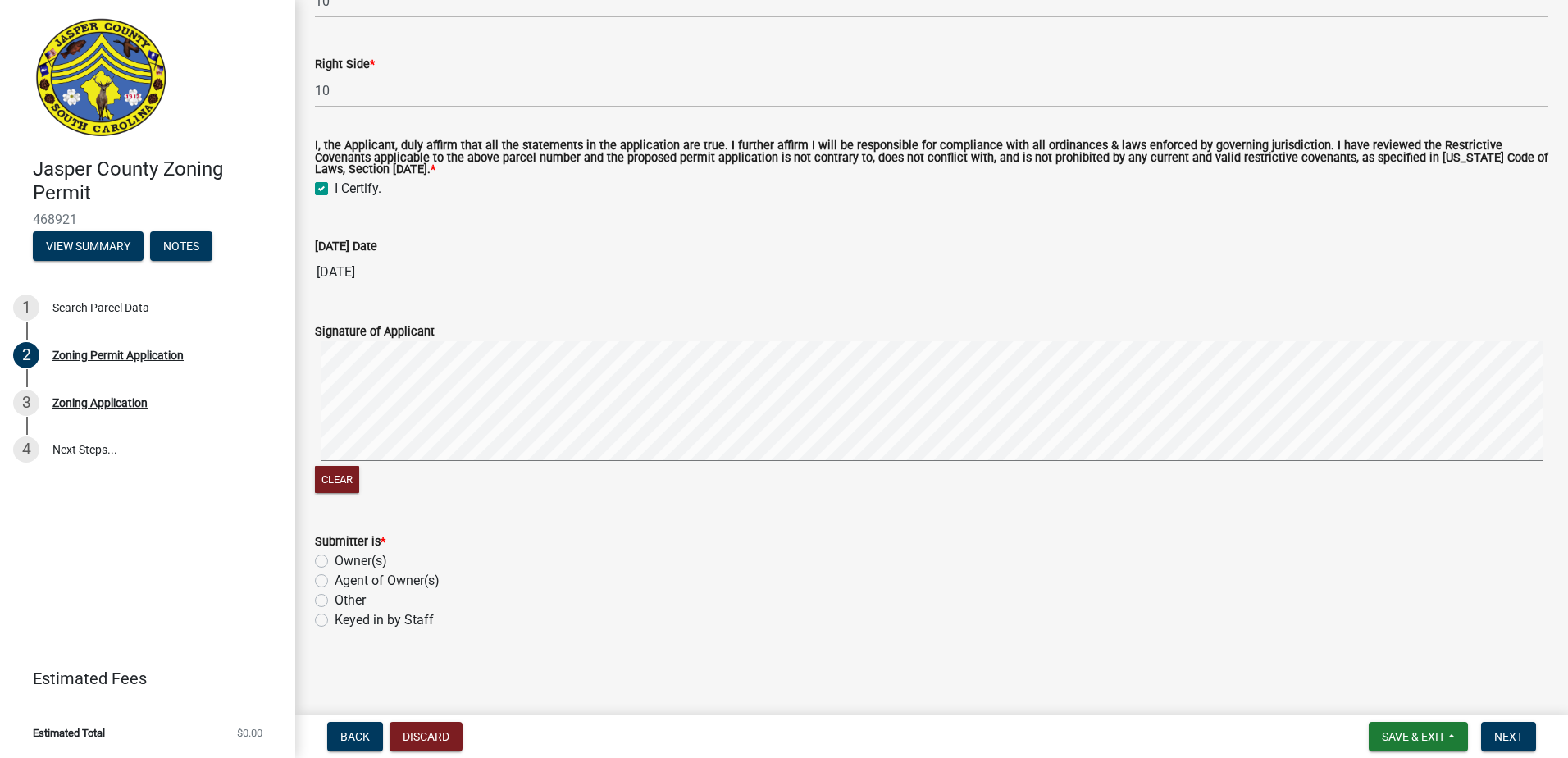
drag, startPoint x: 327, startPoint y: 576, endPoint x: 478, endPoint y: 556, distance: 152.3
click at [335, 576] on label "Agent of Owner(s)" at bounding box center [387, 581] width 105 height 20
click at [335, 576] on input "Agent of Owner(s)" at bounding box center [340, 576] width 11 height 11
radio input "true"
click at [1490, 731] on button "Next" at bounding box center [1508, 736] width 55 height 29
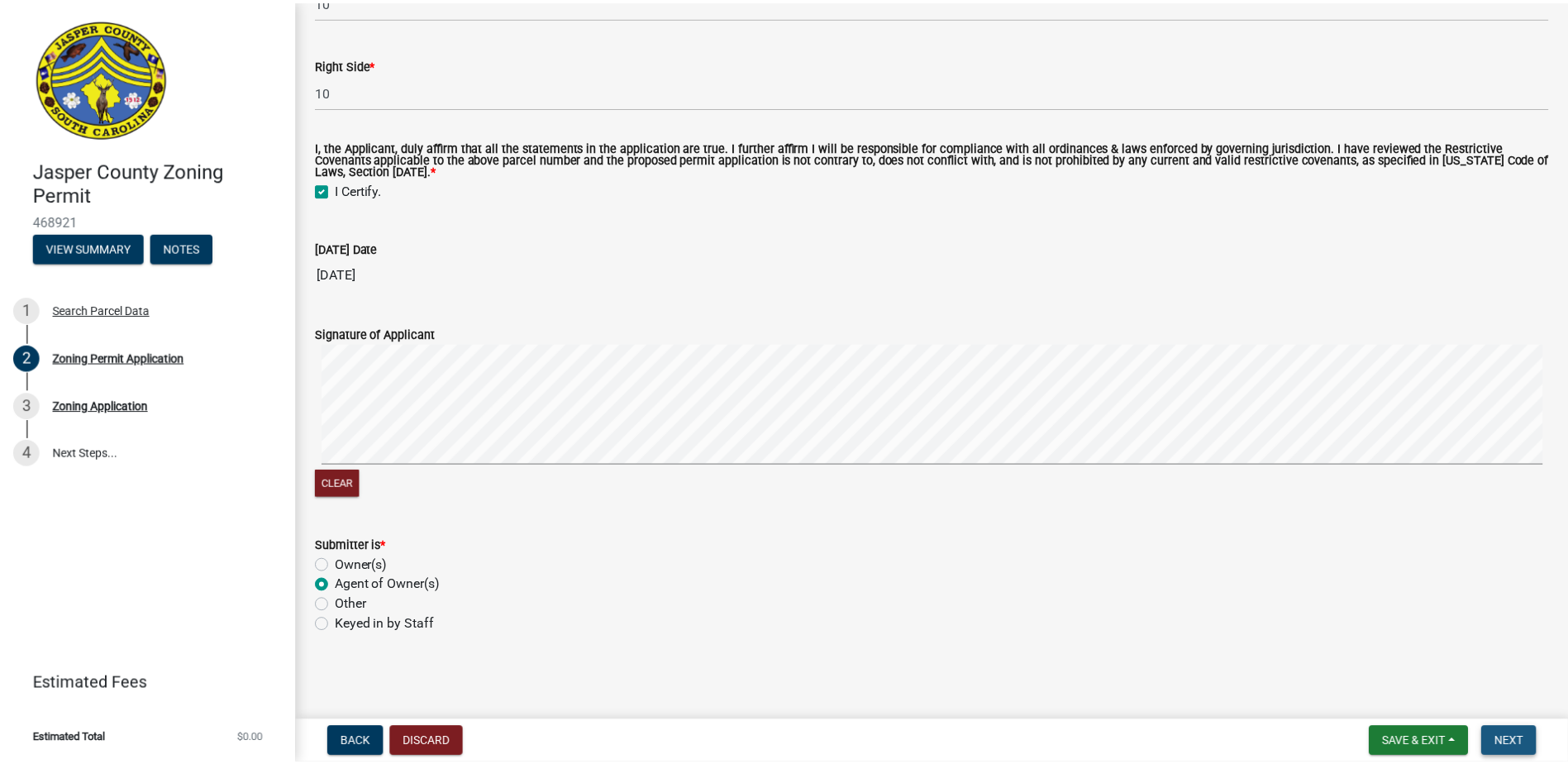
scroll to position [0, 0]
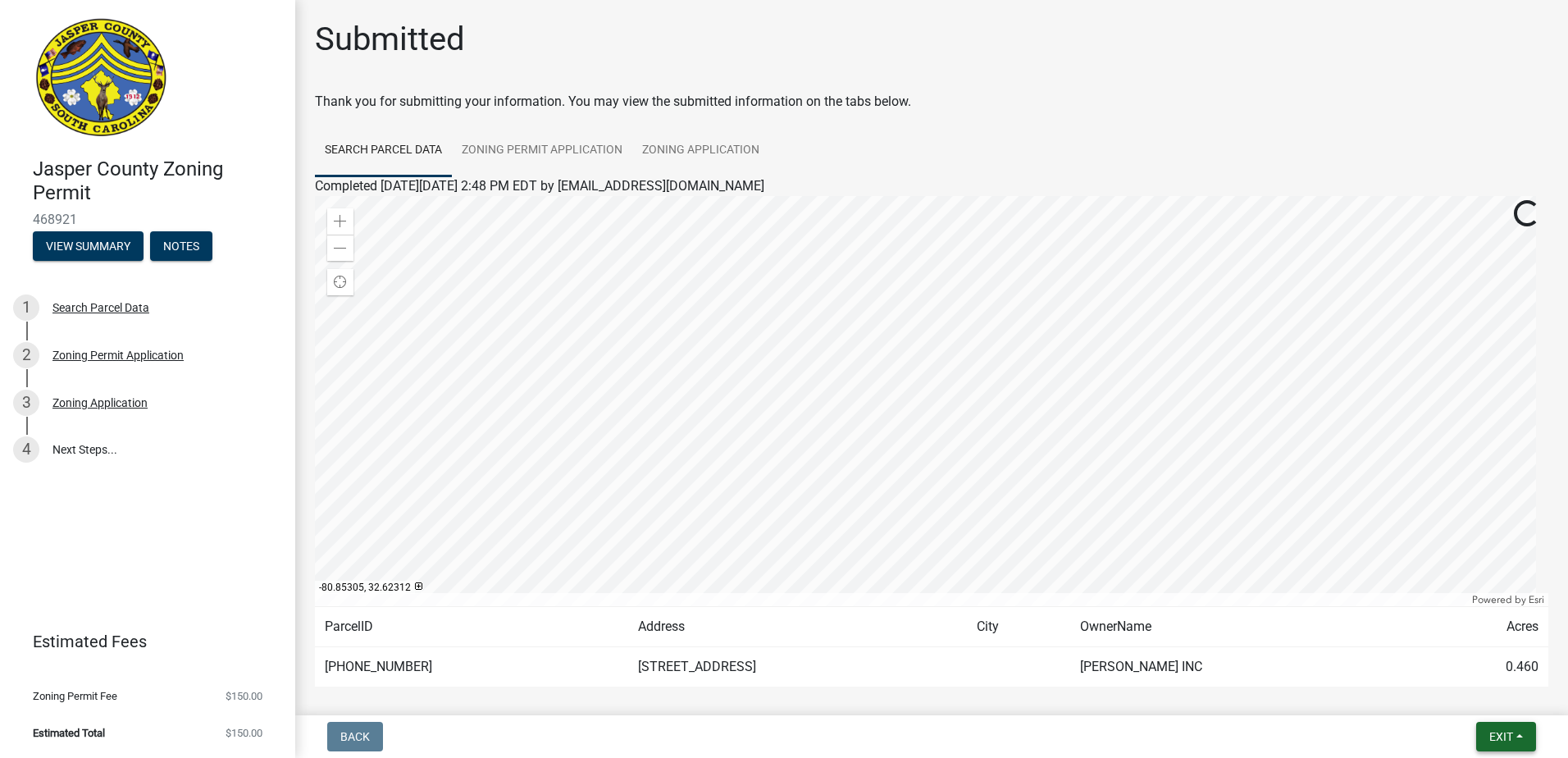
click at [1527, 726] on button "Exit" at bounding box center [1505, 736] width 60 height 29
click at [1466, 692] on button "Save & Exit" at bounding box center [1470, 694] width 131 height 39
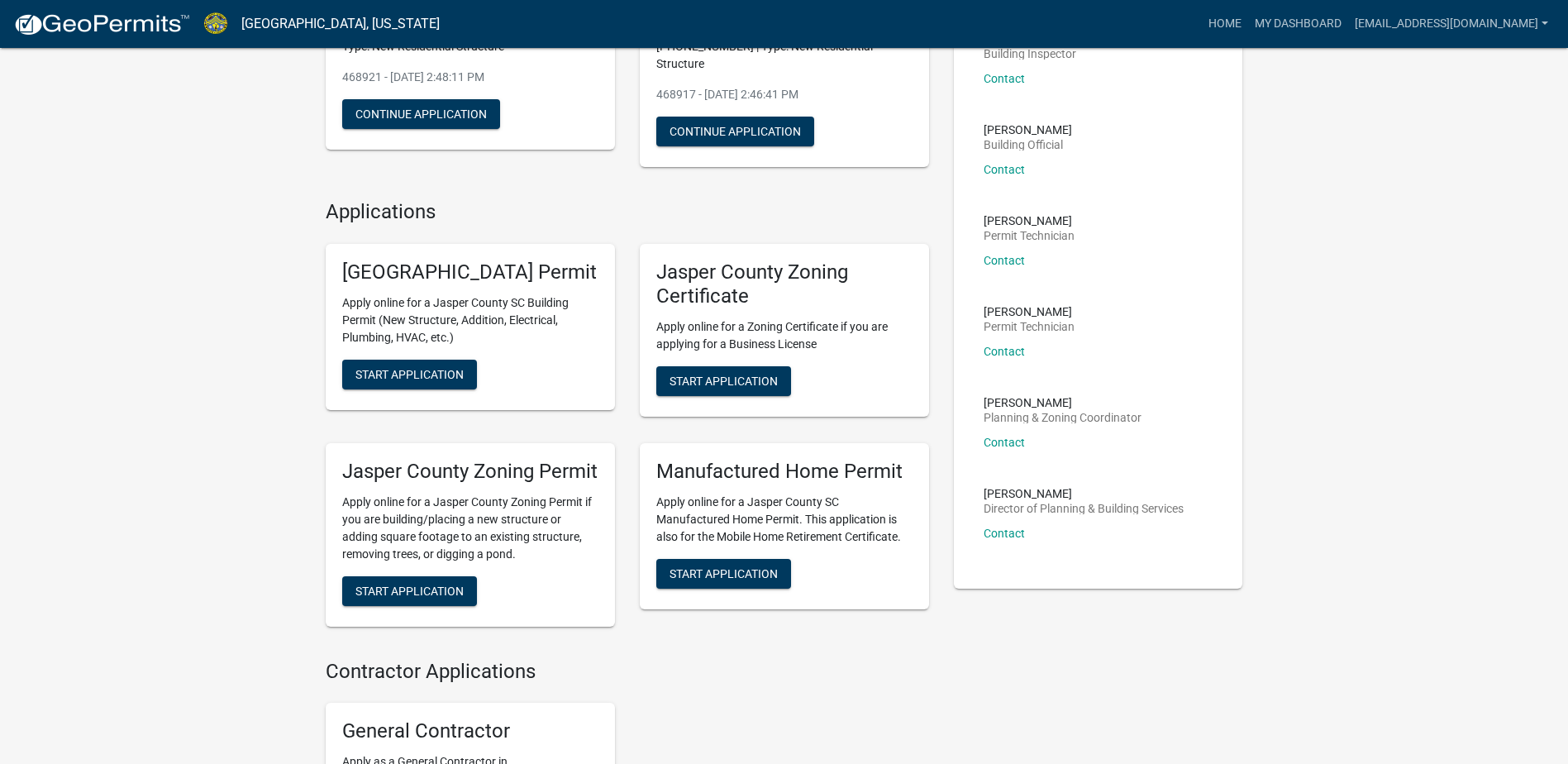
scroll to position [248, 0]
click at [451, 606] on button "Start Application" at bounding box center [410, 591] width 135 height 30
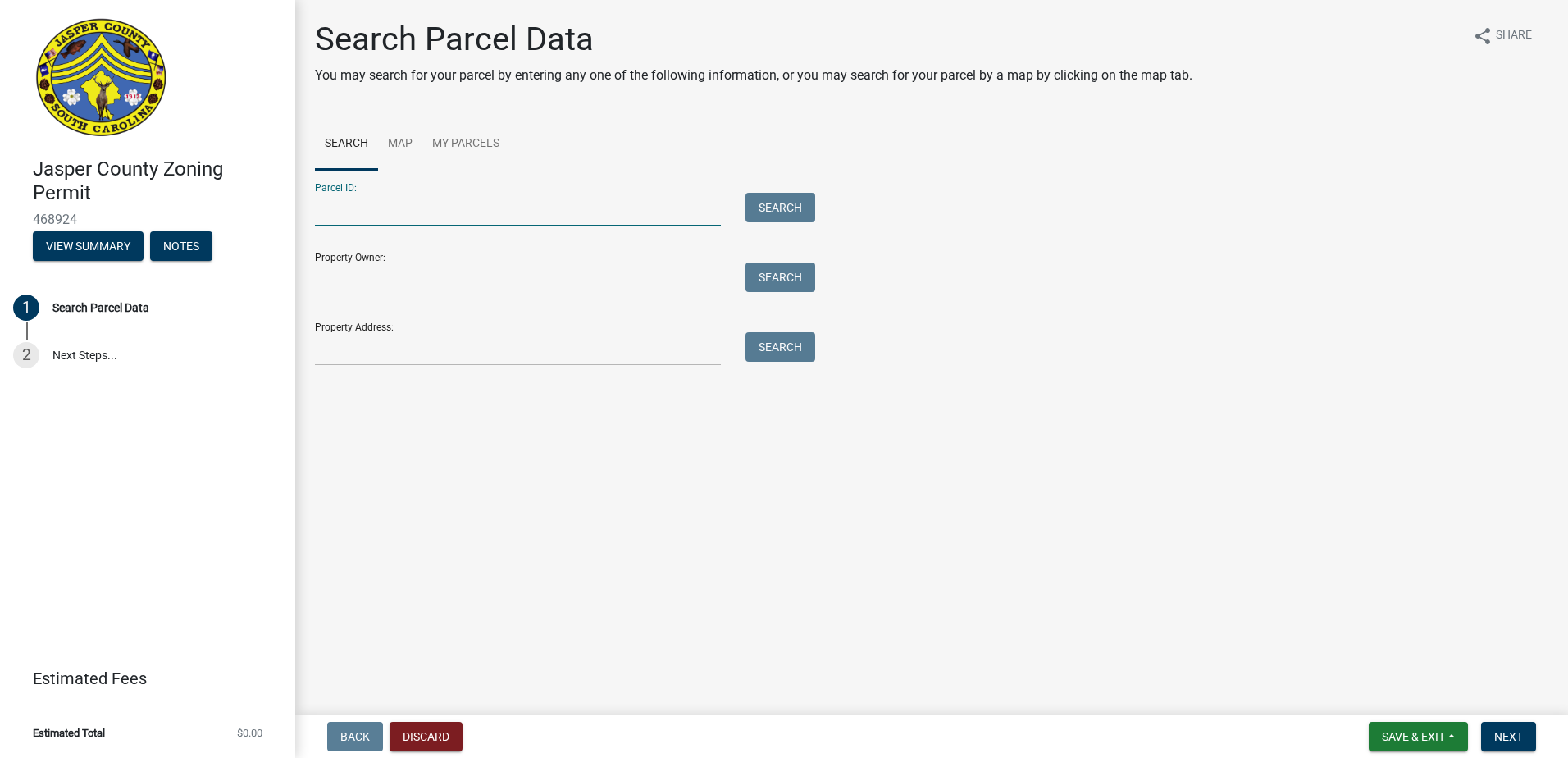
click at [475, 198] on input "Parcel ID:" at bounding box center [518, 209] width 406 height 33
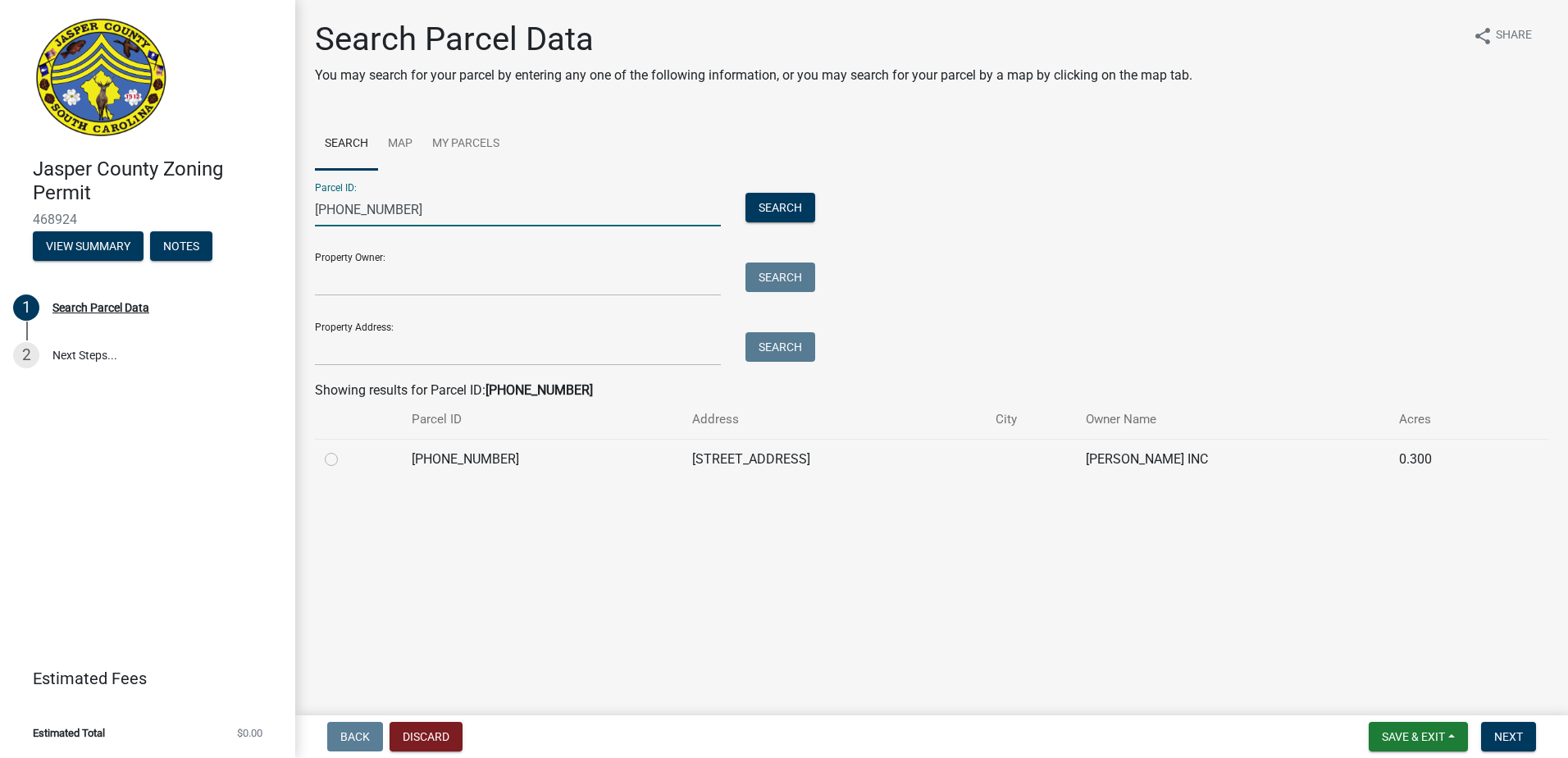
type input "[PHONE_NUMBER]"
click at [344, 450] on label at bounding box center [344, 450] width 0 height 0
click at [344, 457] on input "radio" at bounding box center [349, 455] width 11 height 11
radio input "true"
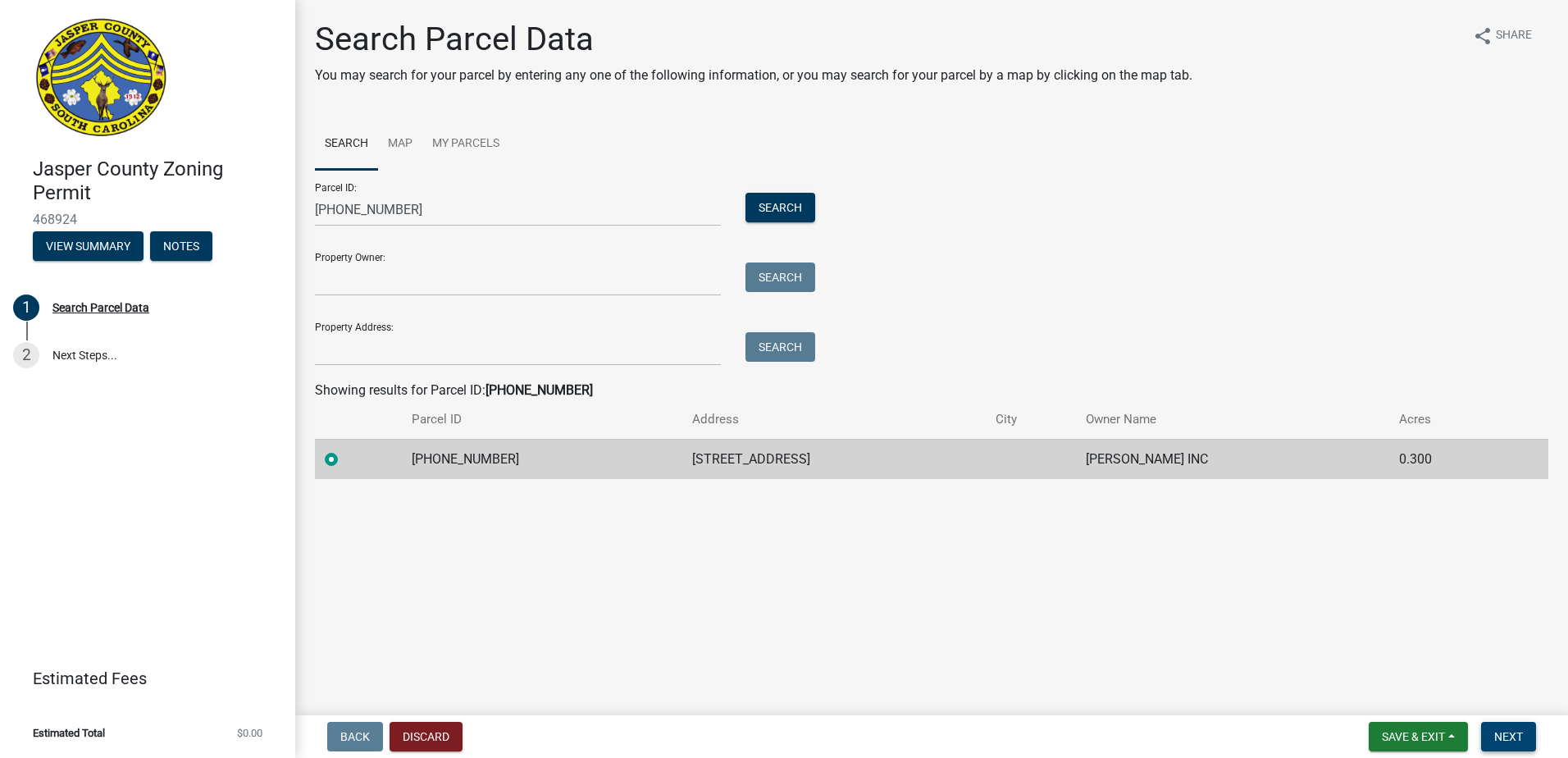
click at [1525, 743] on button "Next" at bounding box center [1508, 736] width 55 height 29
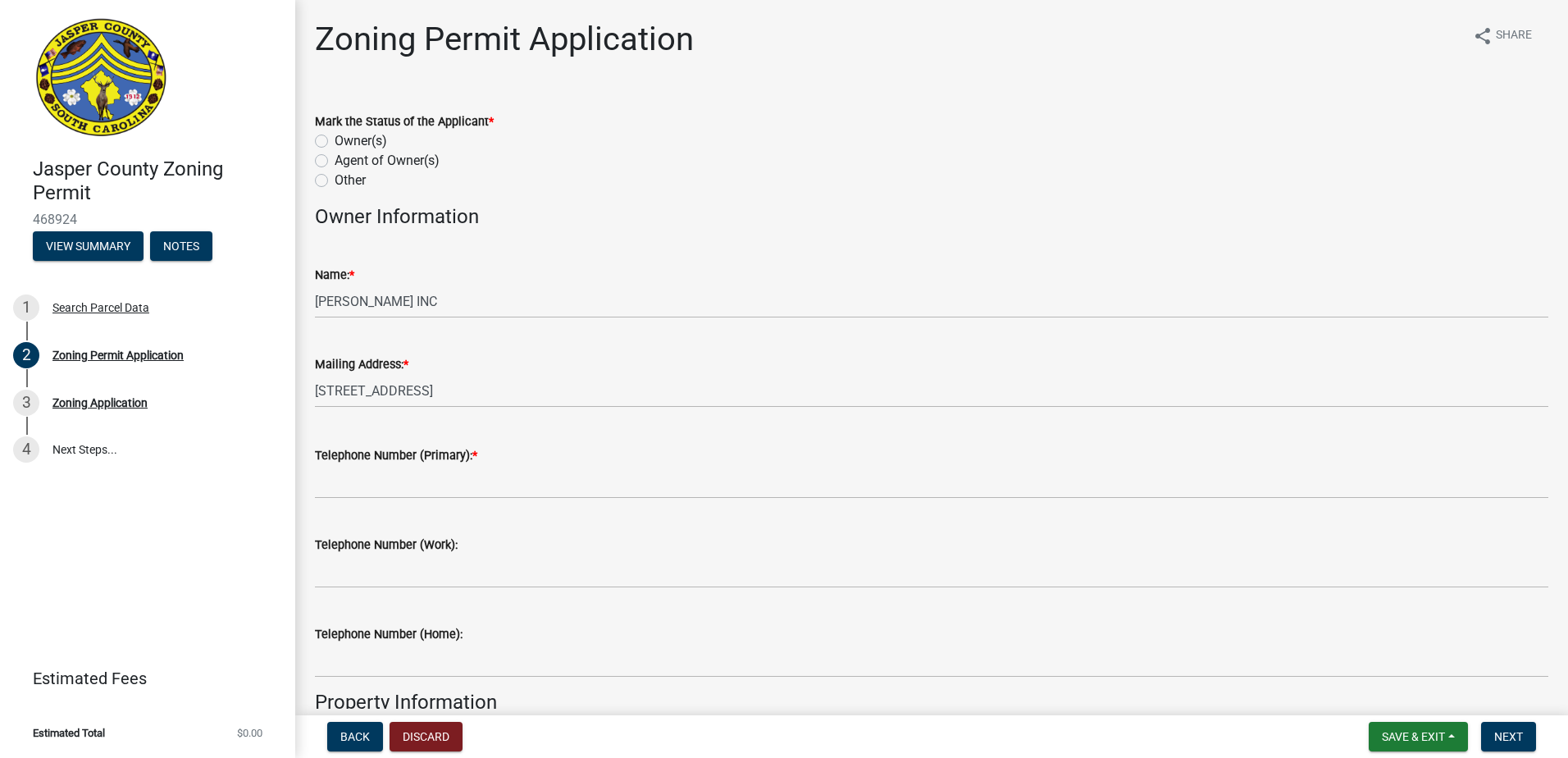
click at [335, 137] on label "Owner(s)" at bounding box center [360, 141] width 52 height 20
click at [335, 137] on input "Owner(s)" at bounding box center [340, 136] width 11 height 11
radio input "true"
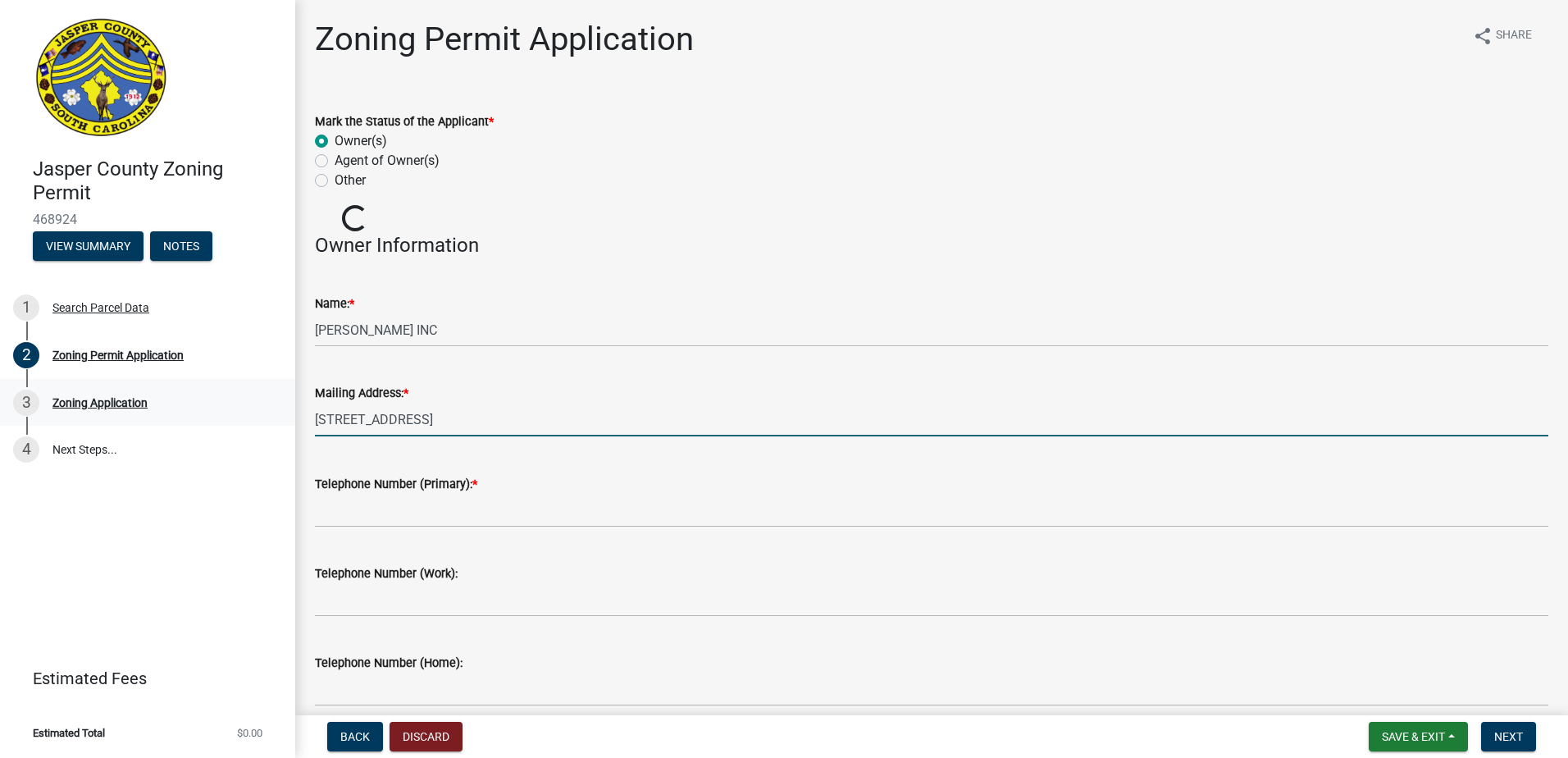
drag, startPoint x: 581, startPoint y: 409, endPoint x: 138, endPoint y: 391, distance: 443.4
click at [143, 397] on div "[GEOGRAPHIC_DATA] Zoning Permit 468924 View Summary Notes 1 Search Parcel Data …" at bounding box center [784, 379] width 1568 height 758
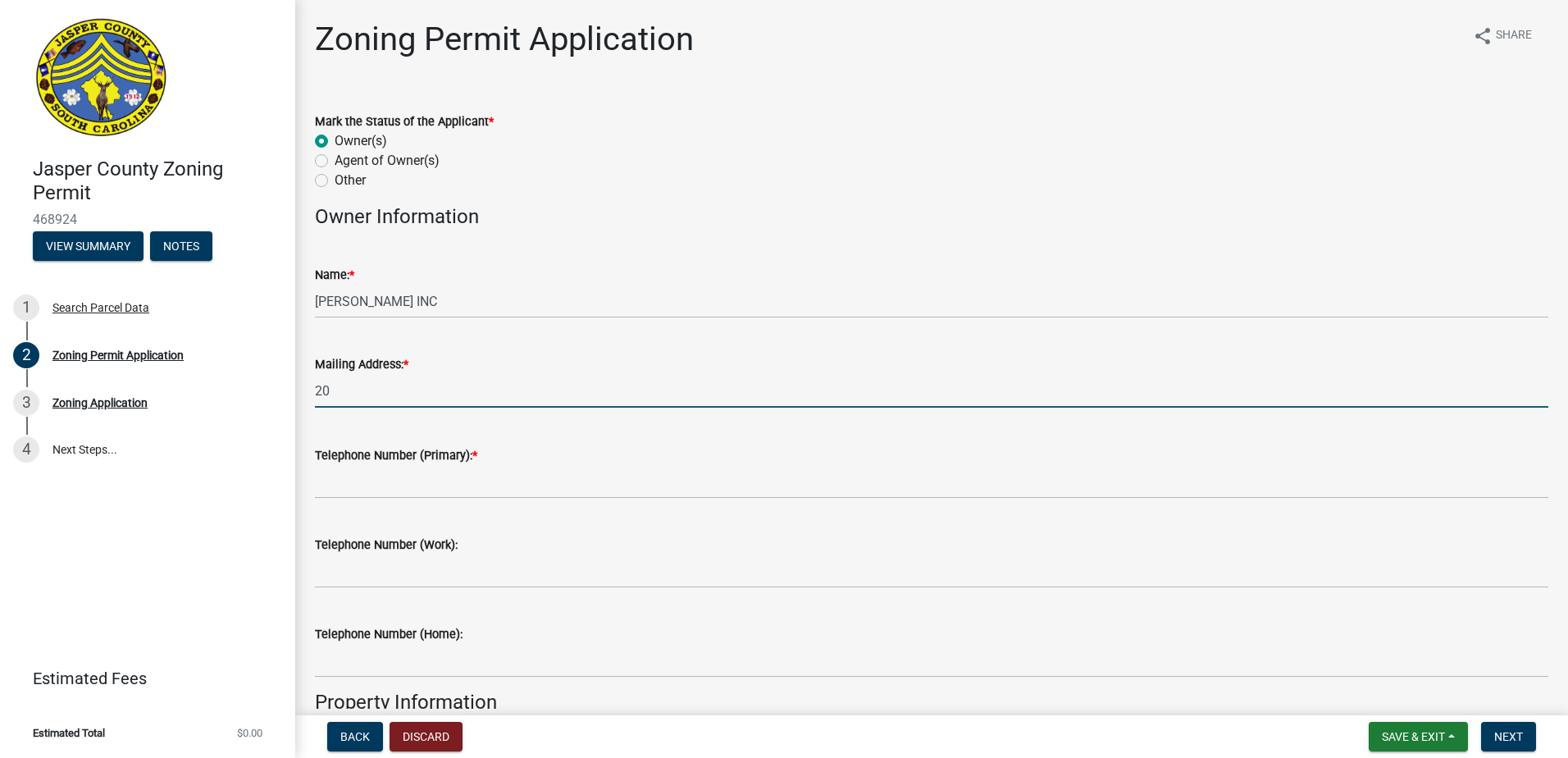
type input "[STREET_ADDRESS]"
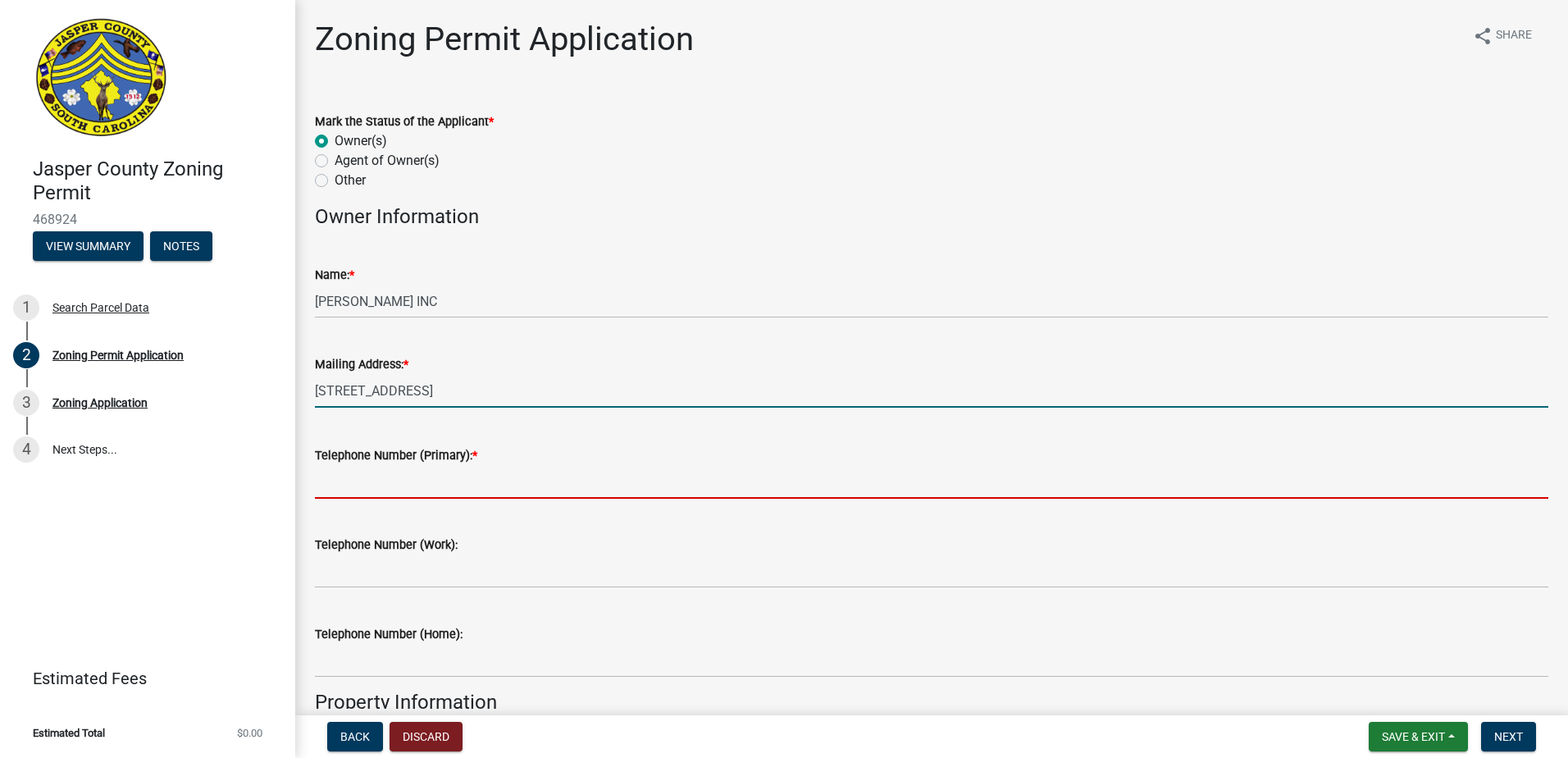
type input "8435407042"
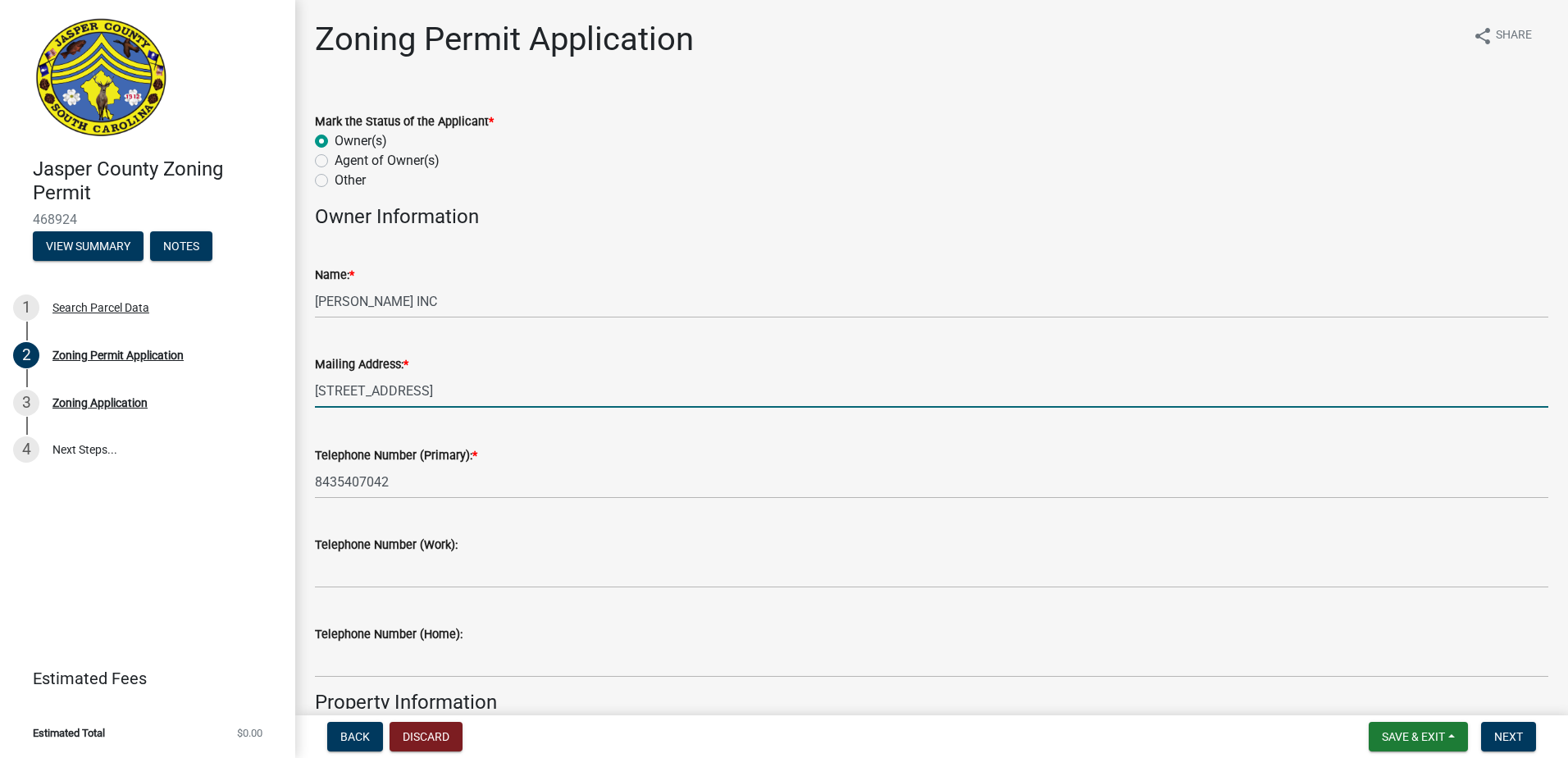
type input "Yemassee"
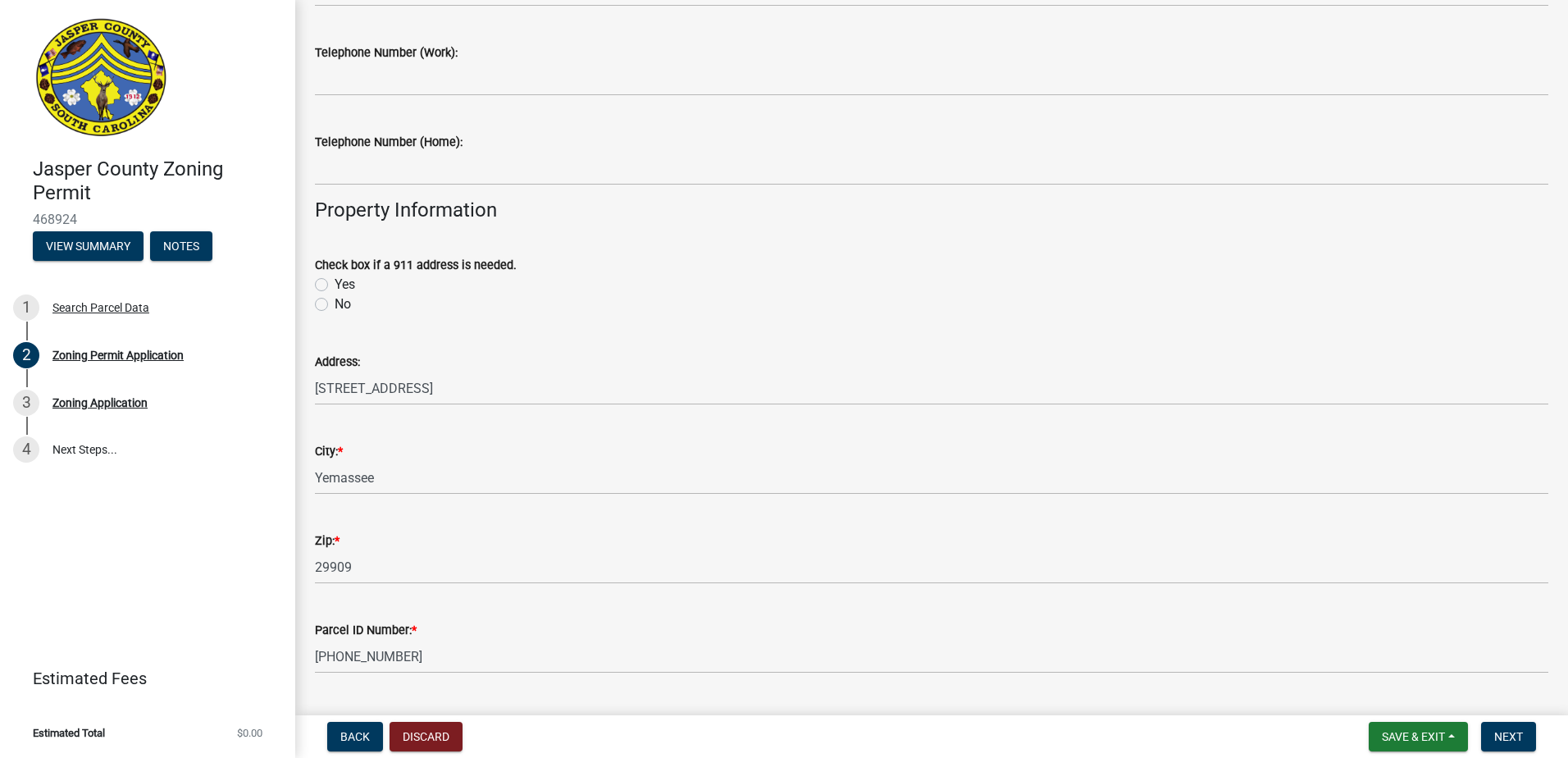
click at [335, 301] on label "No" at bounding box center [342, 304] width 17 height 20
click at [335, 301] on input "No" at bounding box center [340, 299] width 11 height 11
radio input "true"
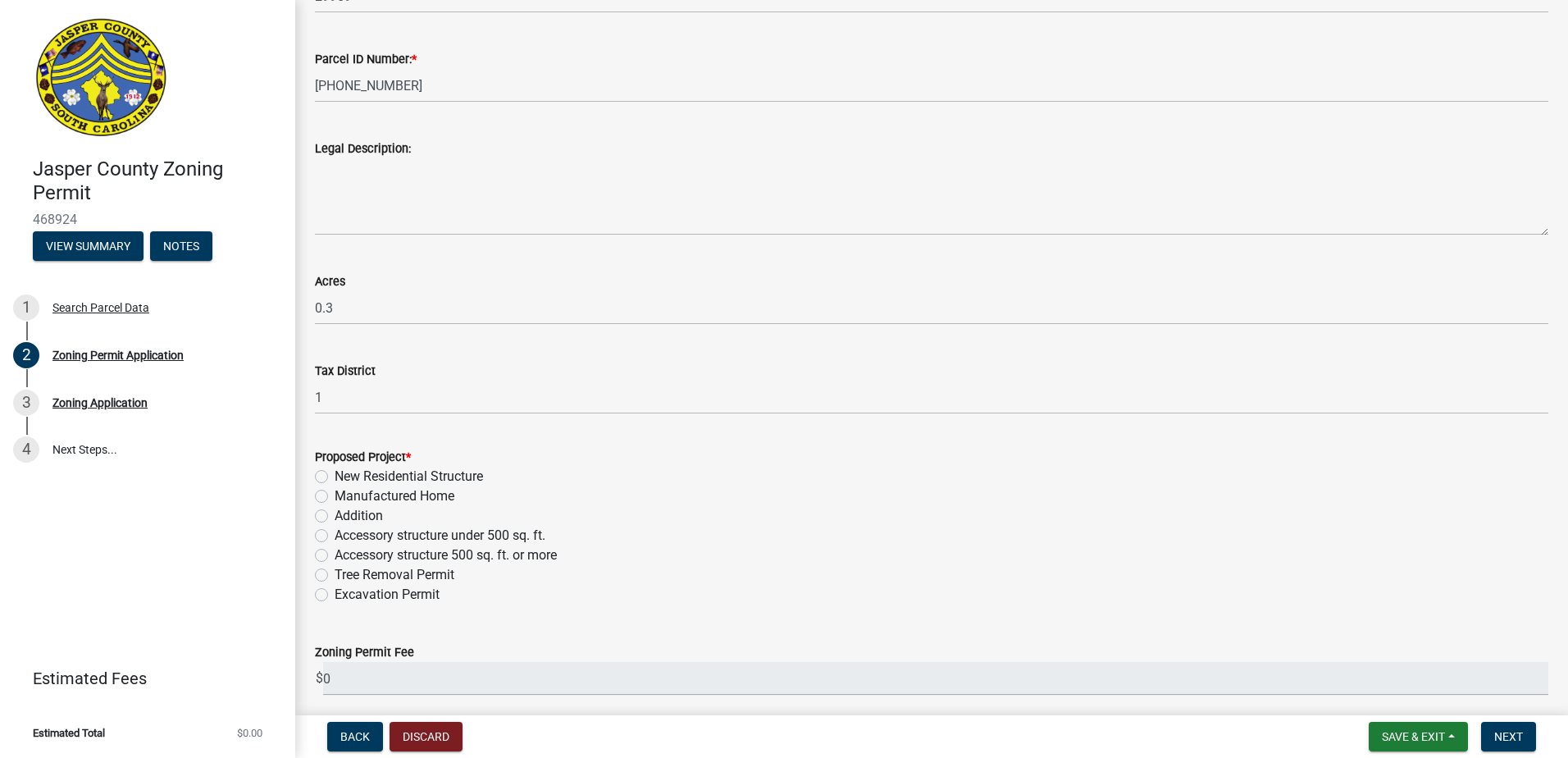
scroll to position [1313, 0]
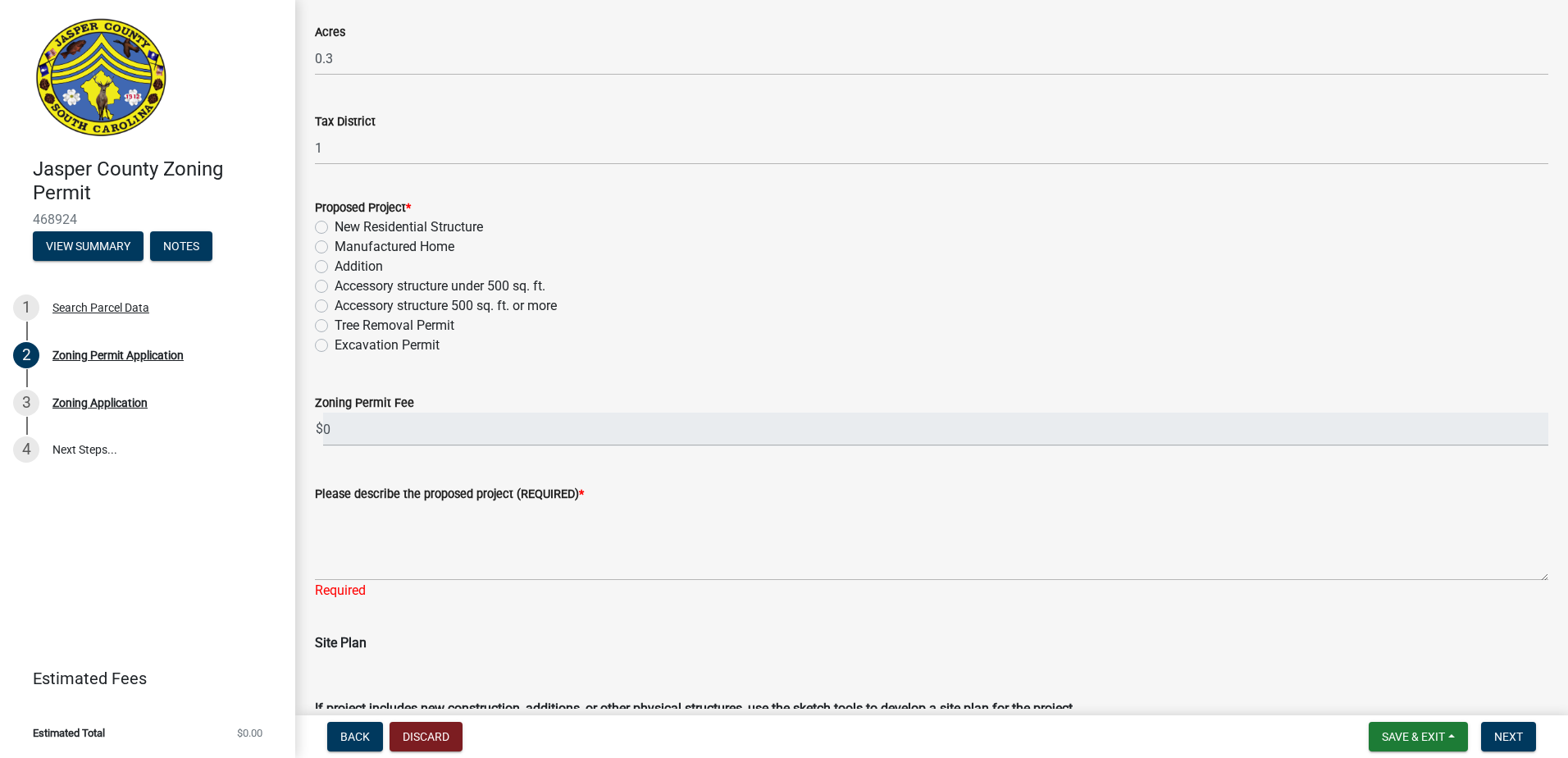
click at [314, 219] on div "Proposed Project * New Residential Structure Manufactured Home Addition Accesso…" at bounding box center [931, 266] width 1258 height 177
click at [335, 227] on label "New Residential Structure" at bounding box center [408, 227] width 148 height 20
click at [335, 227] on input "New Residential Structure" at bounding box center [340, 222] width 11 height 11
radio input "true"
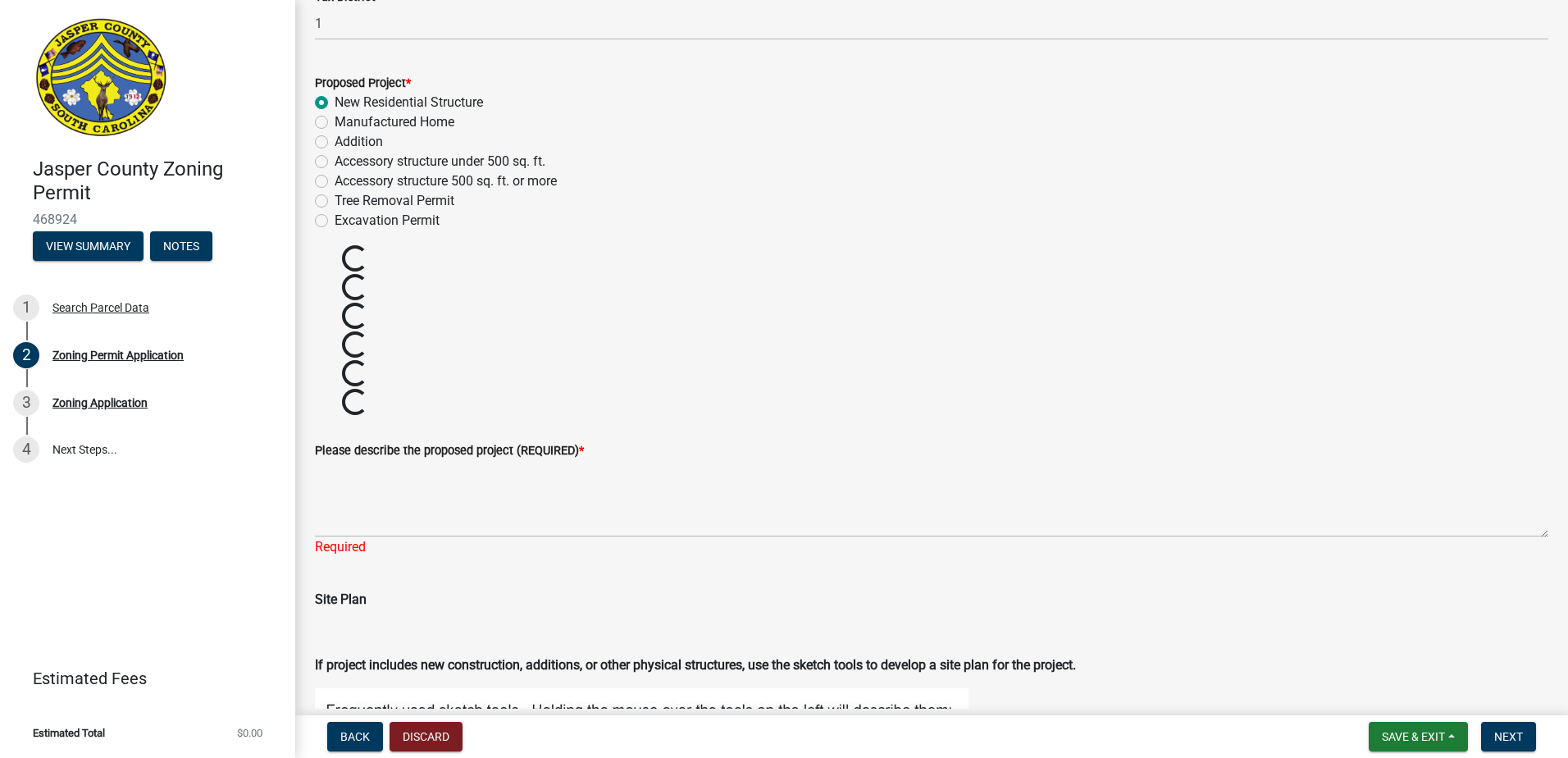
scroll to position [1559, 0]
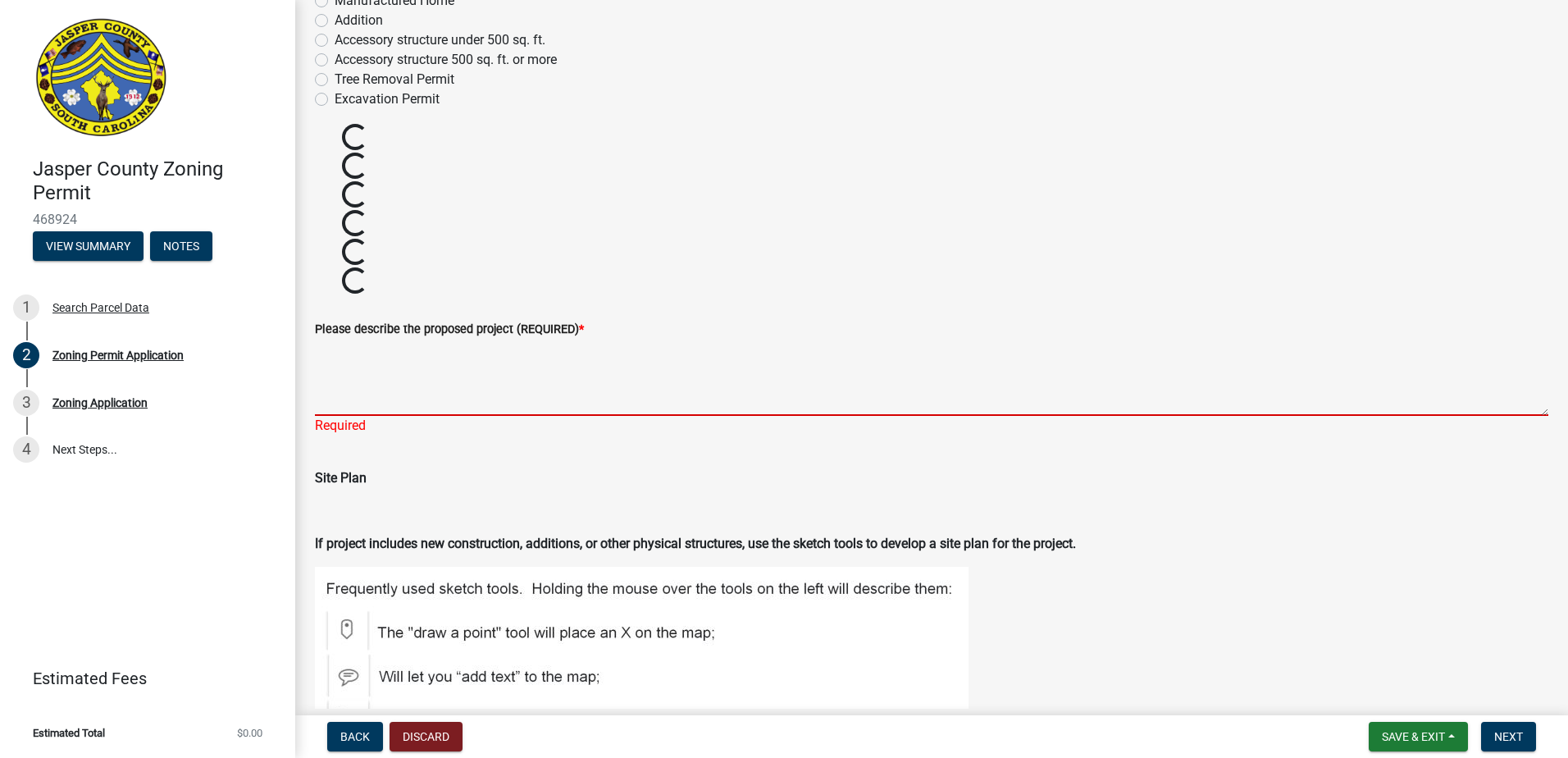
click at [413, 377] on textarea "Please describe the proposed project (REQUIRED) *" at bounding box center [931, 377] width 1233 height 78
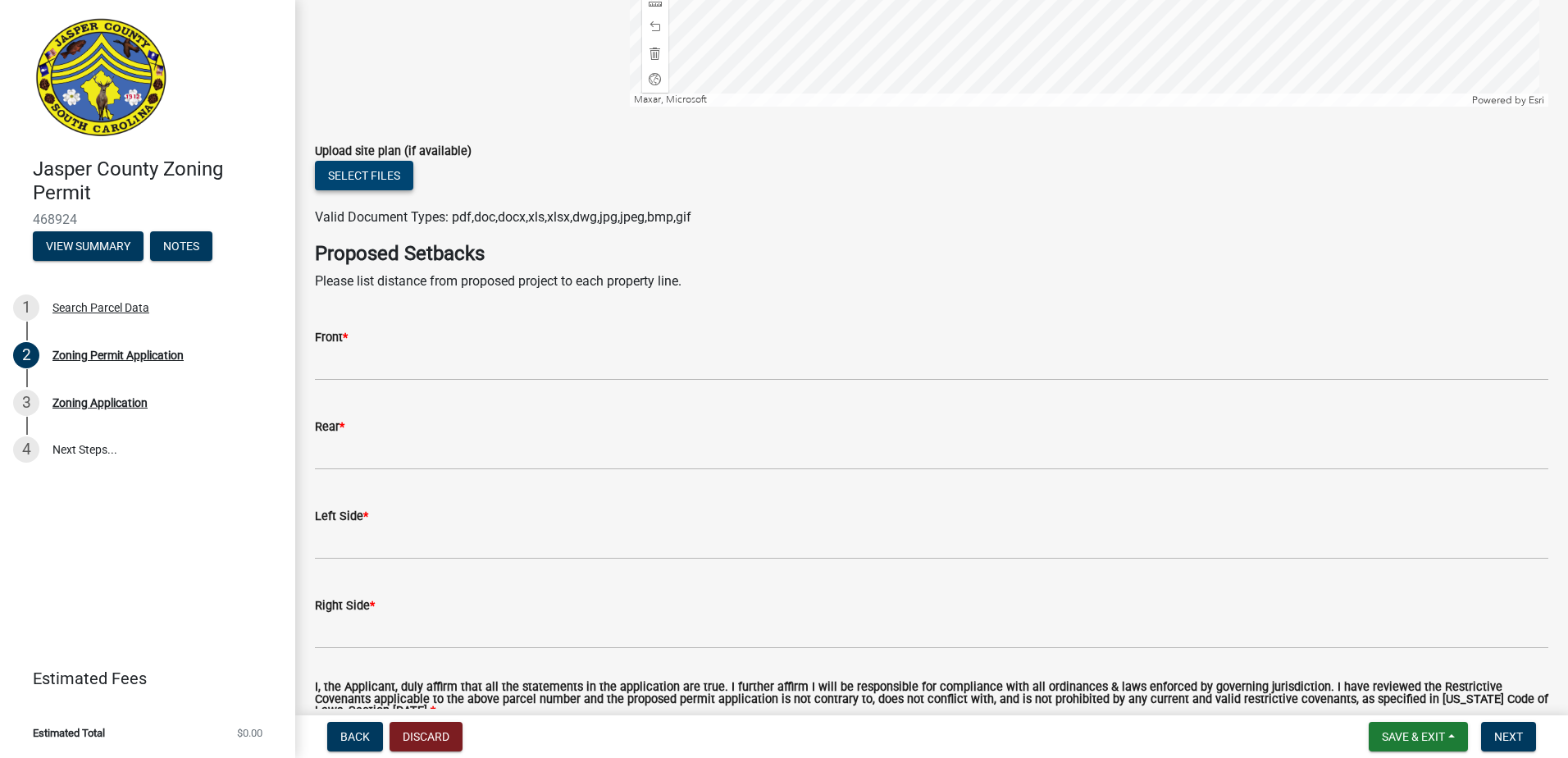
type textarea "new single family residence"
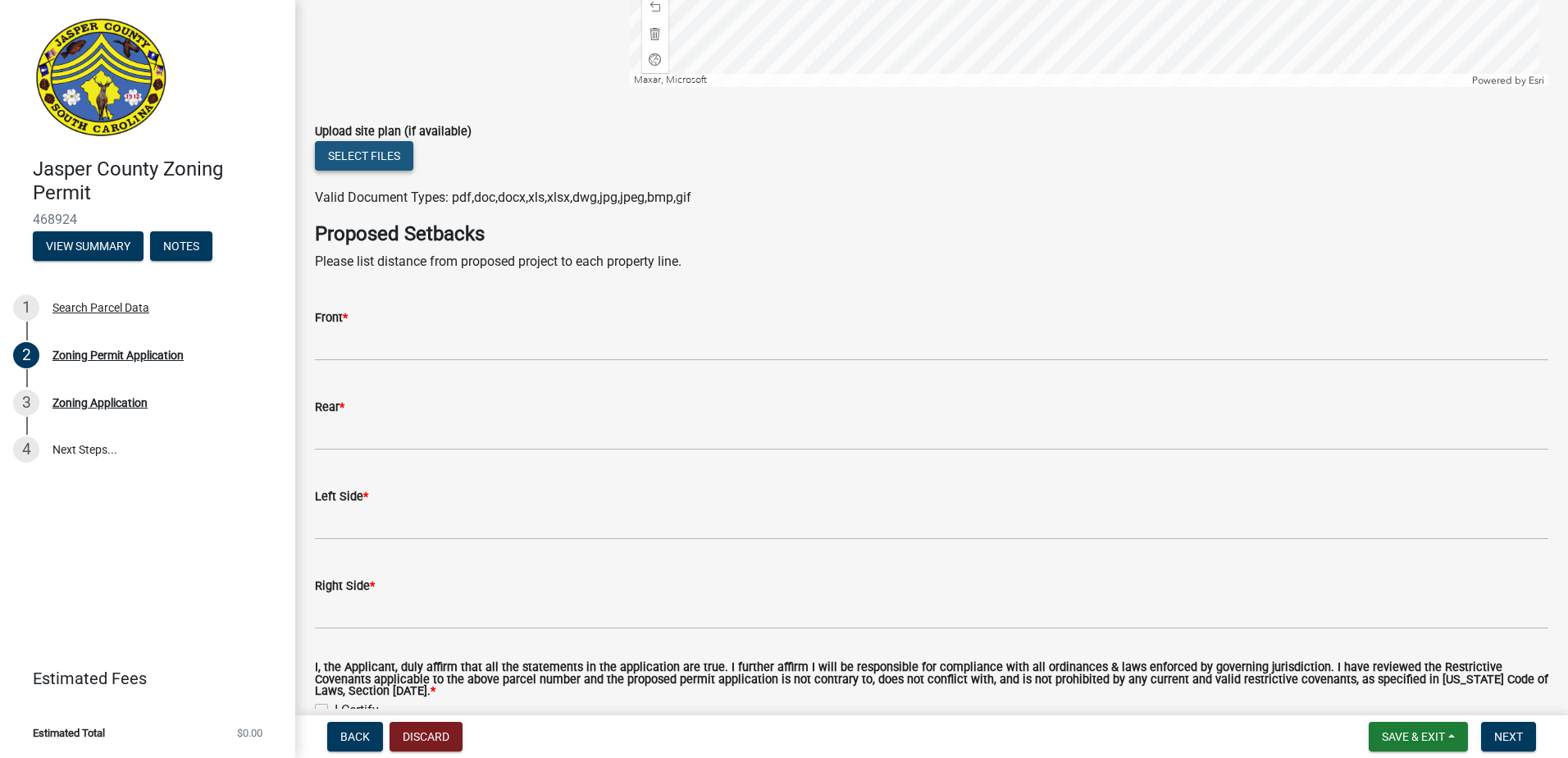
click at [371, 167] on button "Select files" at bounding box center [364, 156] width 98 height 29
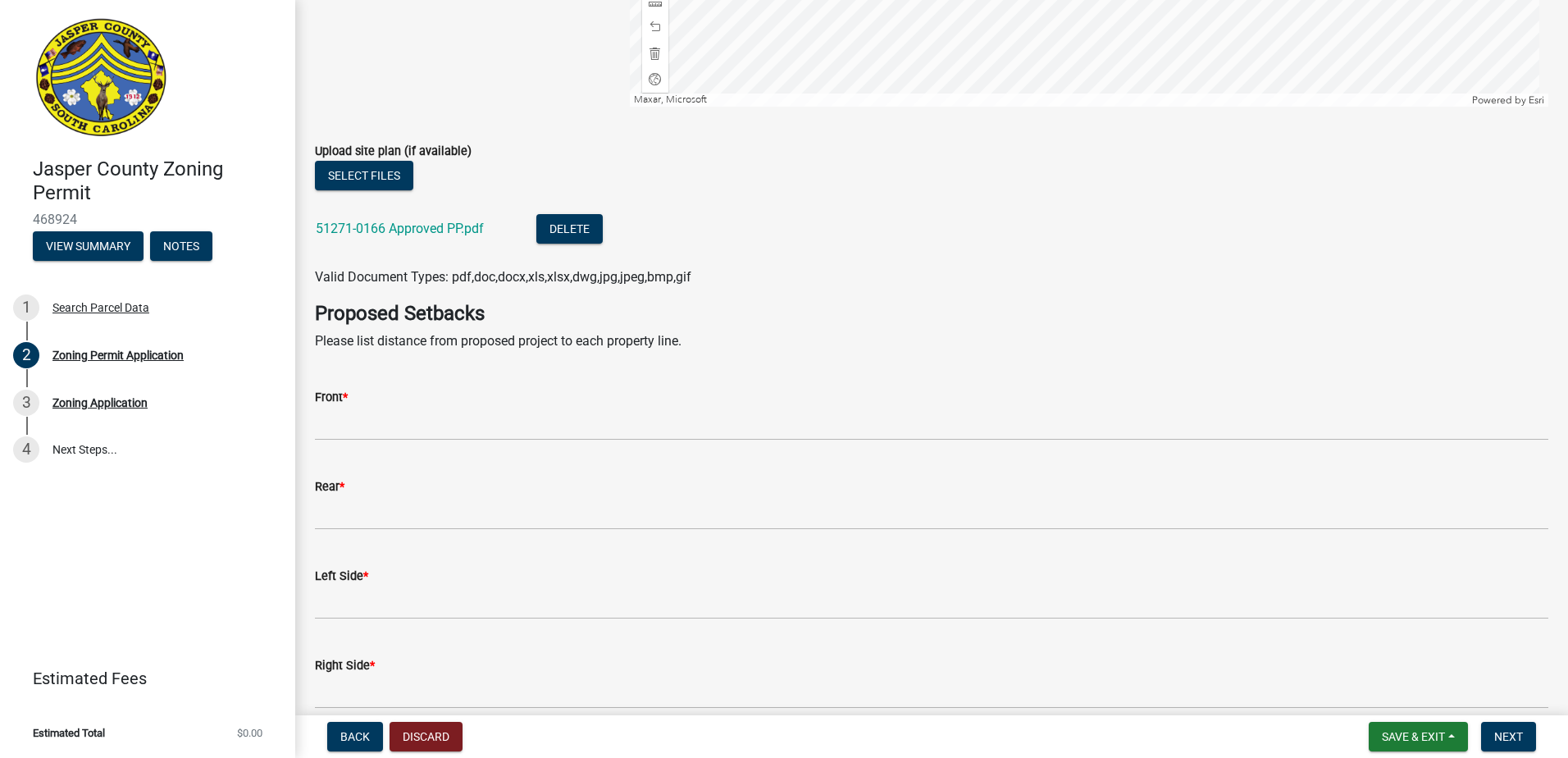
click at [435, 385] on div "Front *" at bounding box center [931, 403] width 1233 height 77
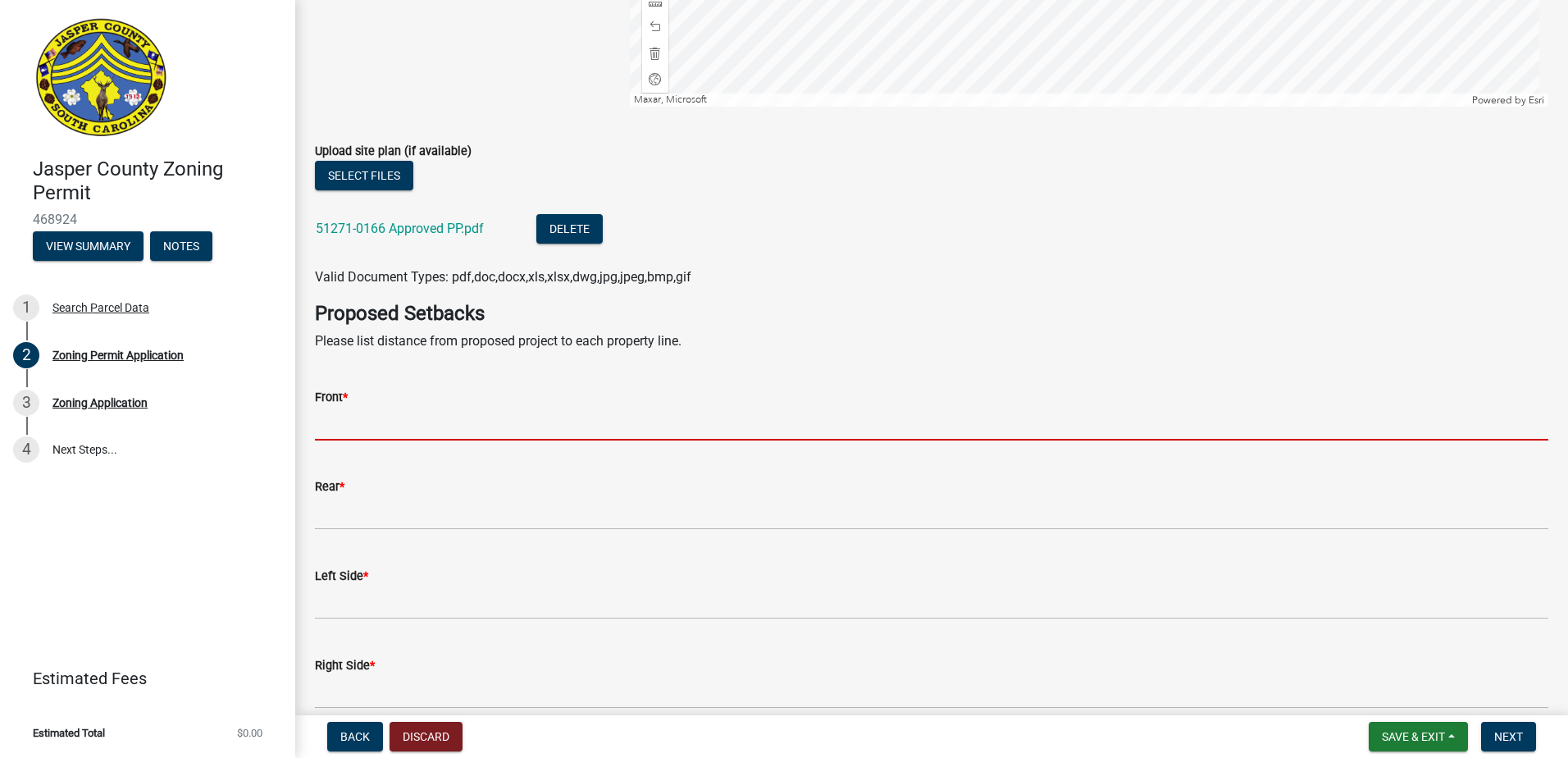
click at [410, 426] on input "Front *" at bounding box center [931, 423] width 1233 height 33
type input "35"
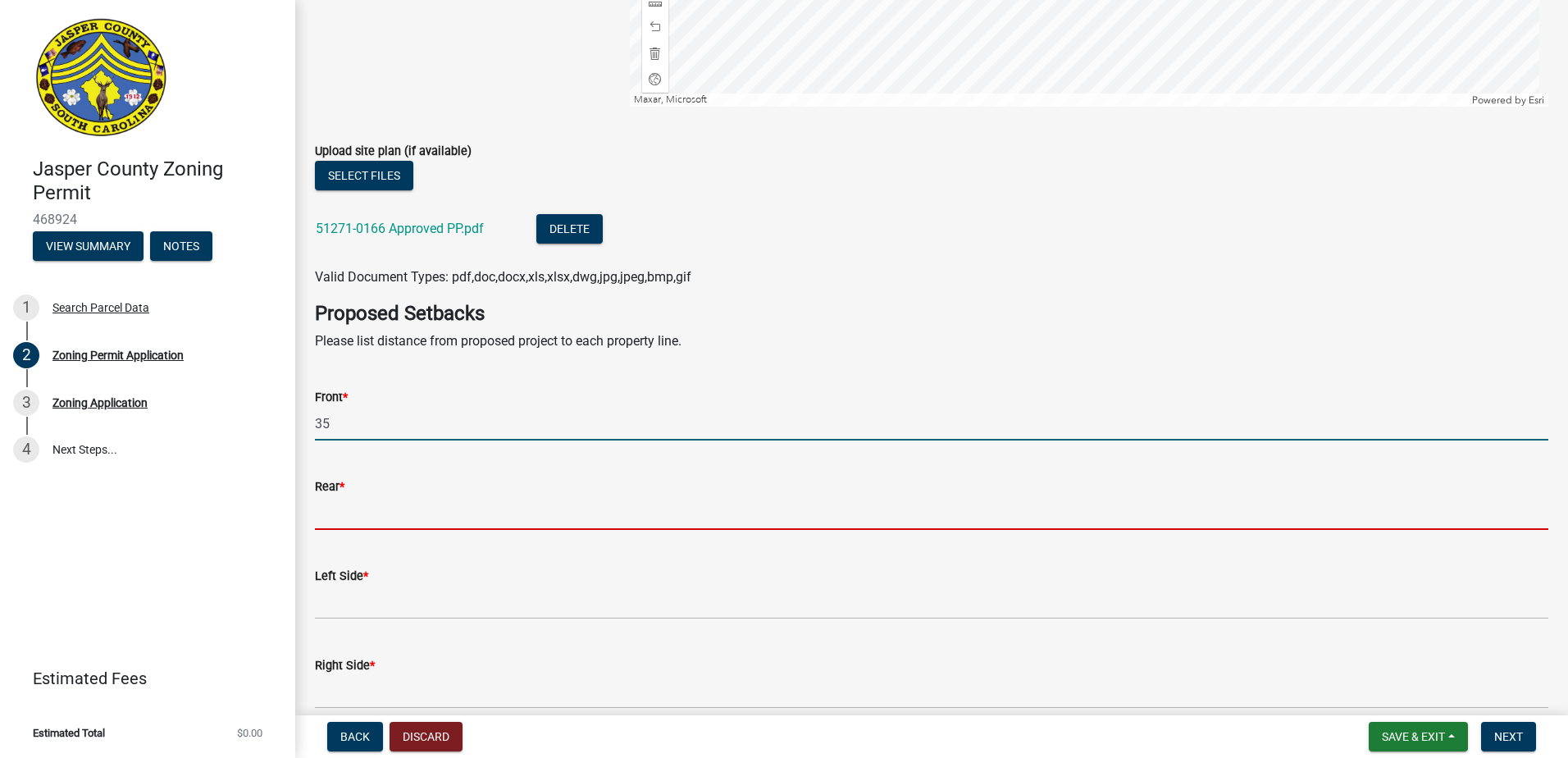
type input "20"
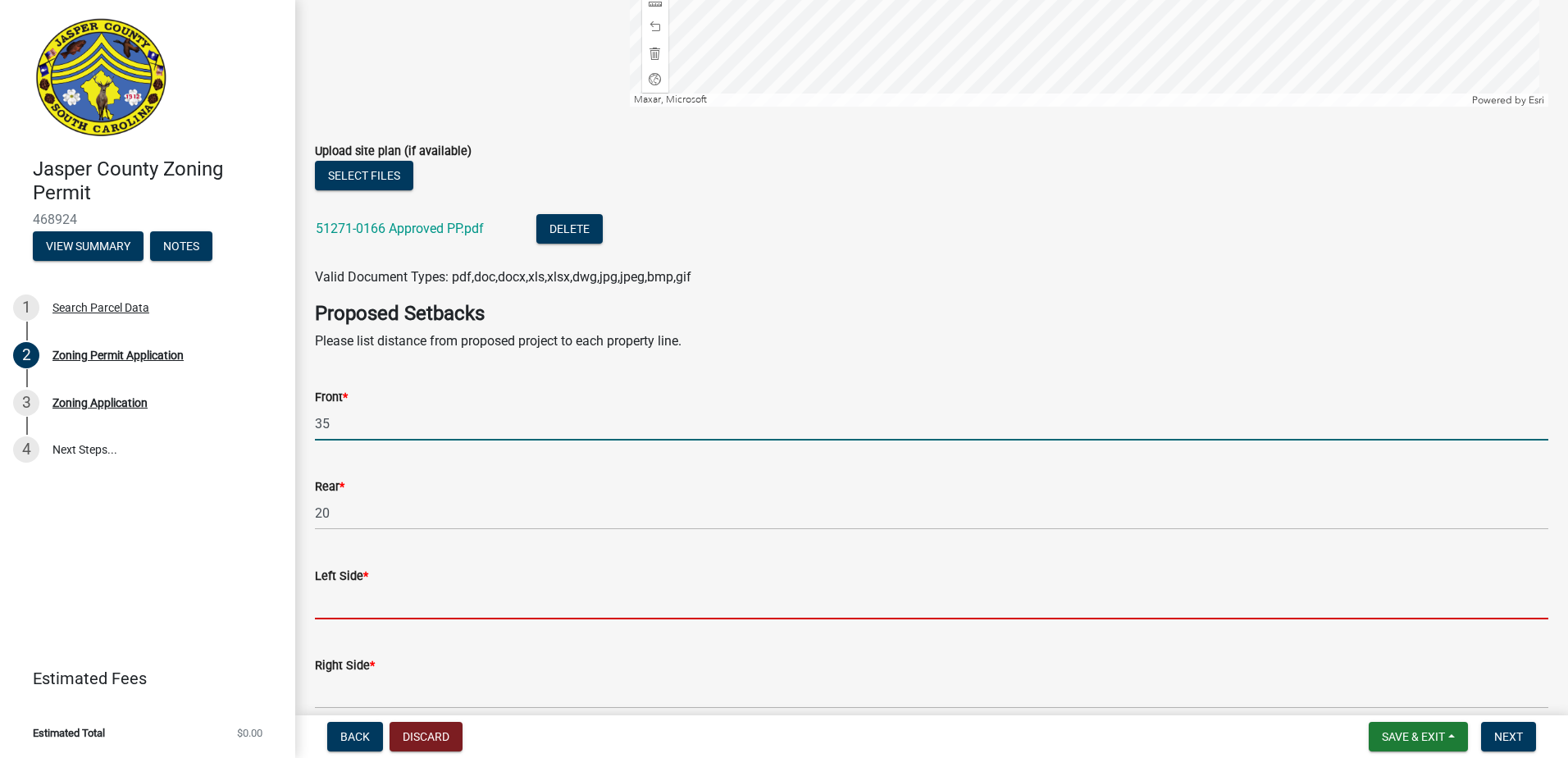
type input "10"
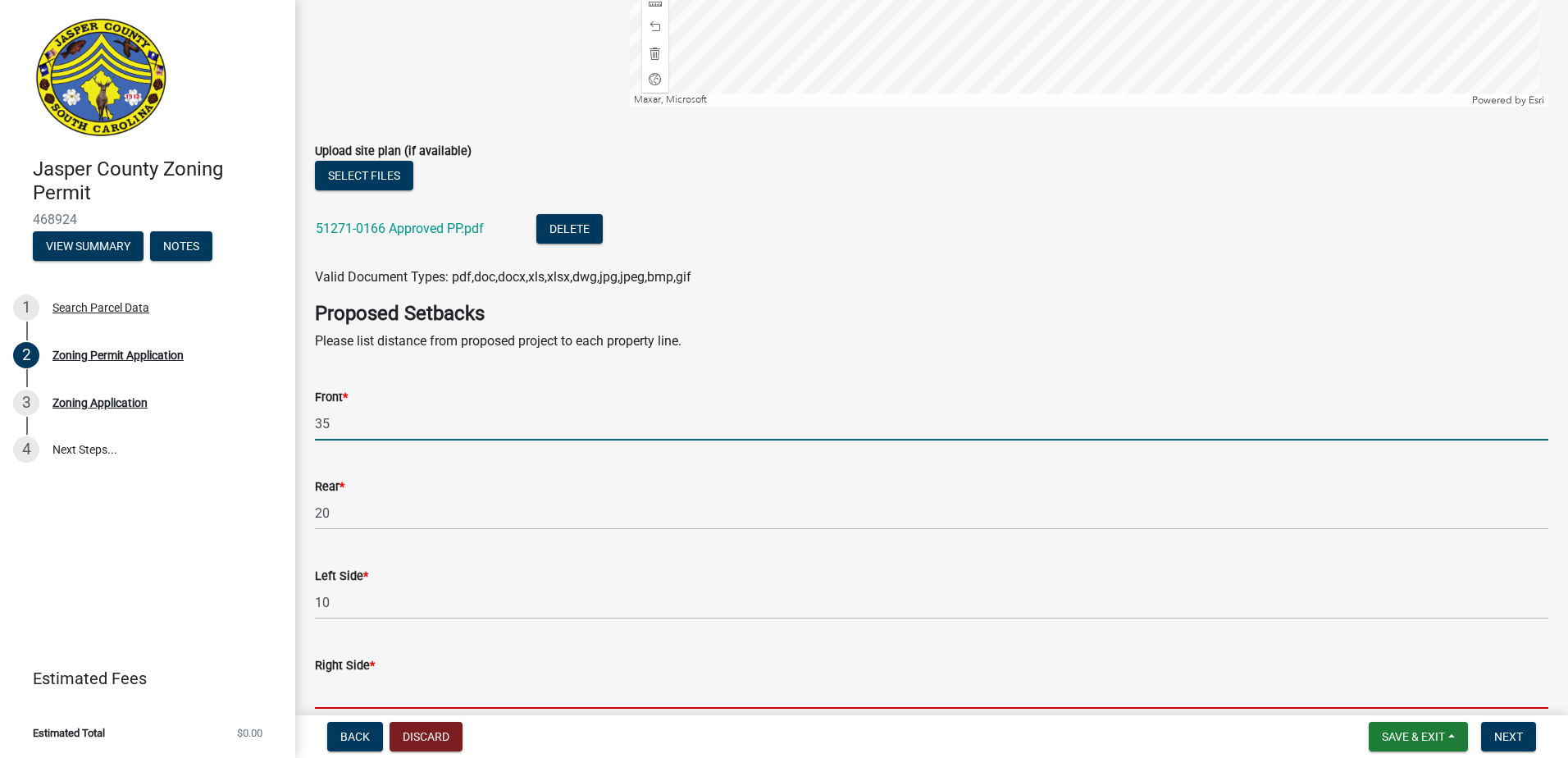
type input "10"
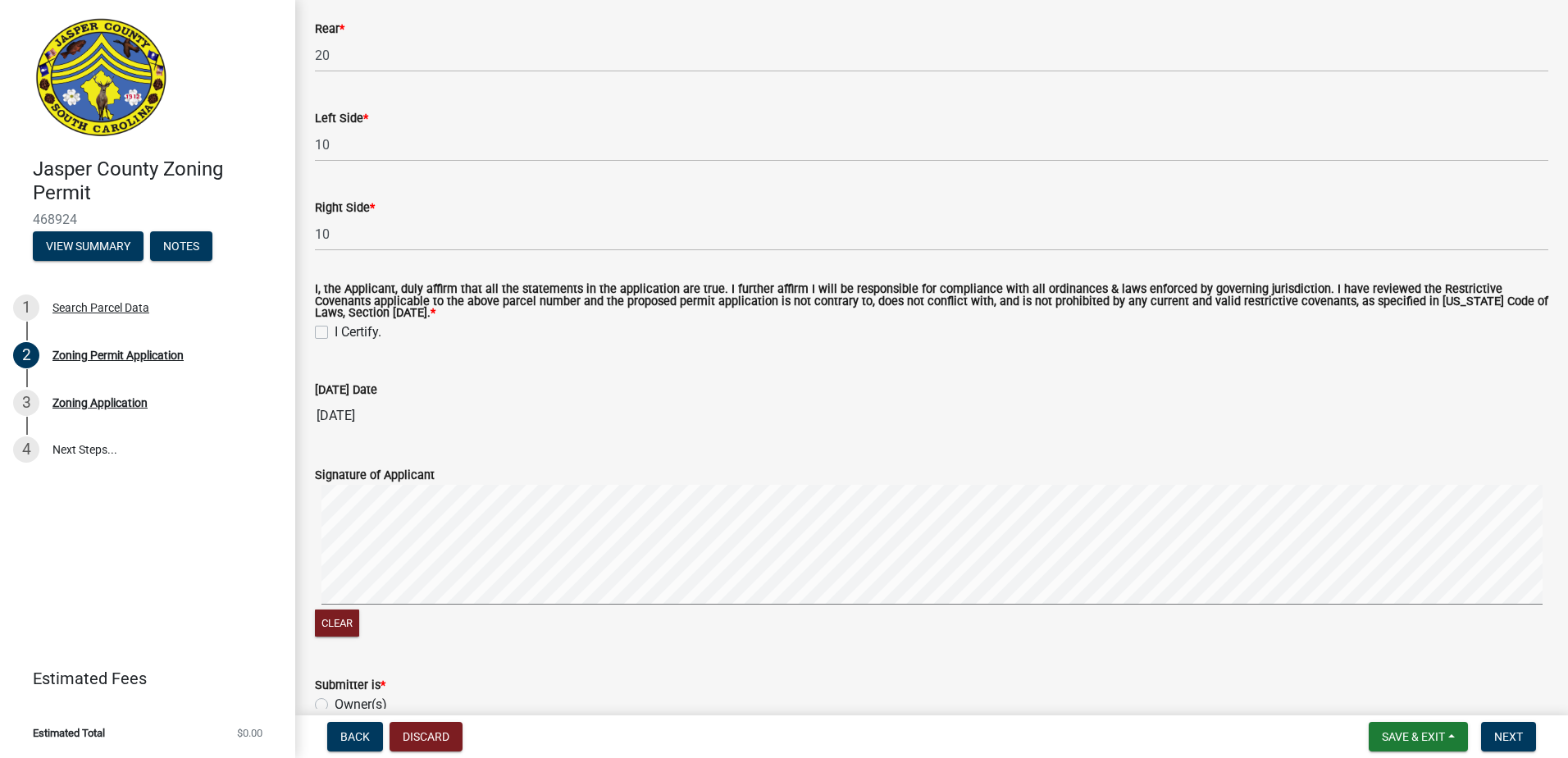
scroll to position [3180, 0]
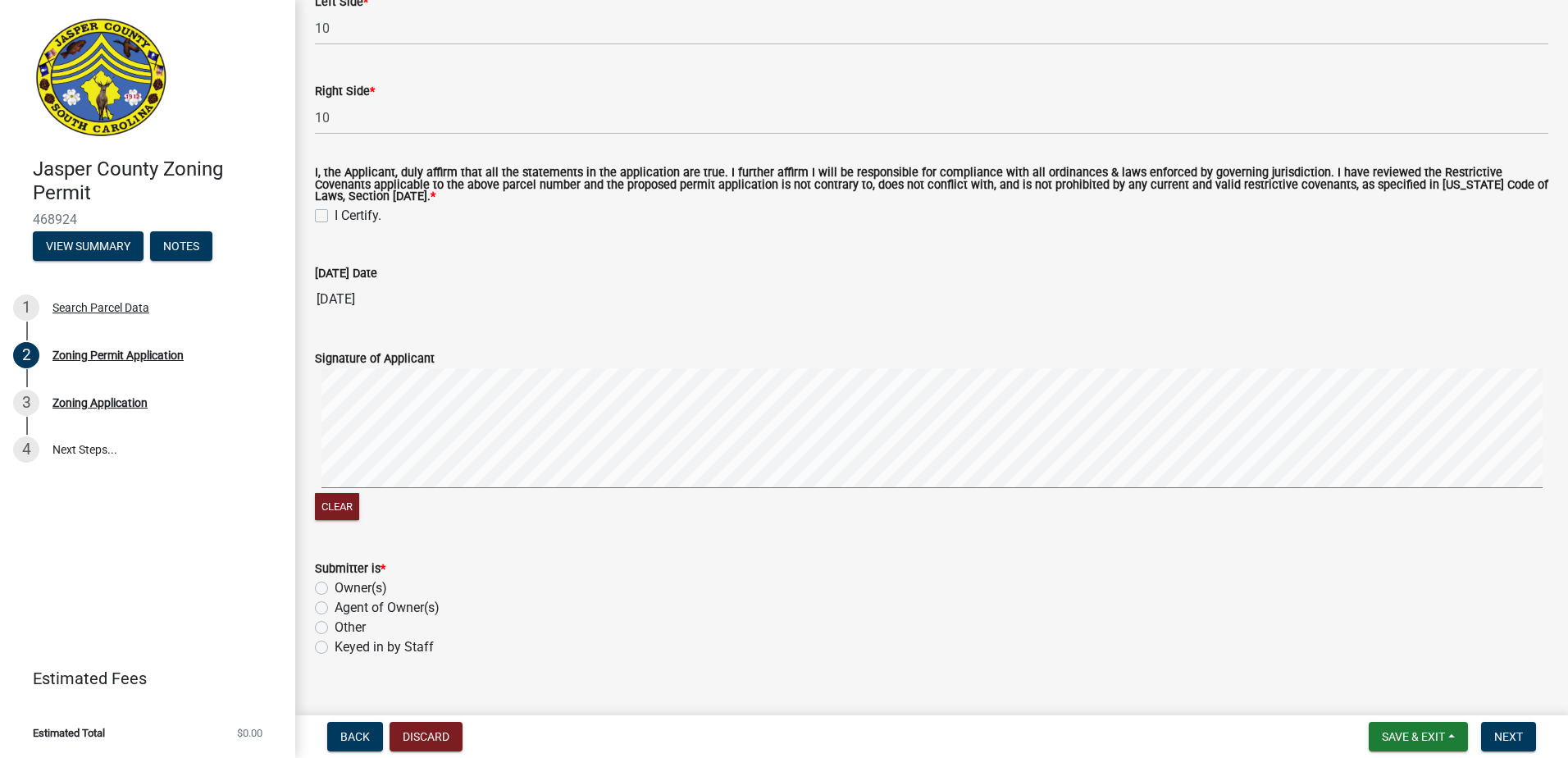
click at [335, 214] on label "I Certify." at bounding box center [358, 216] width 47 height 20
click at [335, 214] on input "I Certify." at bounding box center [340, 211] width 11 height 11
checkbox input "true"
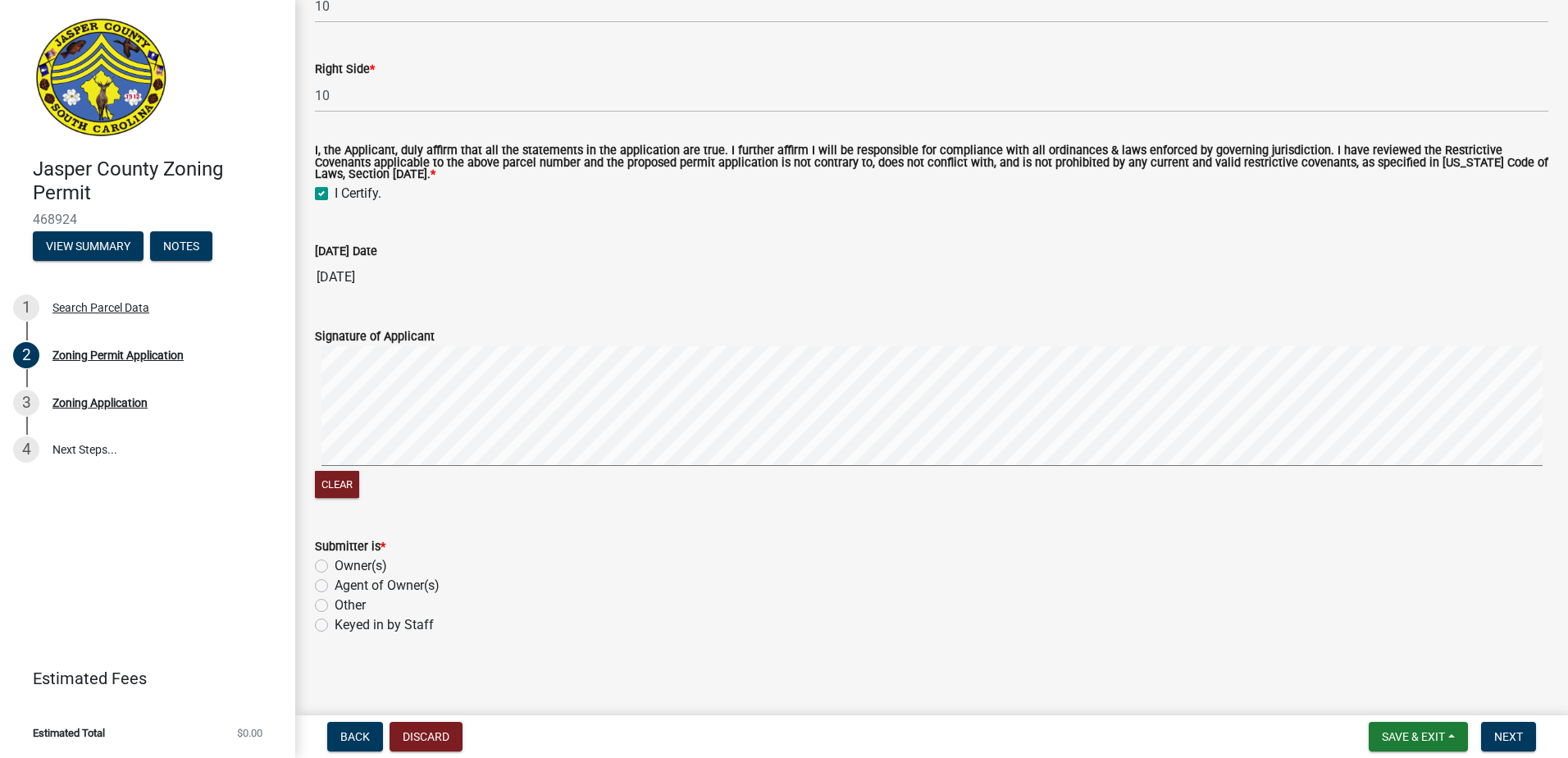
scroll to position [3208, 0]
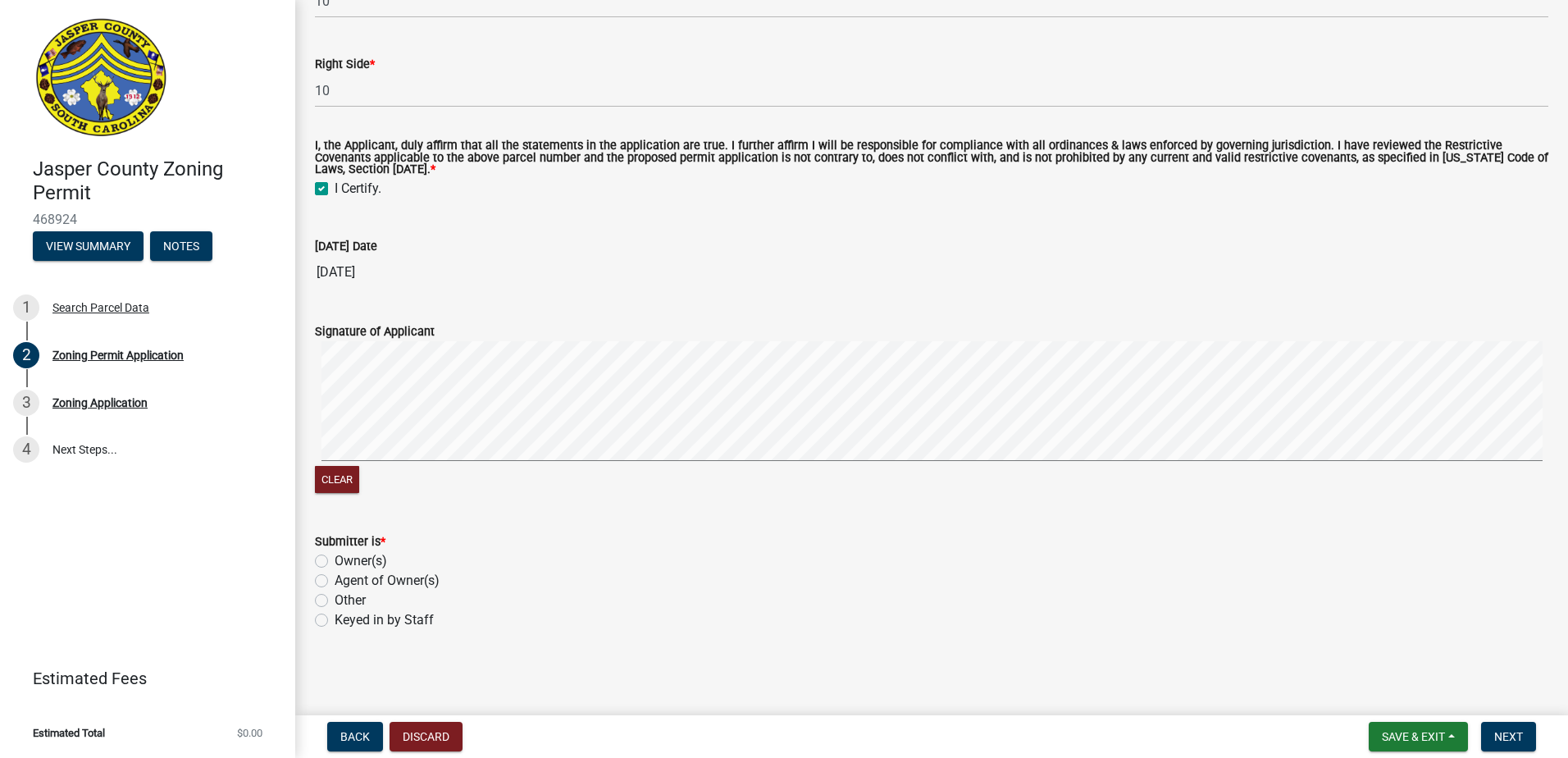
click at [335, 582] on label "Agent of Owner(s)" at bounding box center [387, 581] width 105 height 20
click at [335, 581] on input "Agent of Owner(s)" at bounding box center [340, 576] width 11 height 11
radio input "true"
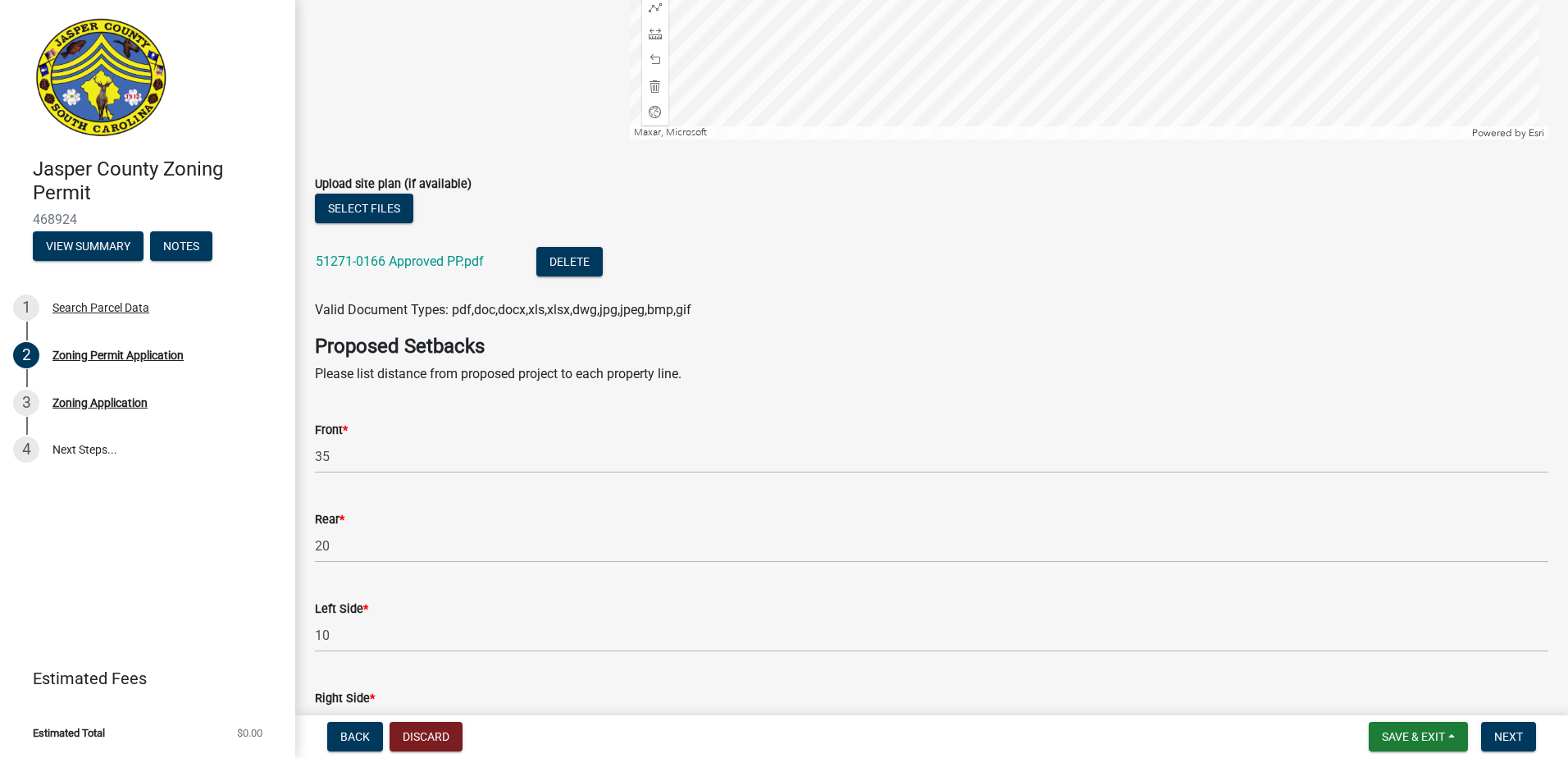
scroll to position [2716, 0]
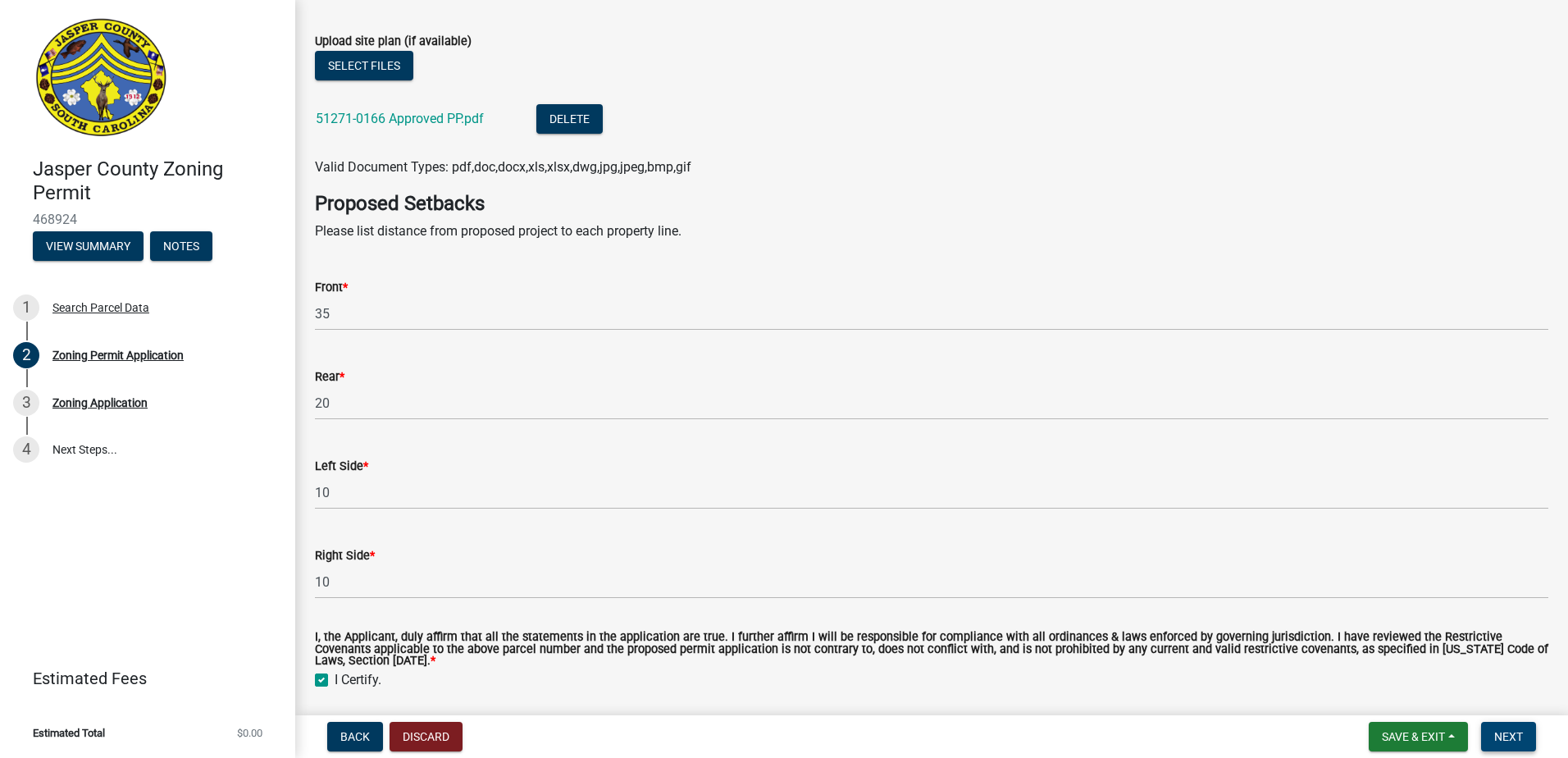
click at [1534, 738] on button "Next" at bounding box center [1508, 736] width 55 height 29
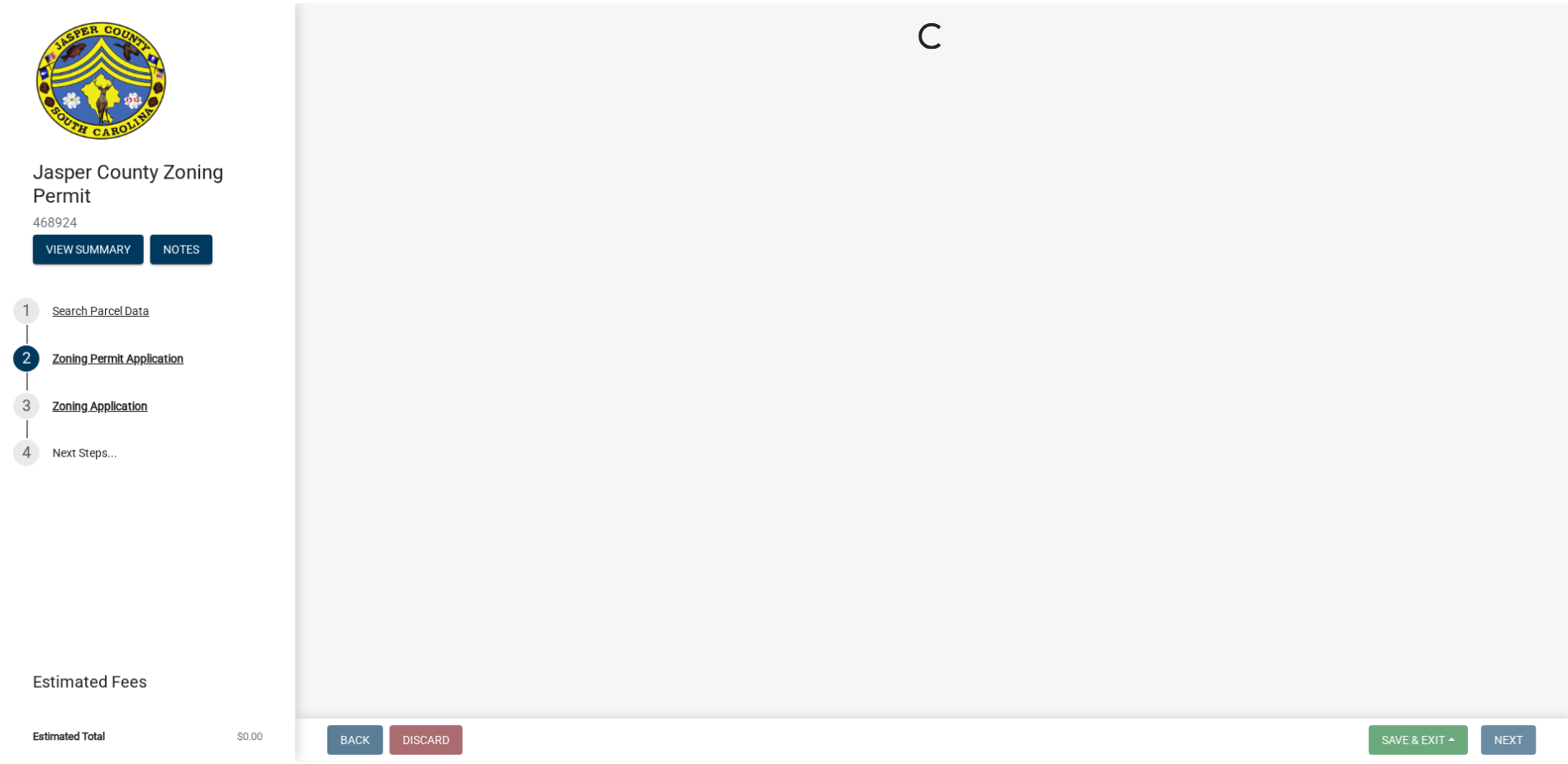
scroll to position [0, 0]
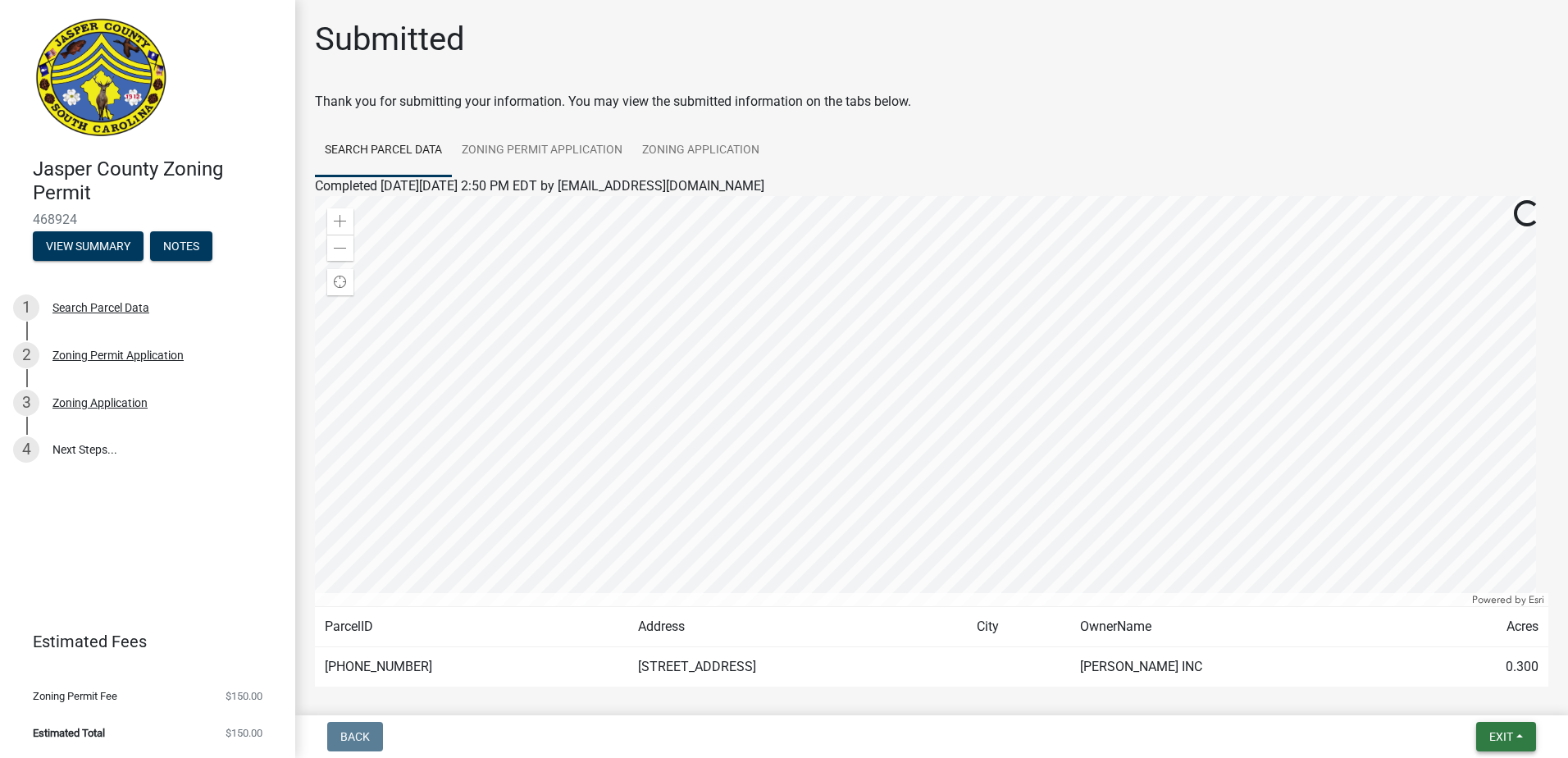
click at [1503, 736] on span "Exit" at bounding box center [1500, 736] width 24 height 13
click at [1451, 691] on button "Save & Exit" at bounding box center [1470, 694] width 131 height 39
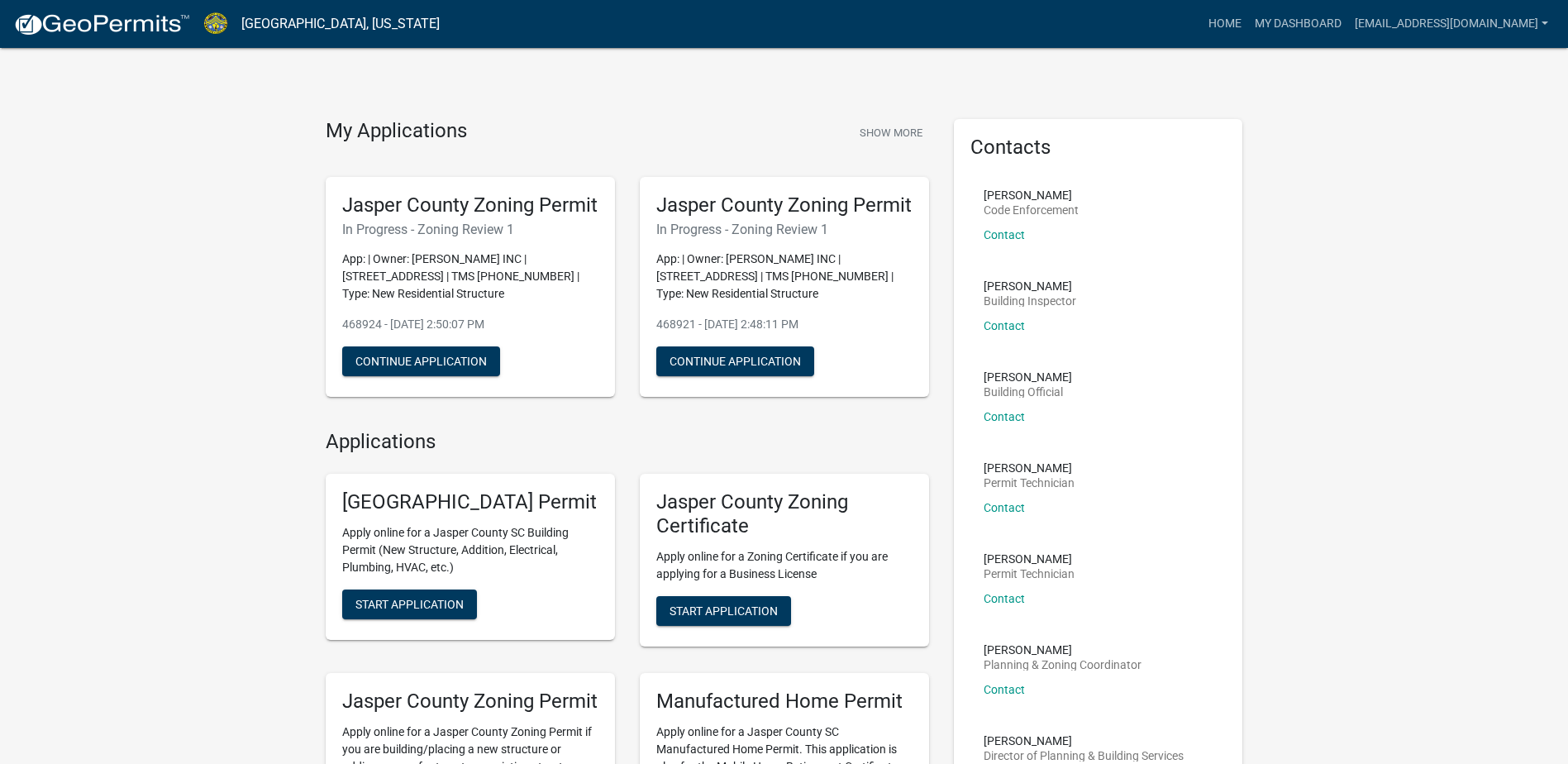
scroll to position [331, 0]
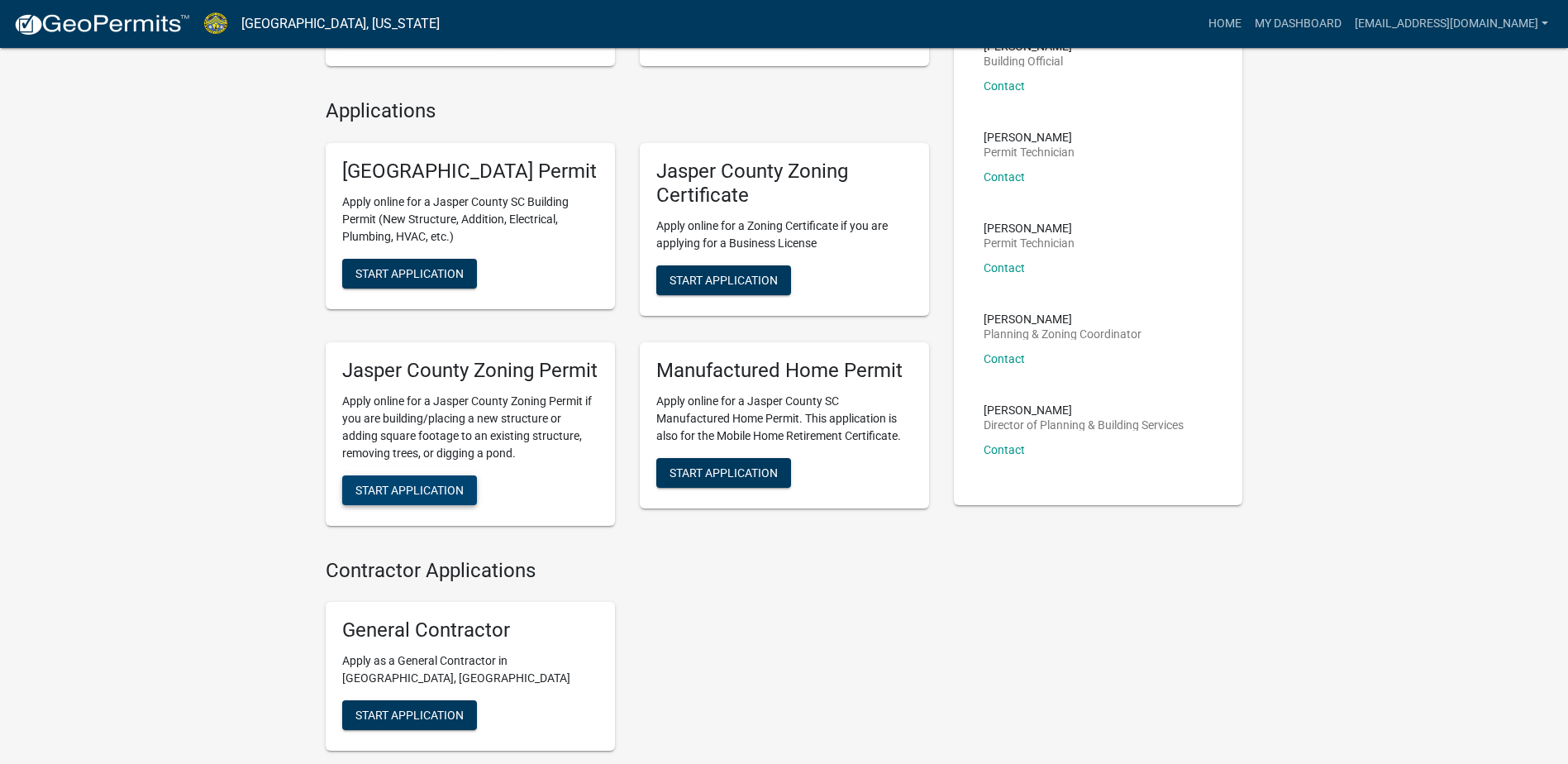
click at [415, 506] on button "Start Application" at bounding box center [410, 490] width 135 height 30
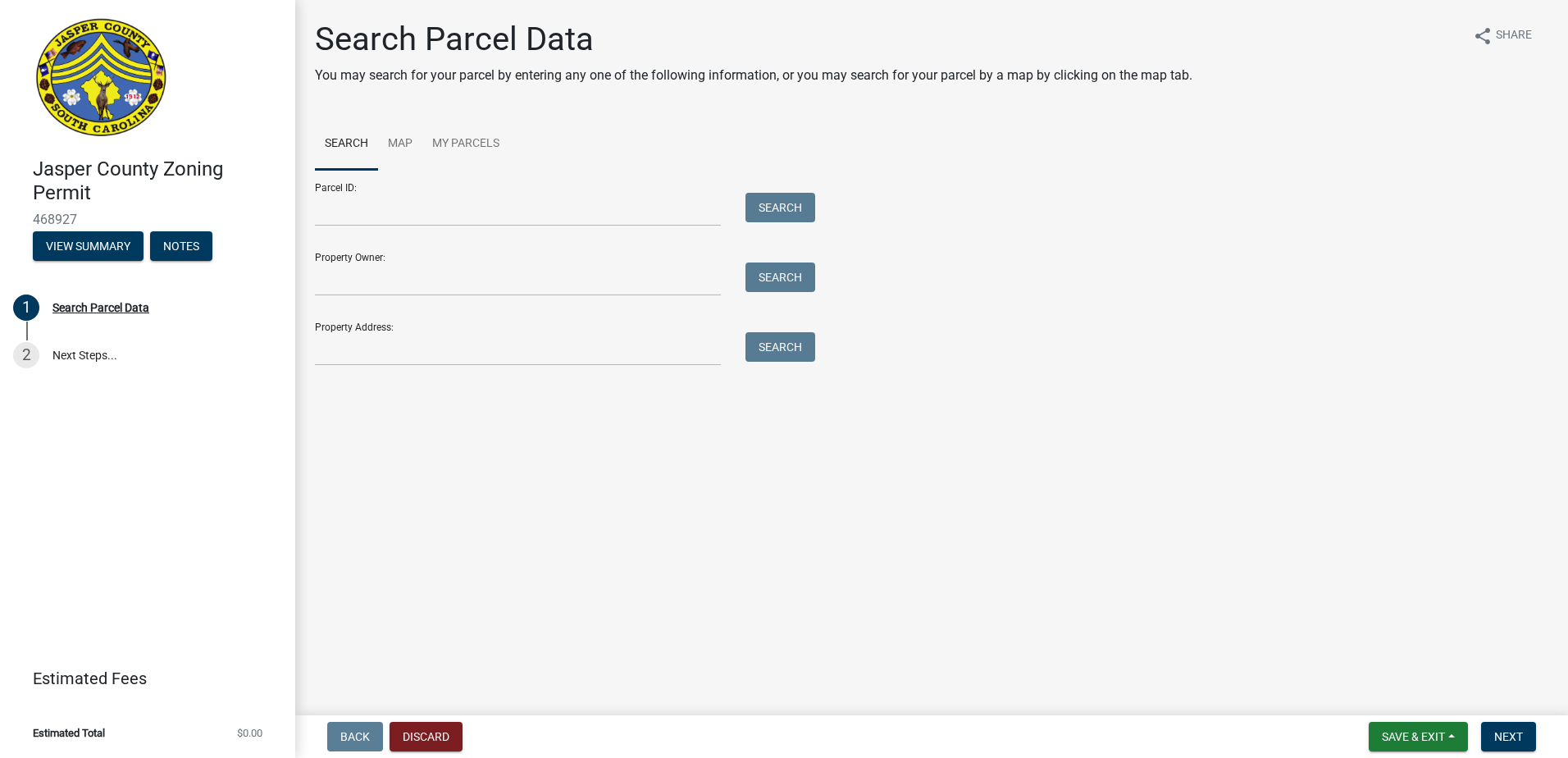
click at [527, 190] on div "Parcel ID: Search" at bounding box center [560, 198] width 492 height 57
click at [488, 206] on input "Parcel ID:" at bounding box center [518, 209] width 406 height 33
type input "[PHONE_NUMBER]"
click at [797, 206] on button "Search" at bounding box center [780, 207] width 70 height 29
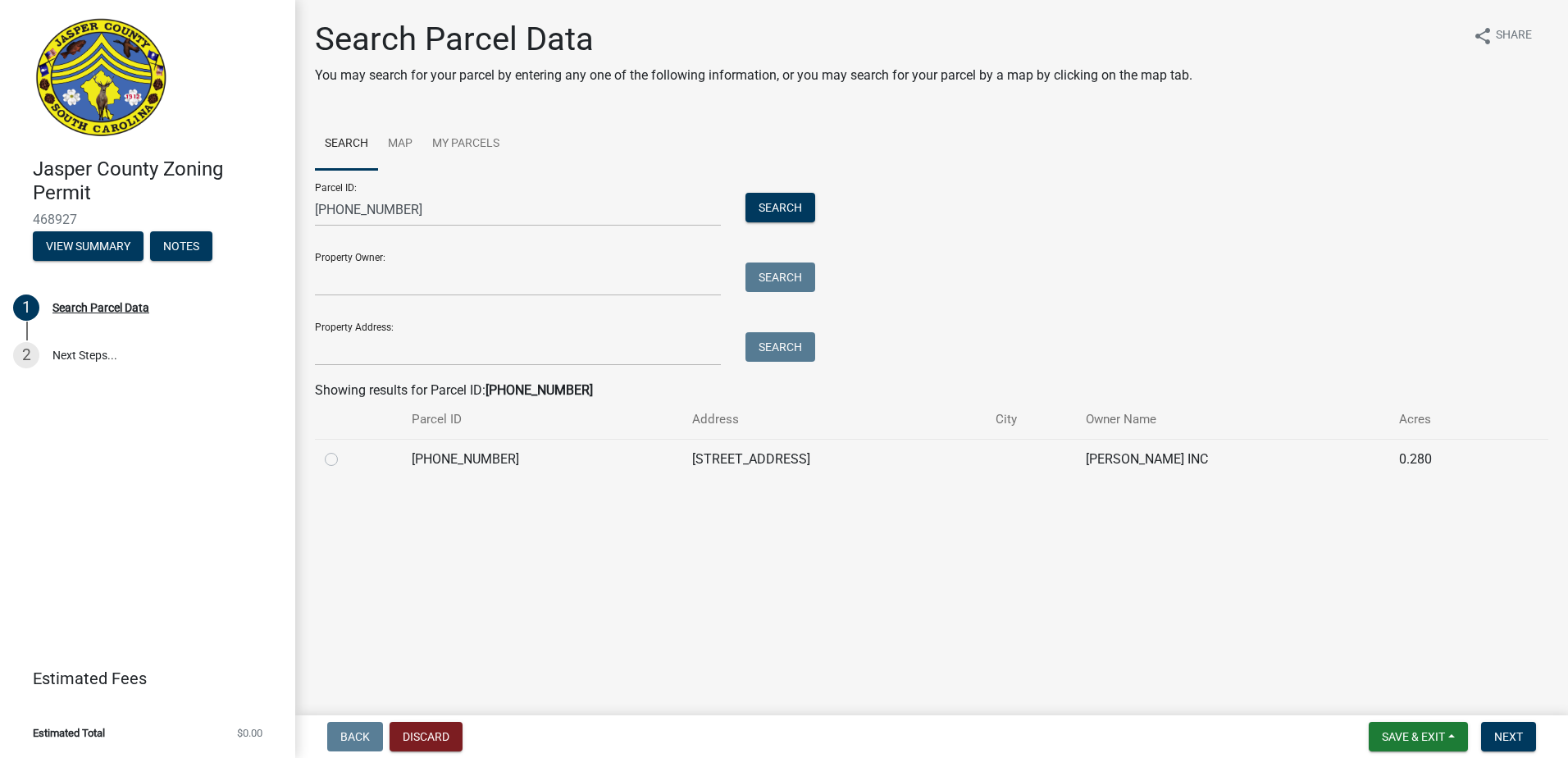
click at [344, 450] on label at bounding box center [344, 450] width 0 height 0
click at [344, 454] on input "radio" at bounding box center [349, 455] width 11 height 11
radio input "true"
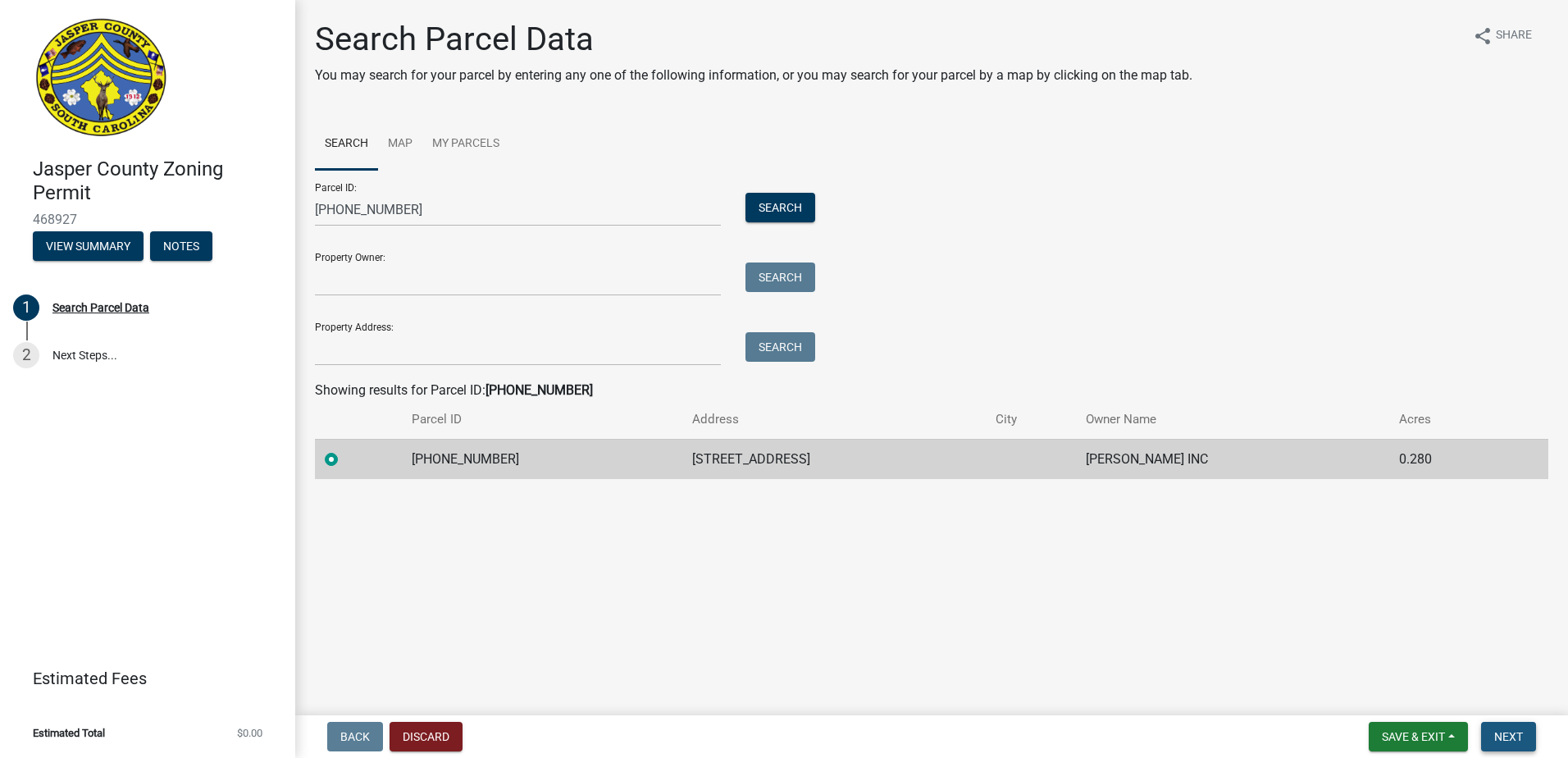
click at [1514, 740] on span "Next" at bounding box center [1508, 736] width 28 height 13
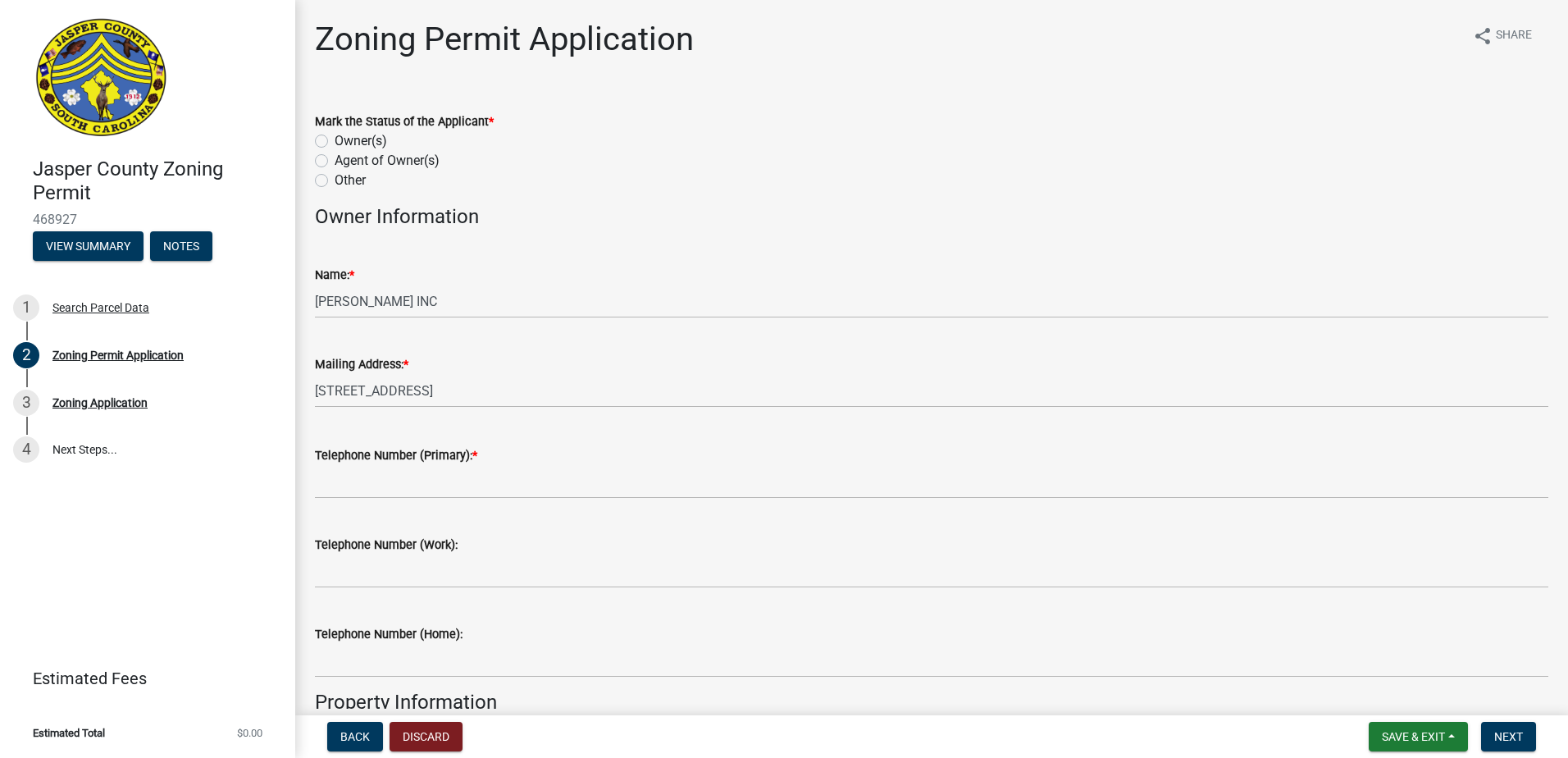
click at [335, 142] on label "Owner(s)" at bounding box center [360, 141] width 52 height 20
click at [335, 142] on input "Owner(s)" at bounding box center [340, 136] width 11 height 11
radio input "true"
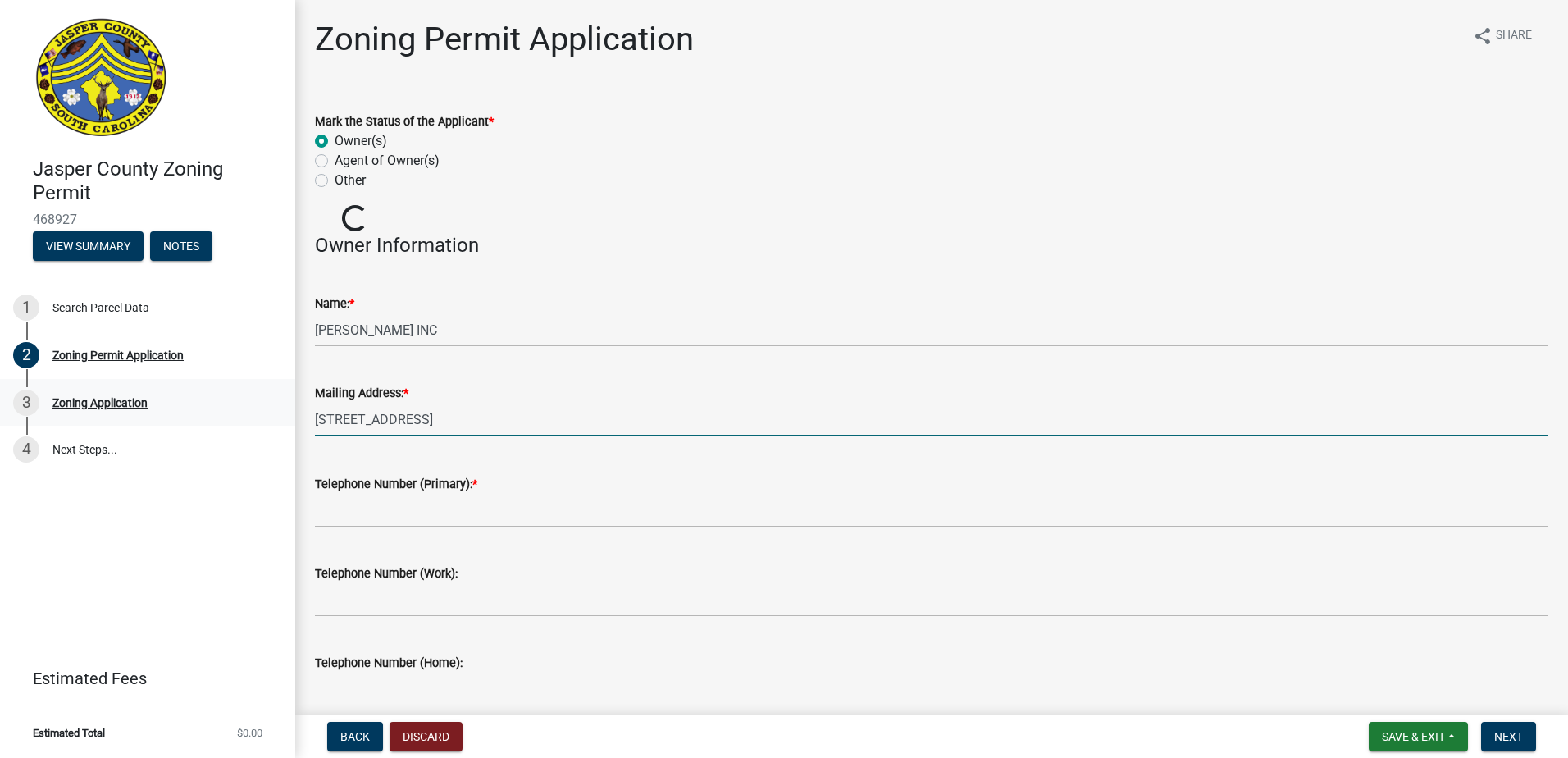
drag, startPoint x: 611, startPoint y: 420, endPoint x: 253, endPoint y: 420, distance: 358.0
click at [254, 422] on div "[GEOGRAPHIC_DATA] Zoning Permit 468927 View Summary Notes 1 Search Parcel Data …" at bounding box center [784, 379] width 1568 height 758
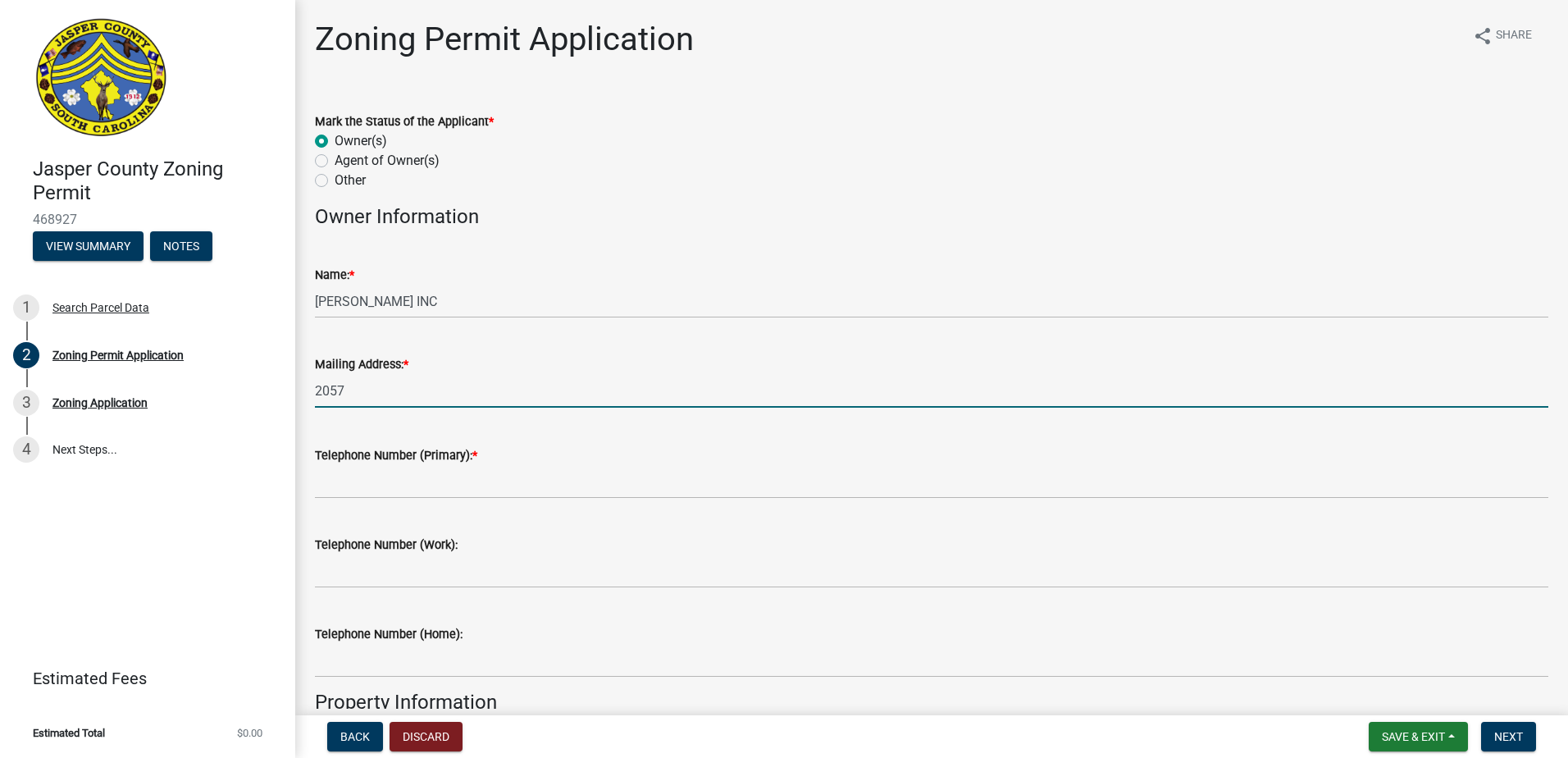
type input "[STREET_ADDRESS]"
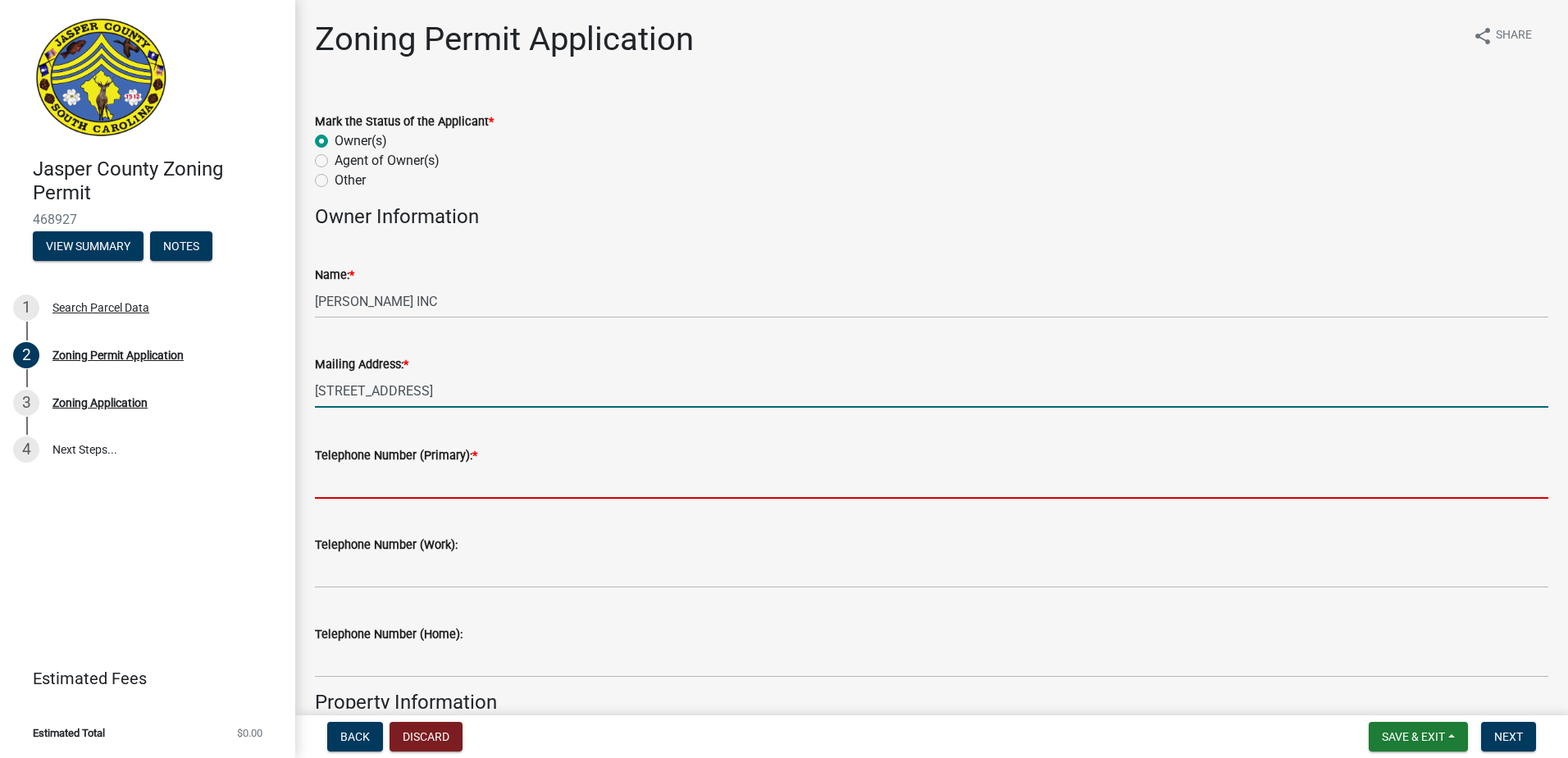
type input "8435407042"
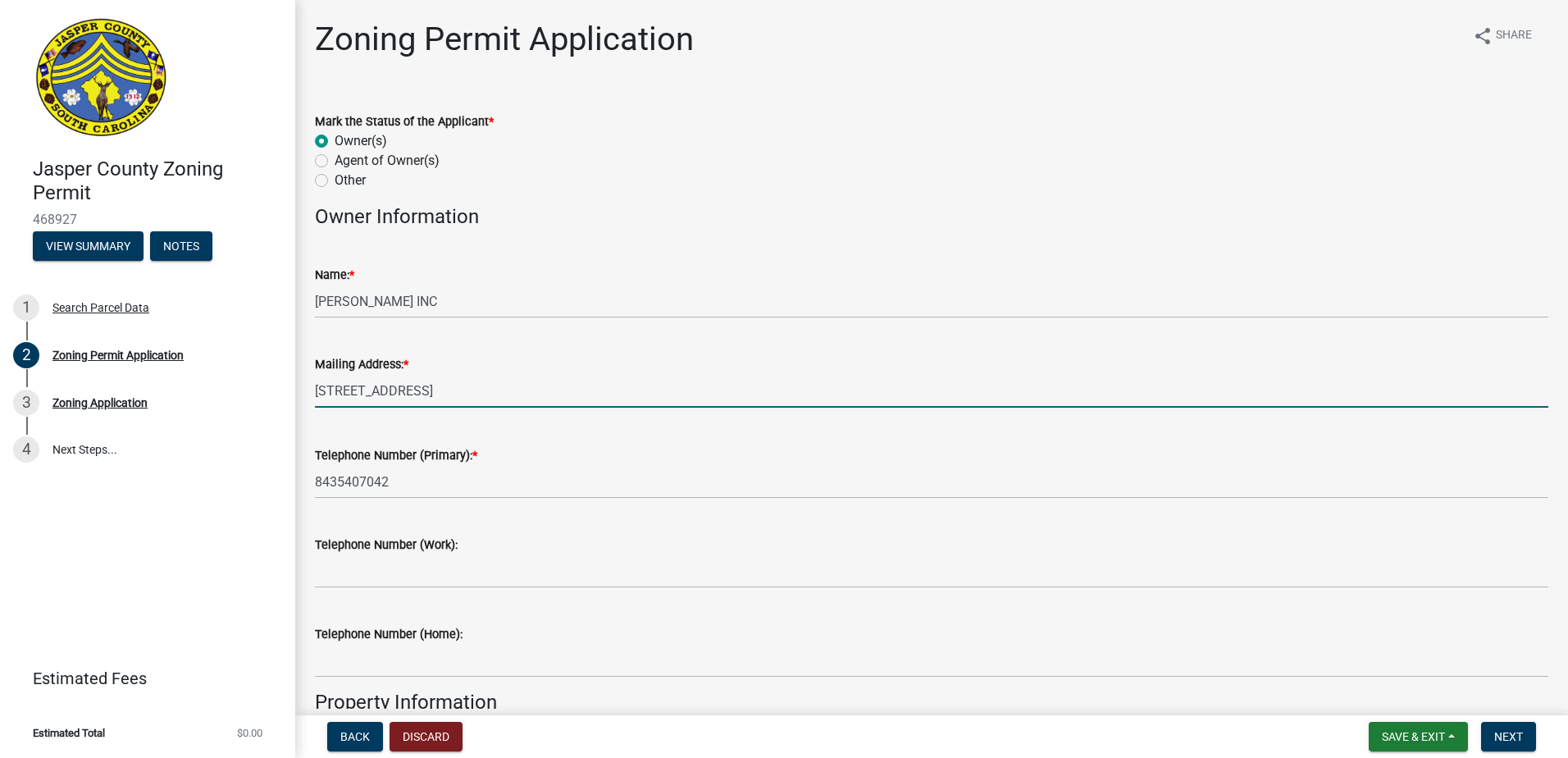
type input "Yemassee"
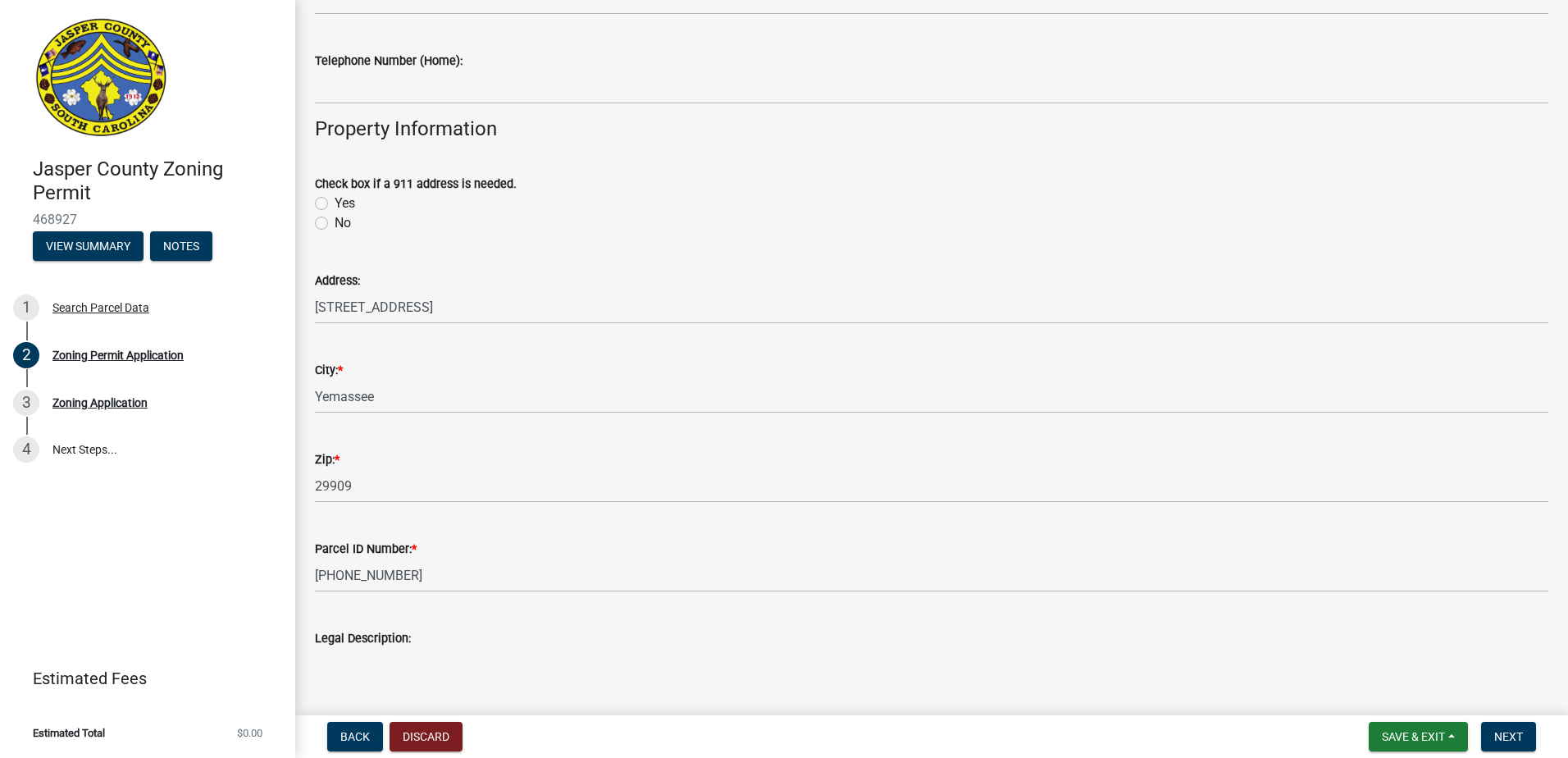
scroll to position [574, 0]
click at [335, 223] on label "No" at bounding box center [342, 222] width 17 height 20
click at [335, 223] on input "No" at bounding box center [340, 217] width 11 height 11
radio input "true"
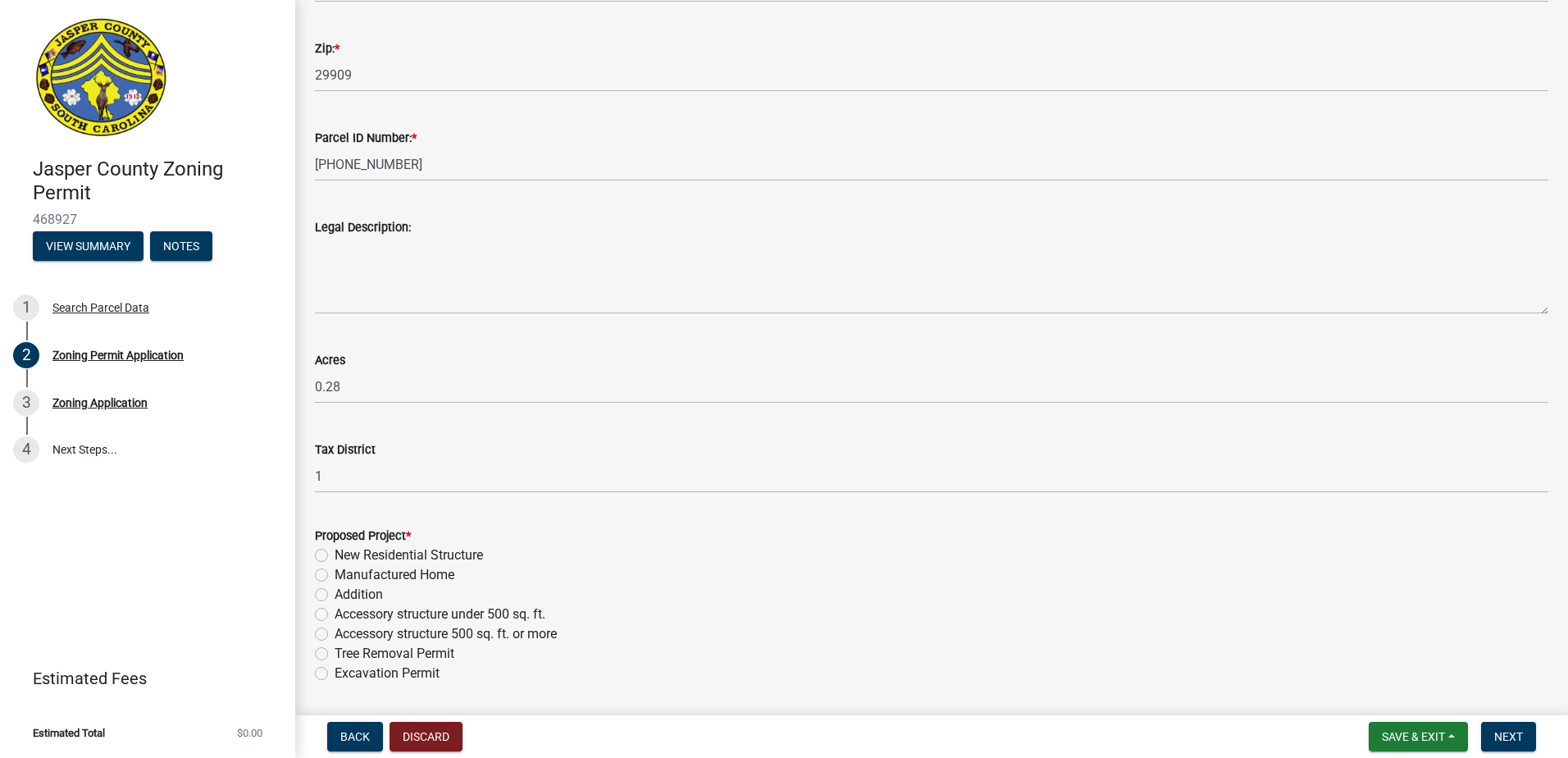
scroll to position [1313, 0]
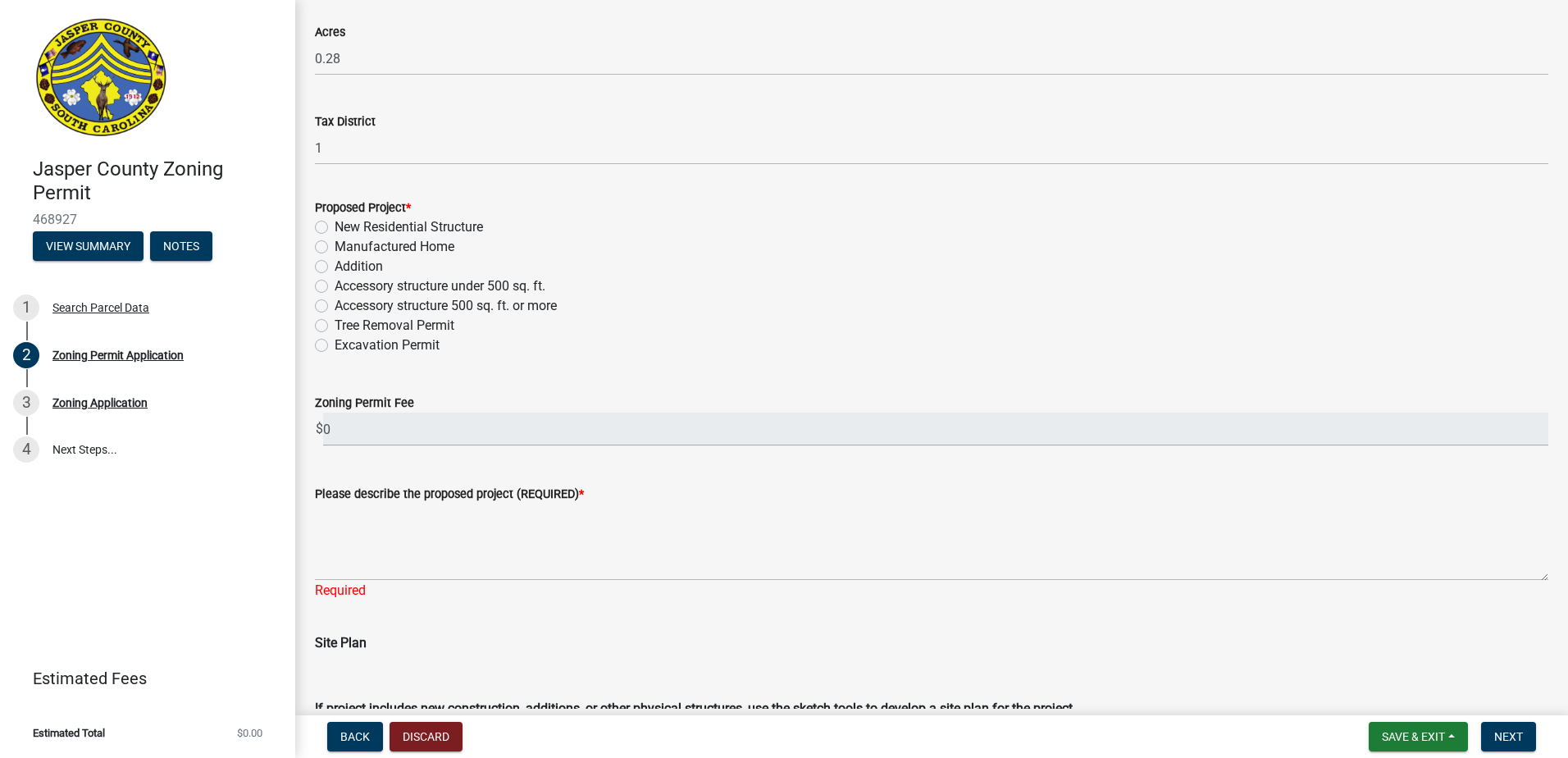
click at [338, 227] on label "New Residential Structure" at bounding box center [408, 227] width 148 height 20
click at [338, 227] on input "New Residential Structure" at bounding box center [340, 222] width 11 height 11
radio input "true"
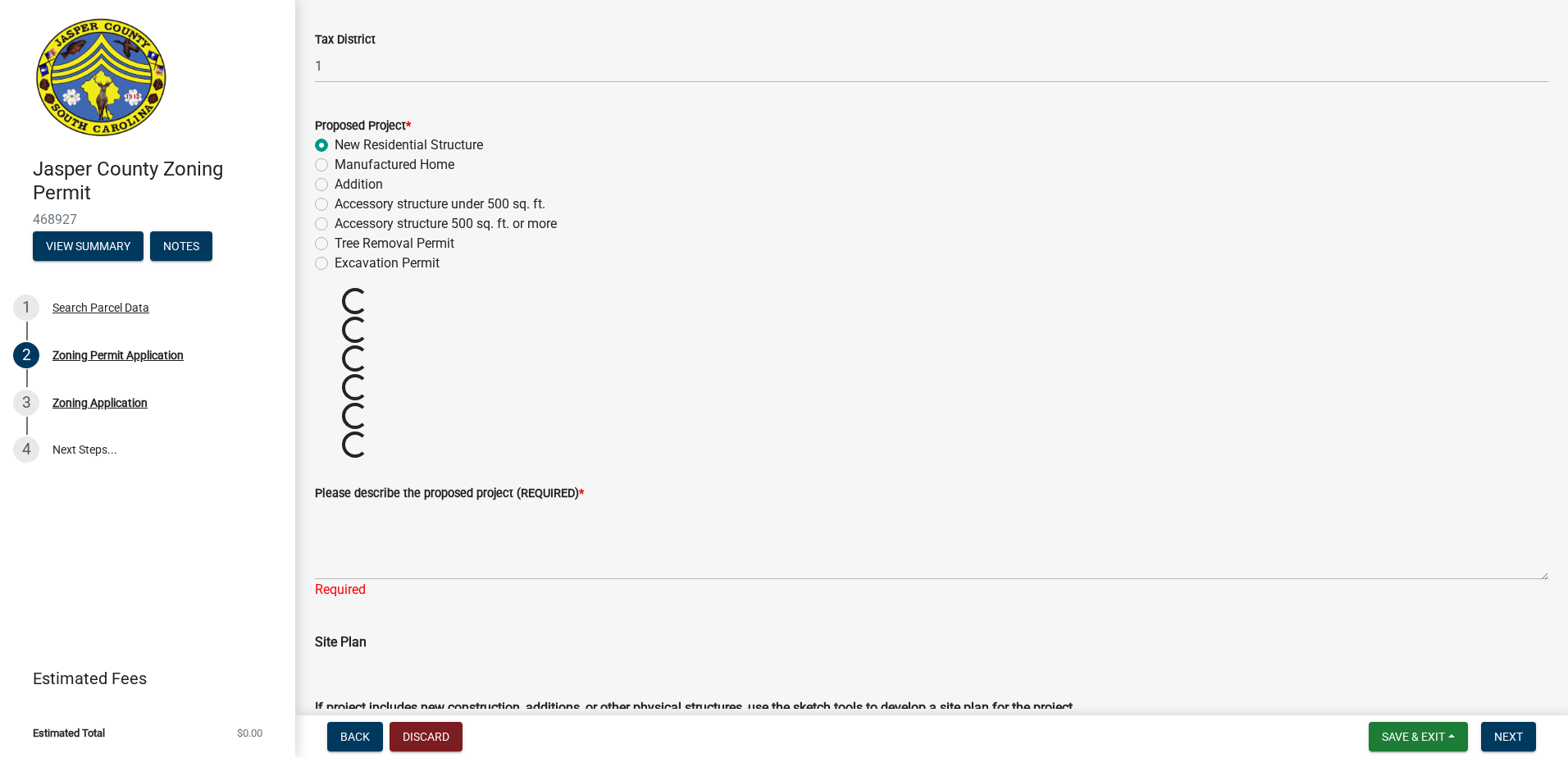
scroll to position [1641, 0]
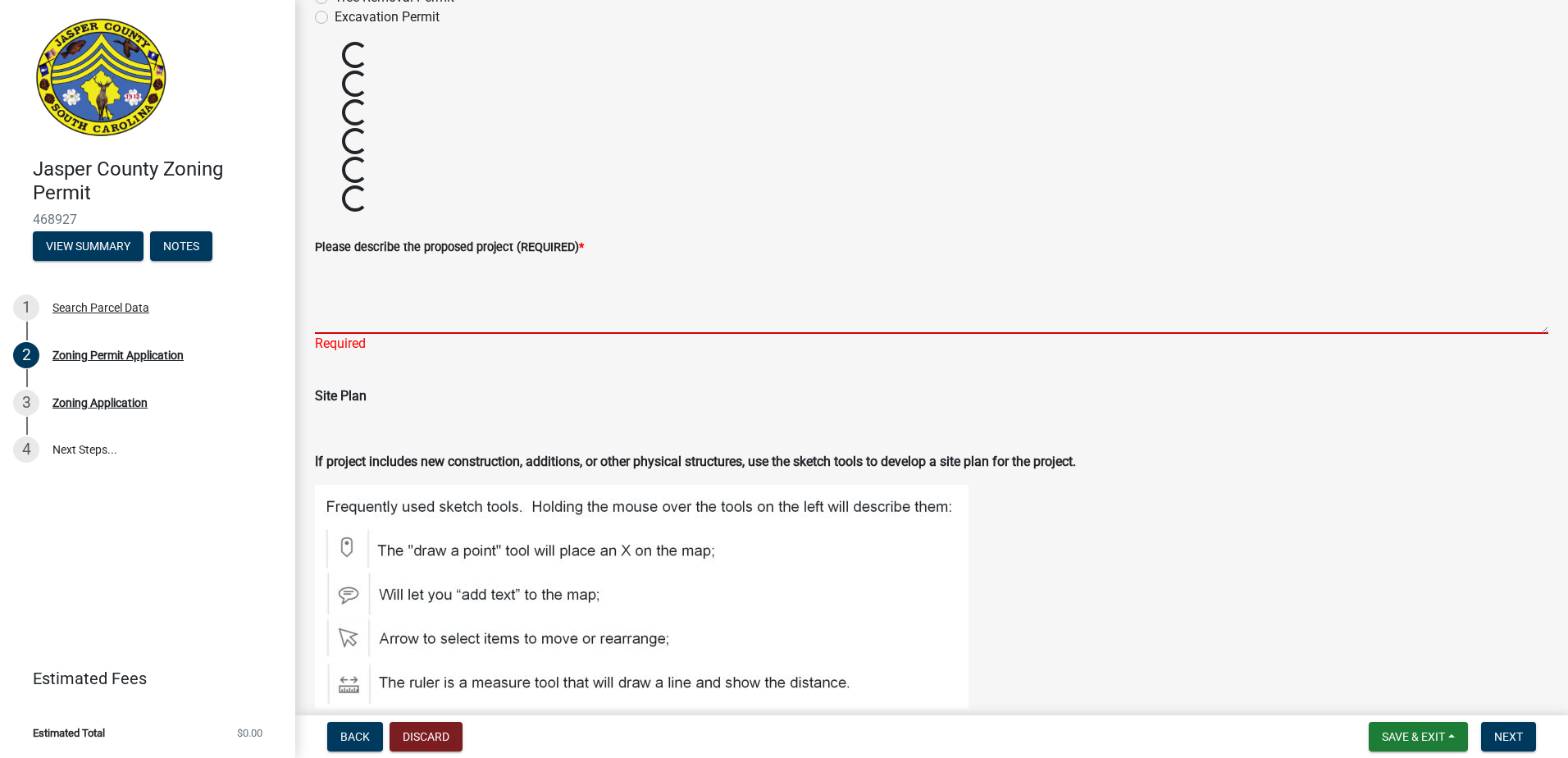
click at [405, 306] on textarea "Please describe the proposed project (REQUIRED) *" at bounding box center [931, 296] width 1233 height 78
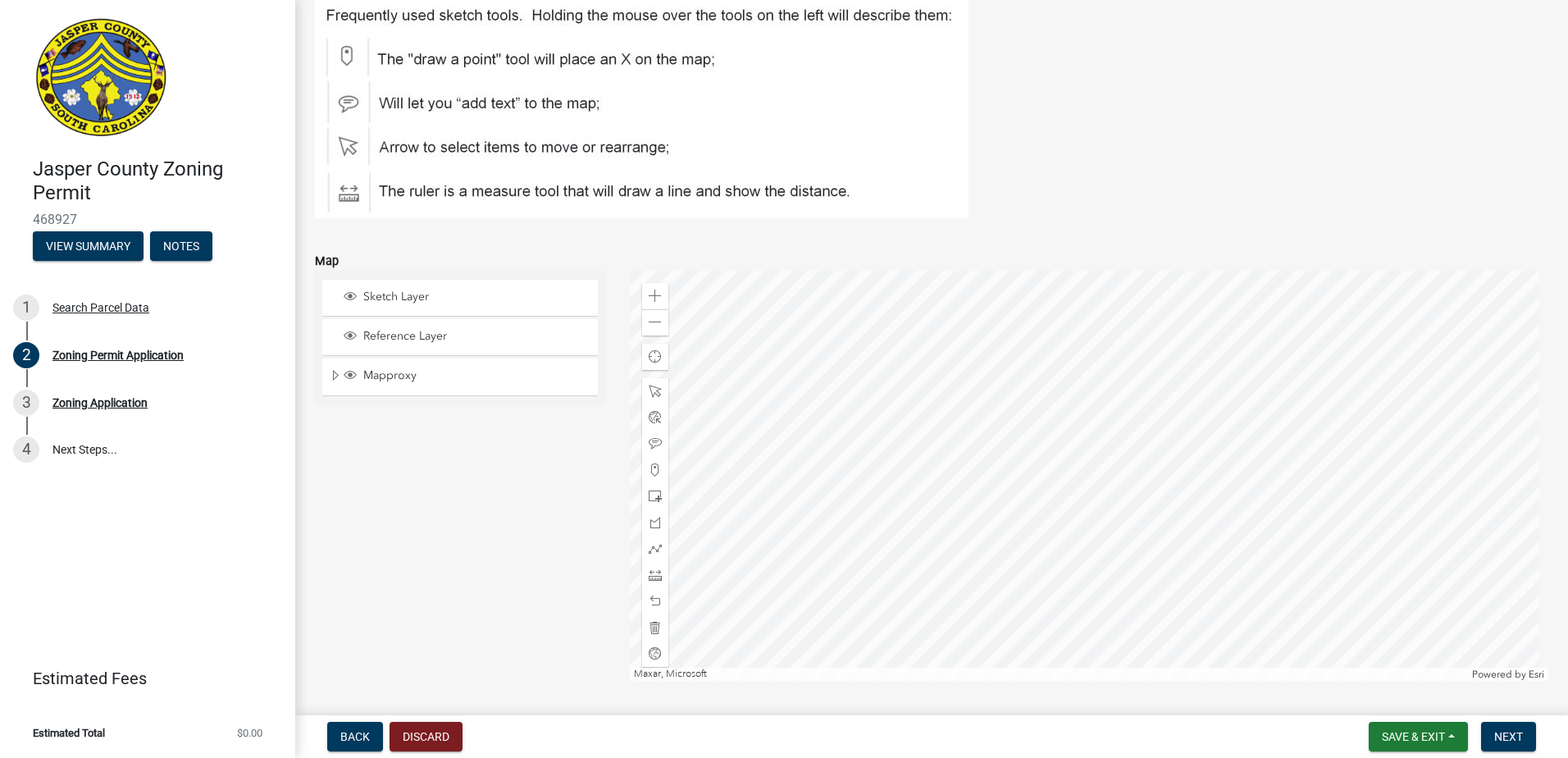
scroll to position [2543, 0]
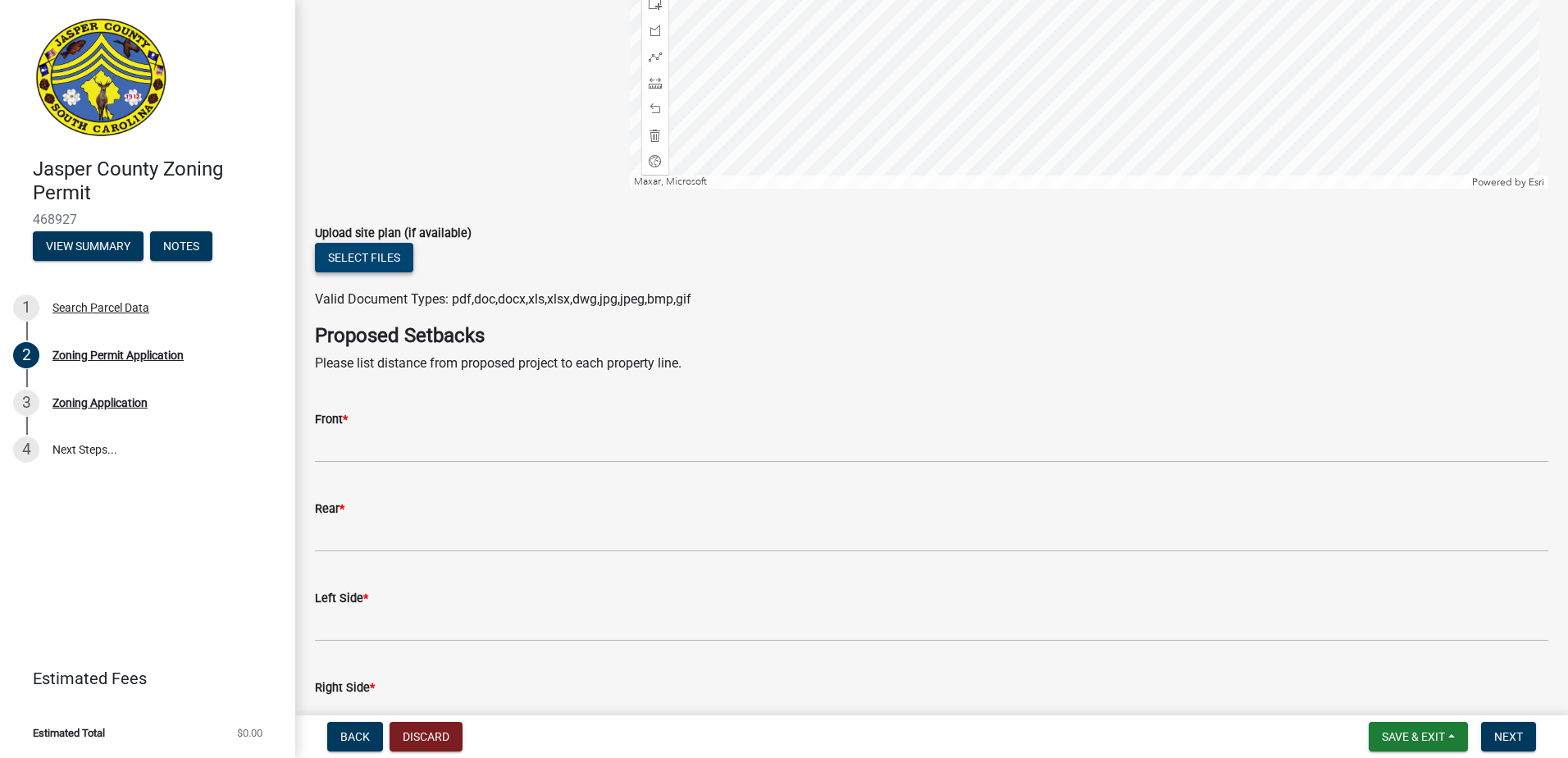
type textarea "new single family residence"
click at [386, 246] on button "Select files" at bounding box center [364, 257] width 98 height 29
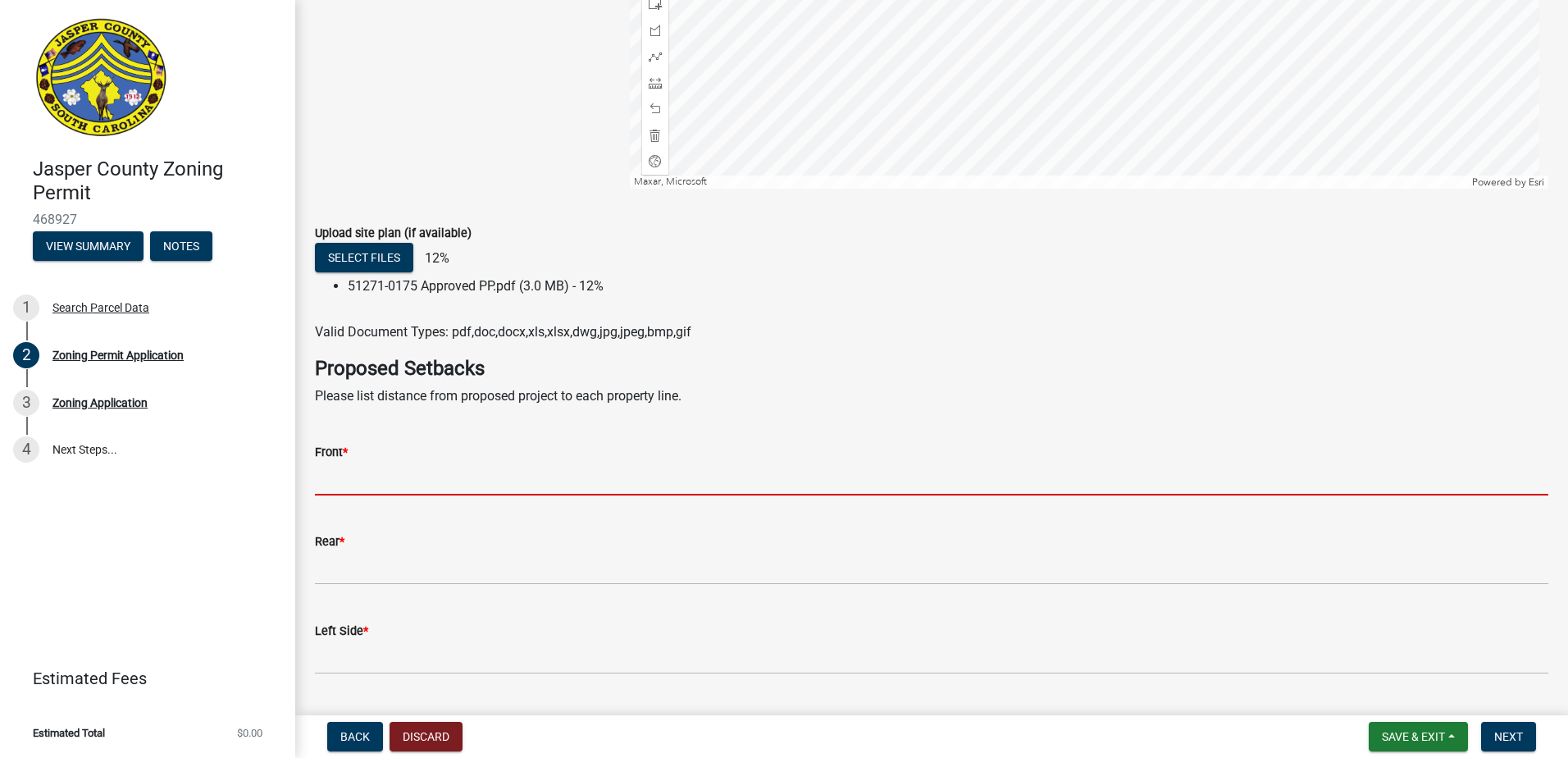
click at [387, 465] on input "Front *" at bounding box center [931, 478] width 1233 height 33
type input "35"
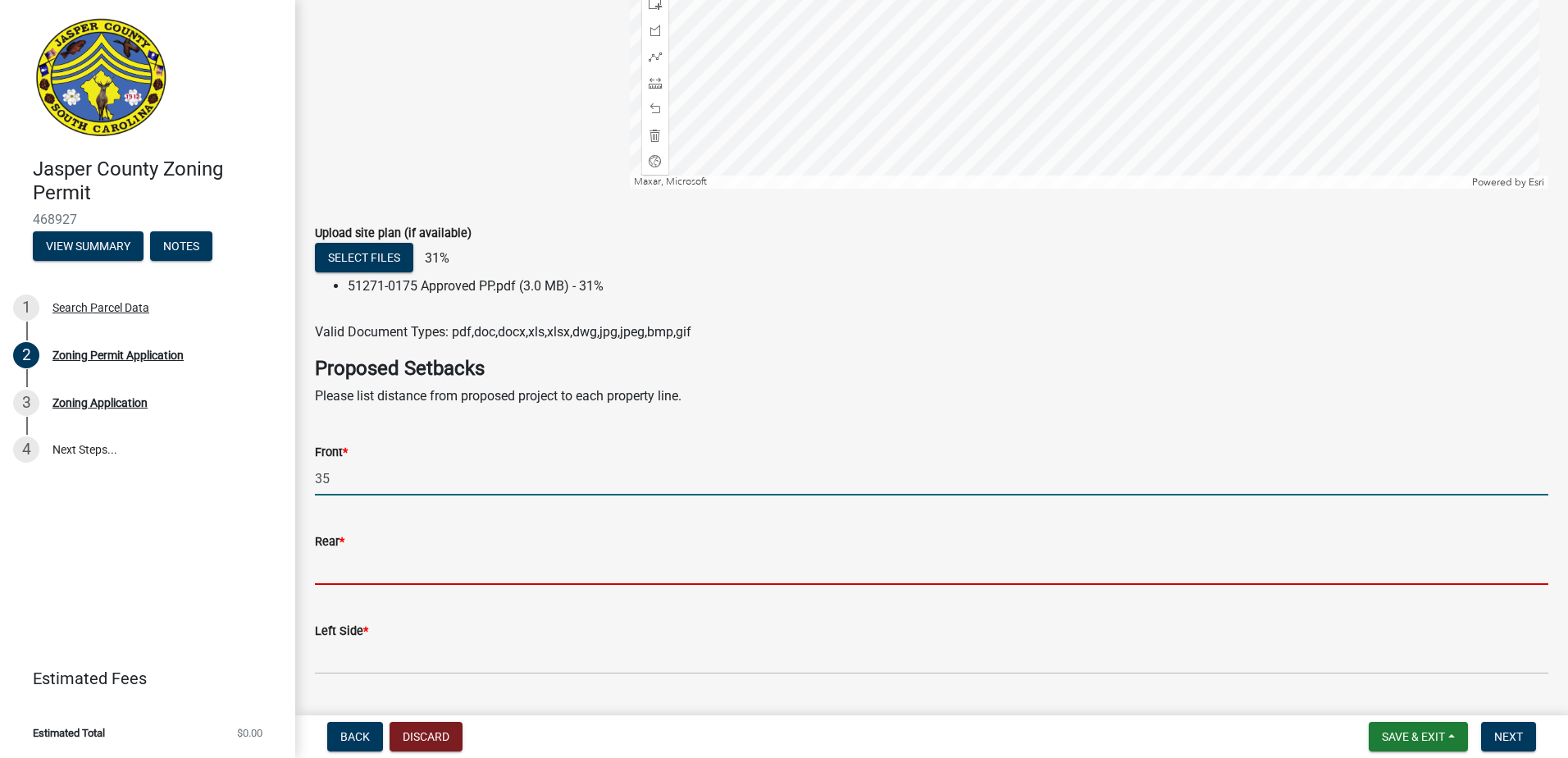
type input "20"
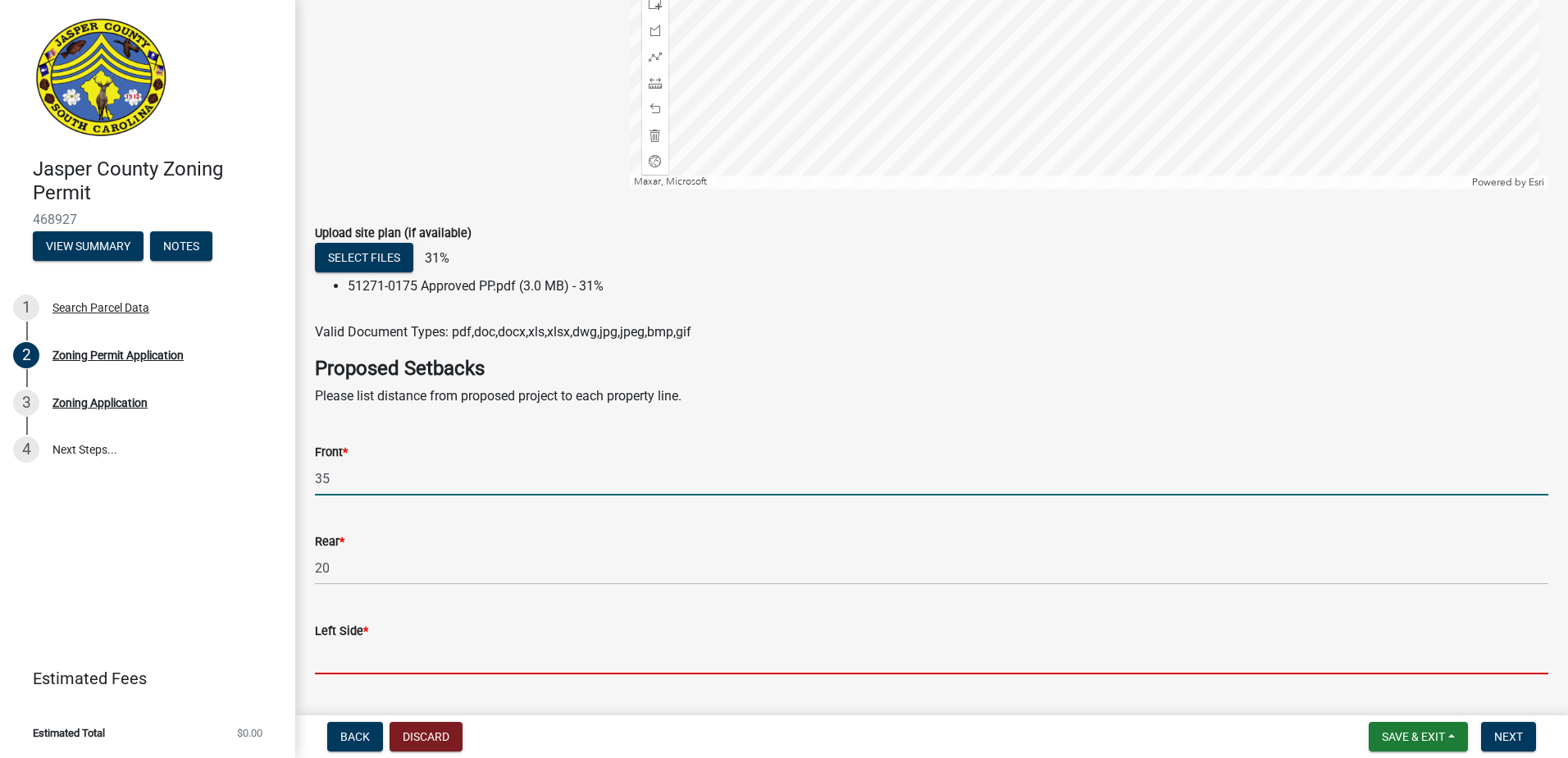
type input "10"
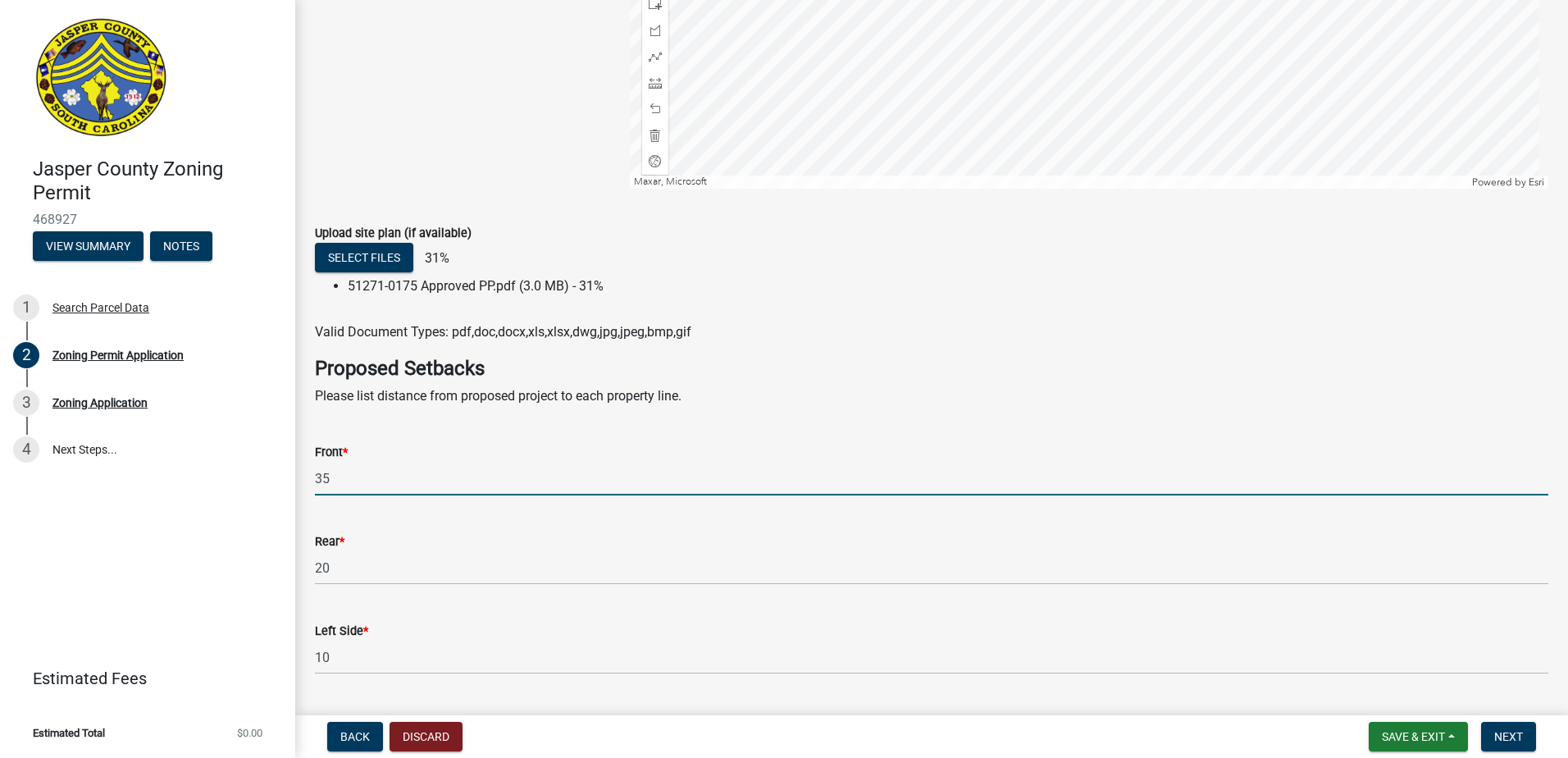
type input "10"
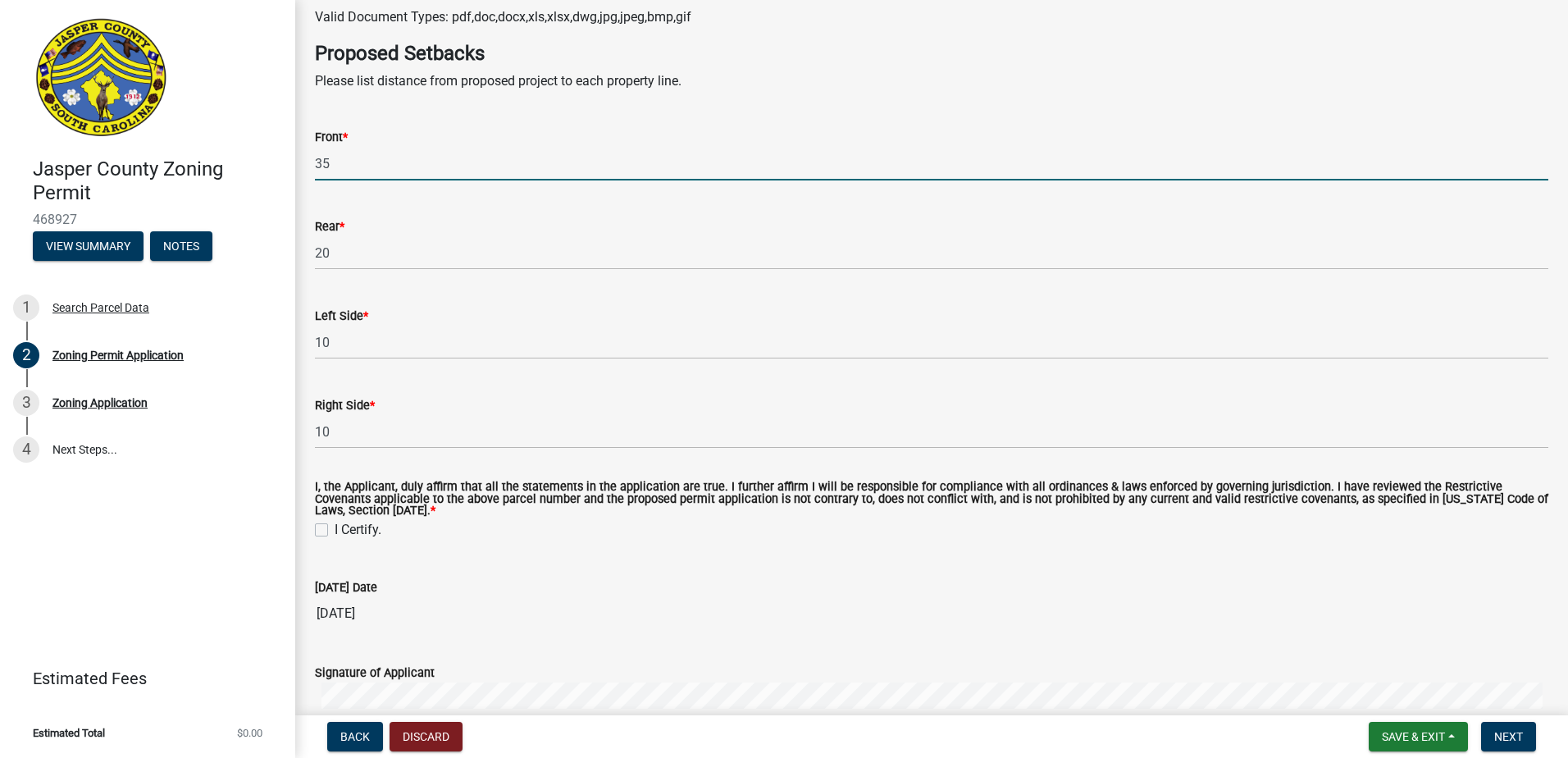
scroll to position [2934, 0]
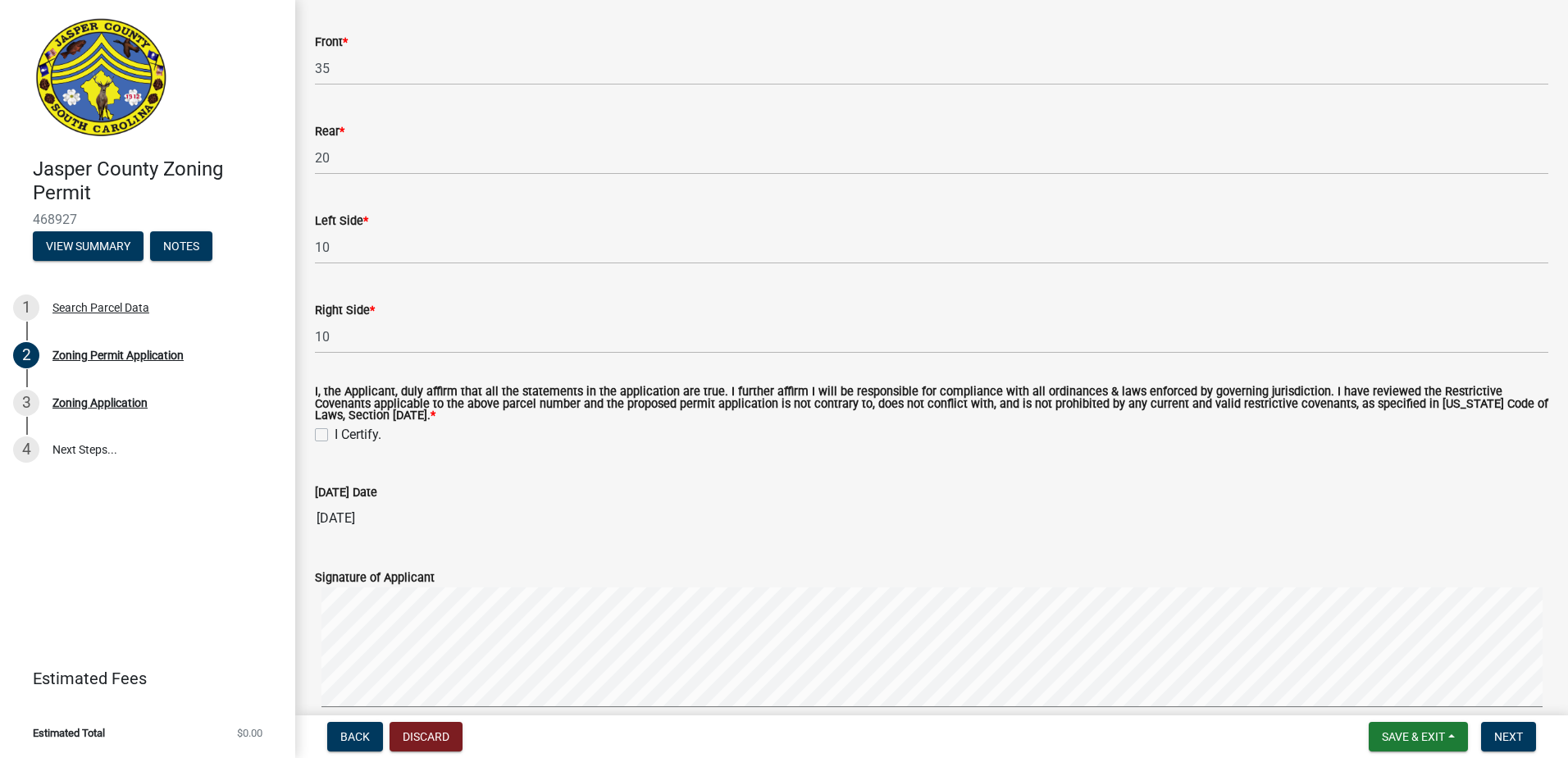
click at [335, 436] on label "I Certify." at bounding box center [358, 435] width 47 height 20
click at [335, 436] on input "I Certify." at bounding box center [340, 430] width 11 height 11
checkbox input "true"
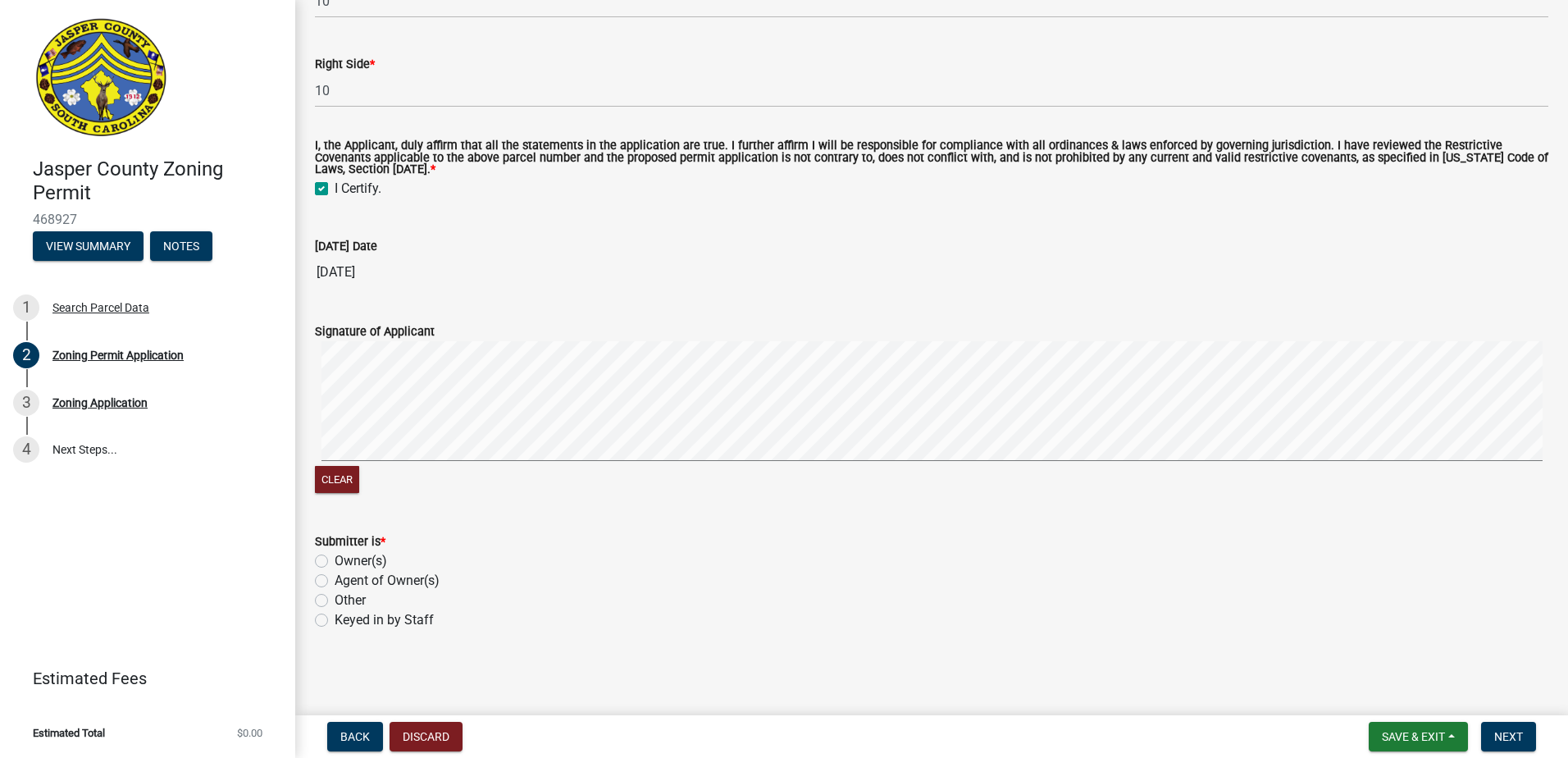
scroll to position [3207, 0]
drag, startPoint x: 323, startPoint y: 581, endPoint x: 508, endPoint y: 638, distance: 193.6
click at [335, 581] on label "Agent of Owner(s)" at bounding box center [387, 581] width 105 height 20
click at [335, 581] on input "Agent of Owner(s)" at bounding box center [340, 576] width 11 height 11
radio input "true"
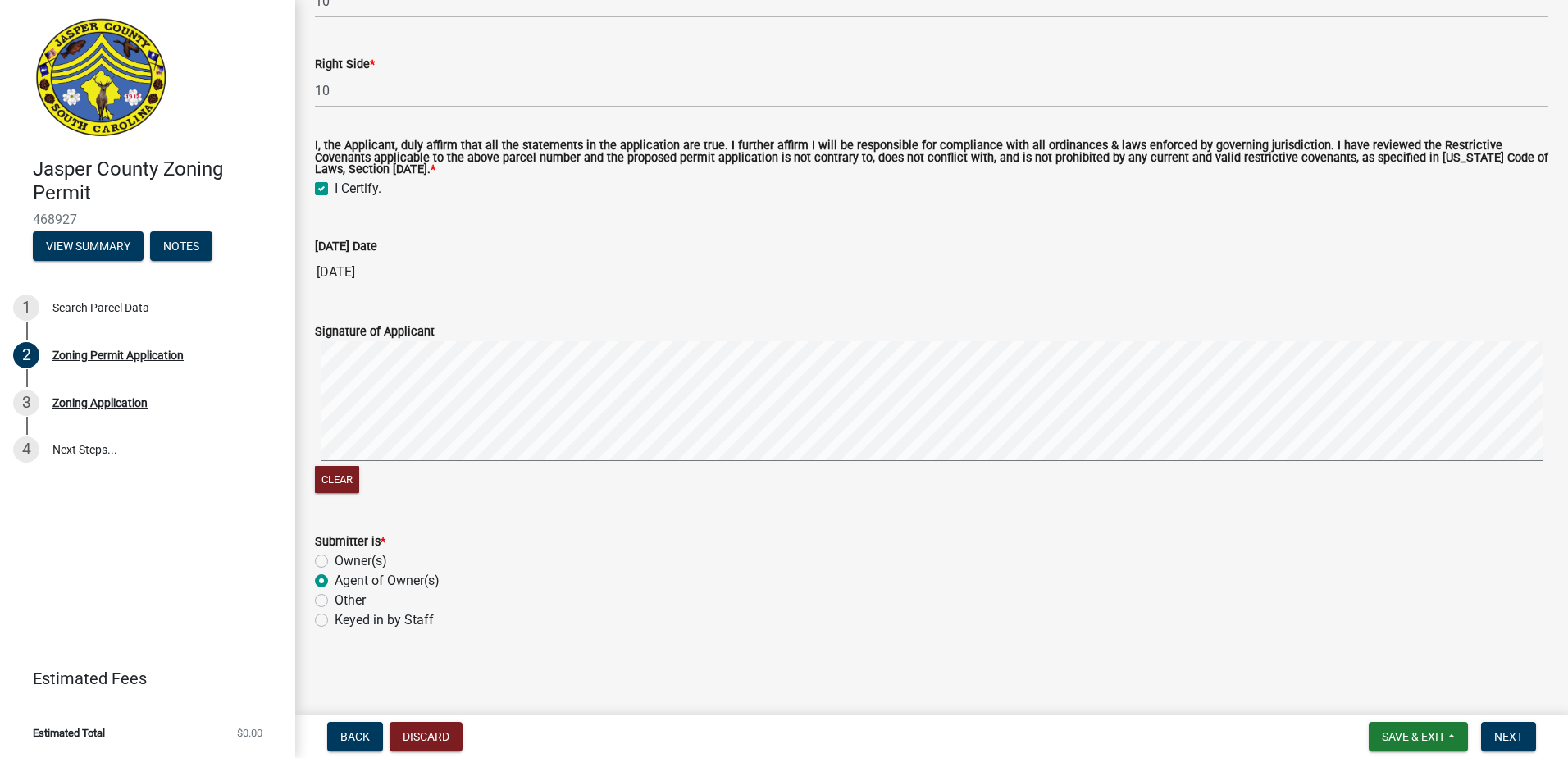
scroll to position [3208, 0]
click at [1507, 727] on button "Next" at bounding box center [1508, 736] width 55 height 29
